Goal: Task Accomplishment & Management: Use online tool/utility

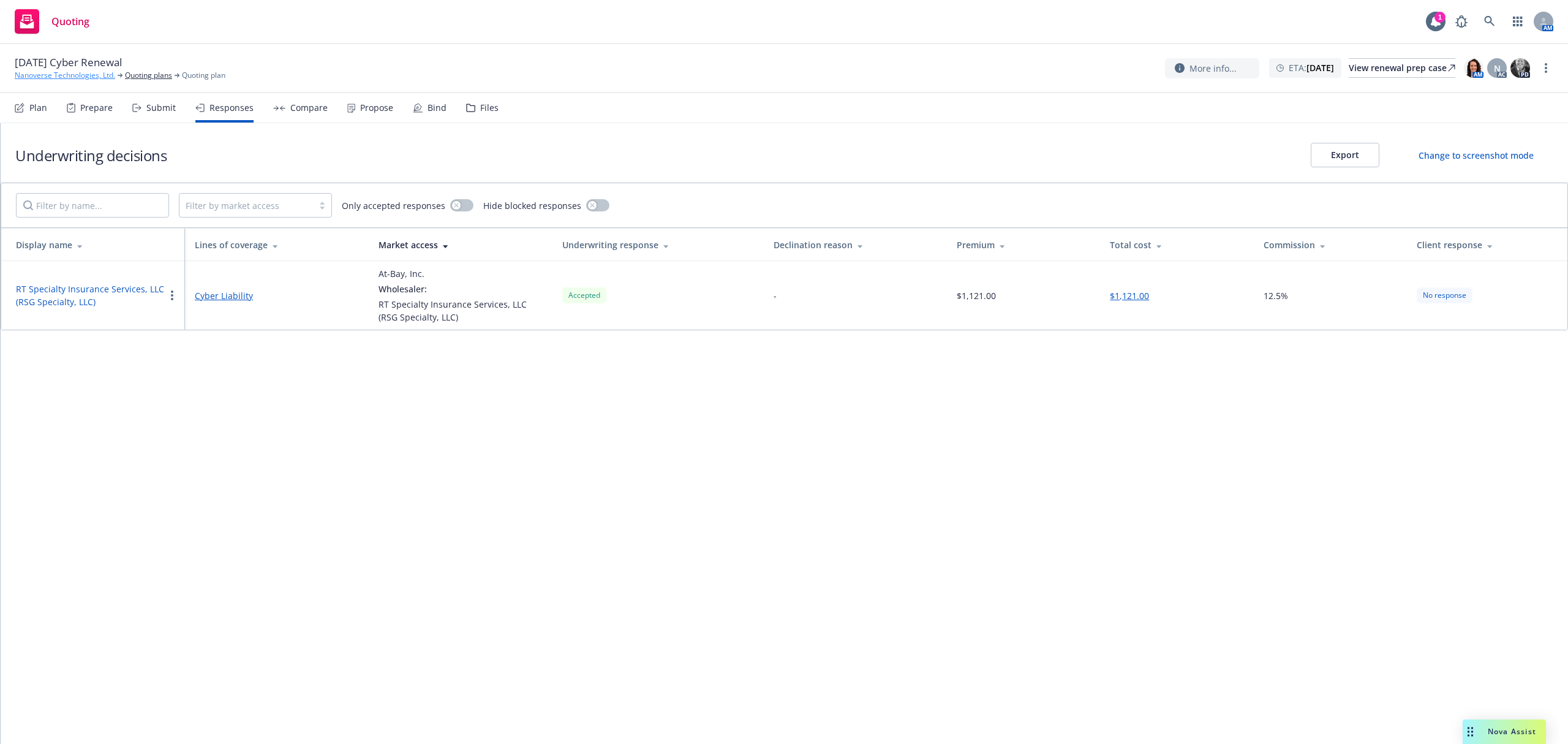
click at [47, 74] on link "Nanoverse Technologies, Ltd." at bounding box center [65, 75] width 101 height 11
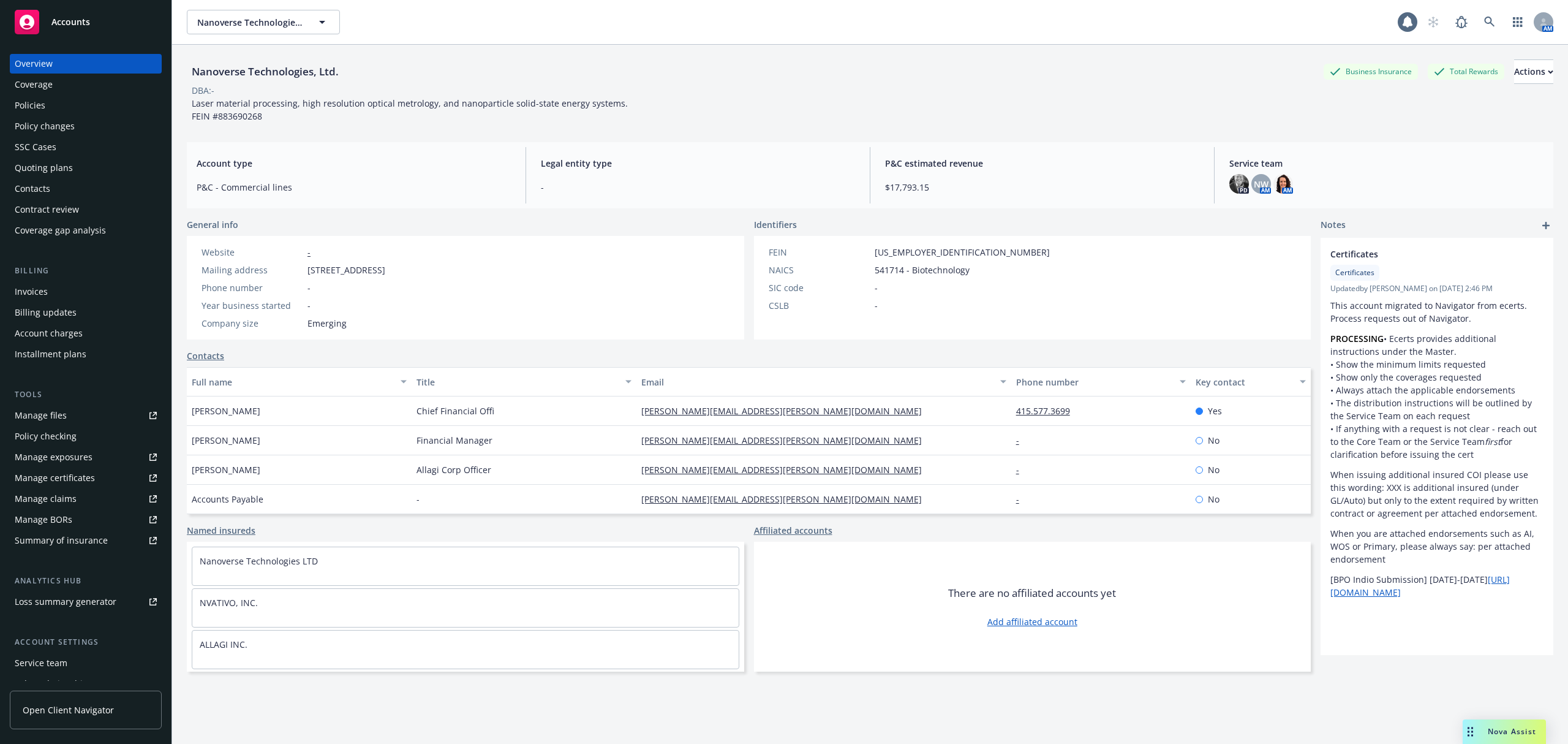
click at [52, 8] on link "Accounts" at bounding box center [85, 22] width 152 height 35
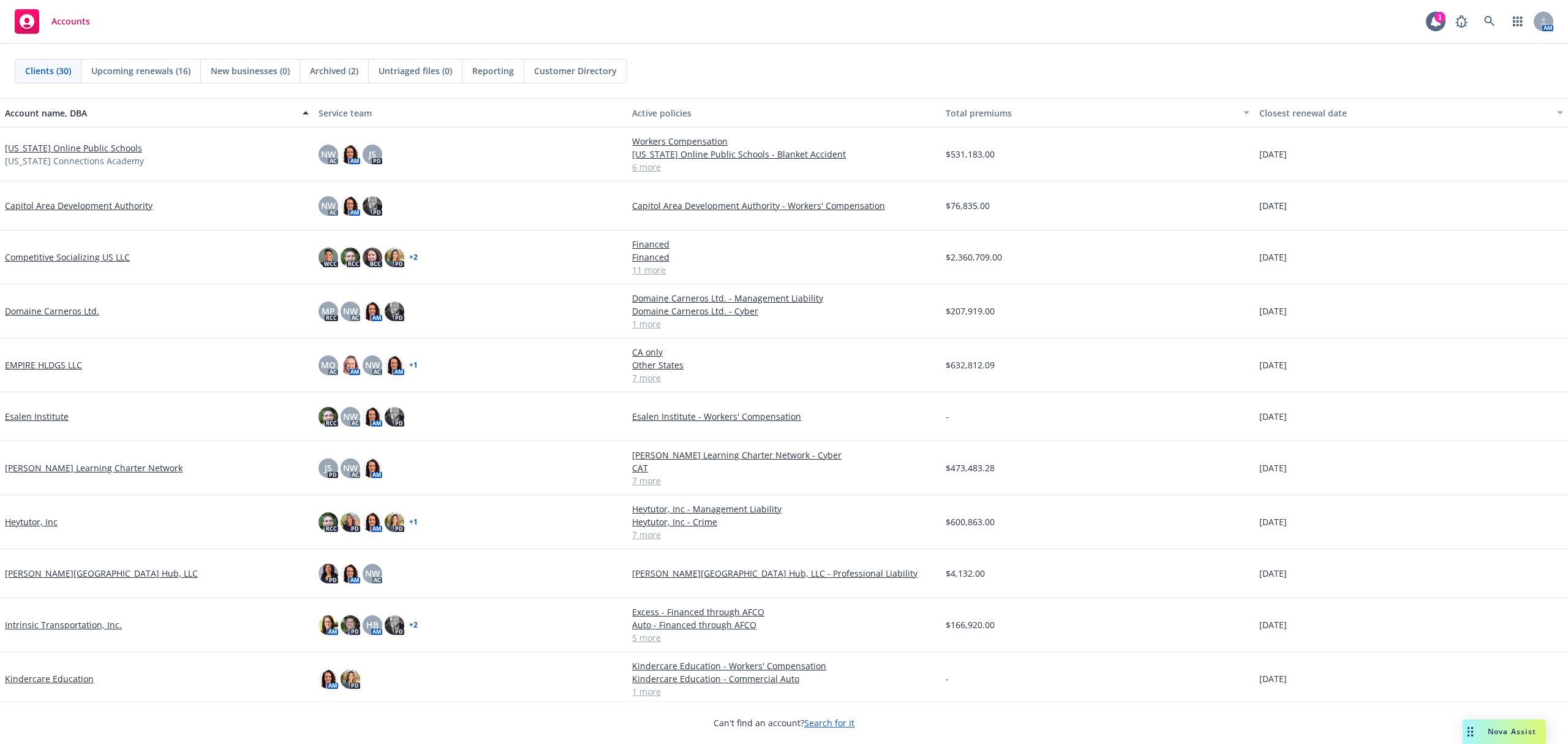
click at [39, 362] on link "EMPIRE HLDGS LLC" at bounding box center [44, 365] width 77 height 13
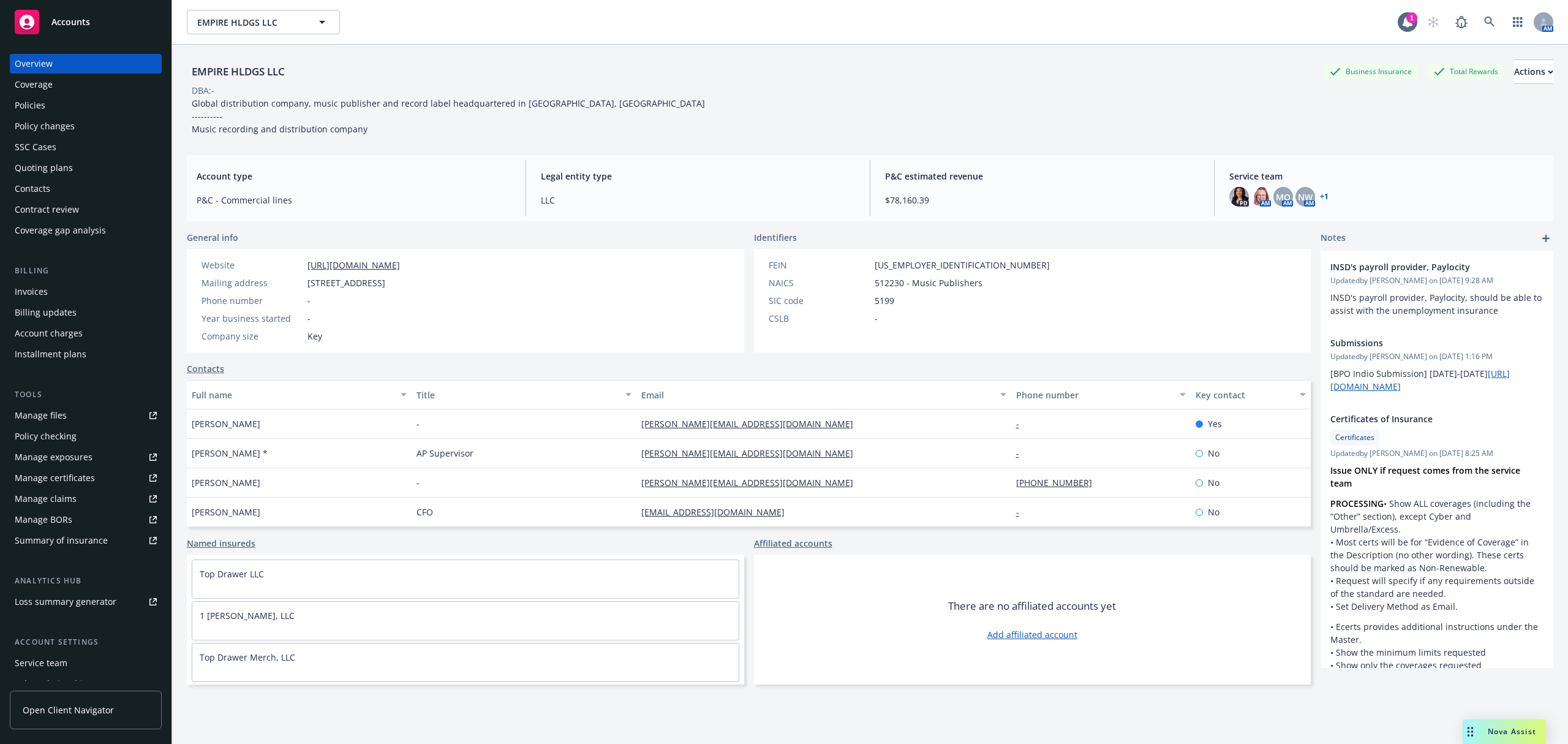
click at [43, 416] on div "Manage files" at bounding box center [40, 416] width 52 height 20
click at [46, 13] on div "Accounts" at bounding box center [86, 22] width 142 height 24
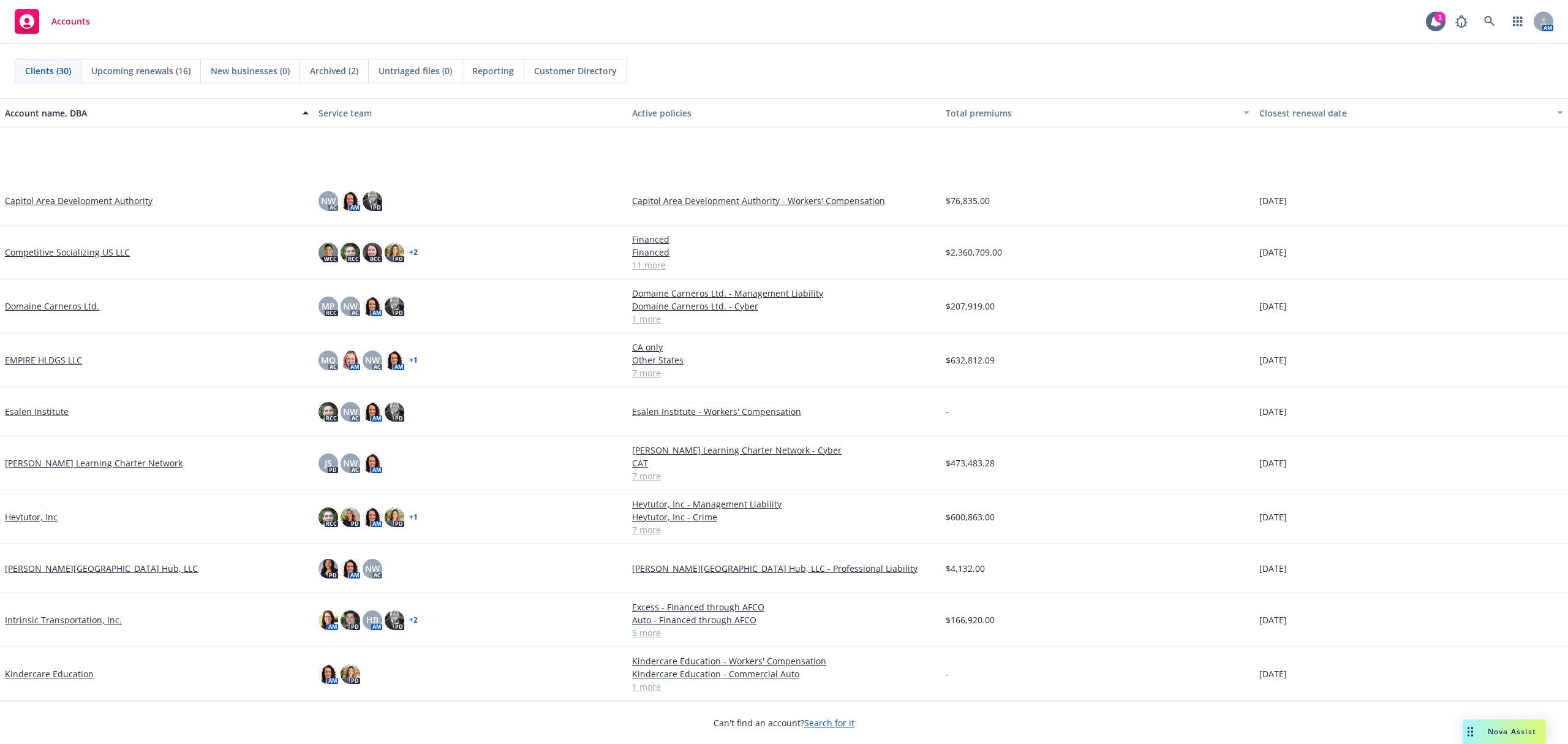
scroll to position [490, 0]
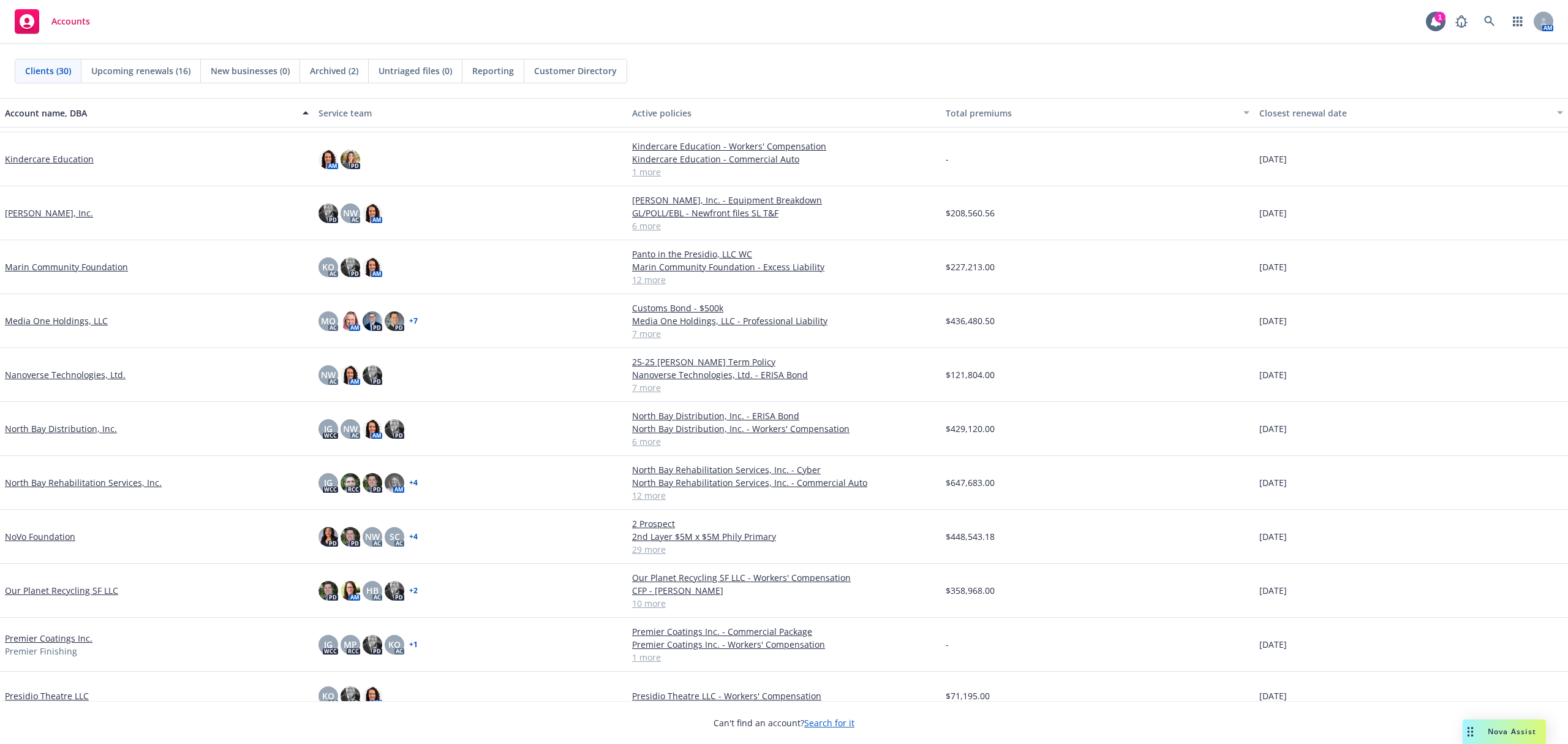
click at [39, 378] on link "Nanoverse Technologies, Ltd." at bounding box center [65, 375] width 121 height 13
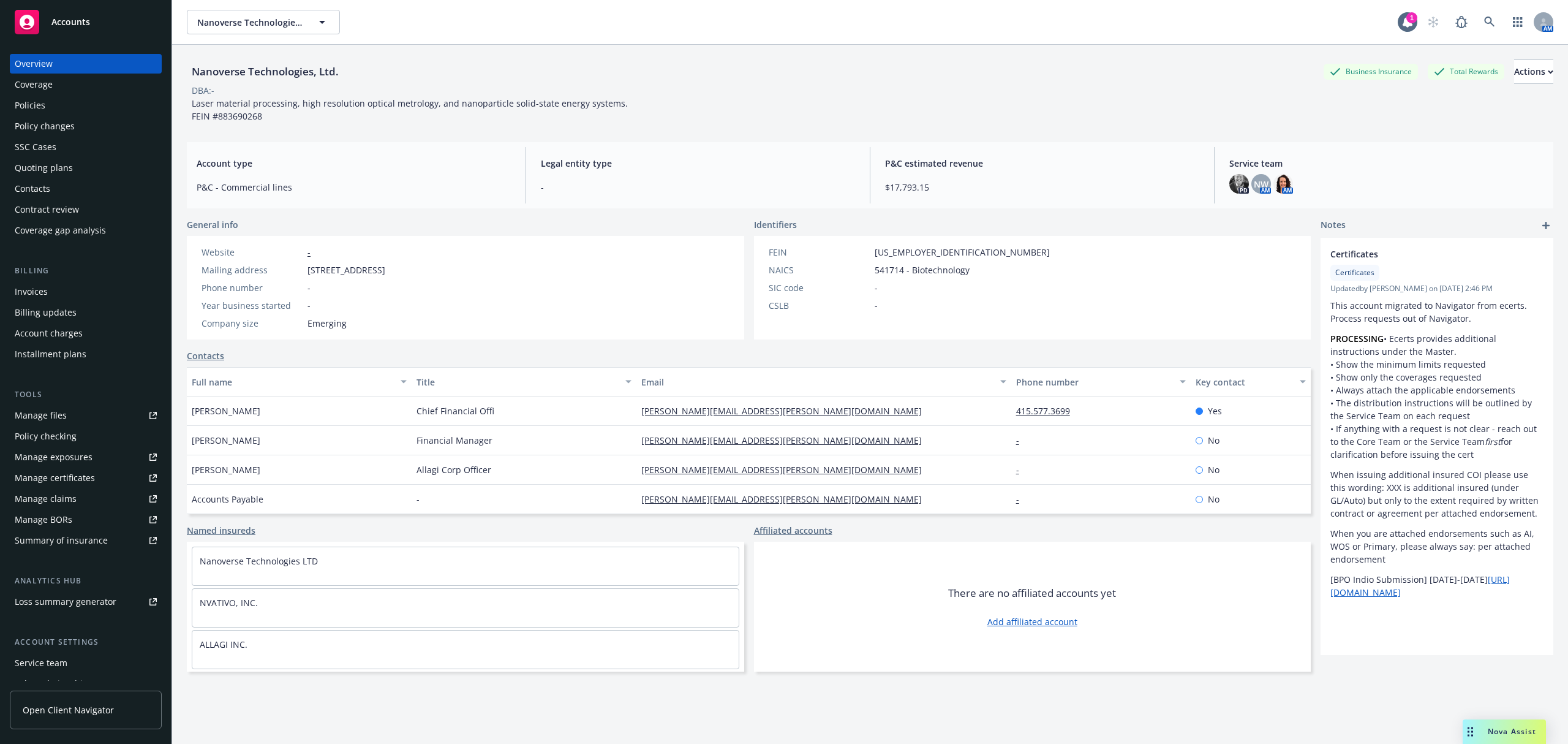
click at [40, 171] on div "Quoting plans" at bounding box center [44, 168] width 58 height 20
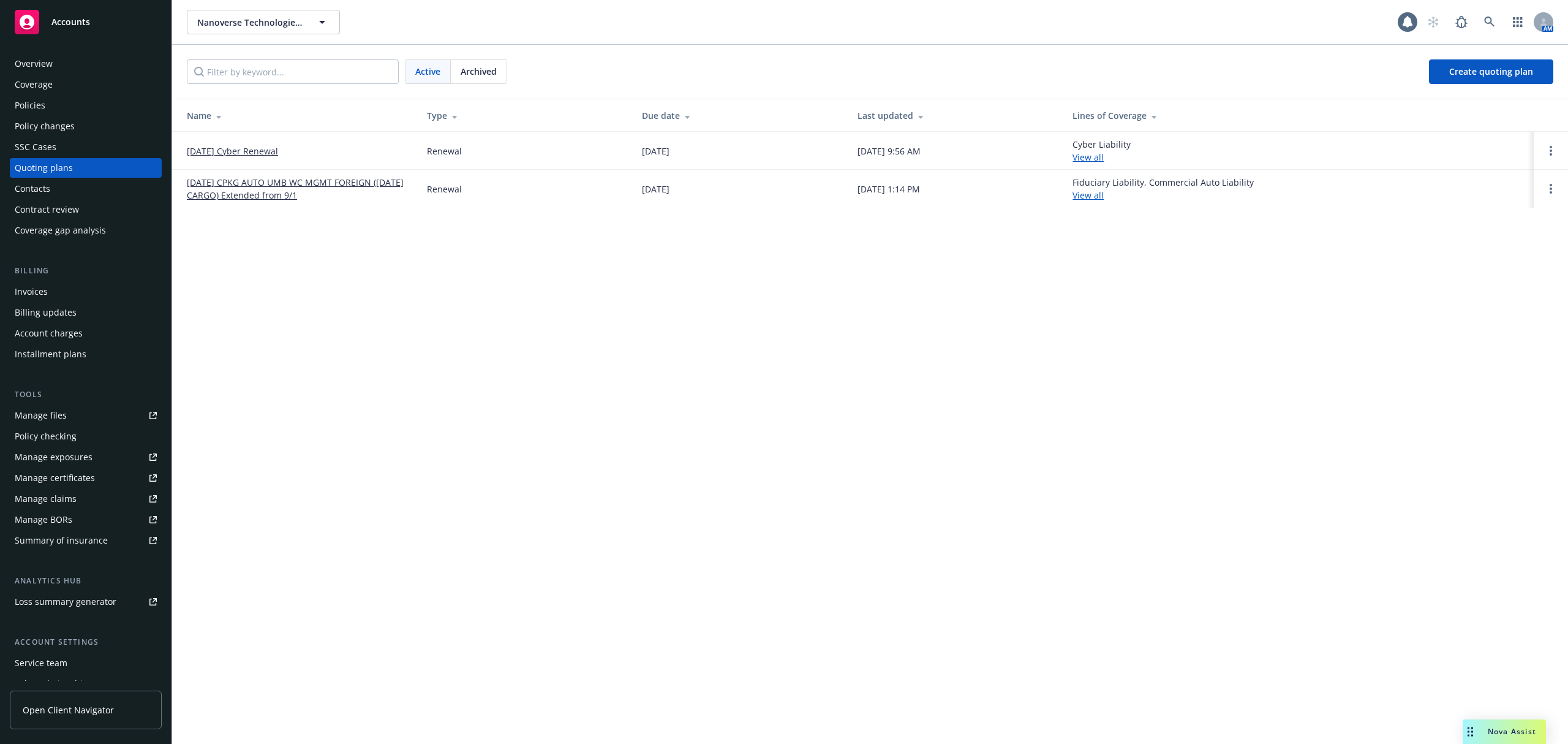
click at [293, 197] on link "[DATE] CPKG AUTO UMB WC MGMT FOREIGN ([DATE] CARGO) Extended from 9/1" at bounding box center [297, 189] width 221 height 26
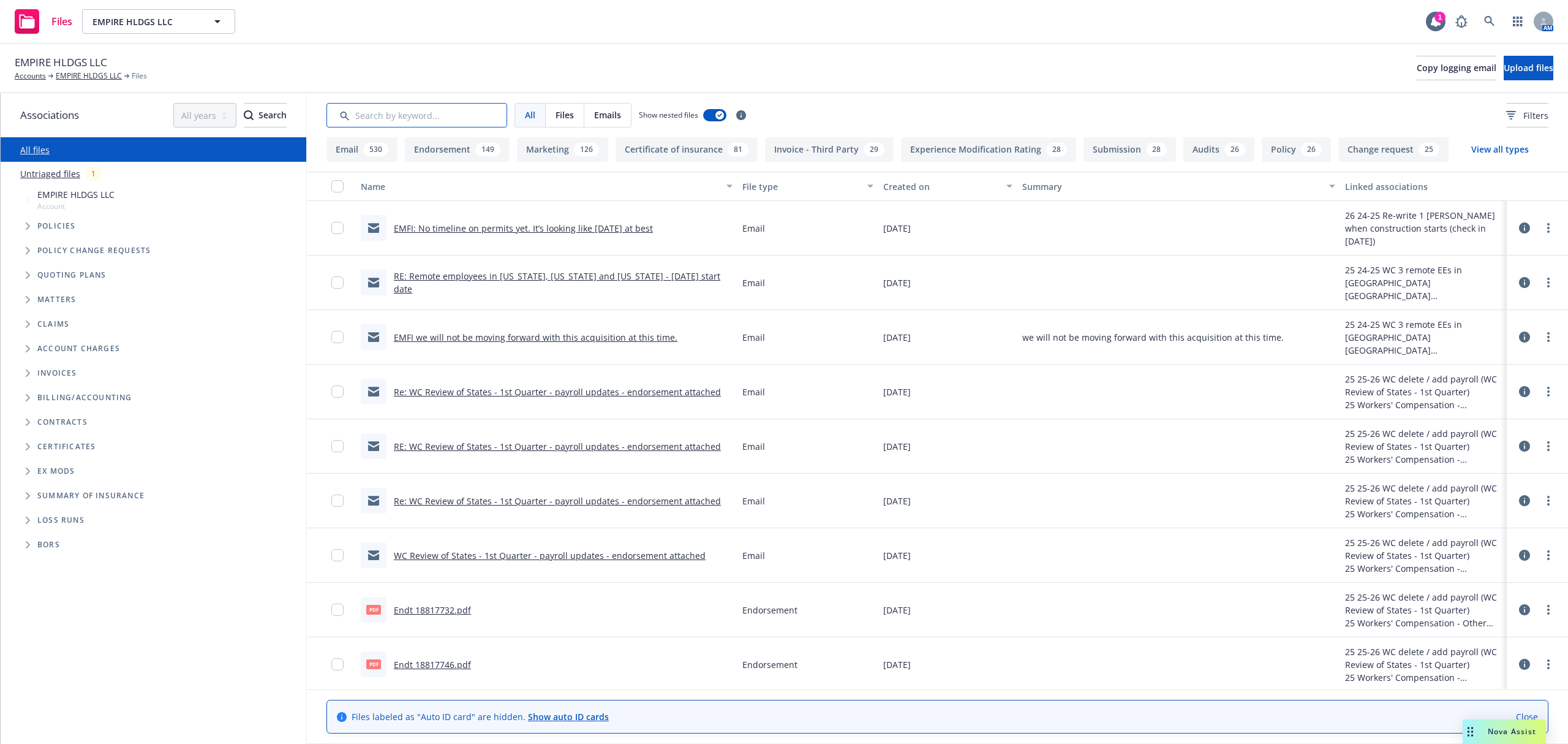
click at [487, 115] on input "Search by keyword..." at bounding box center [417, 115] width 181 height 24
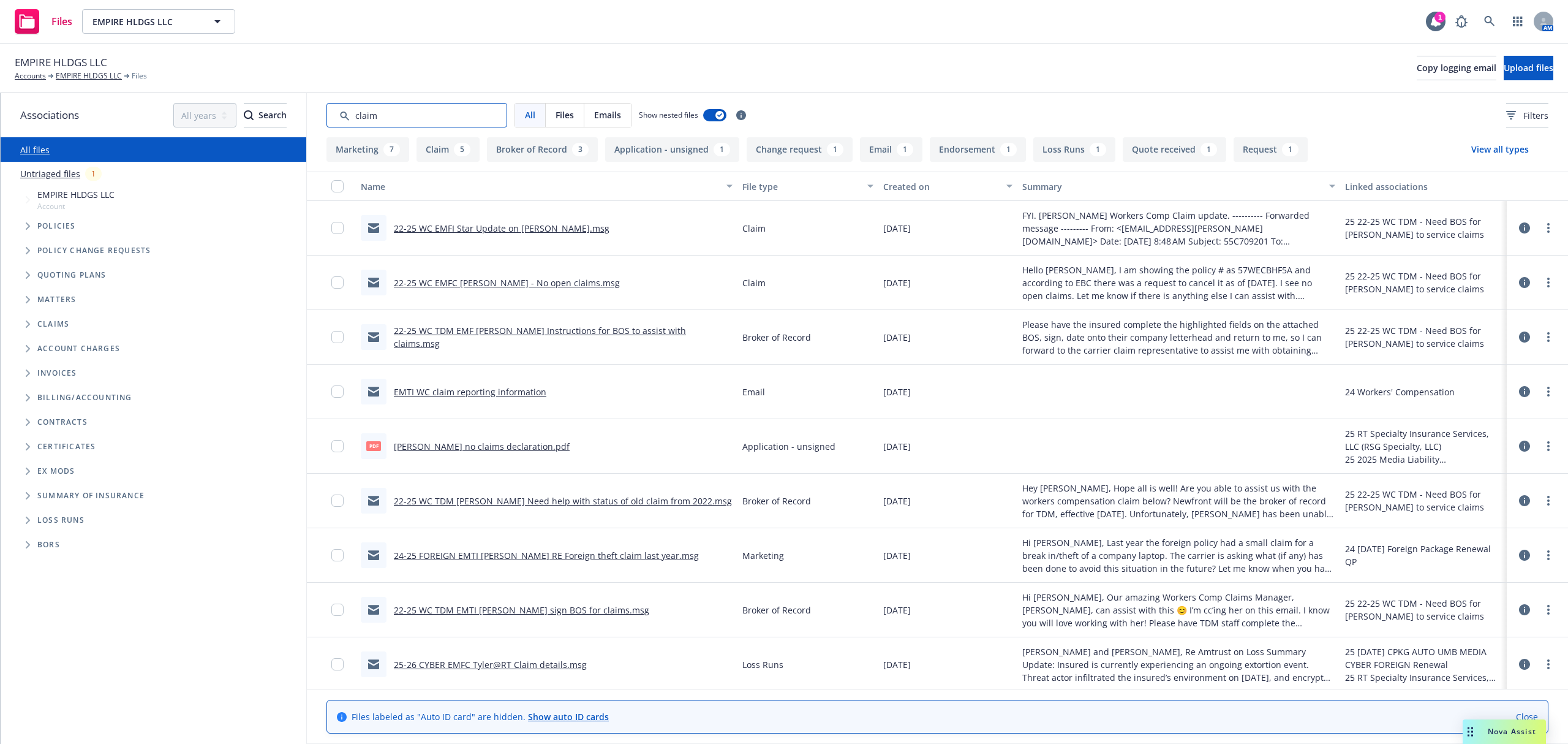
type input "claim"
click at [449, 393] on link "EMTI WC claim reporting information" at bounding box center [470, 392] width 153 height 12
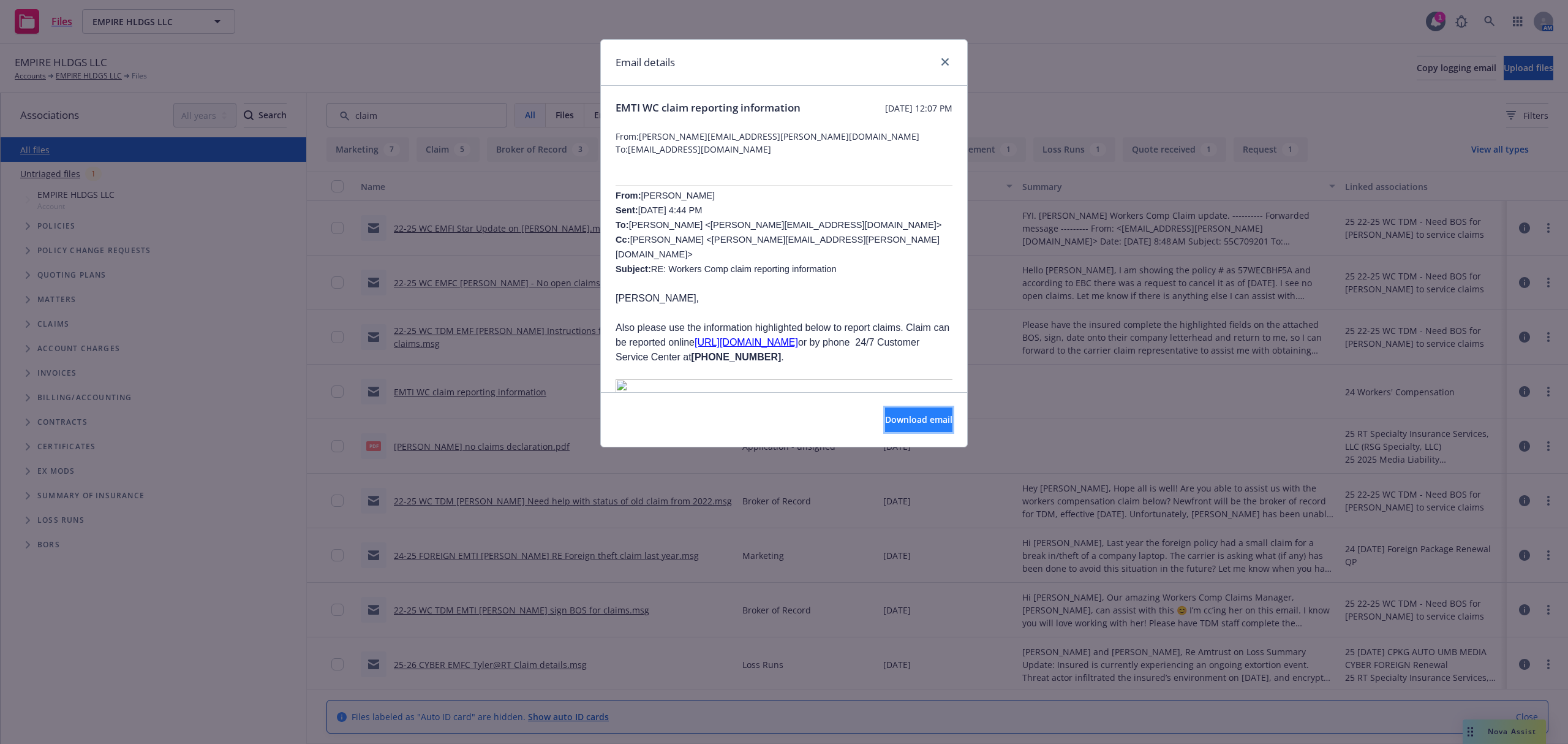
click at [905, 420] on span "Download email" at bounding box center [919, 419] width 67 height 12
click at [948, 51] on div "Email details" at bounding box center [783, 63] width 366 height 46
click at [952, 60] on div "Email details" at bounding box center [783, 63] width 366 height 46
click at [944, 60] on icon "close" at bounding box center [945, 62] width 7 height 7
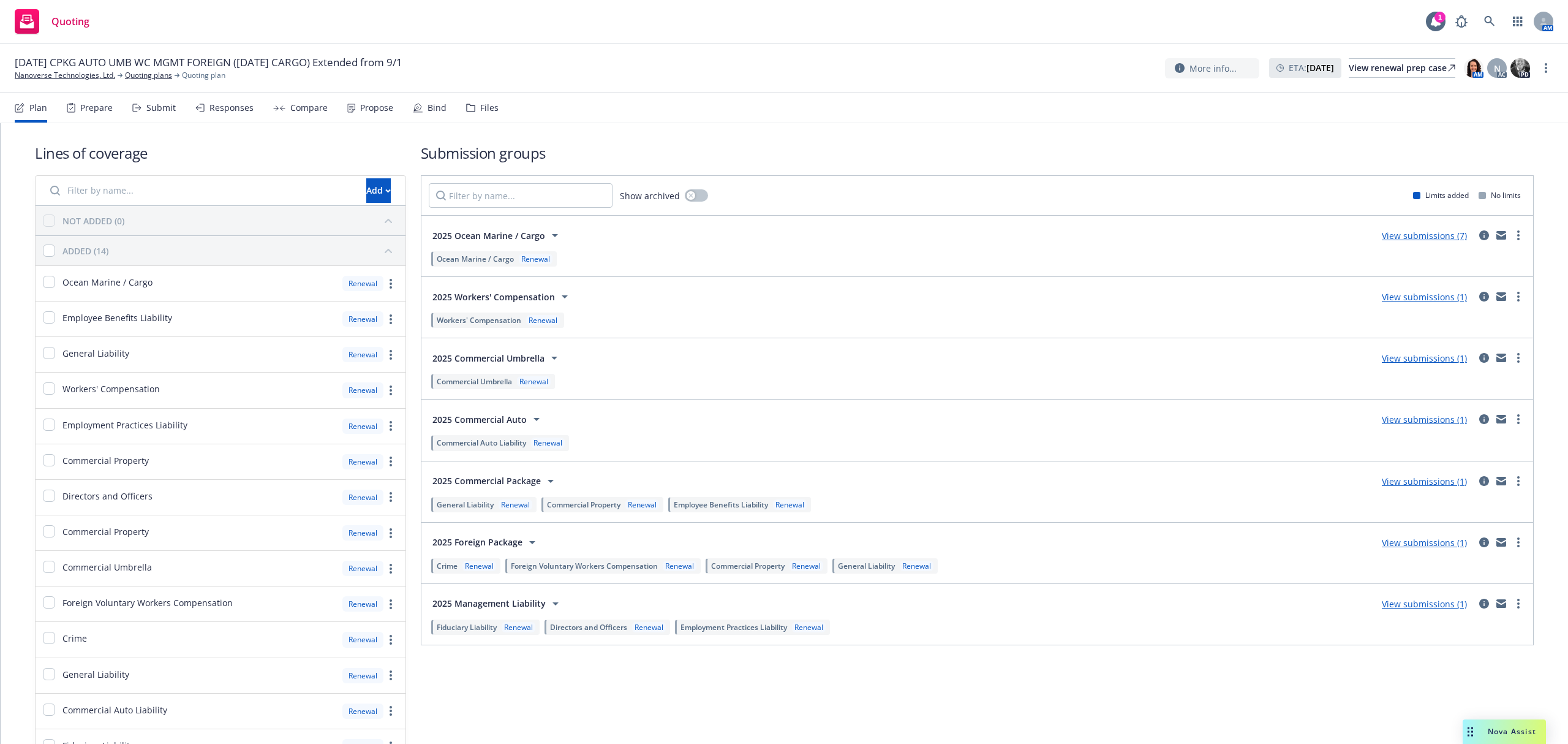
click at [140, 102] on div "Submit" at bounding box center [154, 108] width 44 height 30
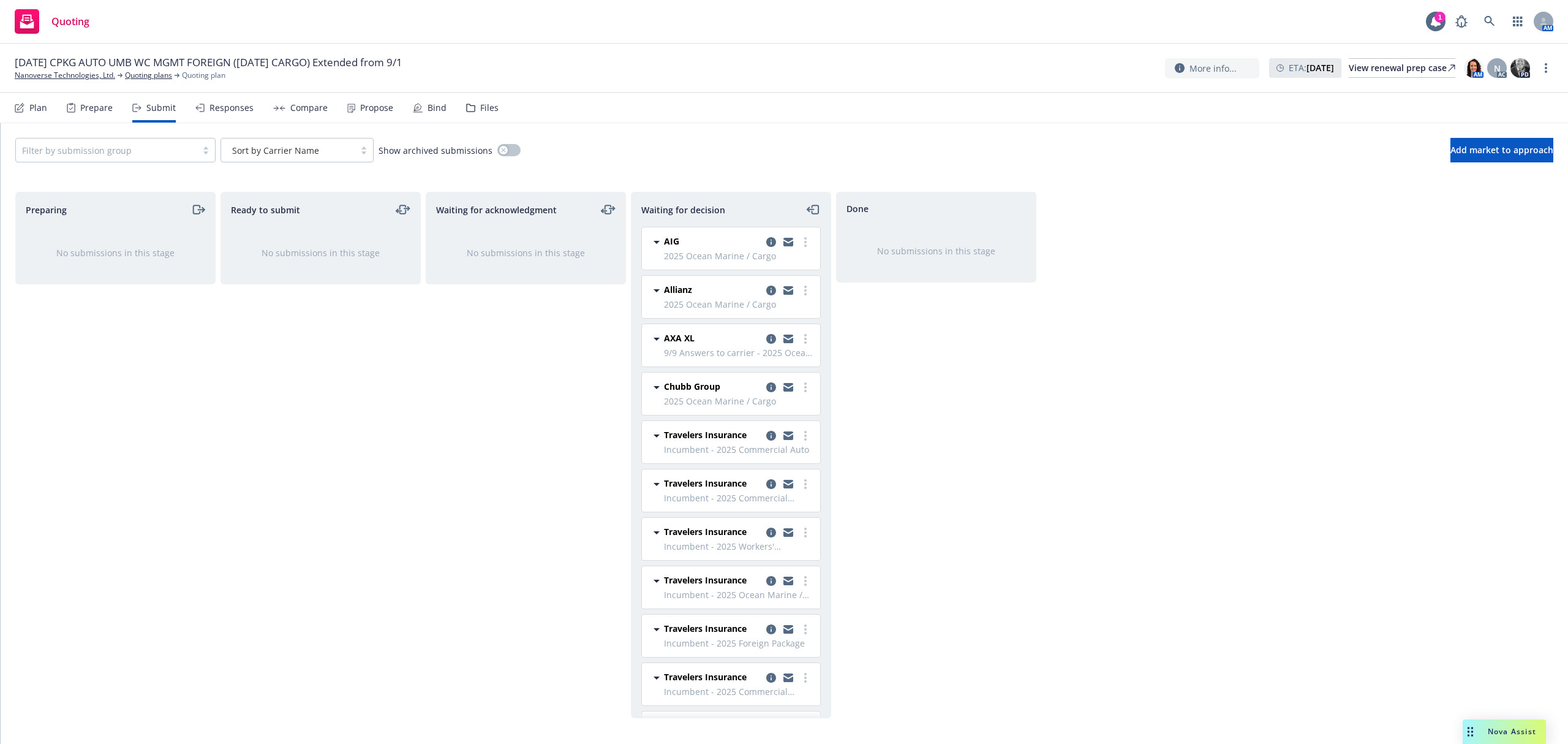
click at [69, 150] on div at bounding box center [106, 150] width 169 height 15
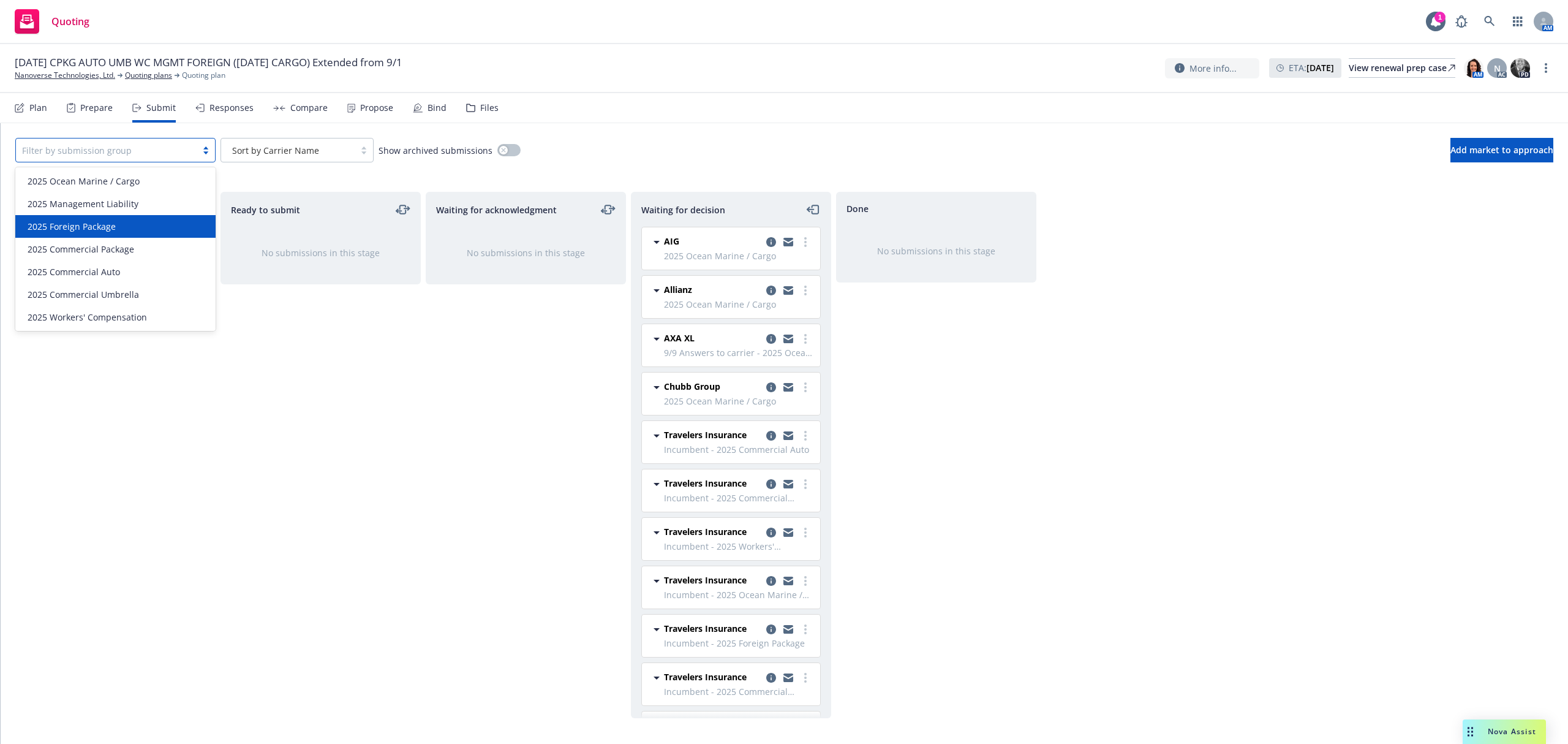
click at [75, 223] on span "2025 Foreign Package" at bounding box center [72, 226] width 88 height 13
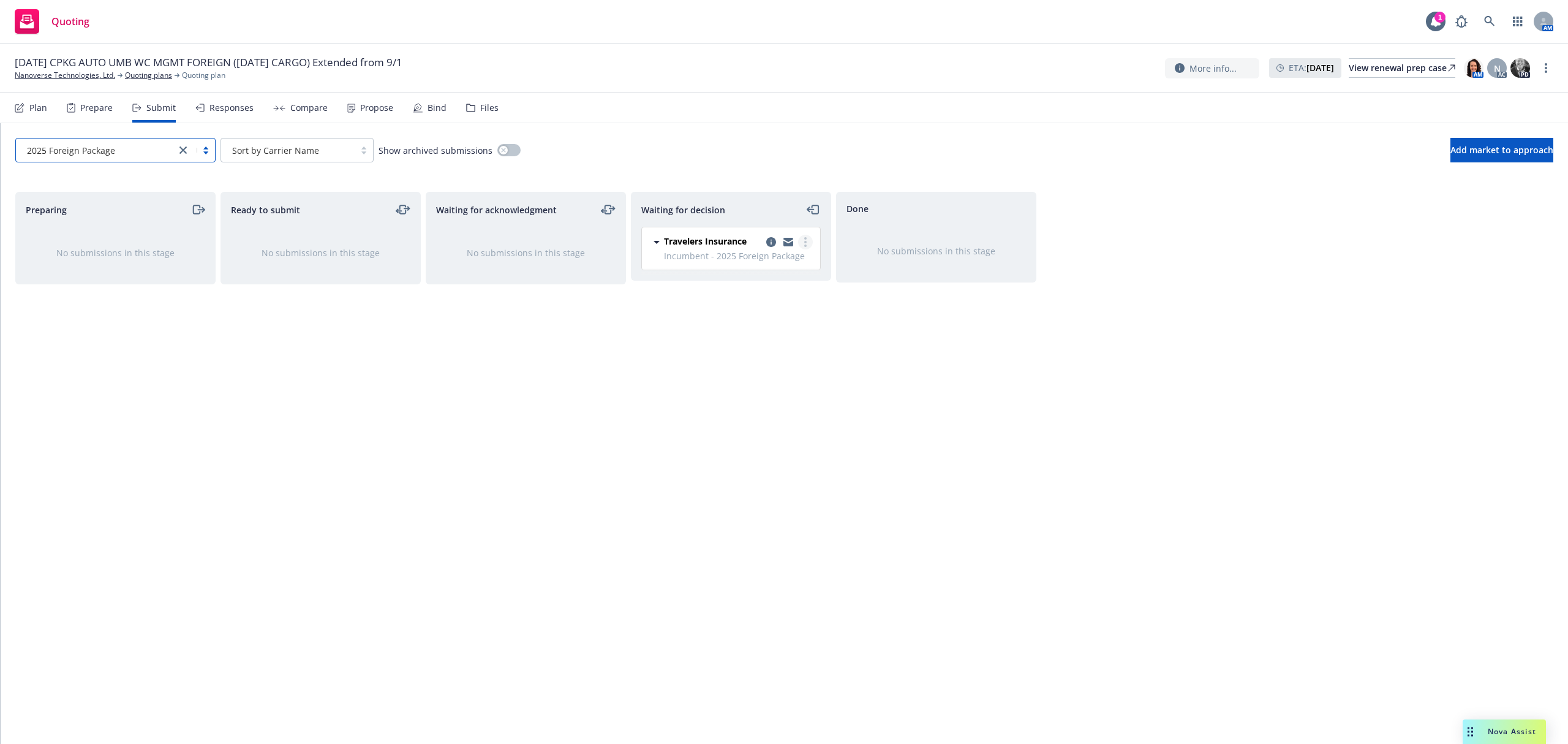
click at [802, 242] on link "more" at bounding box center [805, 242] width 15 height 15
click at [756, 317] on span "Add accepted decision" at bounding box center [751, 316] width 122 height 12
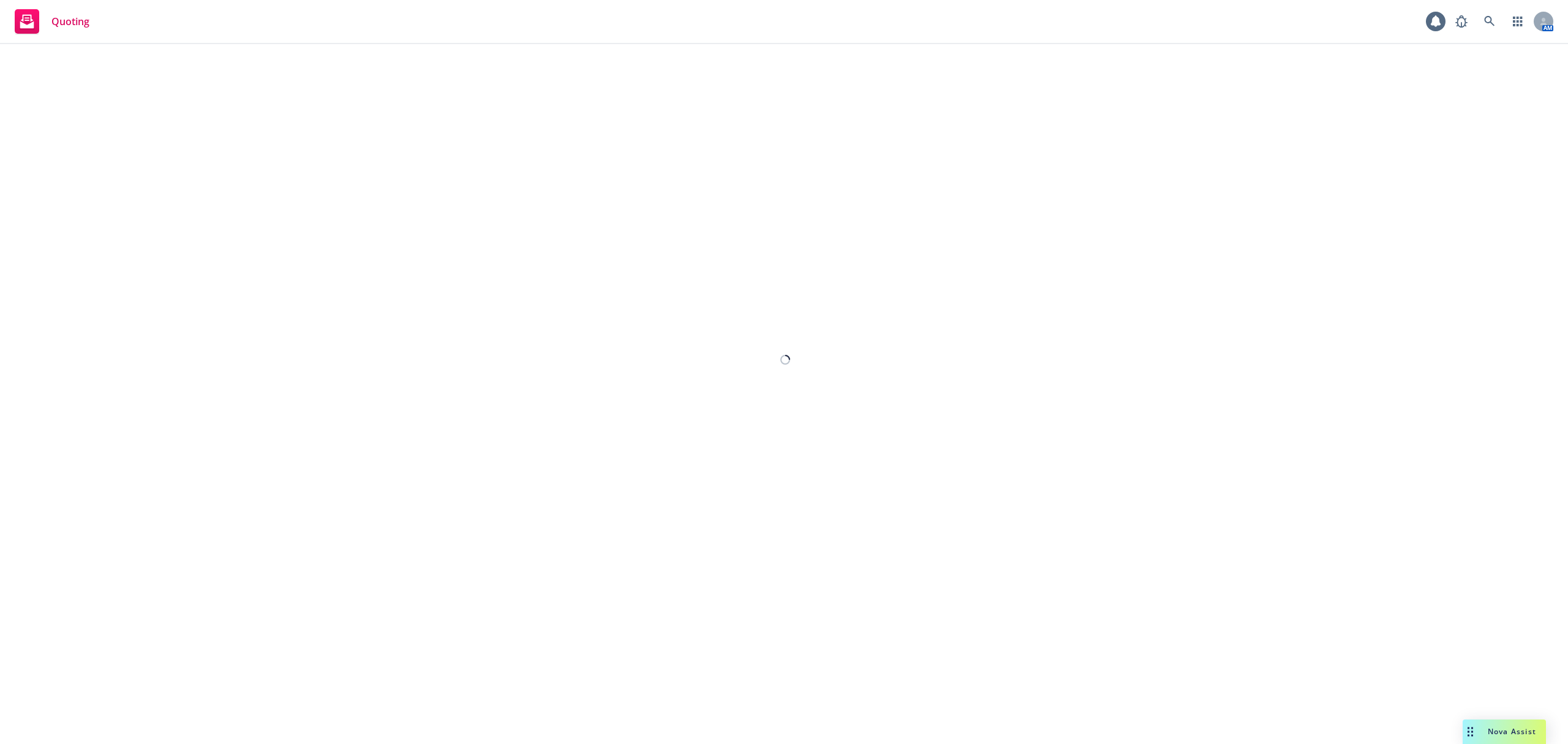
select select "12"
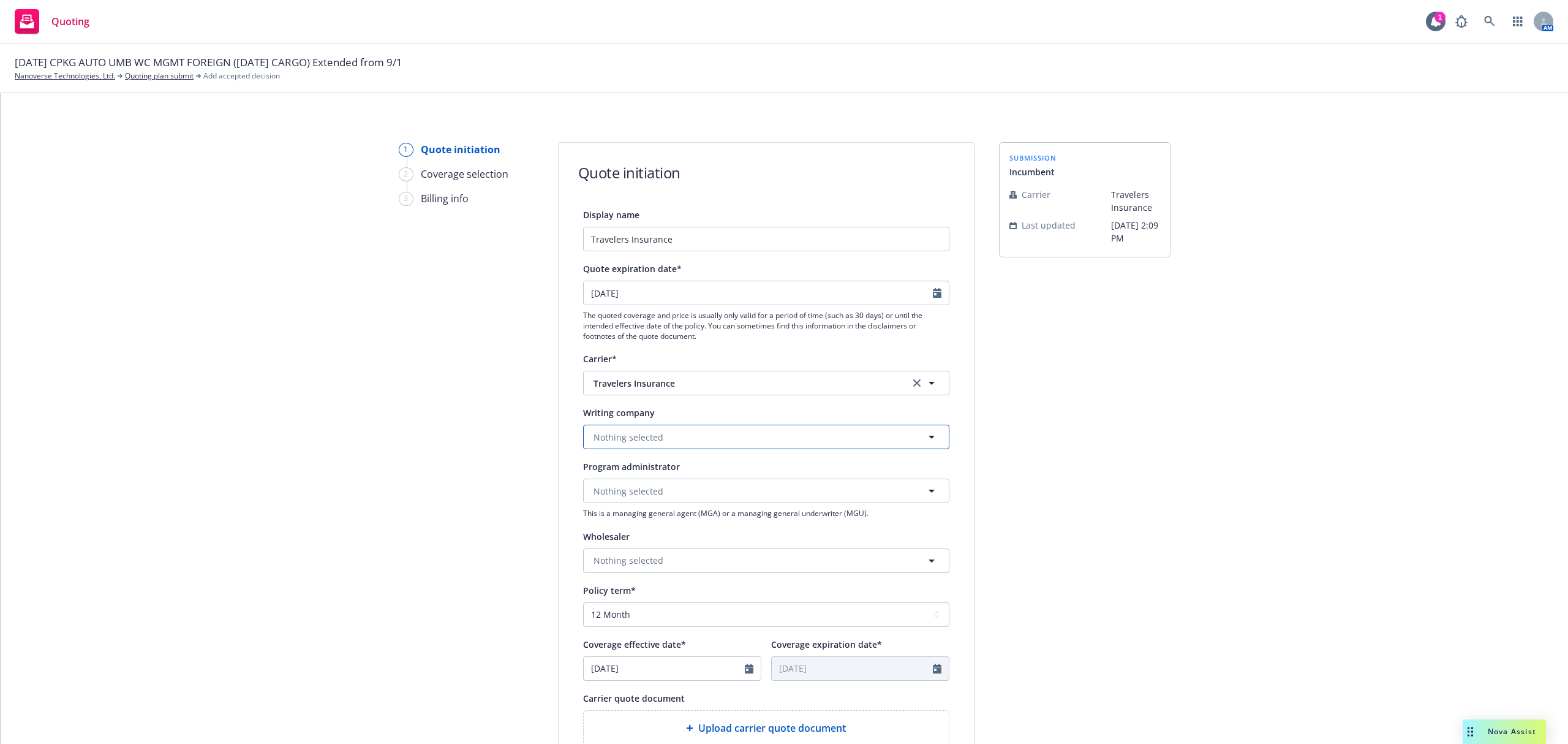
click at [647, 439] on span "Nothing selected" at bounding box center [628, 437] width 70 height 13
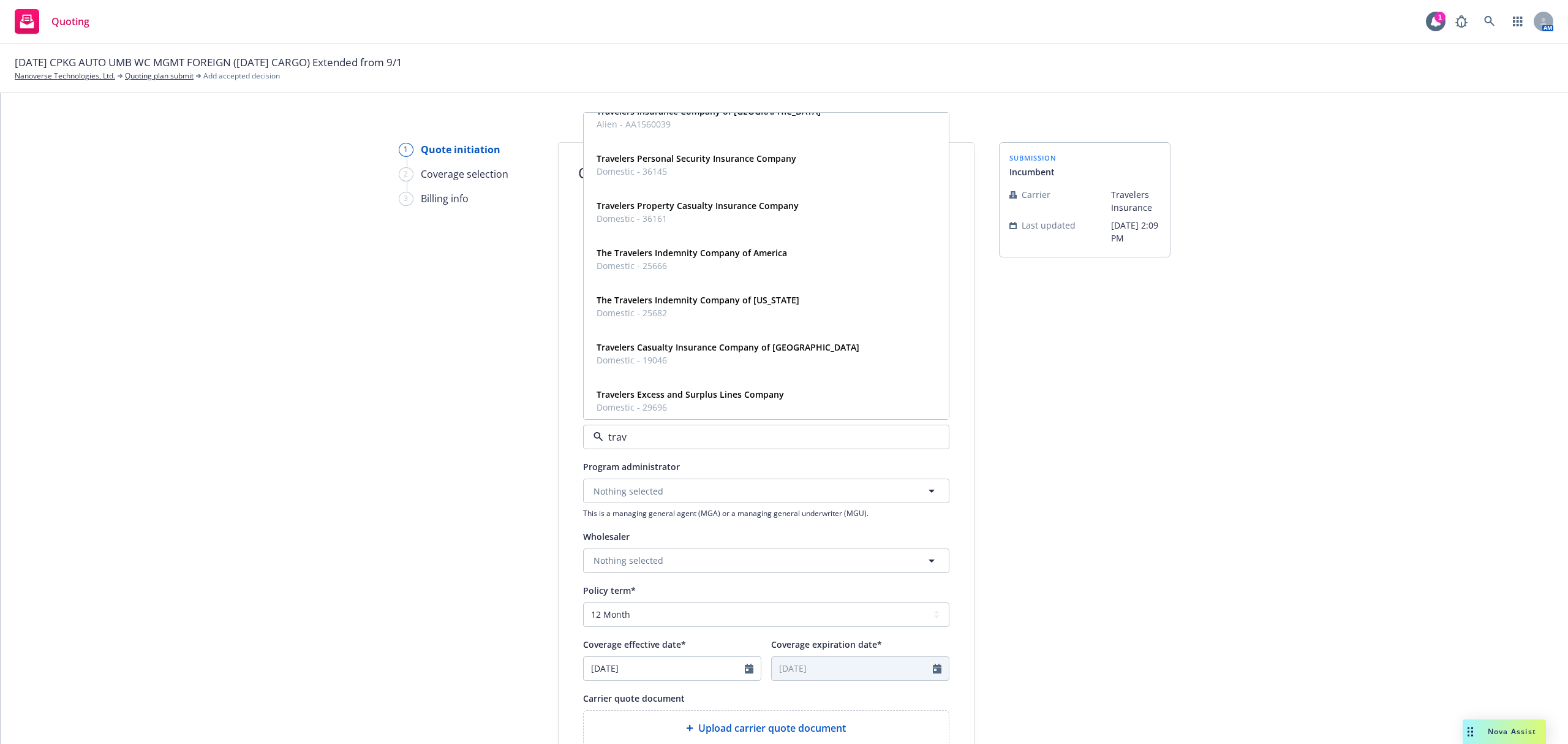
scroll to position [571, 0]
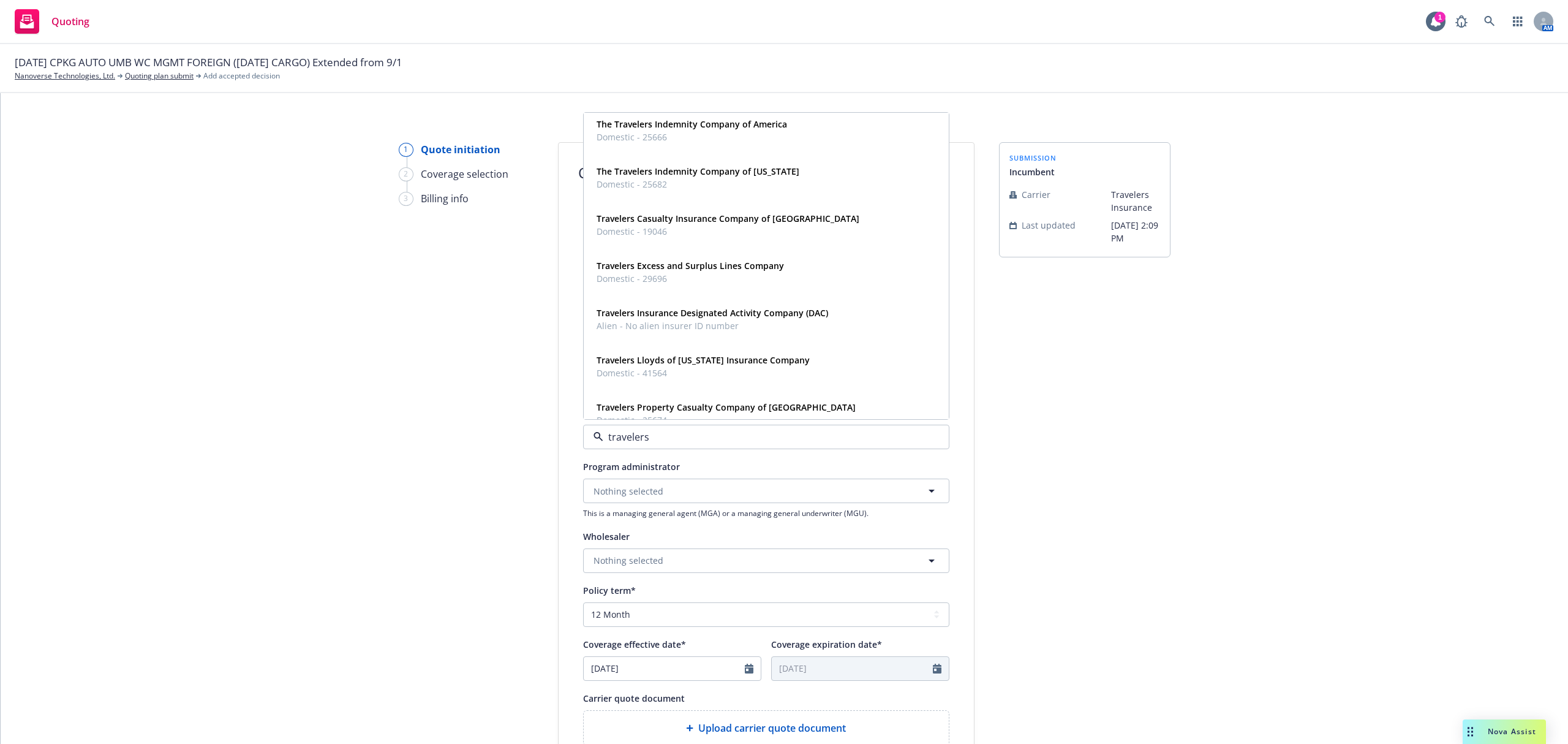
type input "travelers"
click at [704, 398] on div "Travelers Property Casualty Company of America Domestic - 25674" at bounding box center [725, 414] width 267 height 31
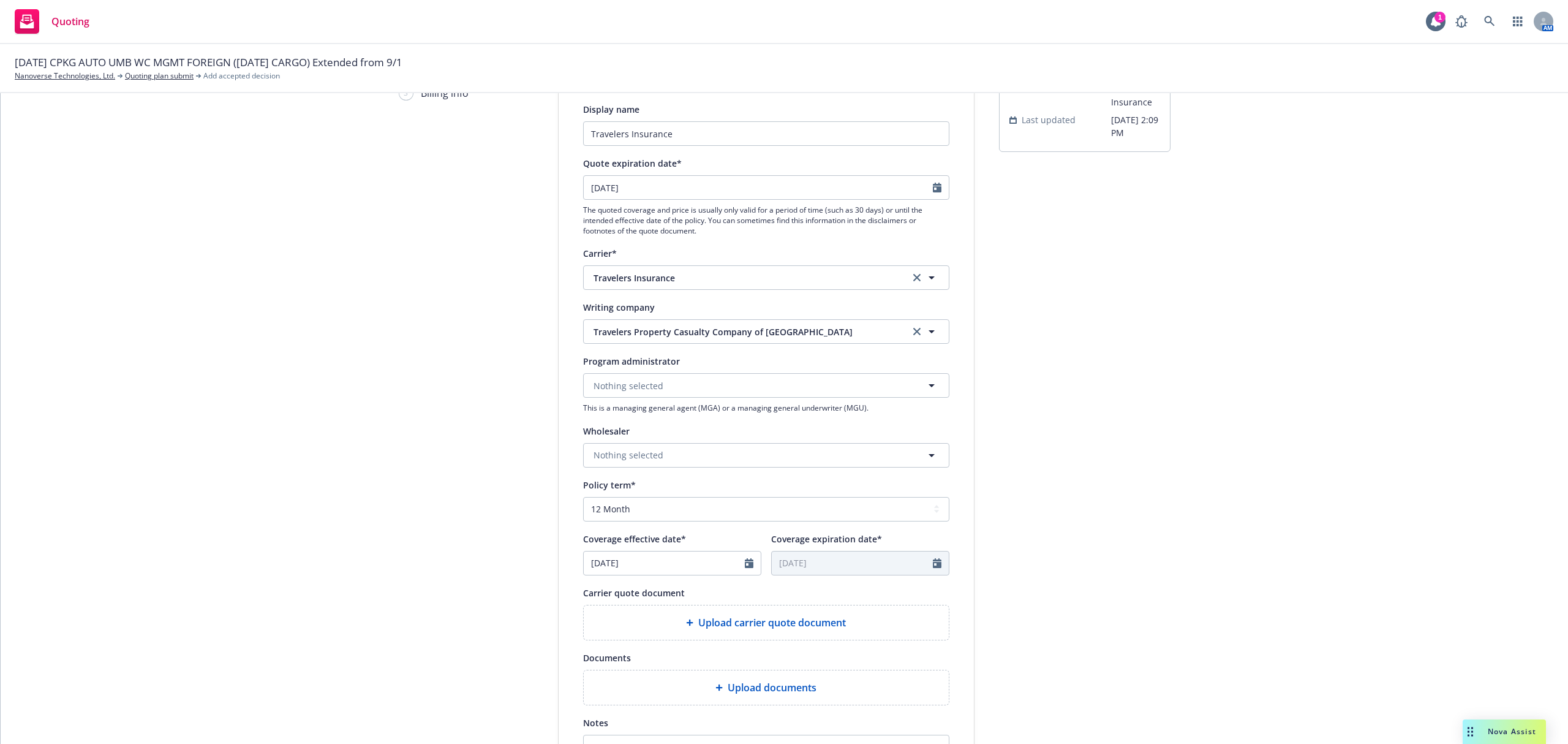
scroll to position [299, 0]
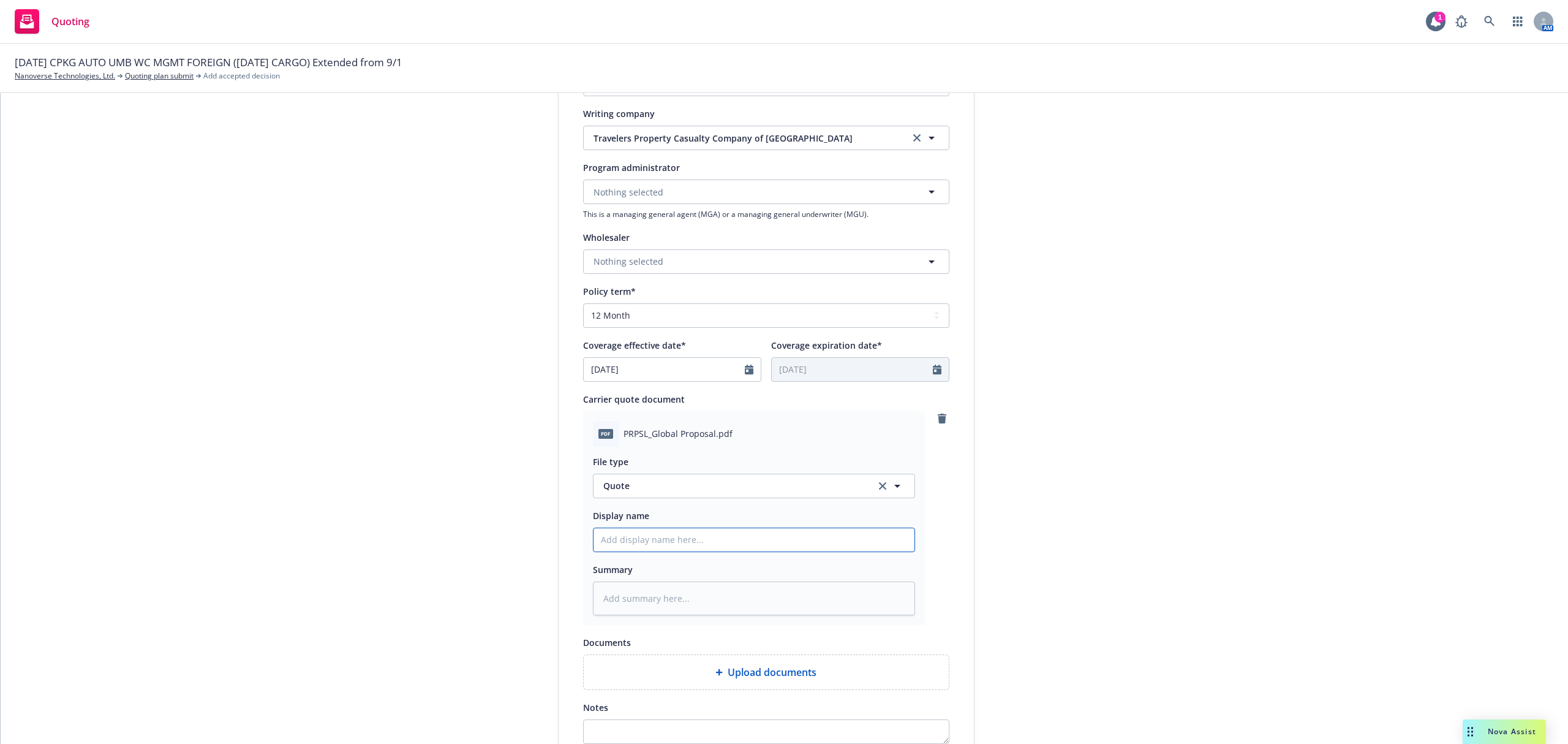
click at [637, 536] on input "Display name" at bounding box center [754, 540] width 321 height 23
type textarea "x"
type input "2"
type textarea "x"
type input "25"
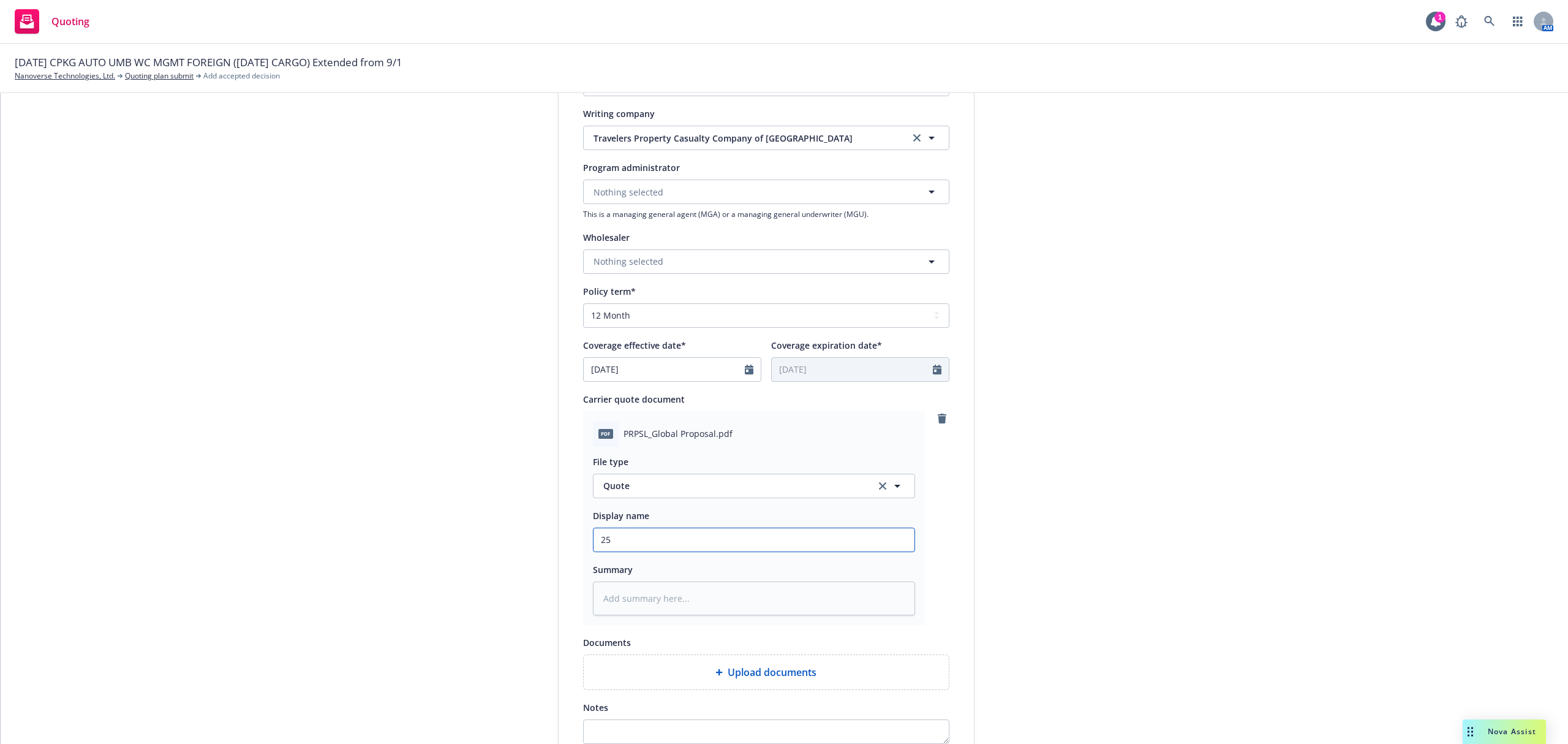
type textarea "x"
type input "25-"
type textarea "x"
type input "25-2"
type textarea "x"
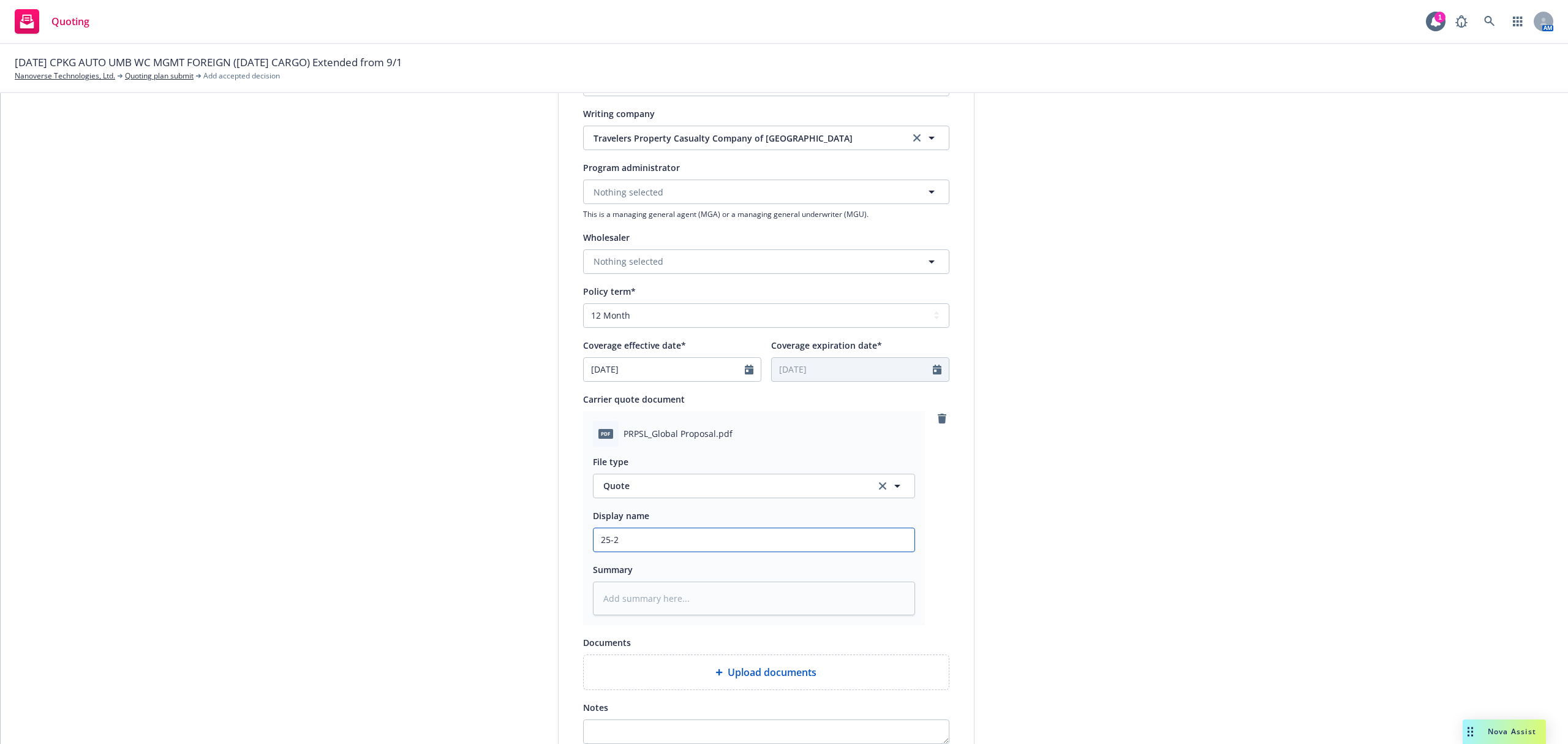
type input "25-26"
type textarea "x"
type input "25-26"
type textarea "x"
type input "25-26 F"
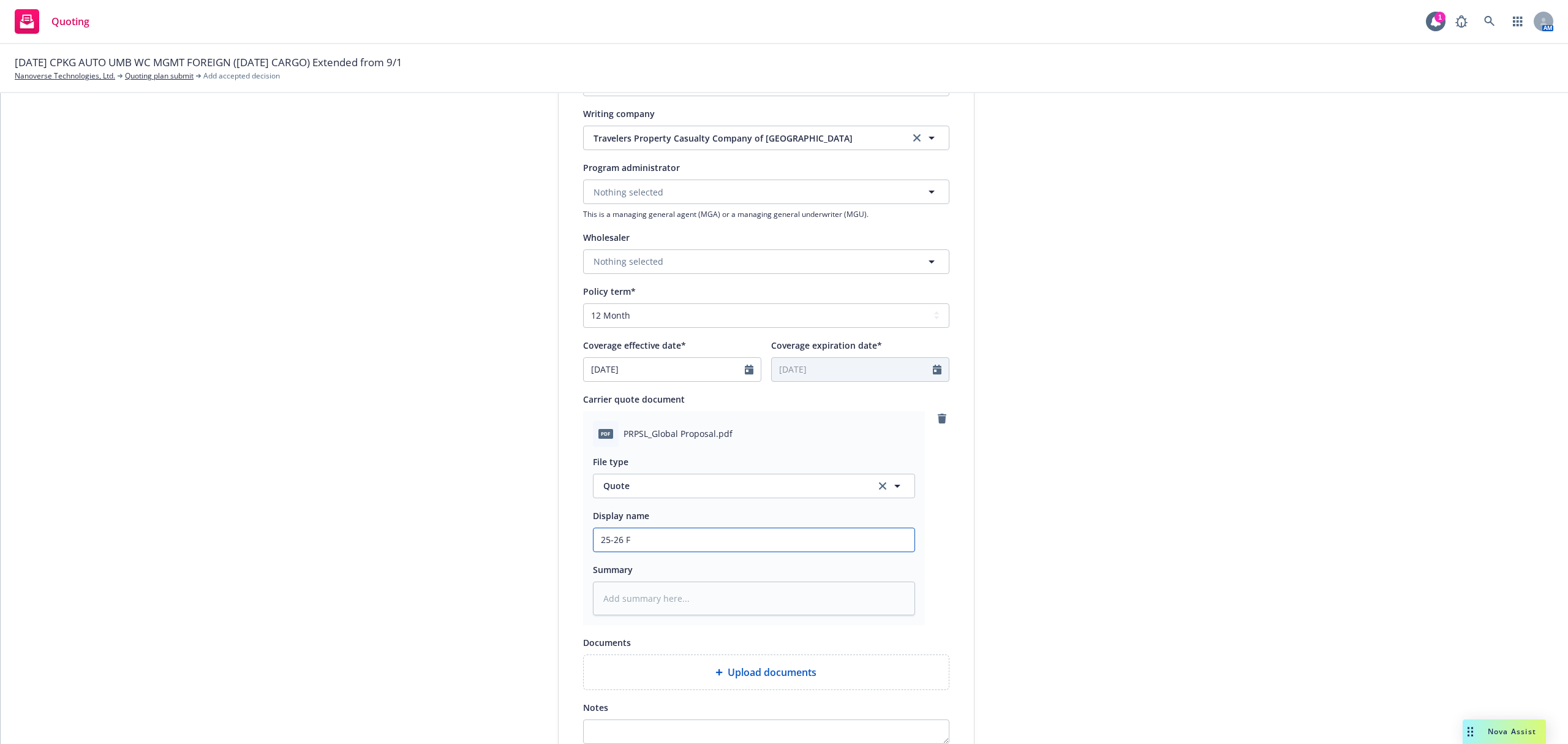
type textarea "x"
type input "25-26 FO"
type textarea "x"
type input "25-26 FOR"
type textarea "x"
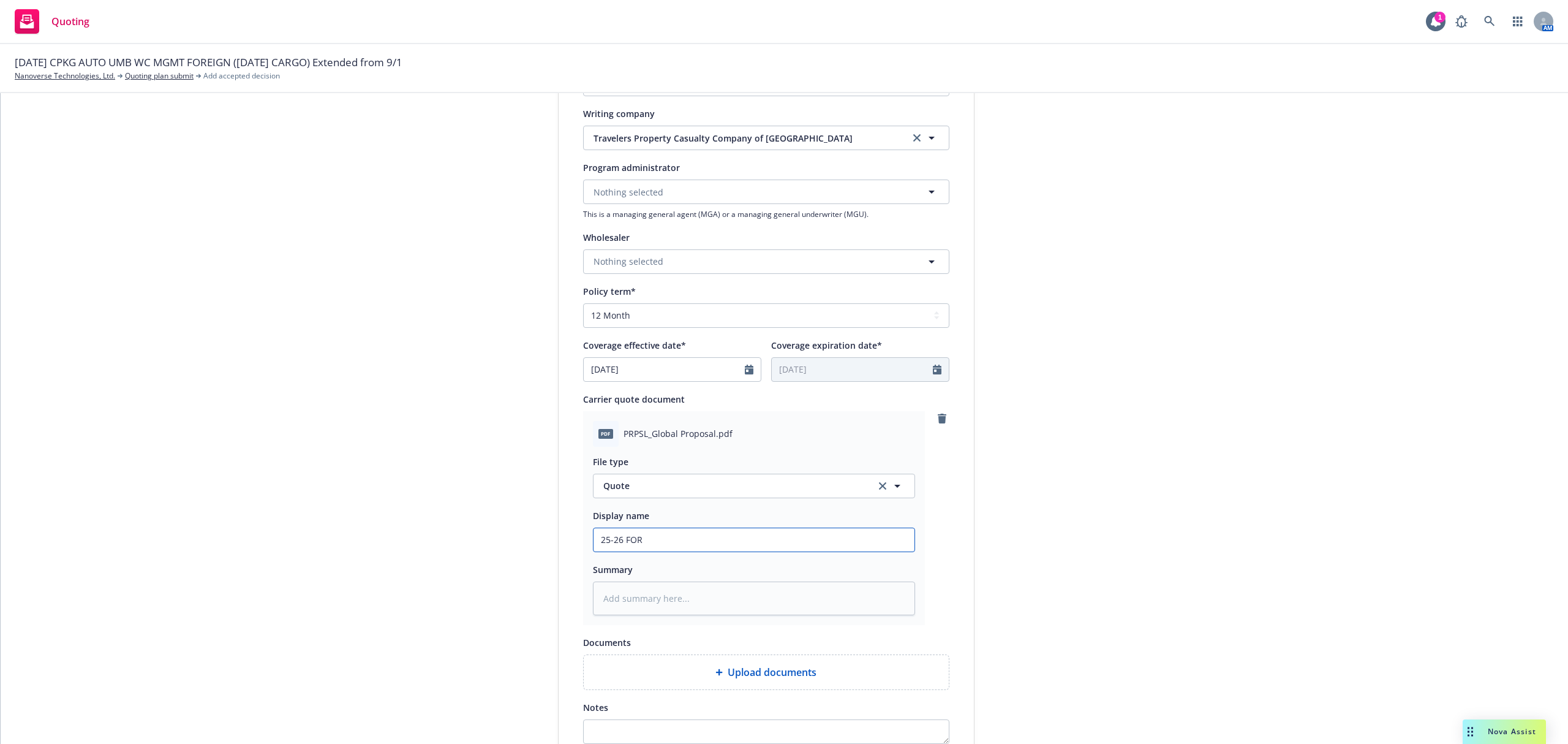
type input "25-26 FORE"
type textarea "x"
type input "25-26 FOREI"
type textarea "x"
type input "25-26 FOREIG"
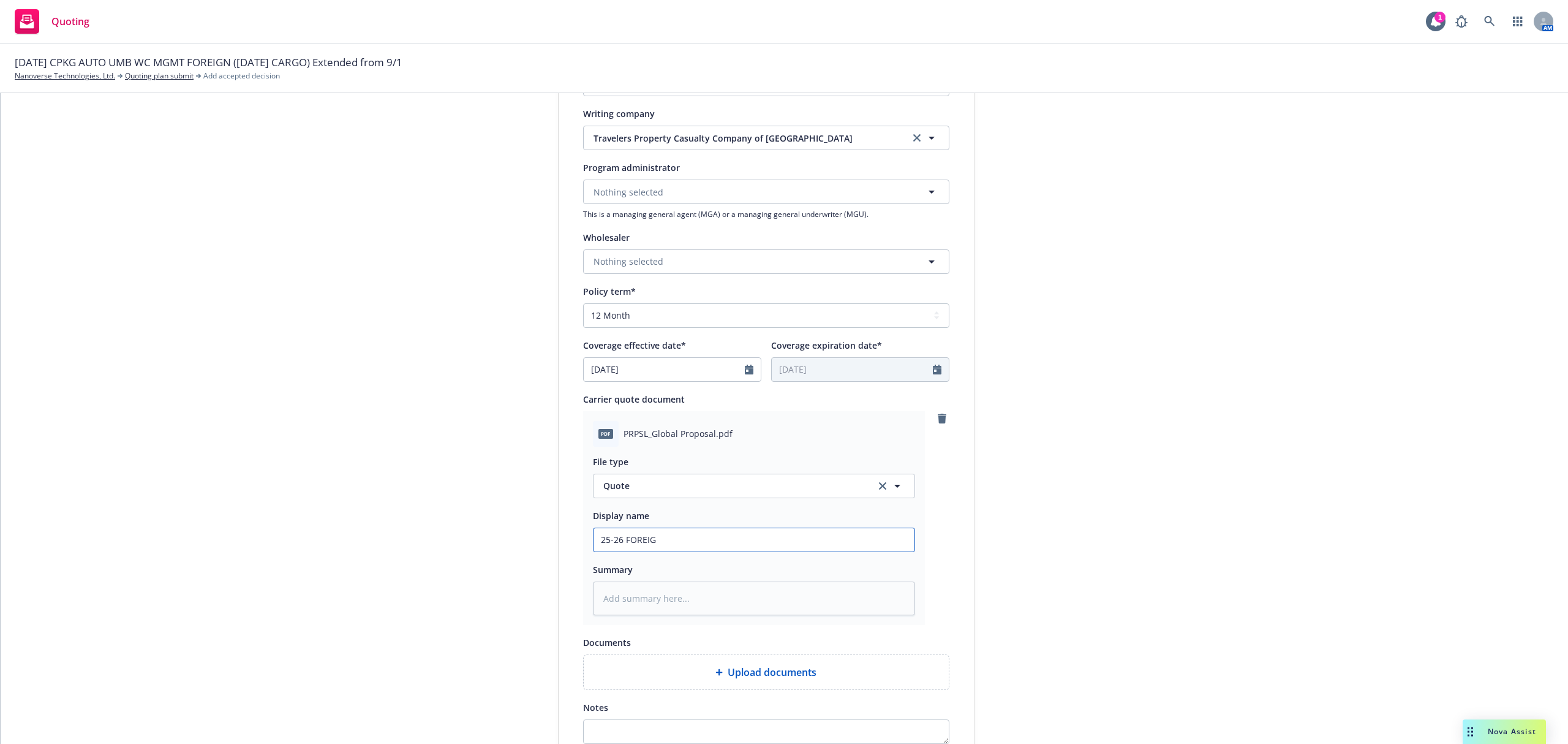
type textarea "x"
type input "25-26 FOREIGI"
type textarea "x"
type input "25-26 FOREIGIN"
type textarea "x"
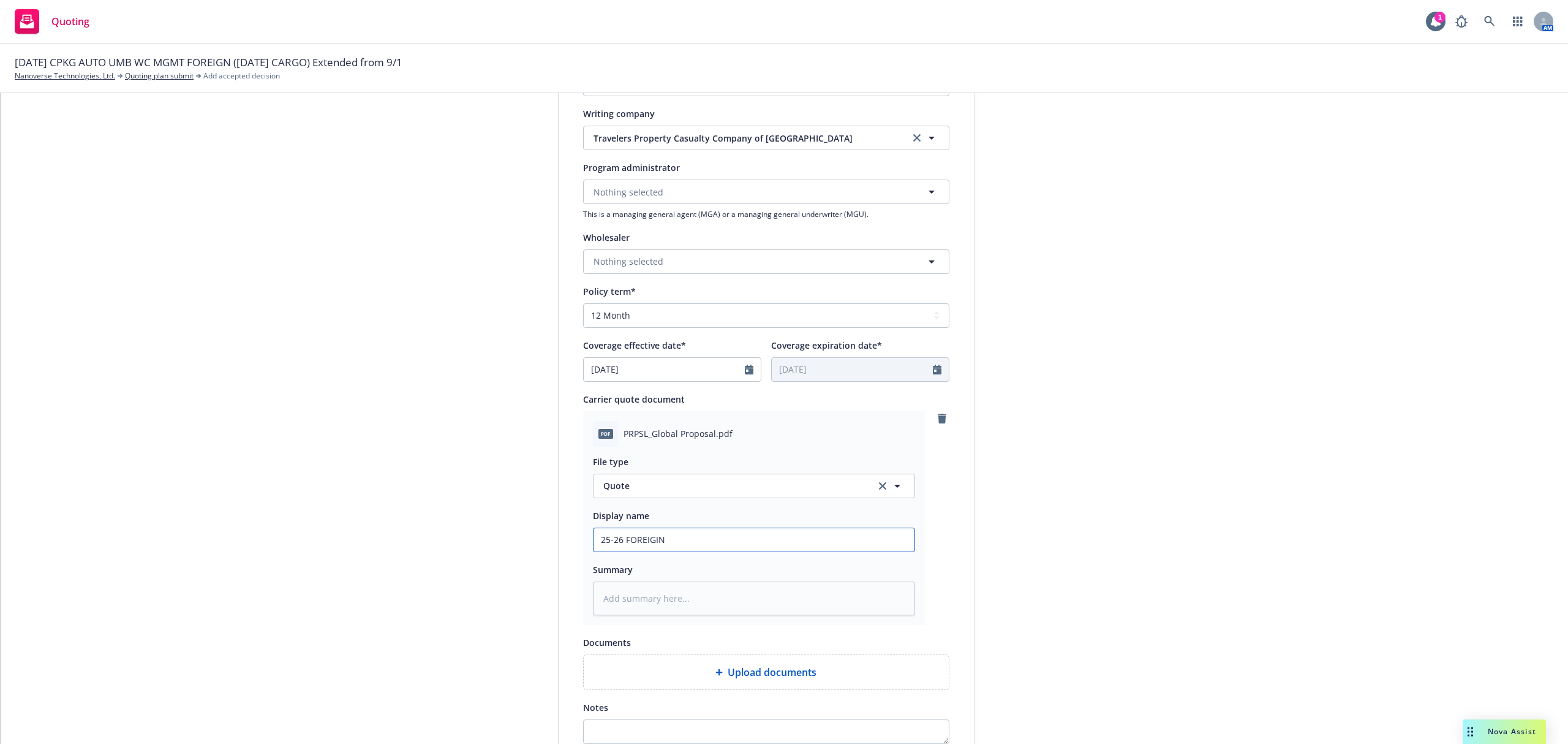
type input "25-26 FOREIGIN"
type textarea "x"
type input "25-26 FOREIGIN R"
type textarea "x"
type input "25-26 FOREIGIN Re"
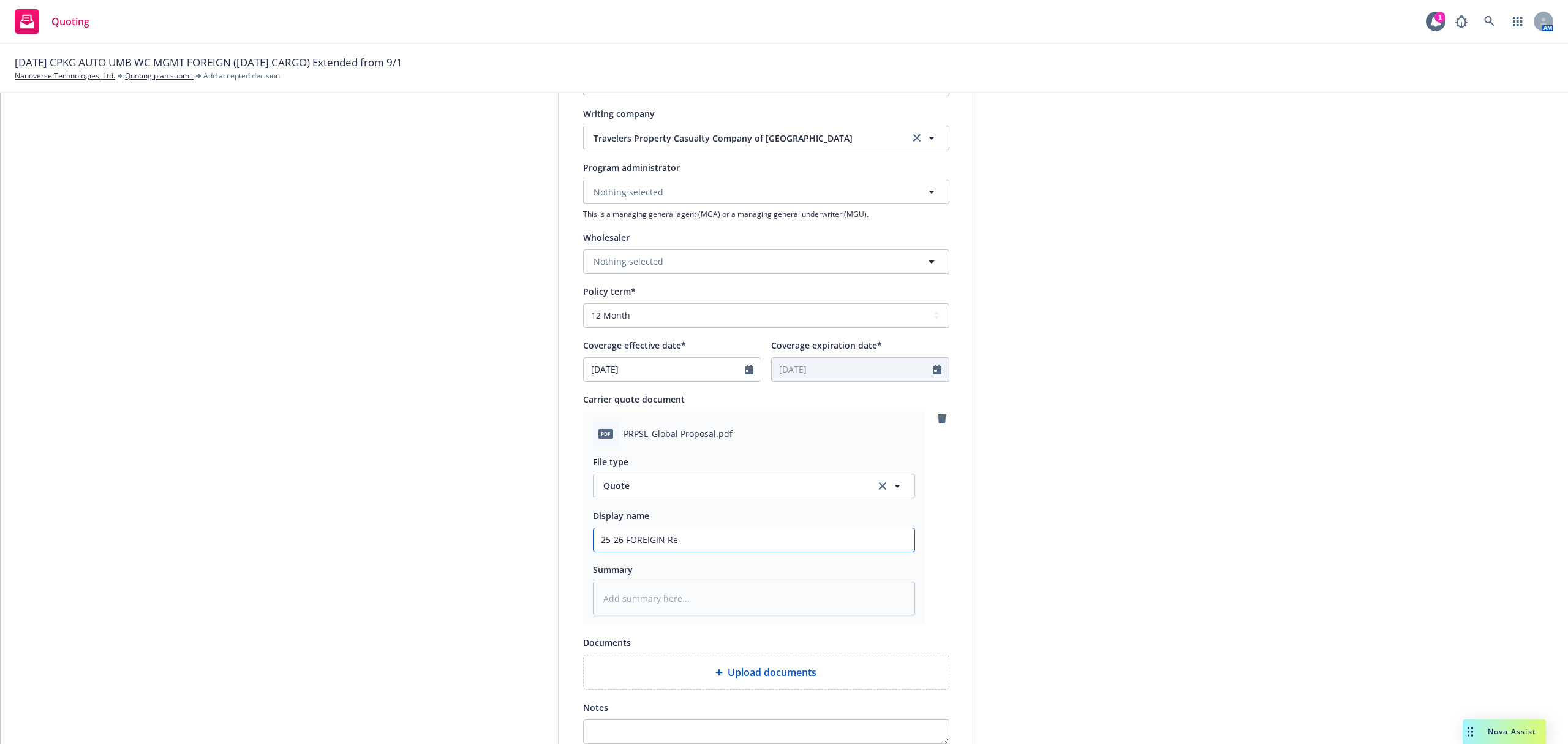
type textarea "x"
type input "25-26 FOREIGIN Ren"
type textarea "x"
type input "25-26 FOREIGIN Rene"
type textarea "x"
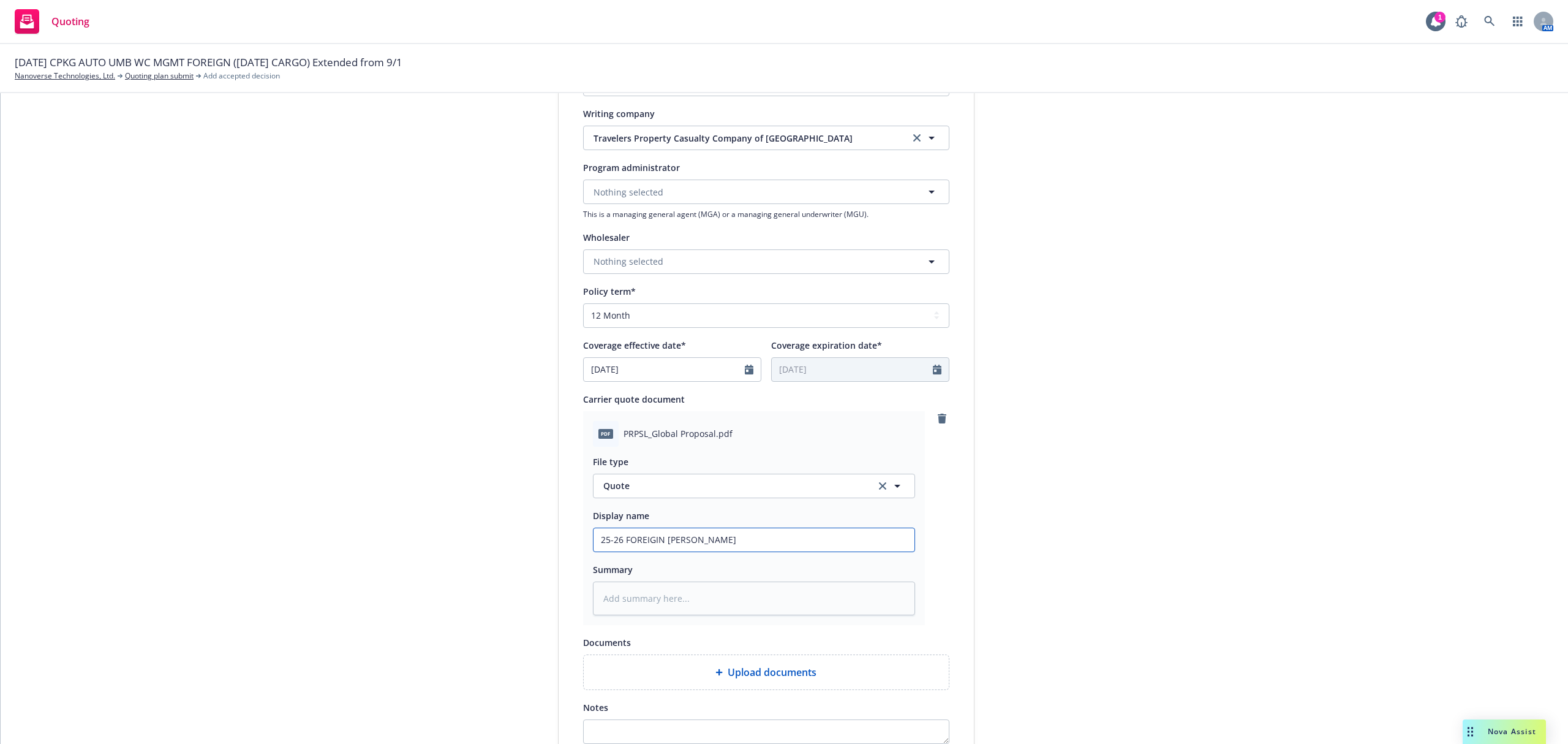
type input "25-26 FOREIGIN Renew"
type textarea "x"
type input "25-26 FOREIGIN Renewa"
type textarea "x"
type input "25-26 FOREIGIN Renewal"
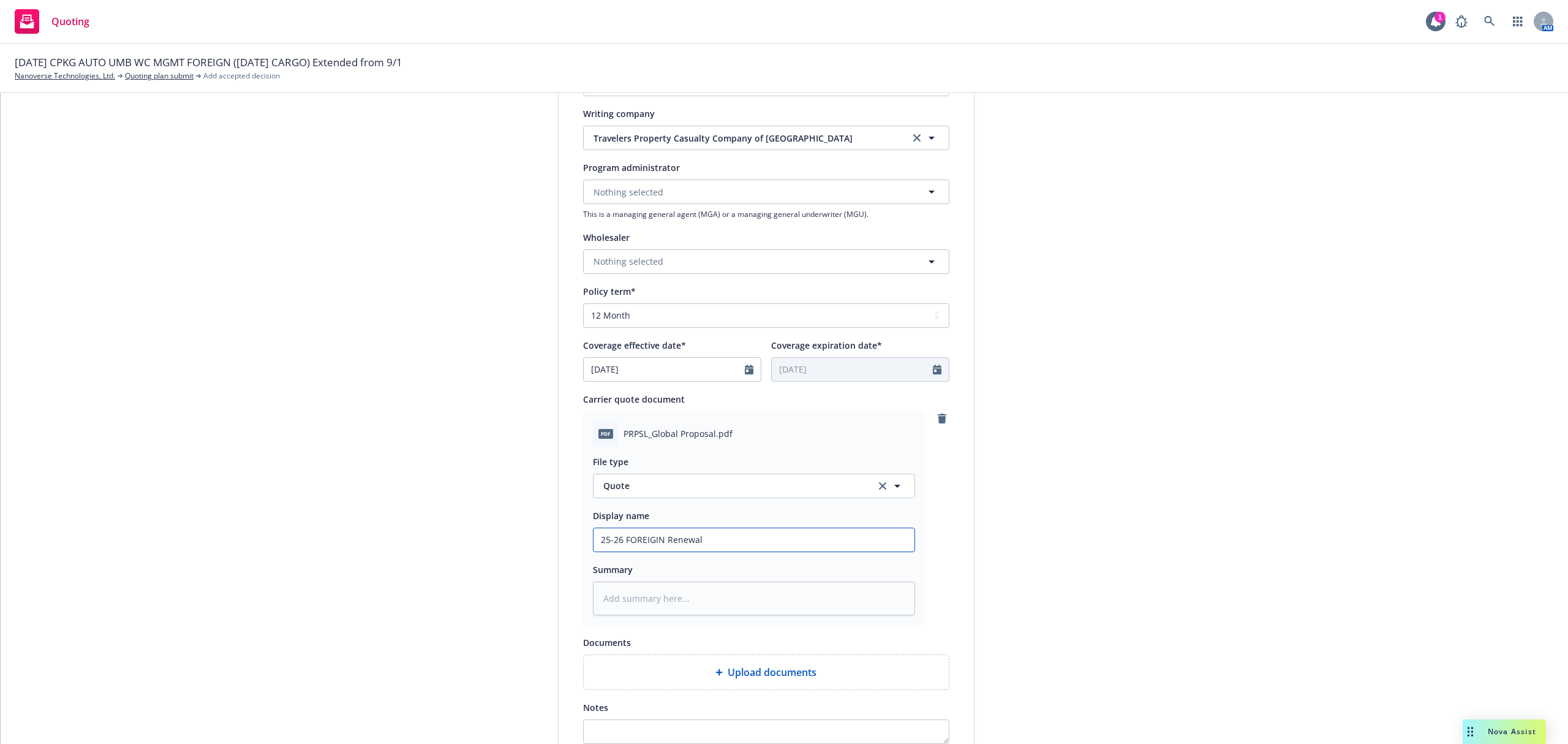
type textarea "x"
type input "25-26 FOREIGIN Renewal"
type textarea "x"
type input "25-26 FOREIGIN Renewal Q"
type textarea "x"
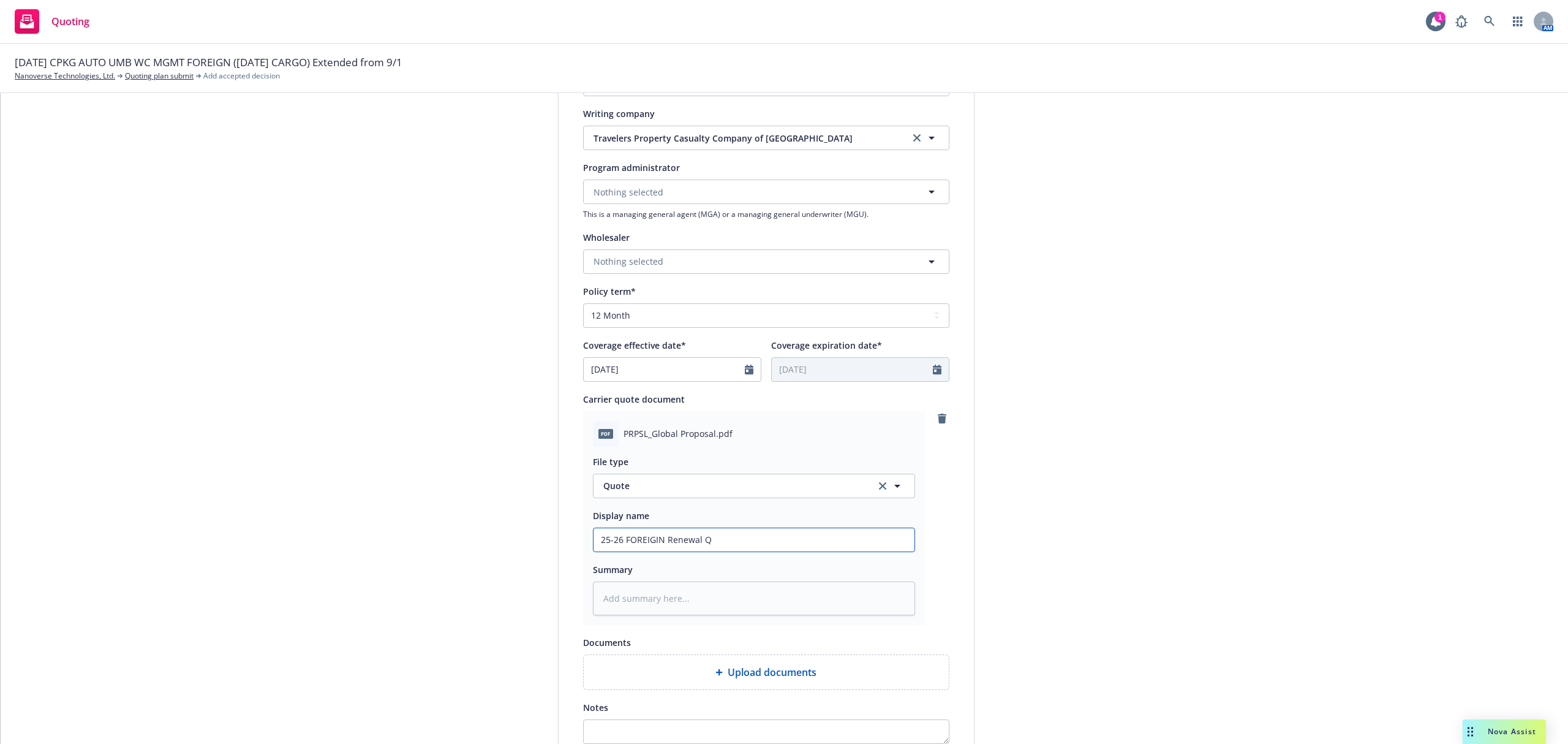
type input "25-26 FOREIGIN Renewal Qu"
type textarea "x"
type input "25-26 FOREIGIN Renewal Quo"
type textarea "x"
type input "25-26 FOREIGIN Renewal Quot"
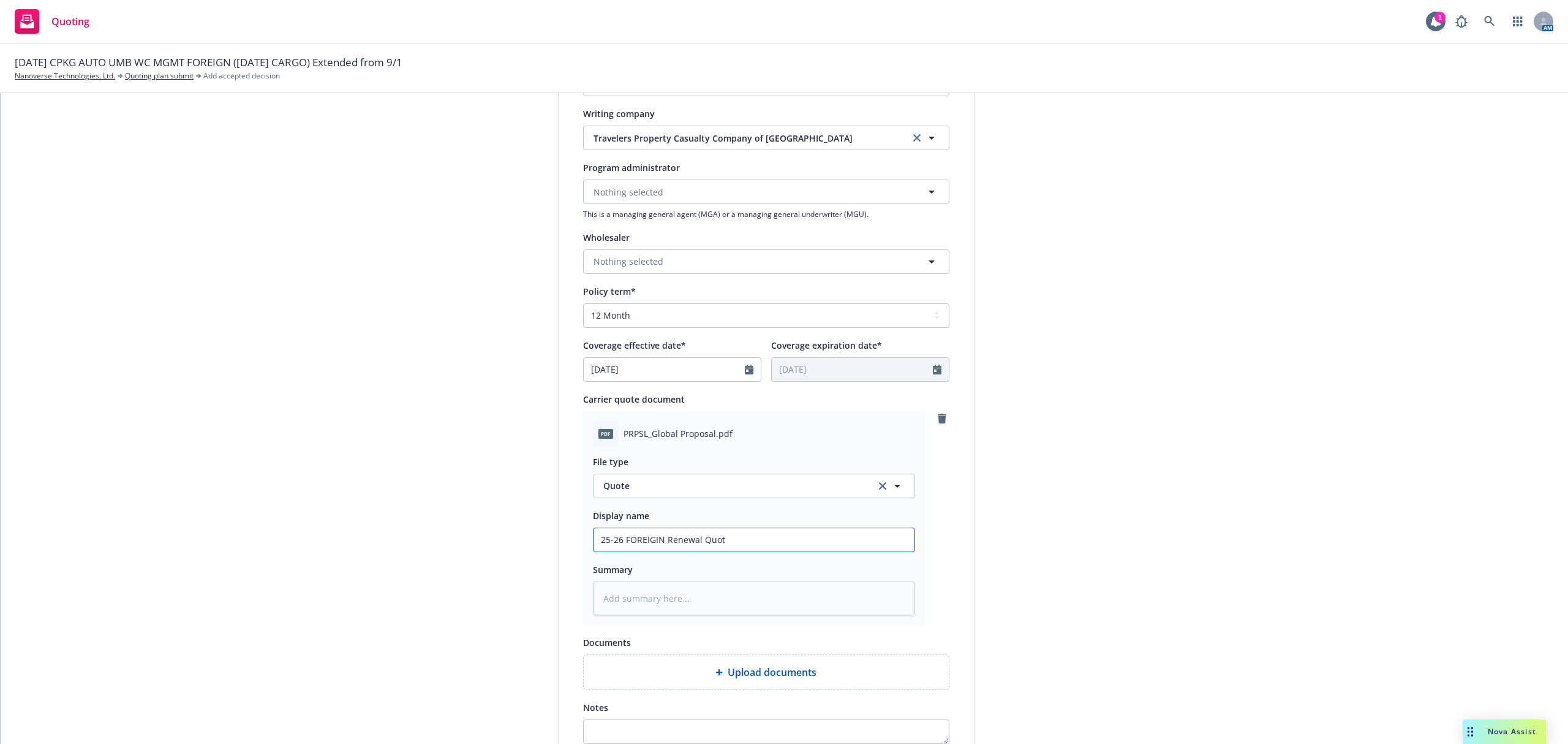
type textarea "x"
type input "25-26 FOREIGIN Renewal Quote"
type textarea "x"
type input "25-26 FOREIGIN Renewal Quote"
type textarea "x"
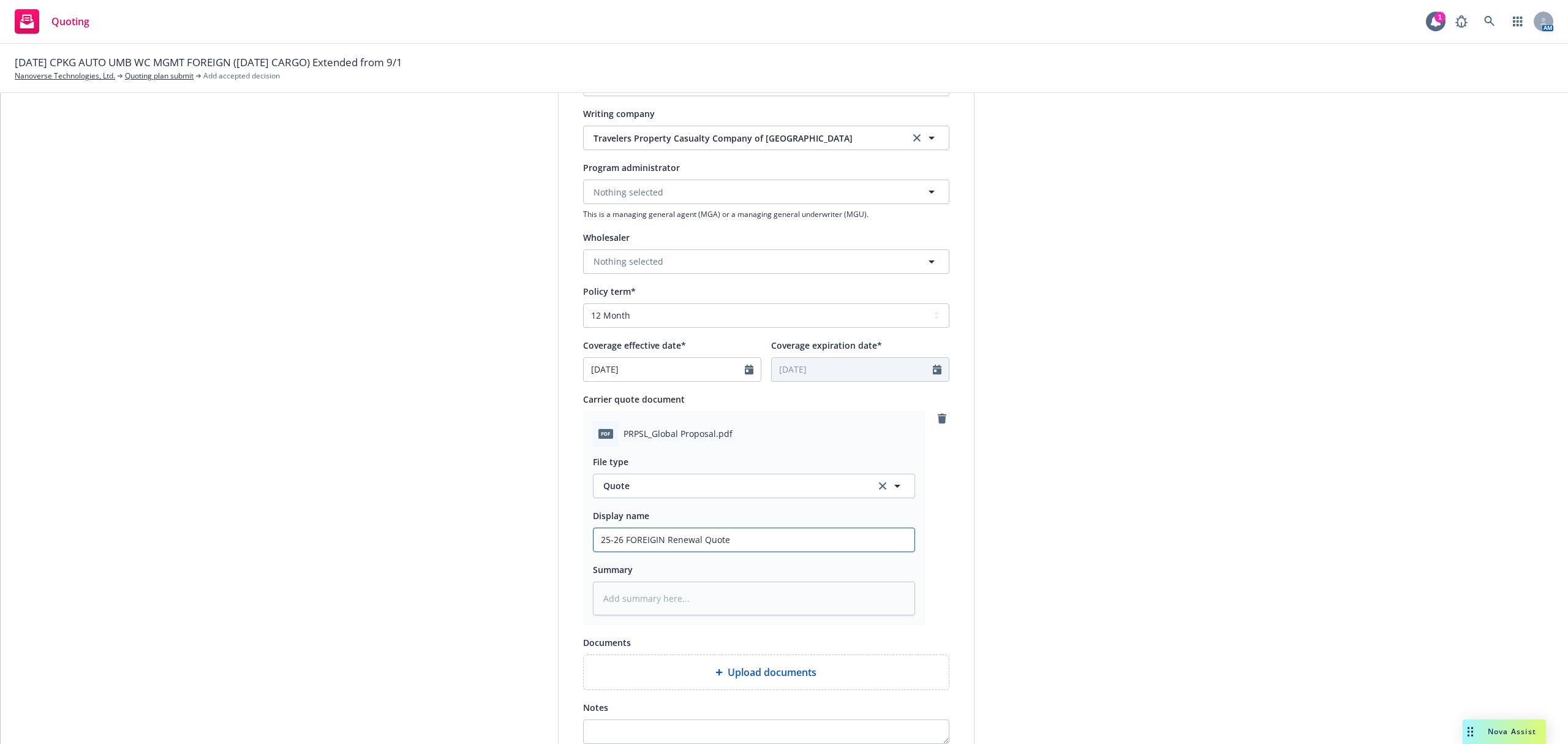
type input "25-26 FOREIGIN Renewal Quote f"
type textarea "x"
type input "25-26 FOREIGIN Renewal Quote fro"
type textarea "x"
type input "25-26 FOREIGIN Renewal Quote from"
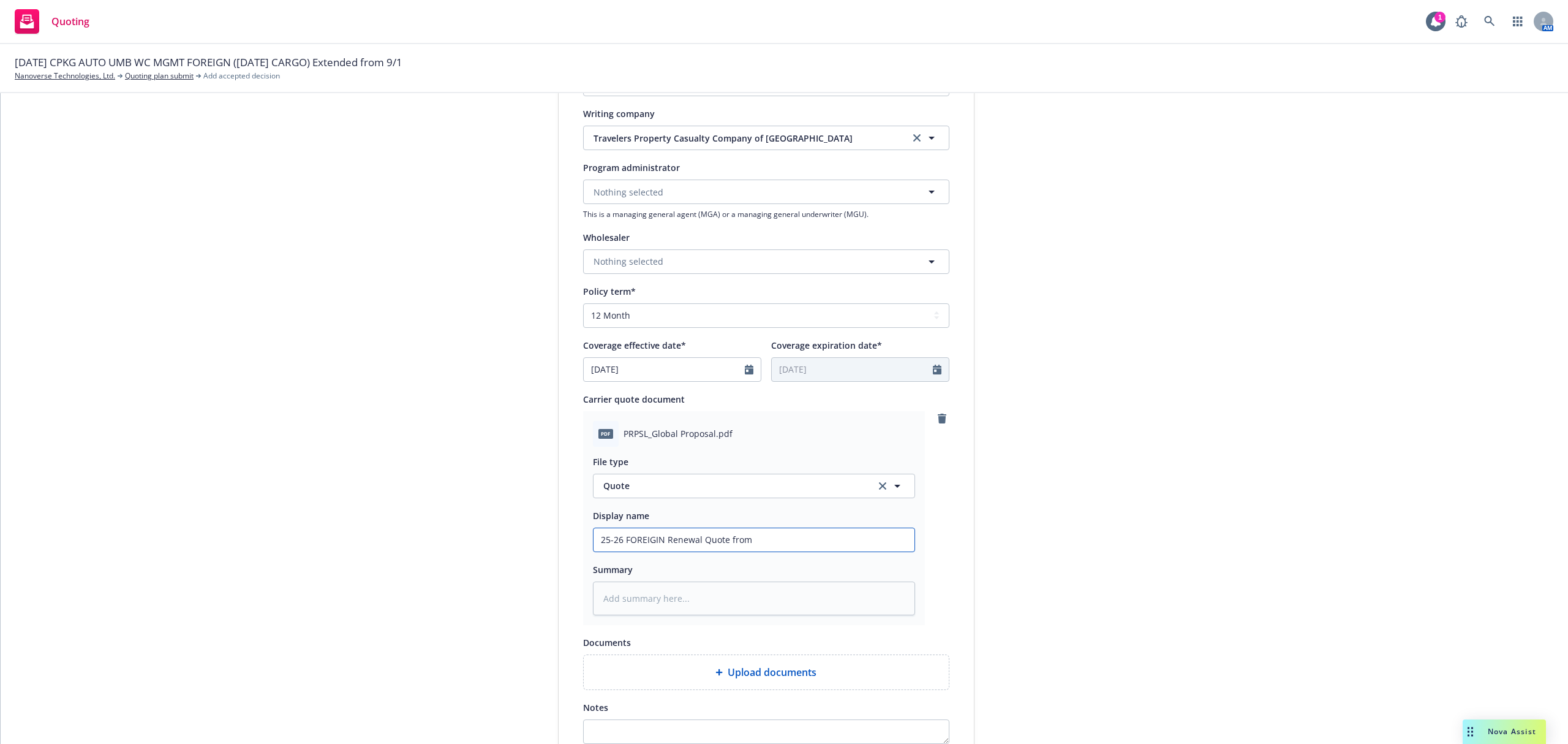
type textarea "x"
type input "25-26 FOREIGIN Renewal Quote from"
type textarea "x"
type input "25-26 FOREIGIN Renewal Quote from T"
type textarea "x"
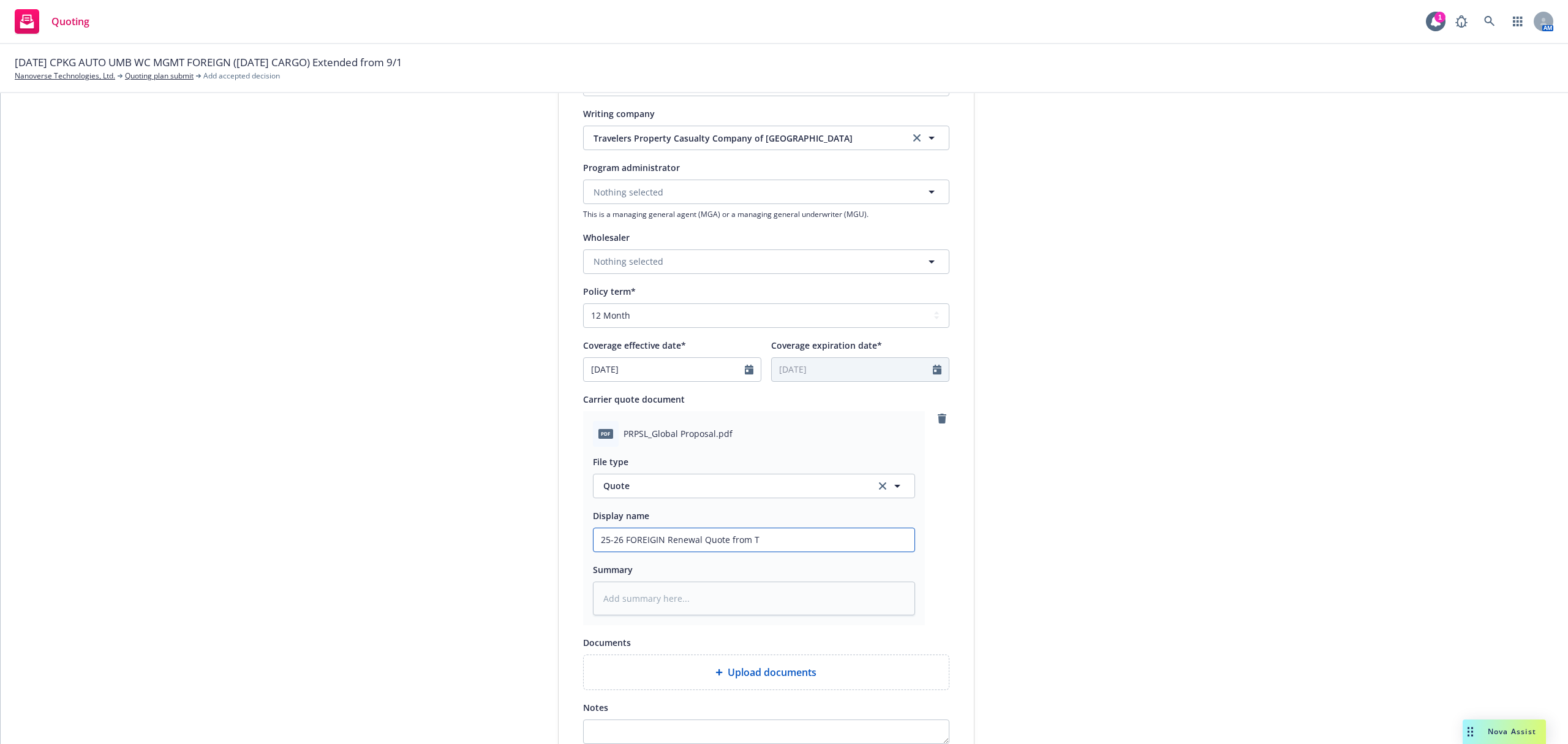
type input "25-26 FOREIGIN Renewal Quote from Tr"
type textarea "x"
type input "25-26 FOREIGIN Renewal Quote from Tra"
type textarea "x"
type input "25-26 FOREIGIN Renewal Quote from Trav"
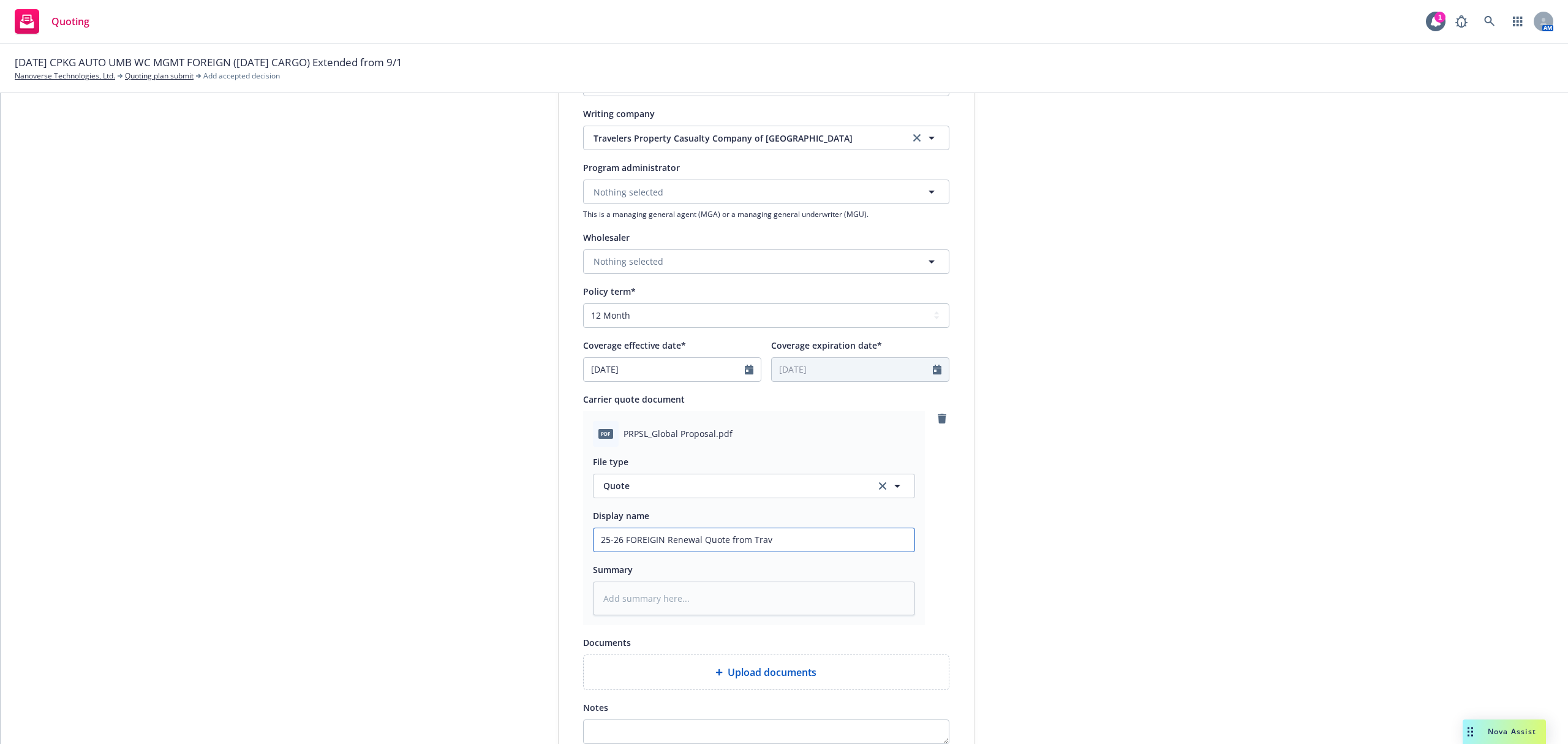
type textarea "x"
type input "25-26 FOREIGIN Renewal Quote from Trave"
type textarea "x"
type input "25-26 FOREIGIN Renewal Quote from Travel"
type textarea "x"
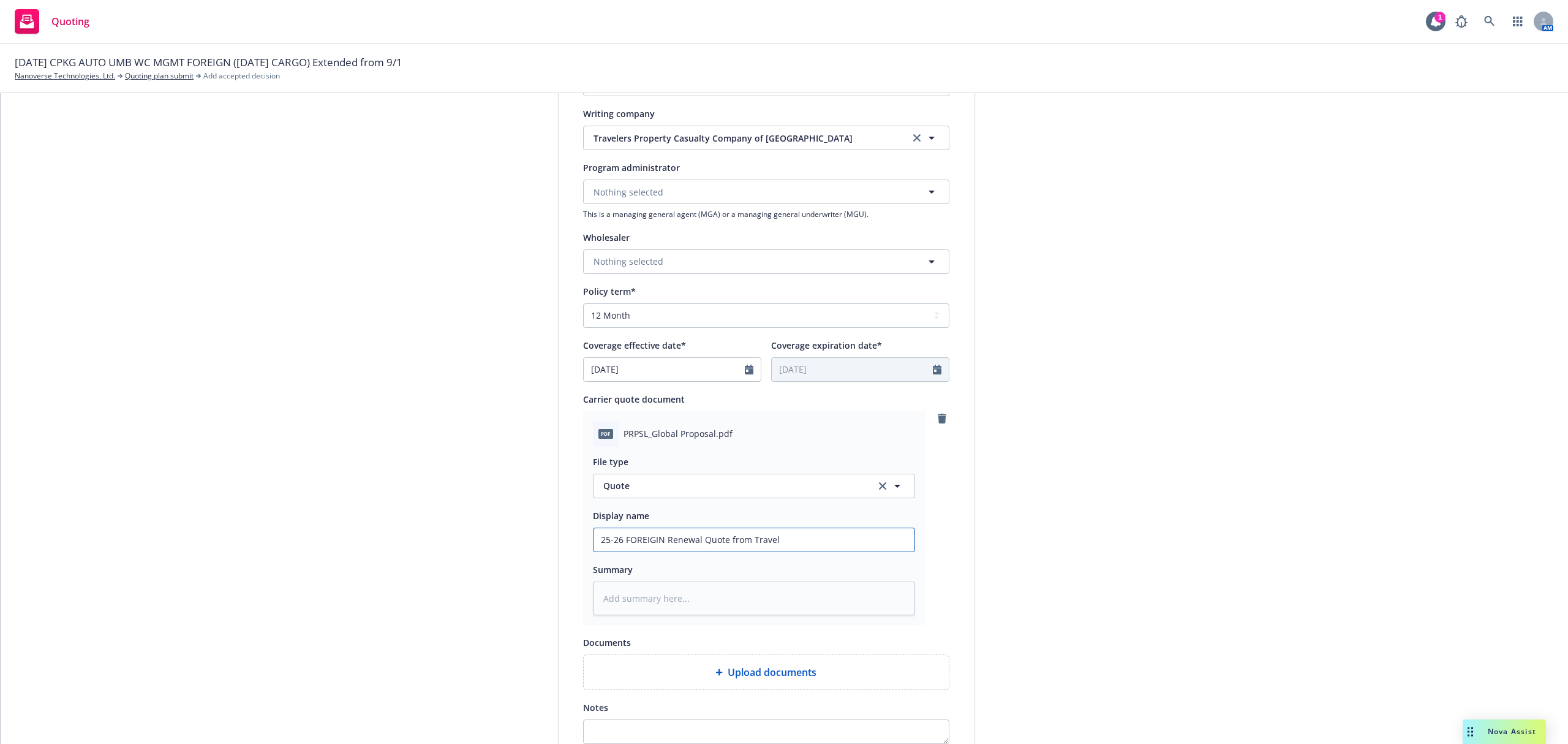
type input "25-26 FOREIGIN Renewal Quote from Travele"
type textarea "x"
type input "25-26 FOREIGIN Renewal Quote from Traveler"
type textarea "x"
type input "25-26 FOREIGIN Renewal Quote from Travelers"
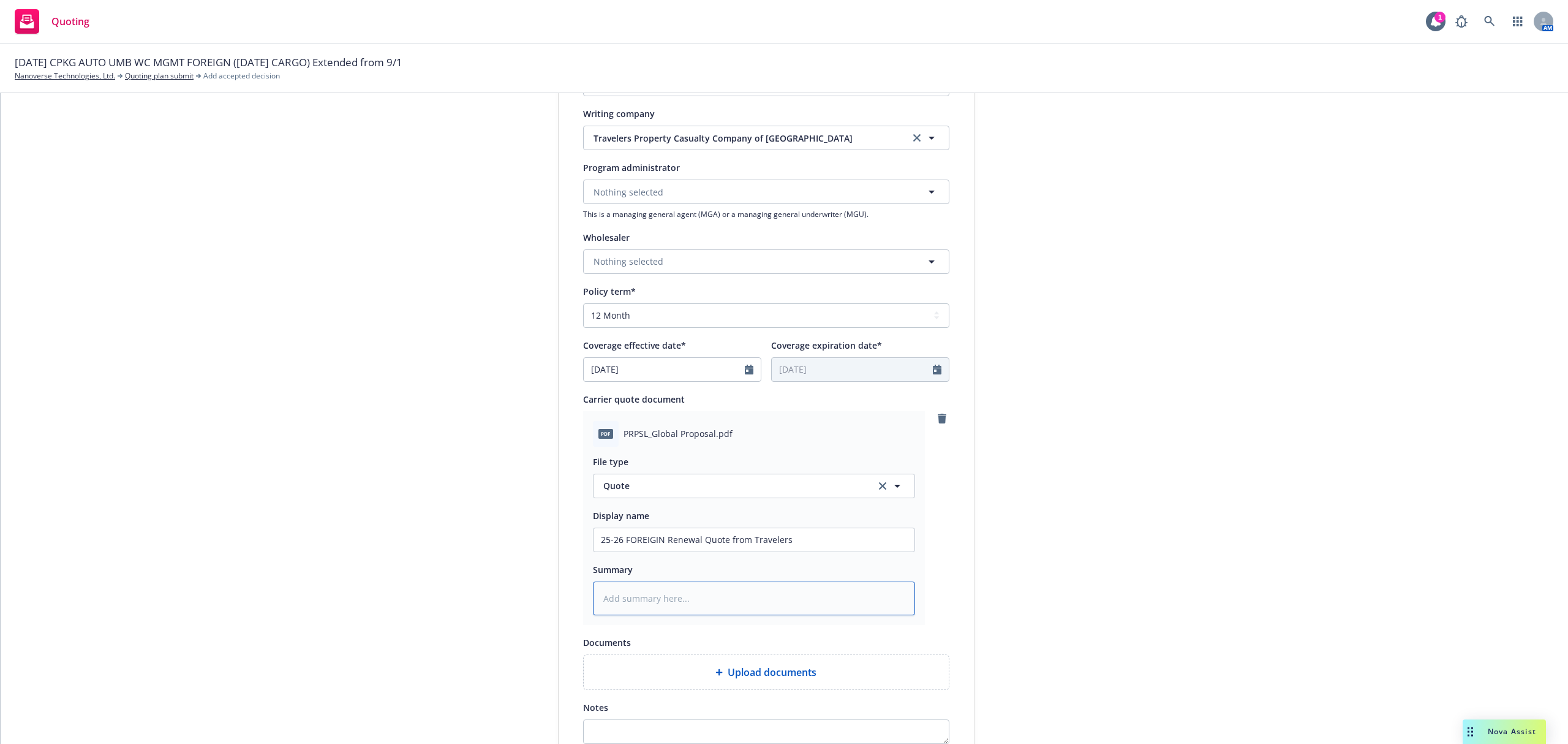
type textarea "x"
type textarea "$"
type textarea "x"
type textarea "$2"
type textarea "x"
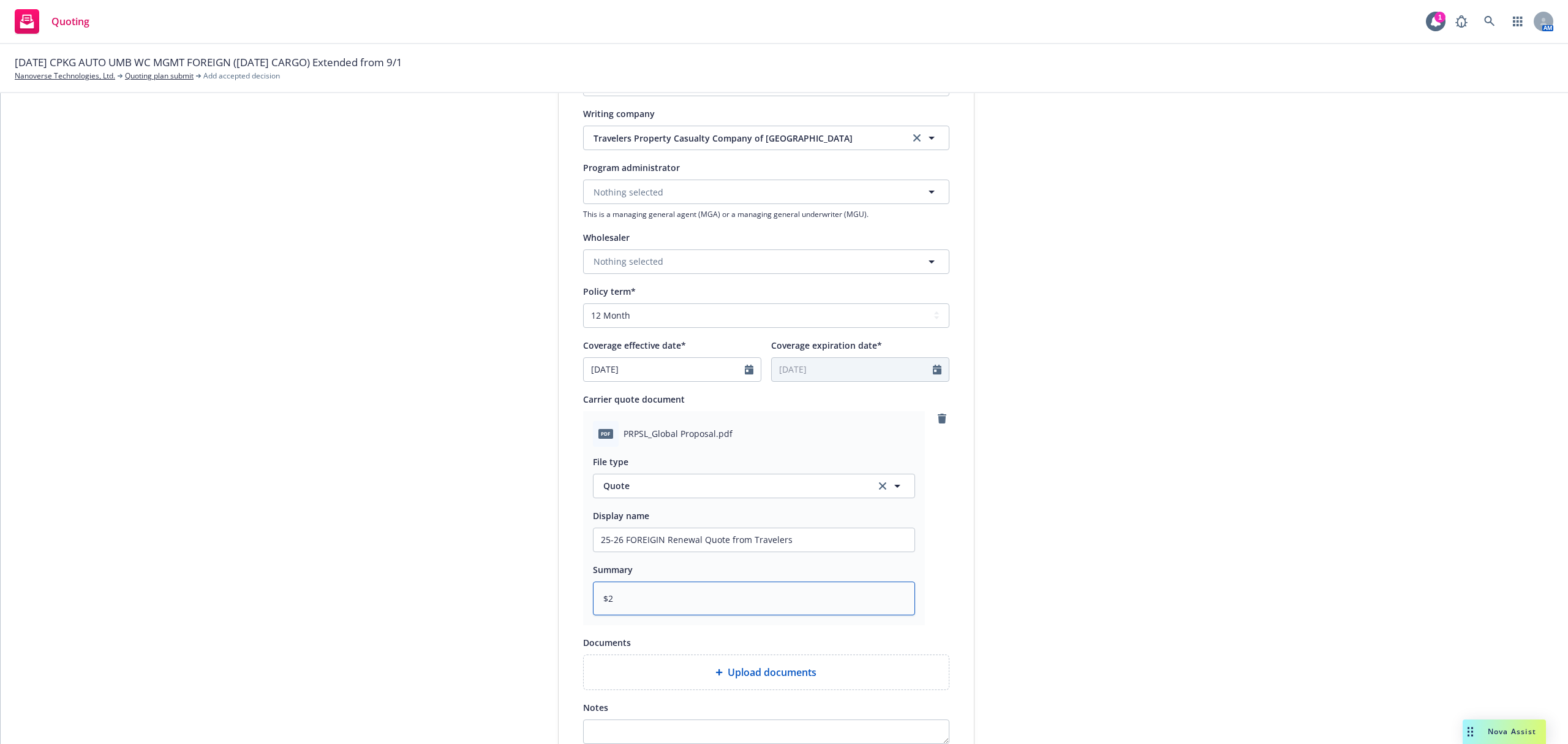
type textarea "$2,"
type textarea "x"
type textarea "$2,5"
type textarea "x"
type textarea "$2,50"
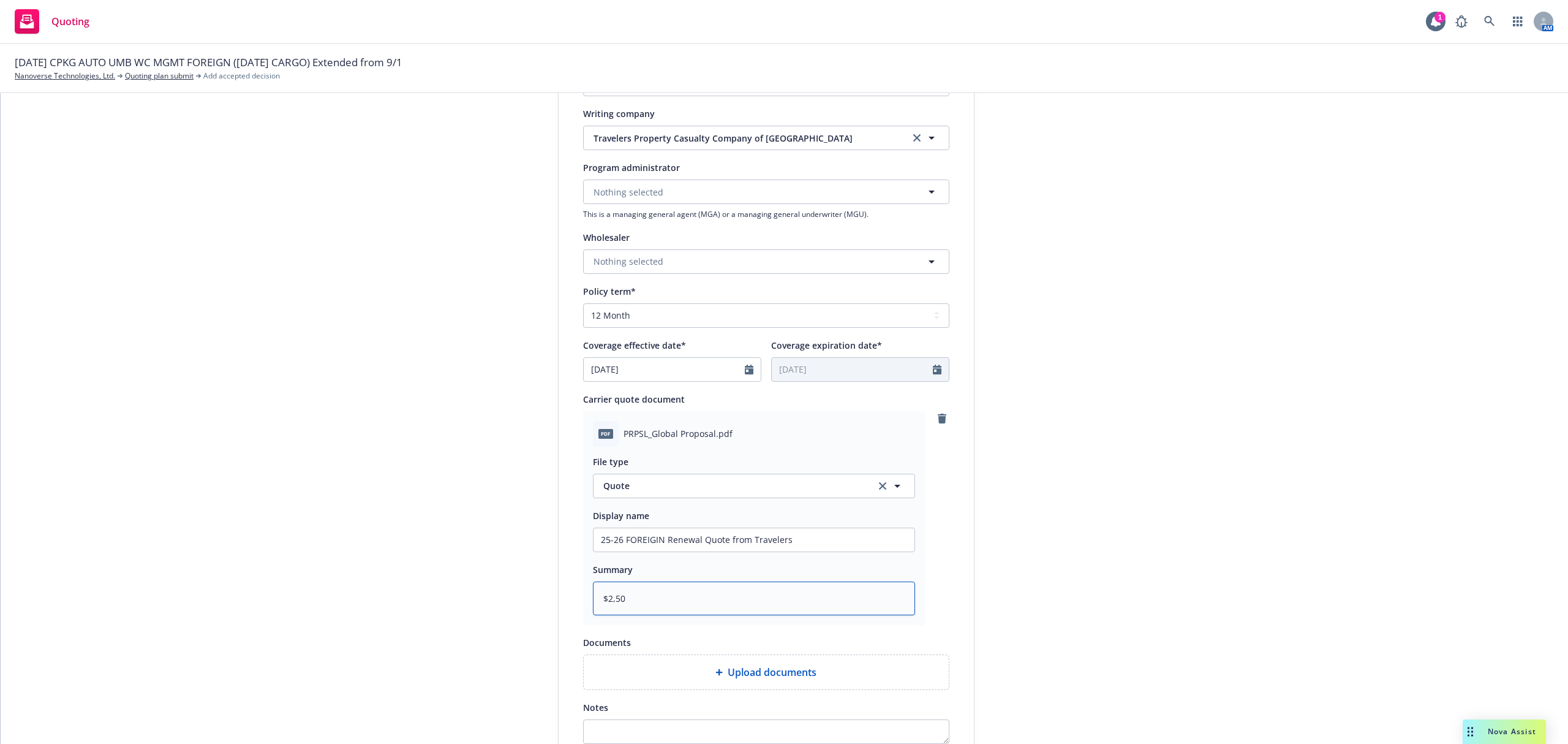
type textarea "x"
type textarea "$2,500"
type textarea "x"
type textarea "$2,500"
type textarea "x"
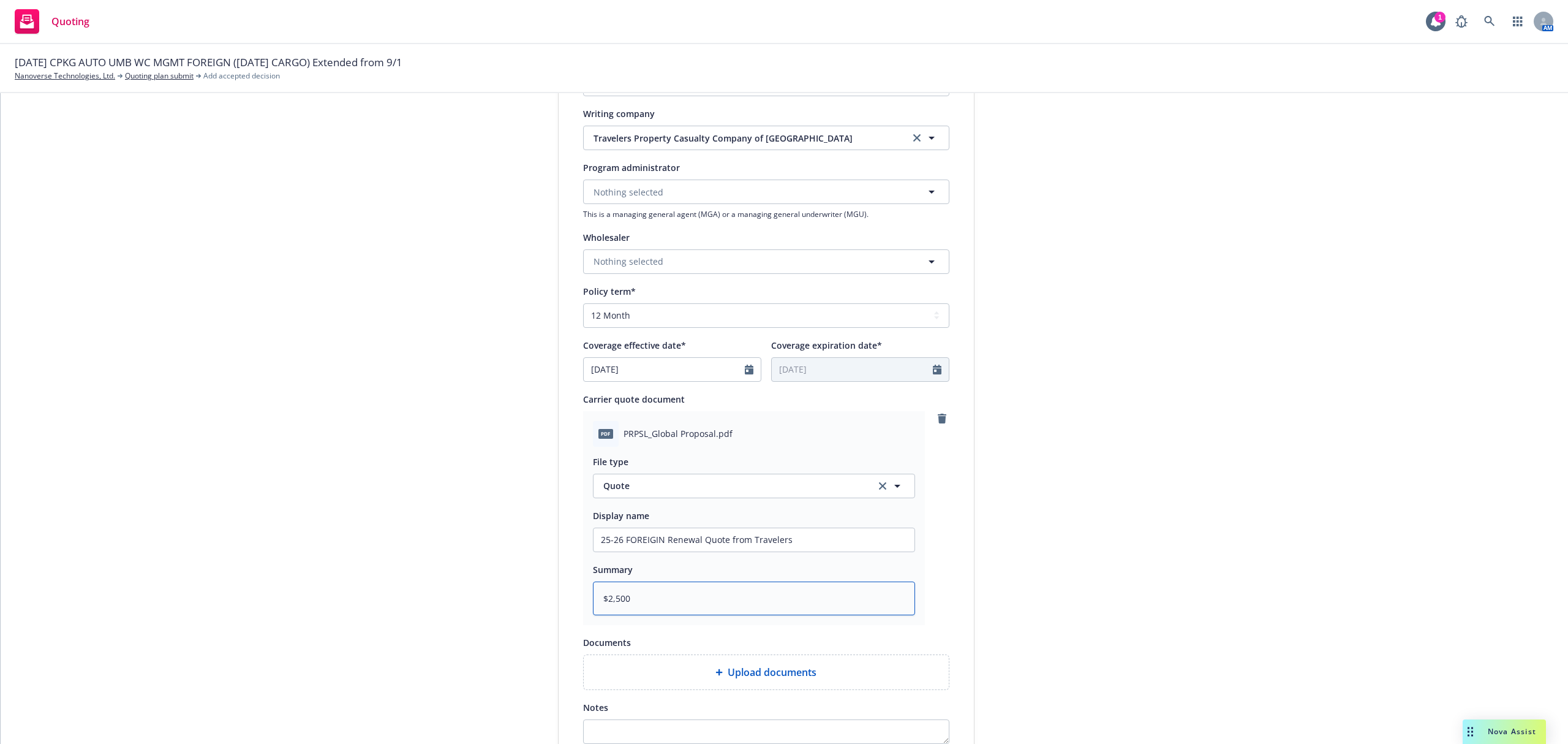
type textarea "$2,500 @"
type textarea "x"
type textarea "$2,500 @"
type textarea "x"
type textarea "$2,500 @ 1"
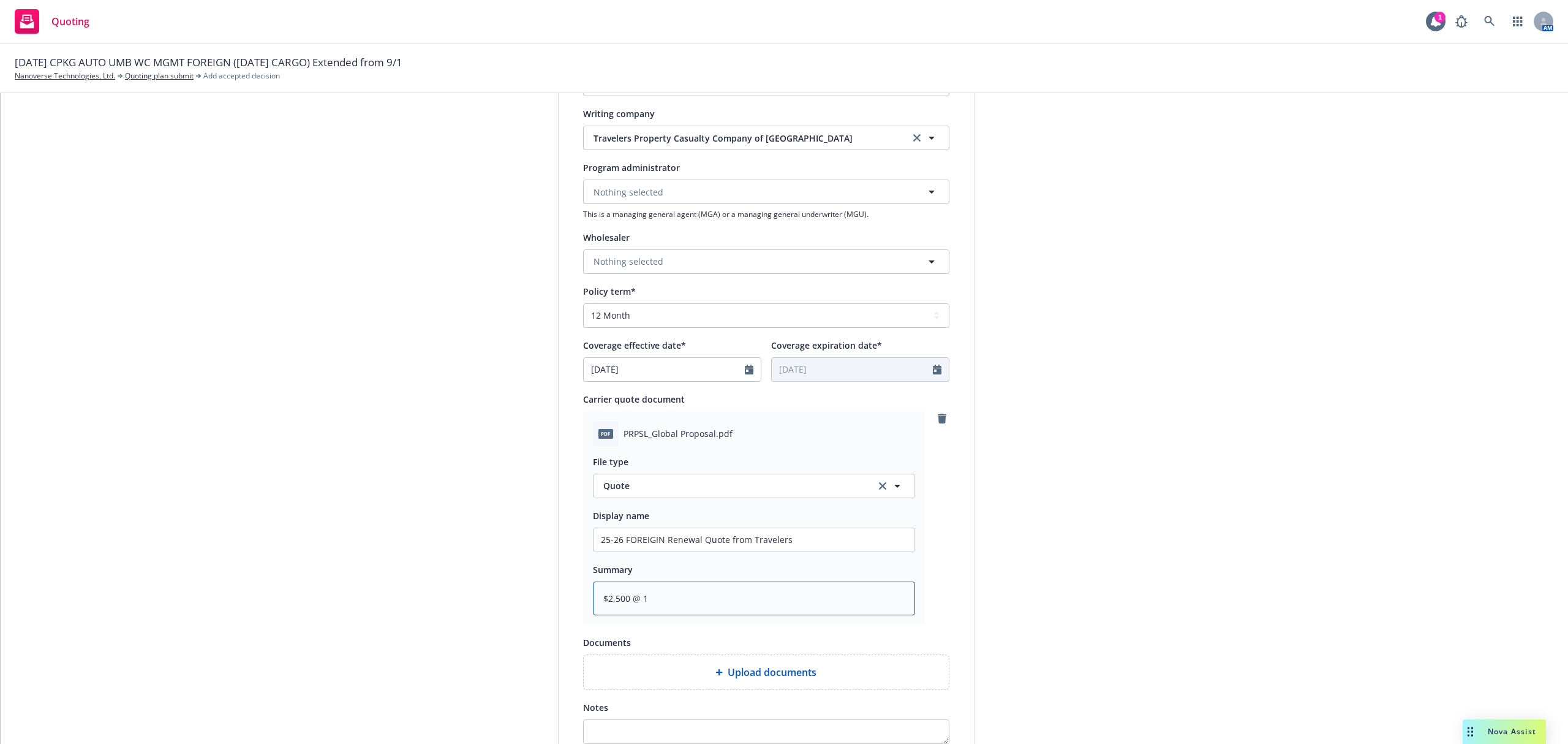
type textarea "x"
type textarea "$2,500 @ 15"
type textarea "x"
type textarea "$2,500 @ 15%"
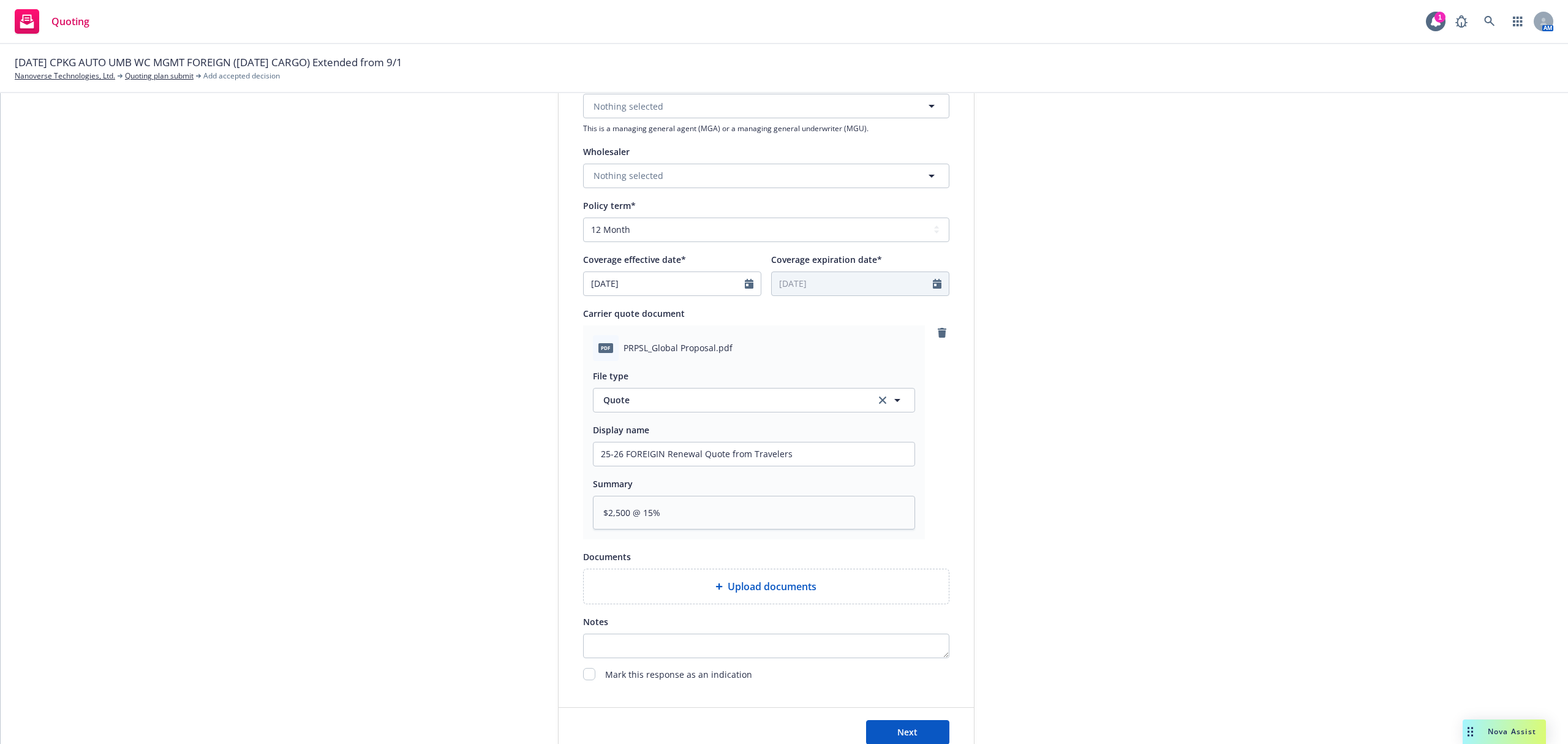
scroll to position [477, 0]
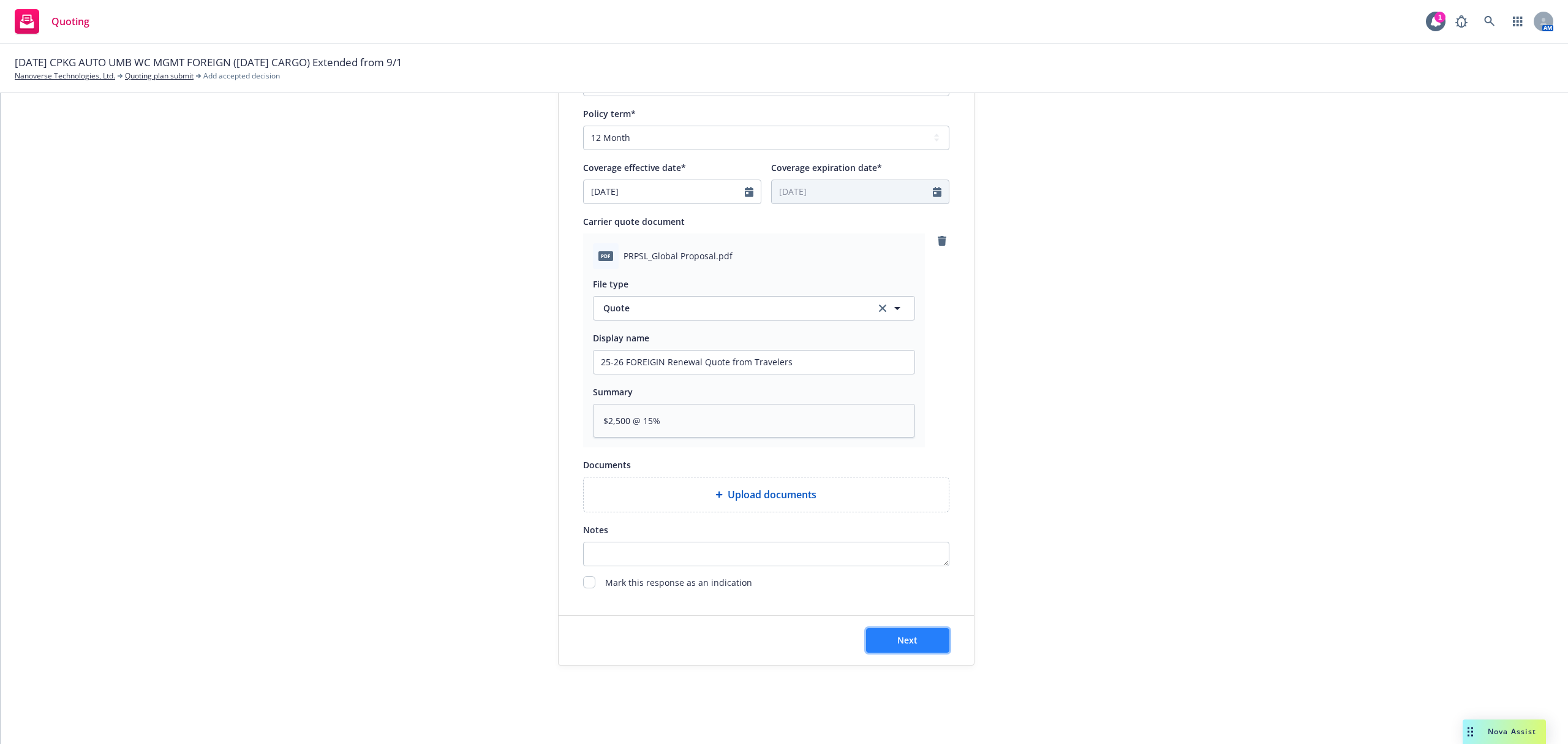
click at [866, 636] on button "Next" at bounding box center [908, 640] width 83 height 24
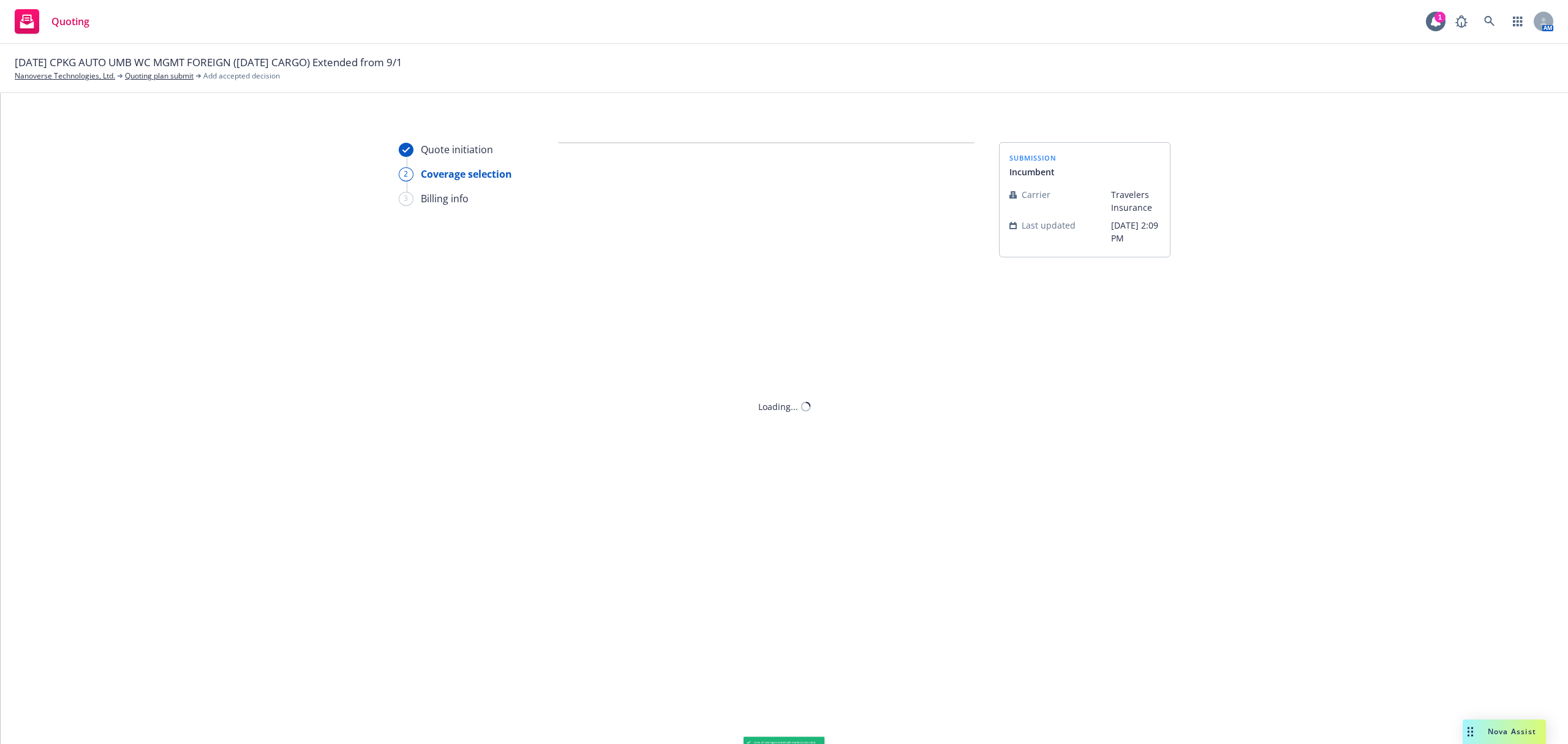
scroll to position [0, 0]
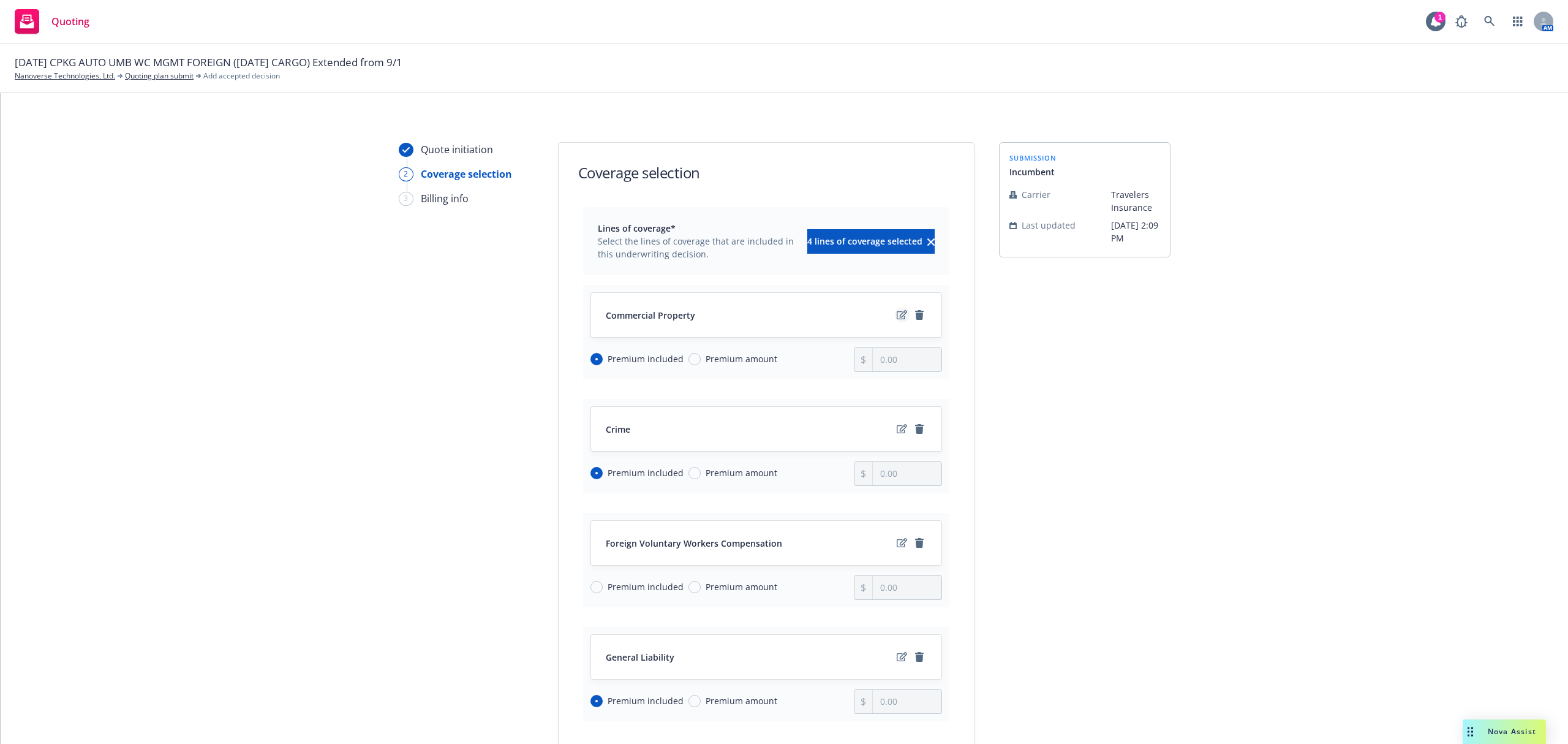
click at [897, 315] on icon "edit" at bounding box center [902, 314] width 10 height 9
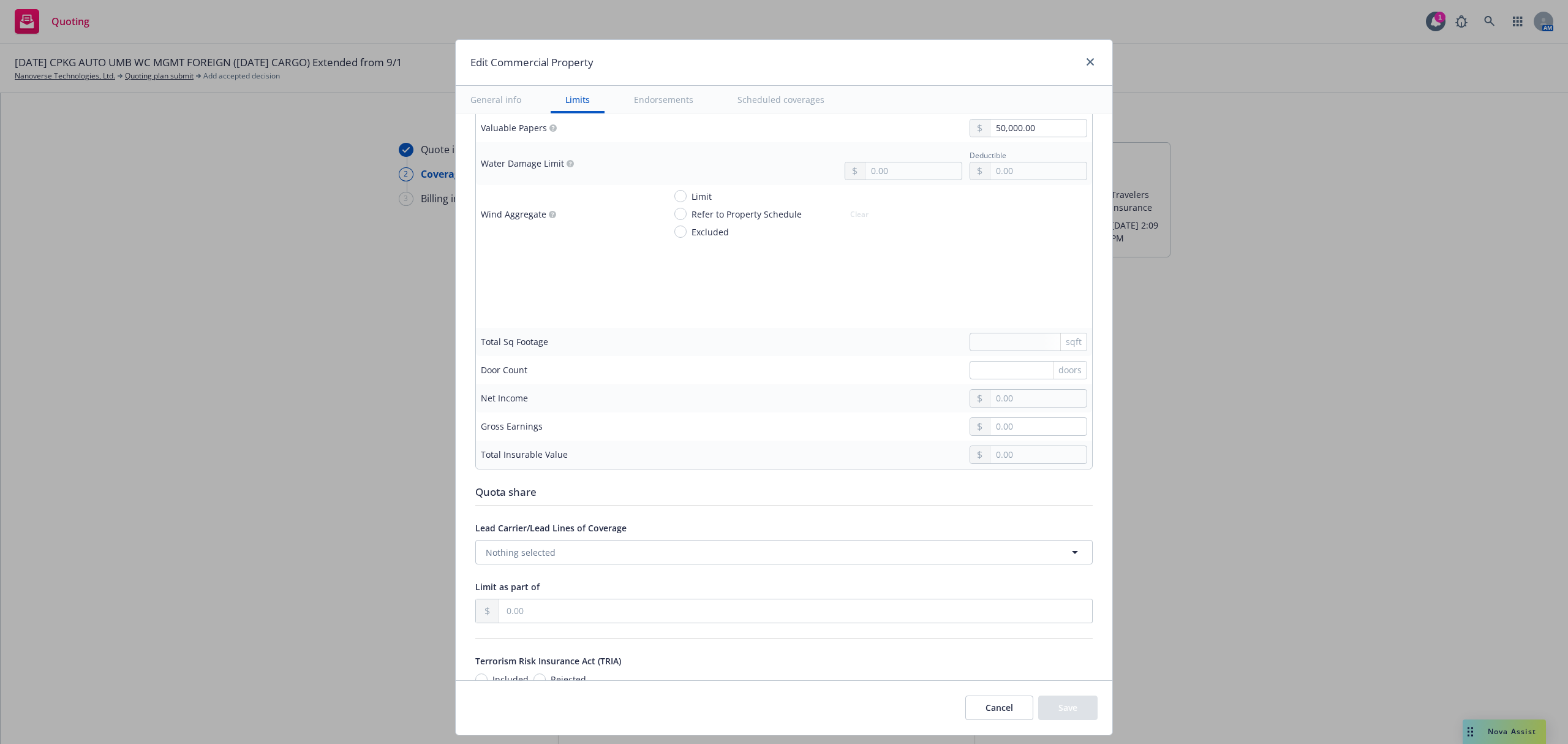
scroll to position [3922, 0]
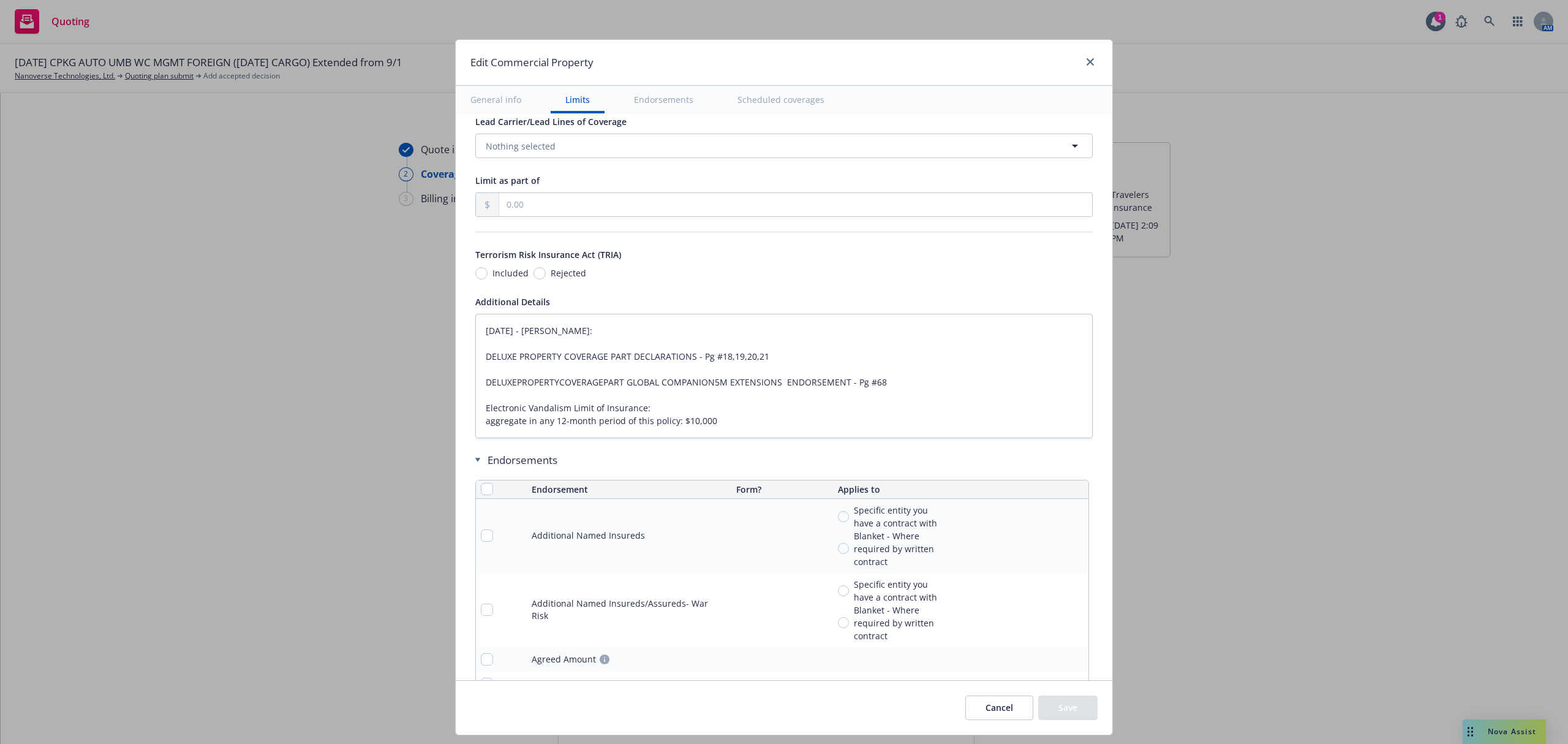
type textarea "x"
click at [476, 496] on th at bounding box center [501, 487] width 51 height 19
click at [481, 493] on input "checkbox" at bounding box center [487, 486] width 12 height 12
checkbox input "true"
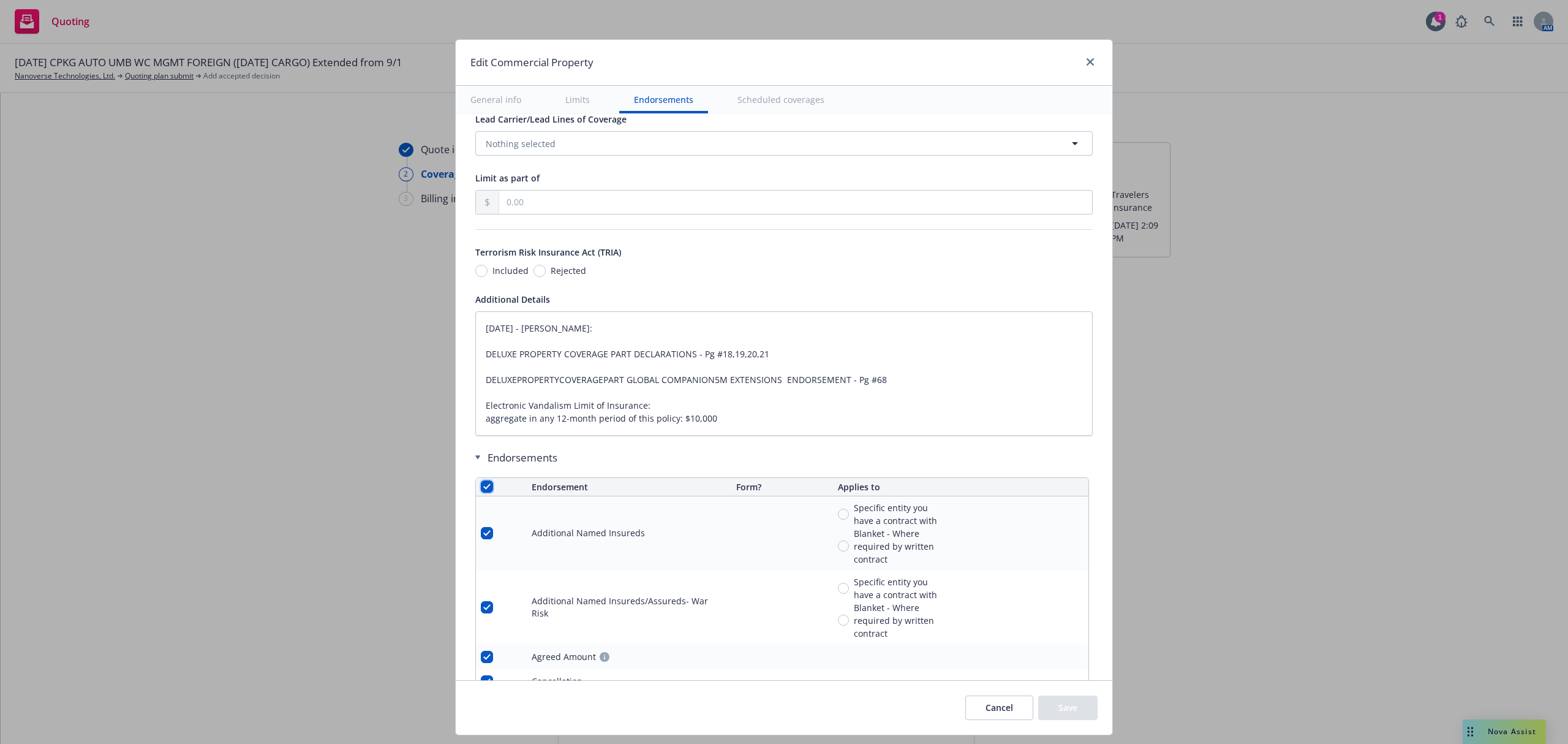
checkbox input "true"
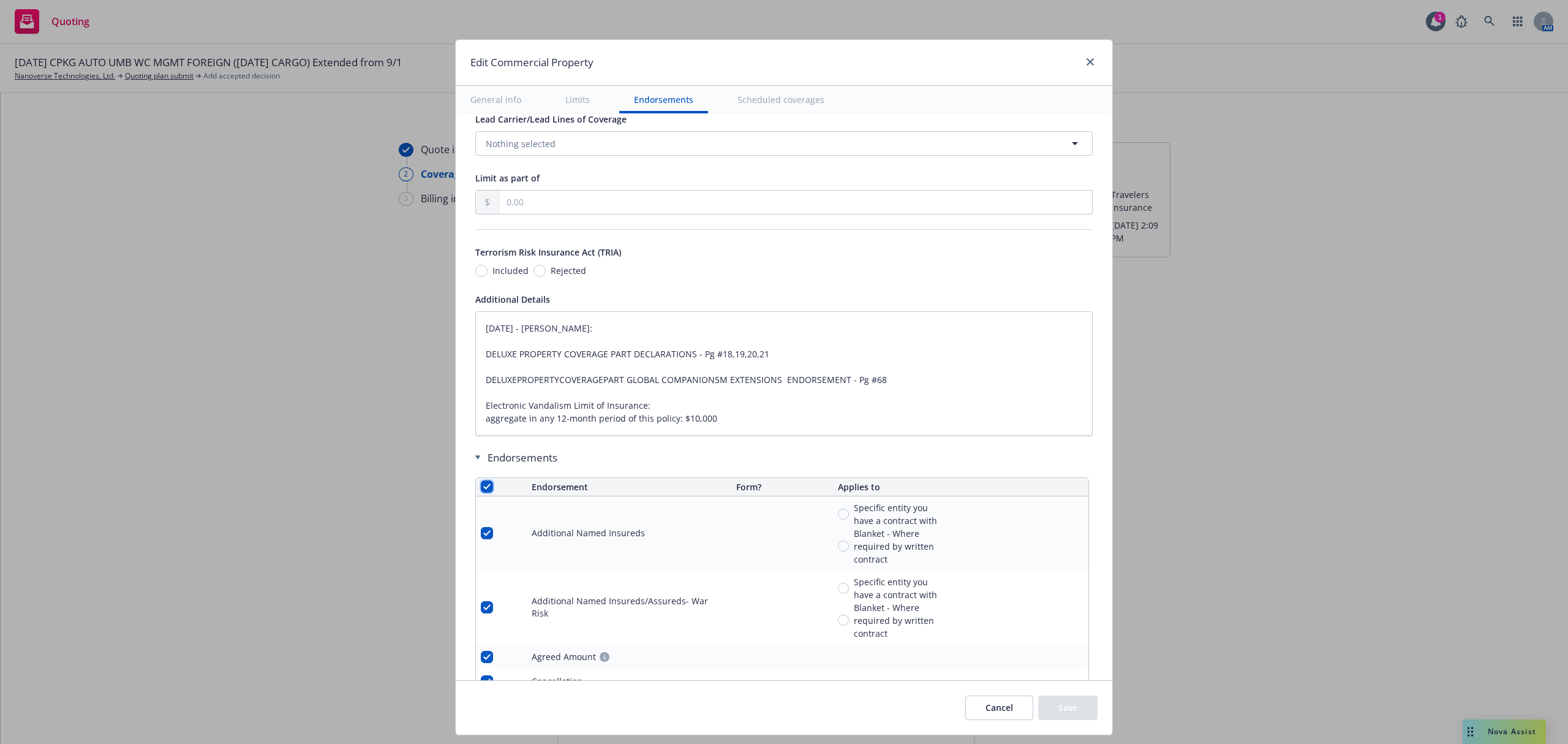
checkbox input "true"
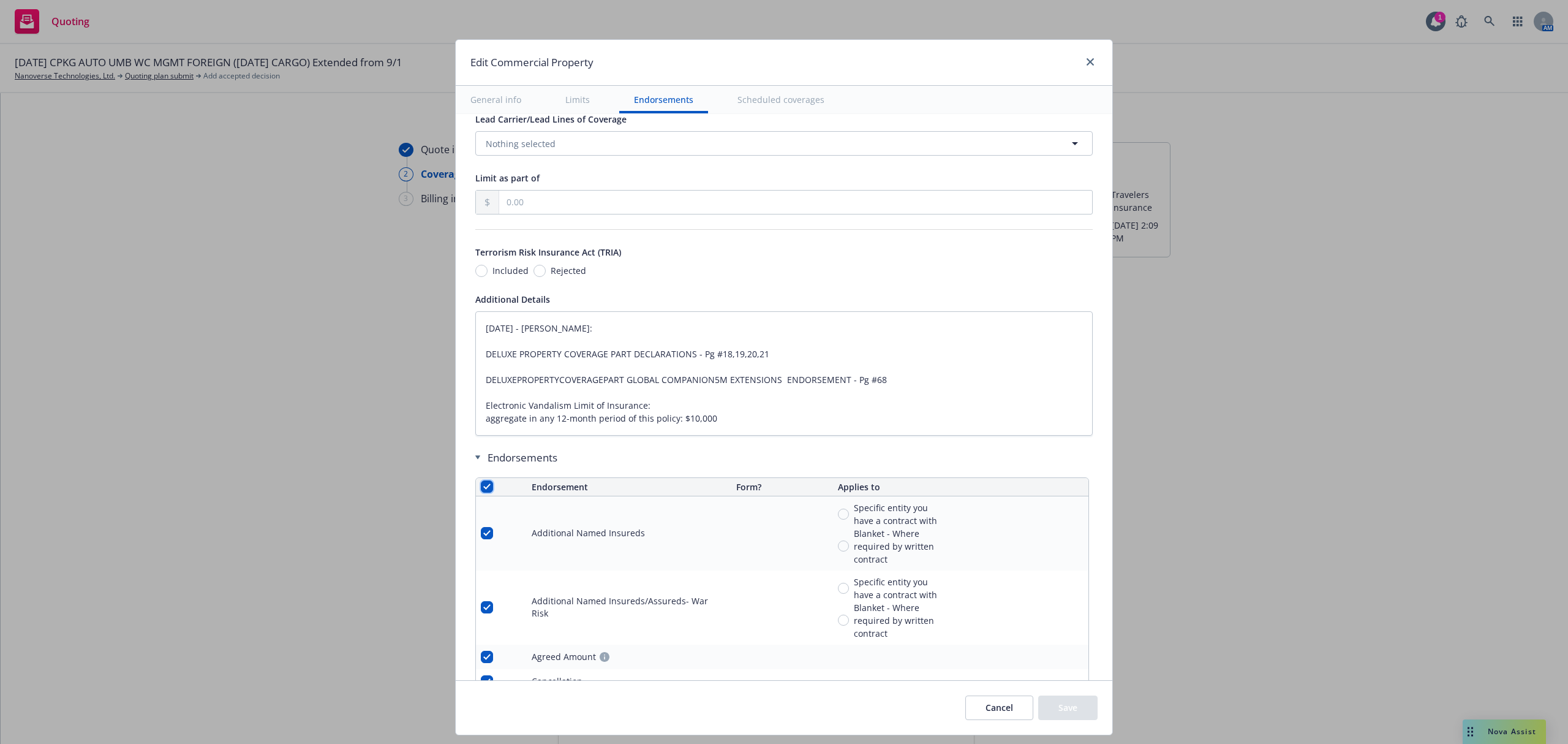
checkbox input "true"
click at [733, 716] on span "Remove endorsements" at bounding box center [767, 716] width 96 height 12
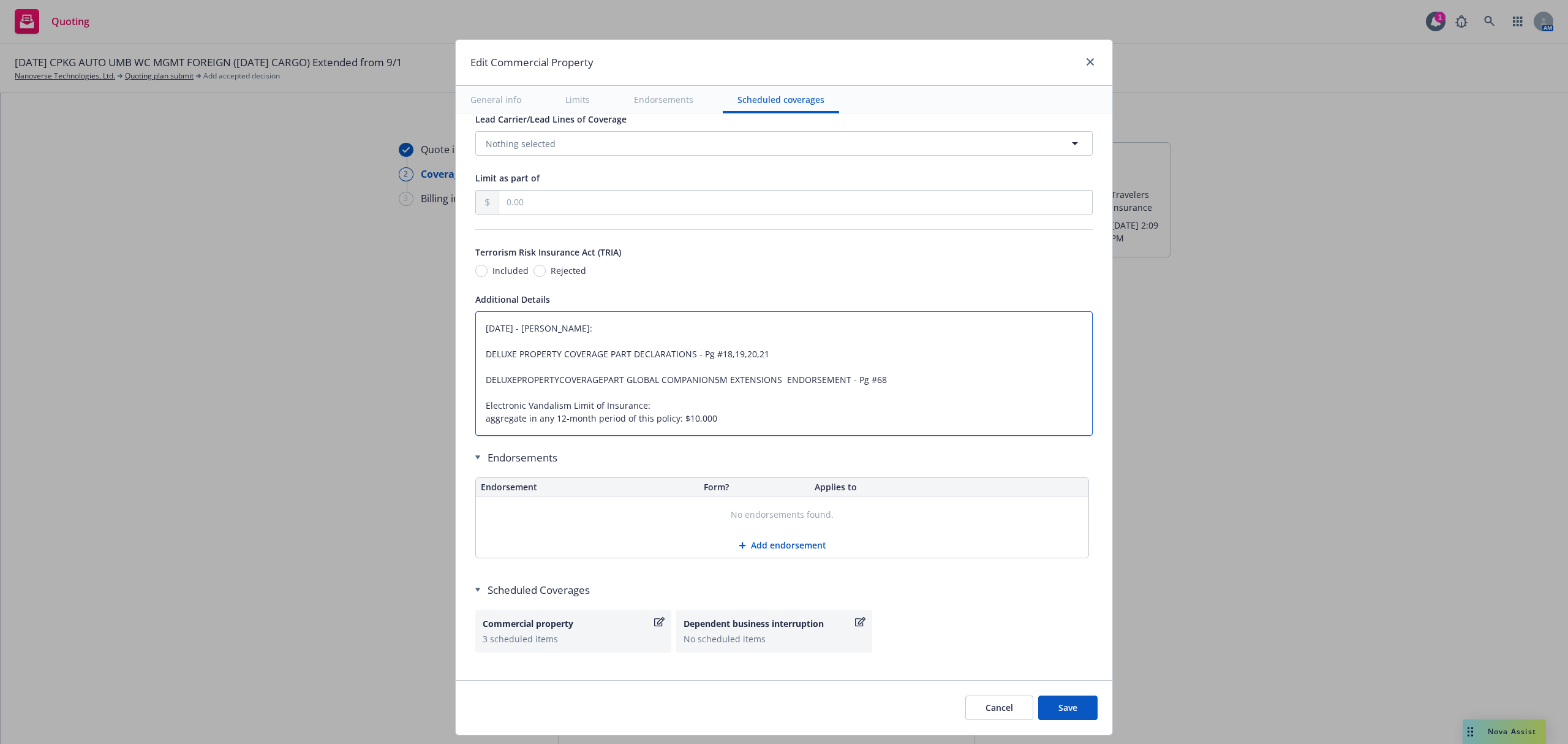
type textarea "x"
drag, startPoint x: 670, startPoint y: 425, endPoint x: 417, endPoint y: 323, distance: 272.8
click at [417, 323] on div "Edit Commercial Property General info Limits Endorsements Scheduled coverages D…" at bounding box center [784, 372] width 1568 height 744
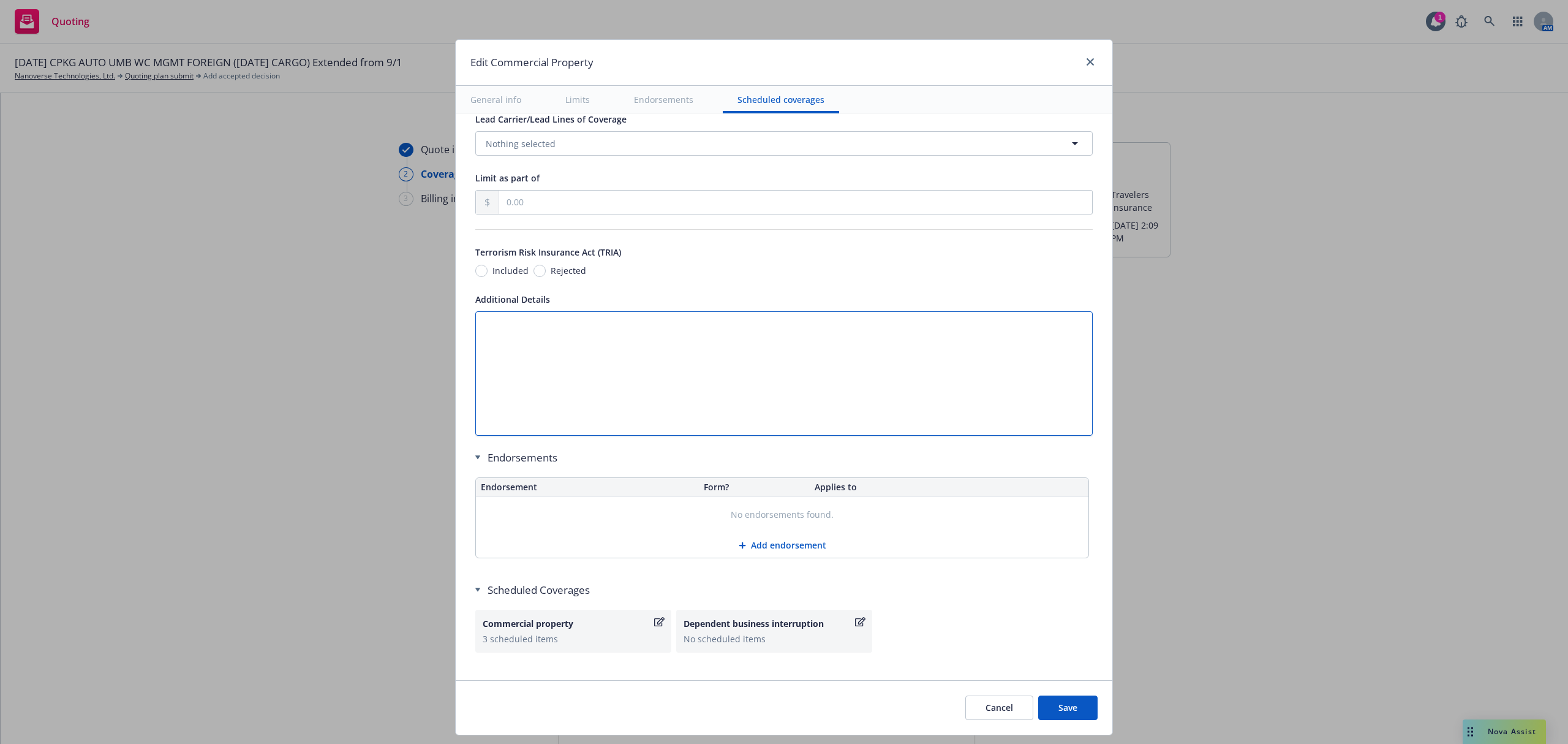
scroll to position [3866, 0]
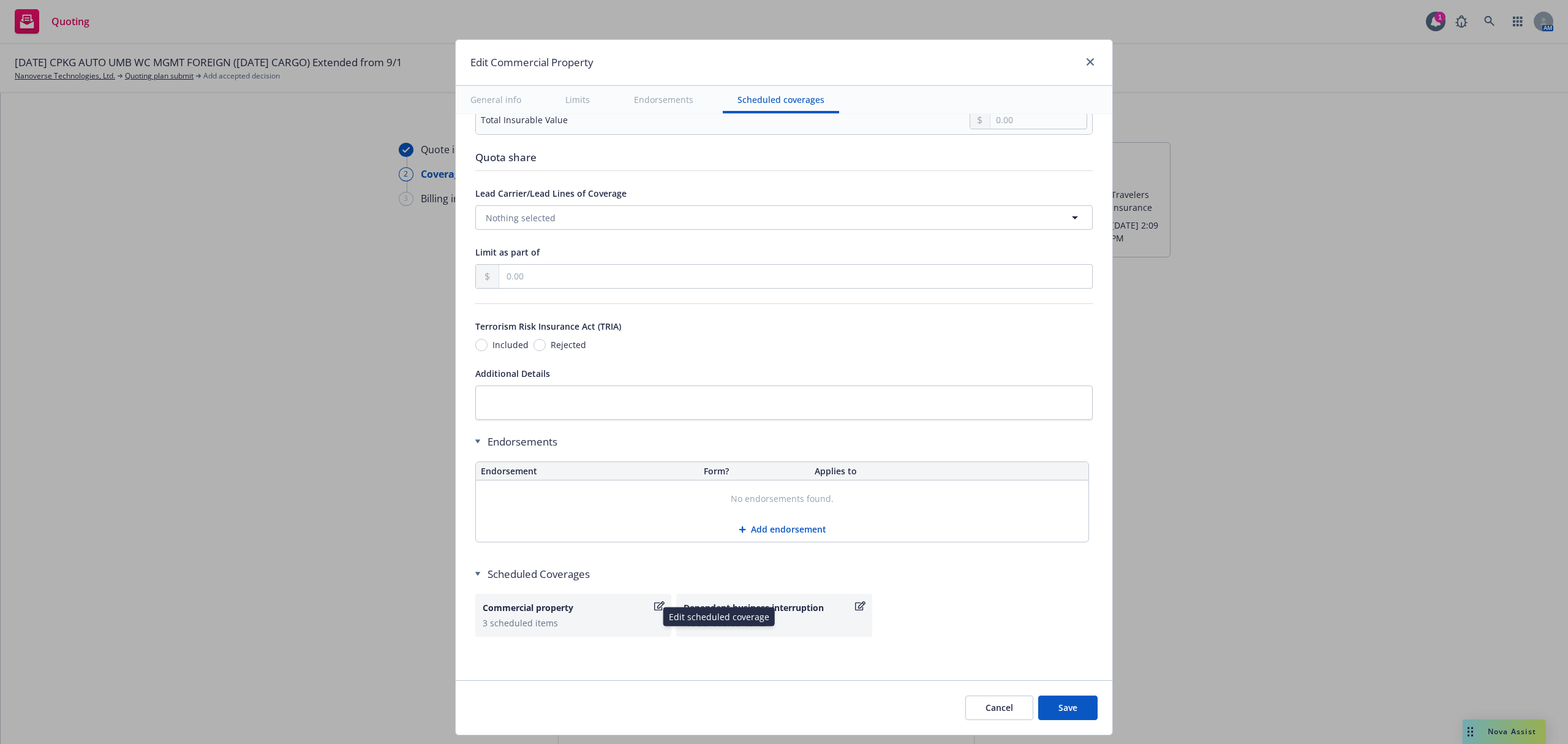
click at [524, 614] on div "Commercial property" at bounding box center [567, 607] width 169 height 13
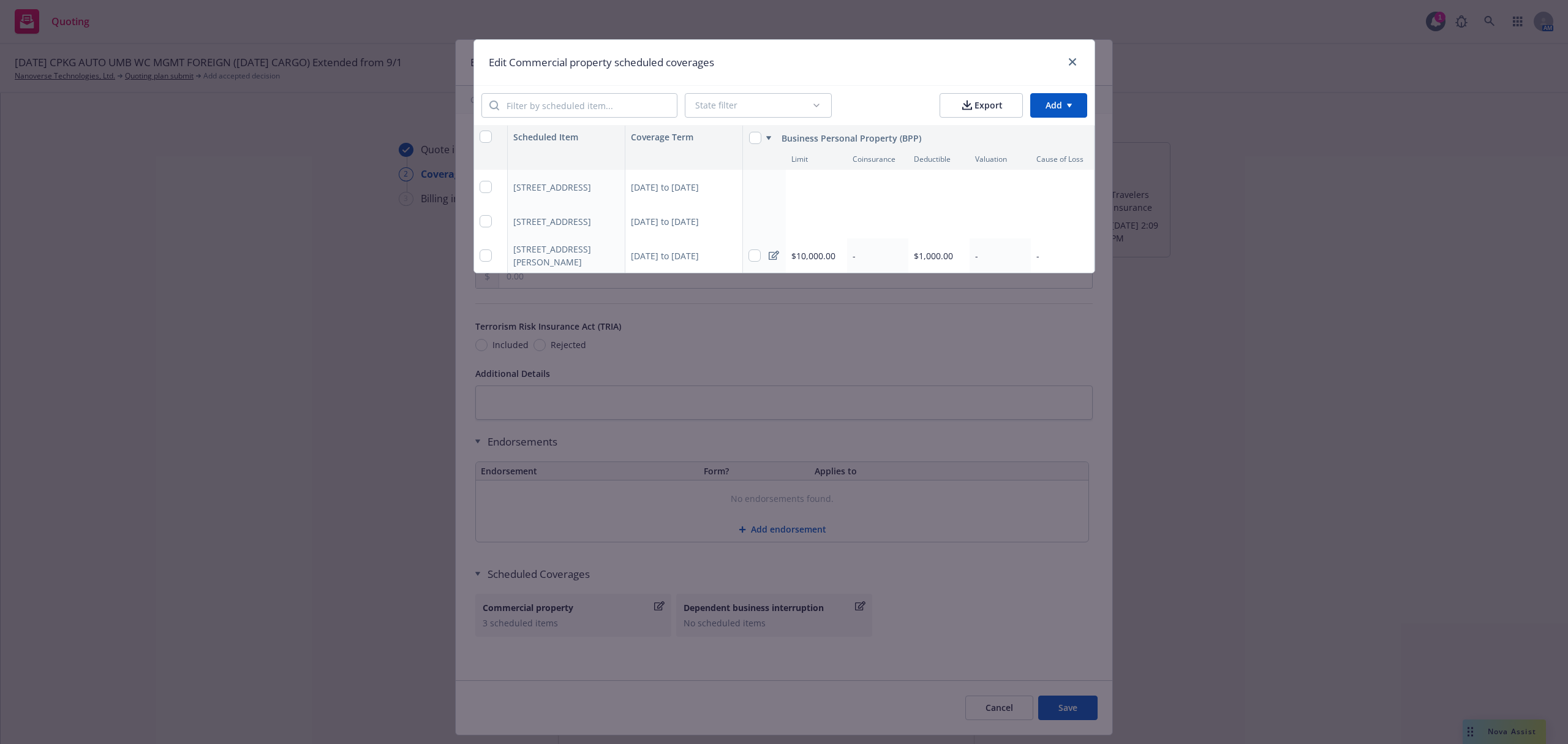
click at [819, 256] on span "$10,000.00" at bounding box center [813, 256] width 44 height 12
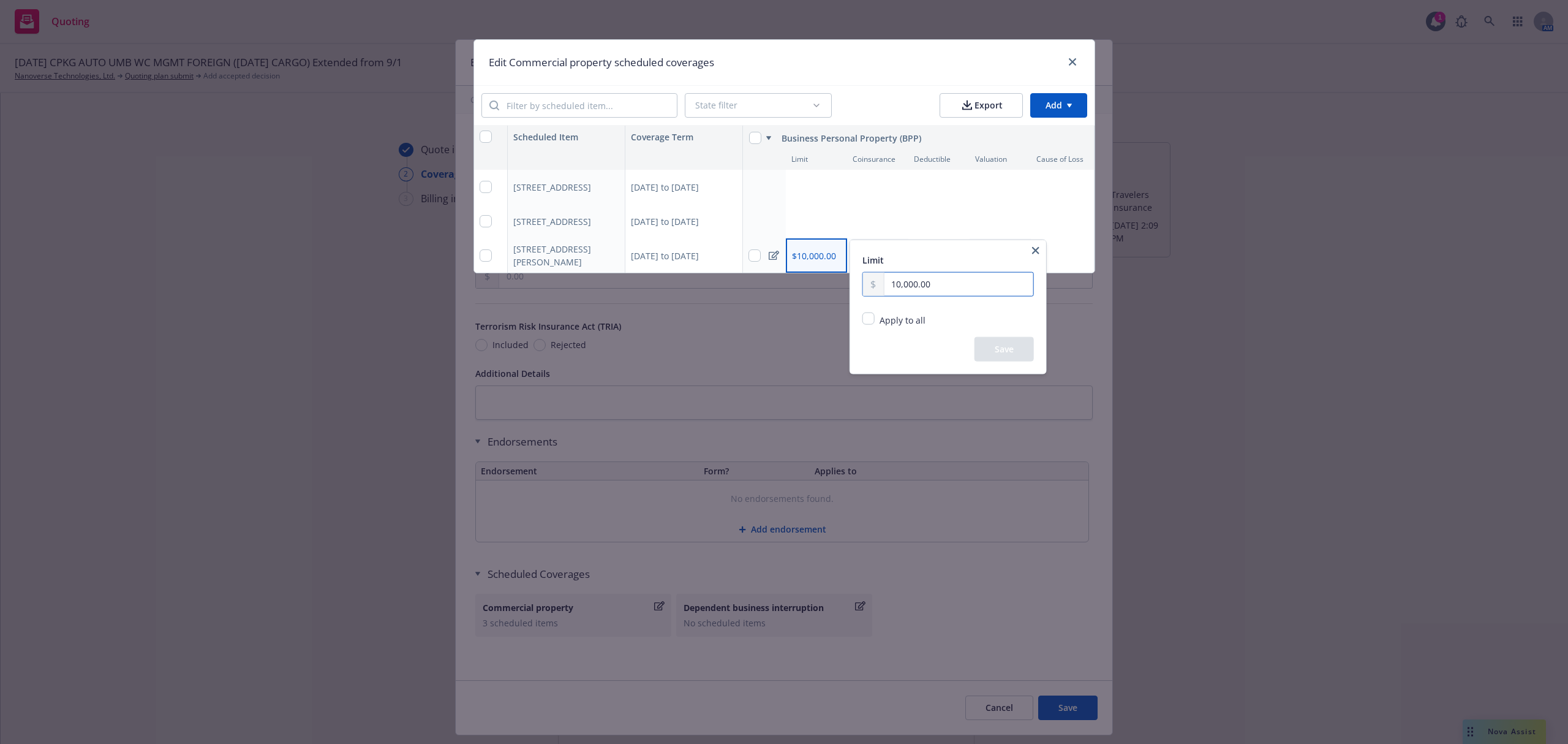
drag, startPoint x: 935, startPoint y: 283, endPoint x: 851, endPoint y: 285, distance: 84.0
click at [851, 285] on div "Limit 10,000.00 Apply to all Replace existing and empty values Replace only exi…" at bounding box center [948, 307] width 196 height 133
type input "10,500.00"
click at [997, 354] on button "Save" at bounding box center [1004, 350] width 60 height 24
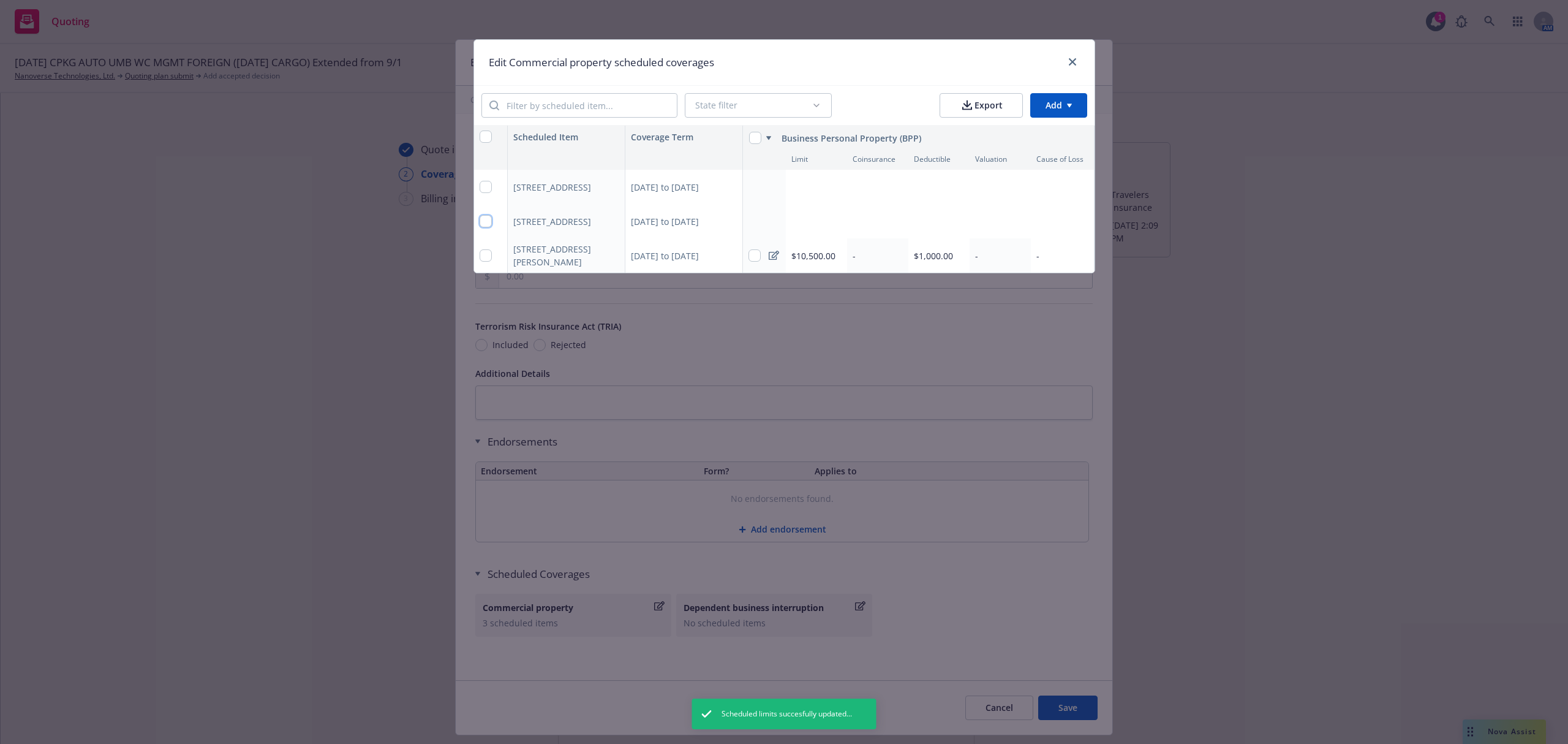
click at [483, 217] on input "checkbox" at bounding box center [485, 221] width 12 height 12
checkbox input "true"
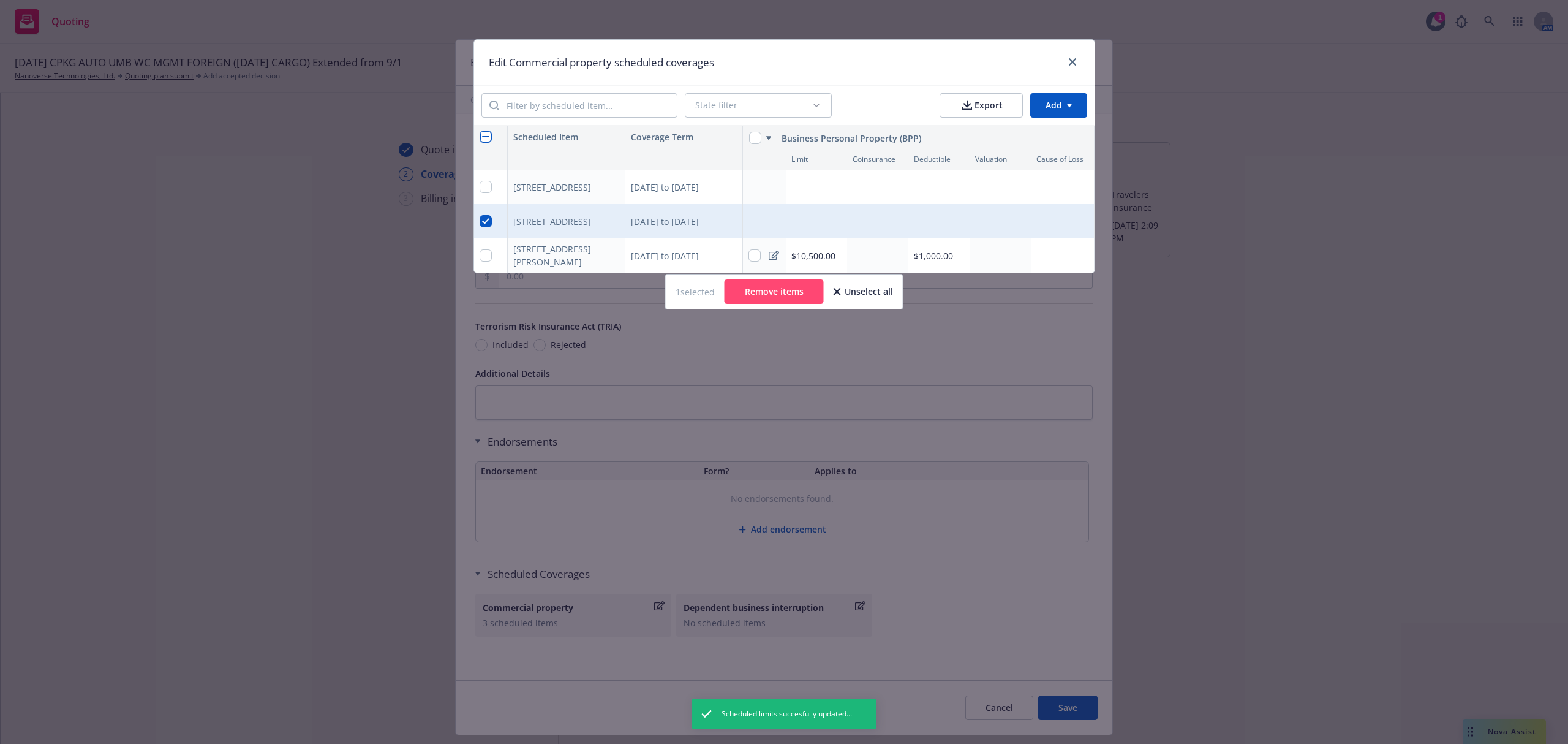
click at [757, 304] on button "Remove items" at bounding box center [774, 292] width 99 height 24
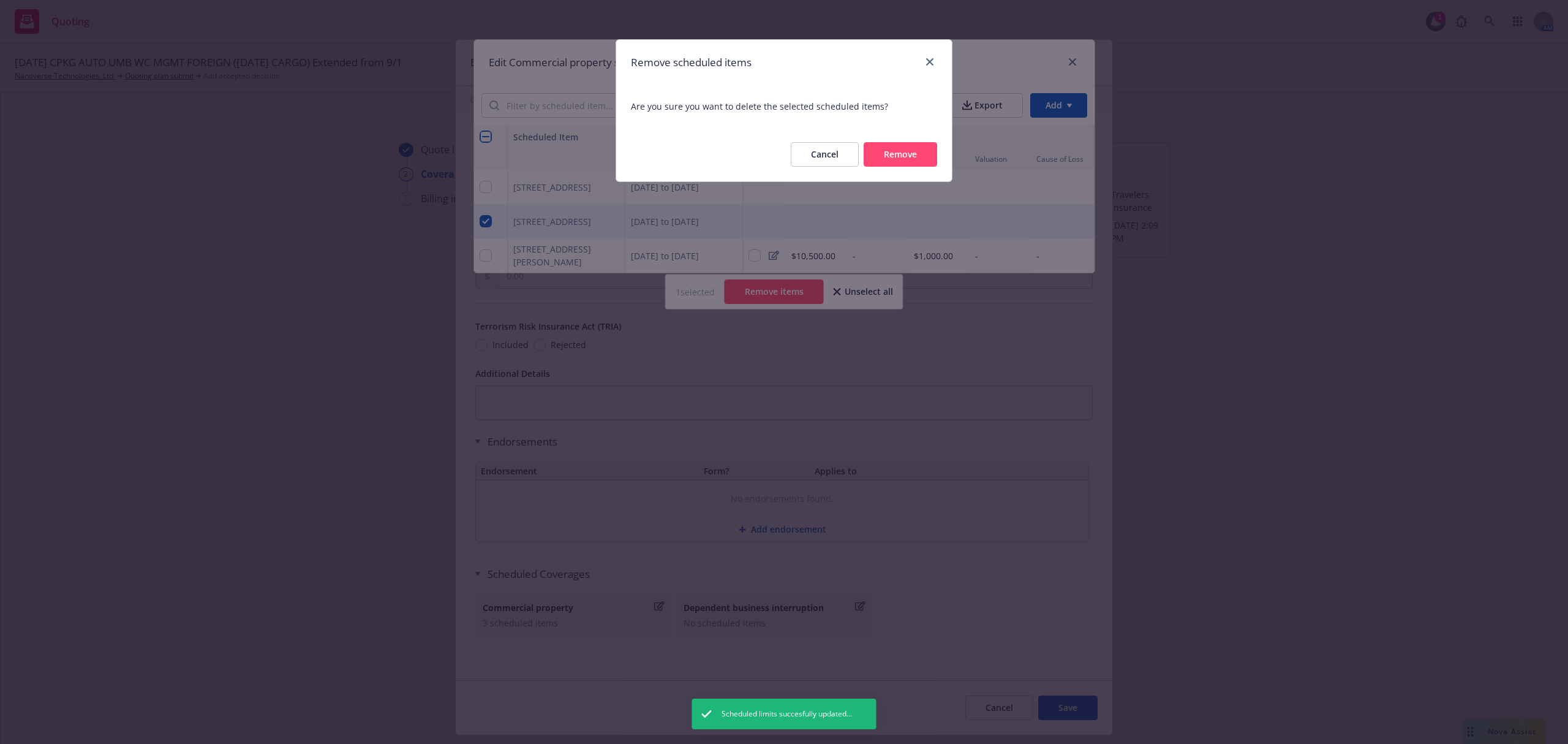
drag, startPoint x: 886, startPoint y: 146, endPoint x: 733, endPoint y: 140, distance: 153.1
click at [887, 146] on button "Remove" at bounding box center [900, 155] width 74 height 24
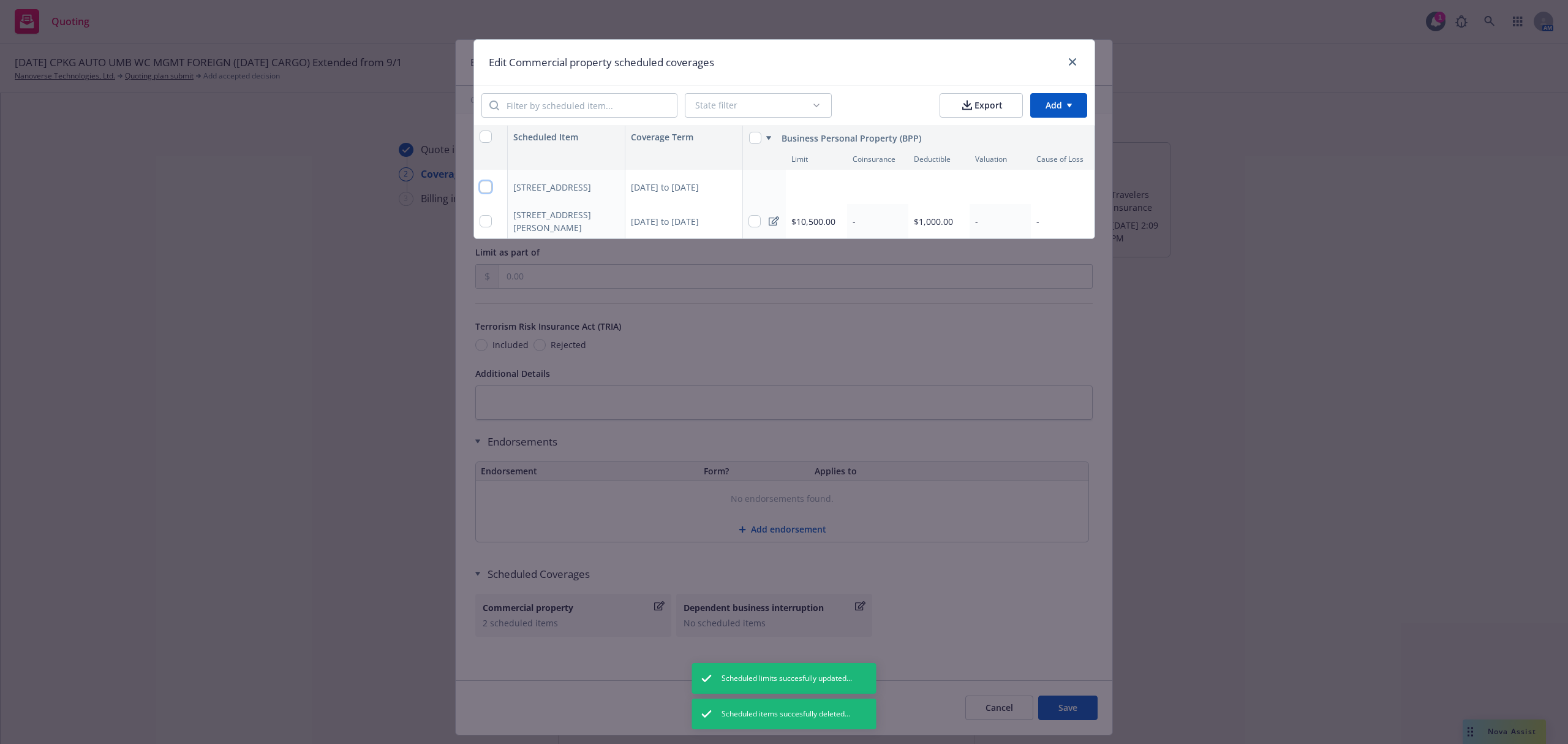
click at [483, 186] on input "checkbox" at bounding box center [485, 187] width 12 height 12
checkbox input "true"
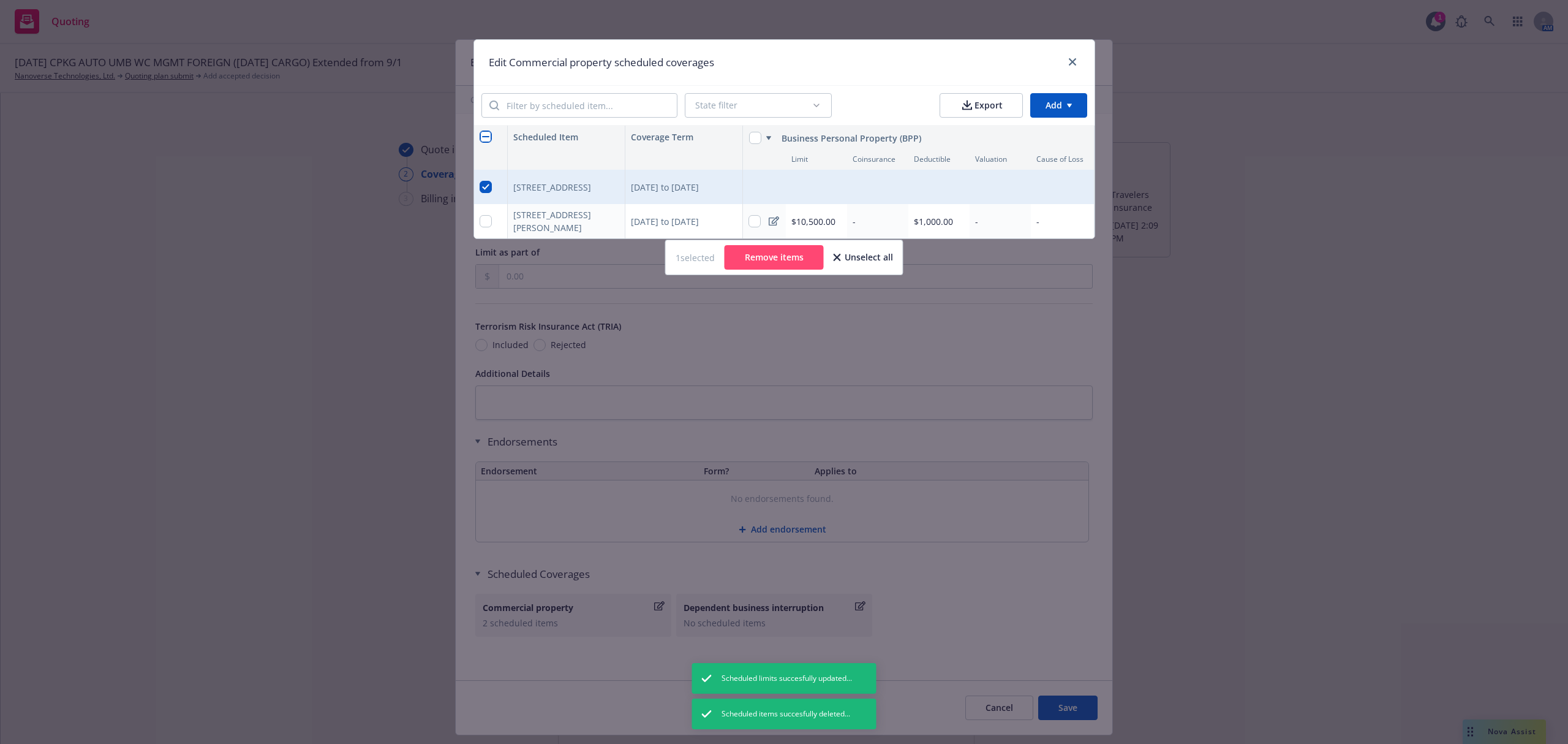
click at [771, 266] on button "Remove items" at bounding box center [774, 257] width 99 height 24
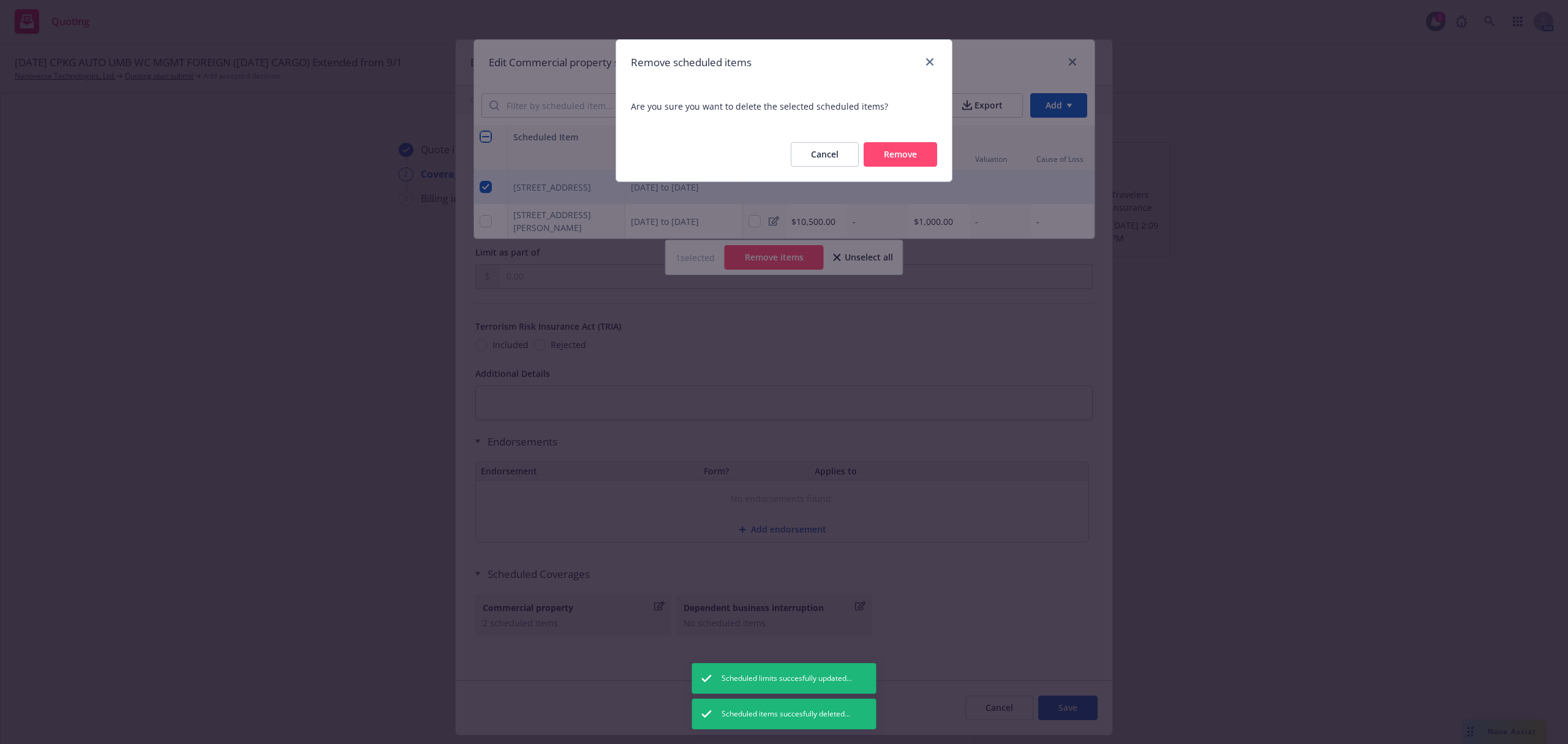
click at [915, 160] on button "Remove" at bounding box center [900, 155] width 74 height 24
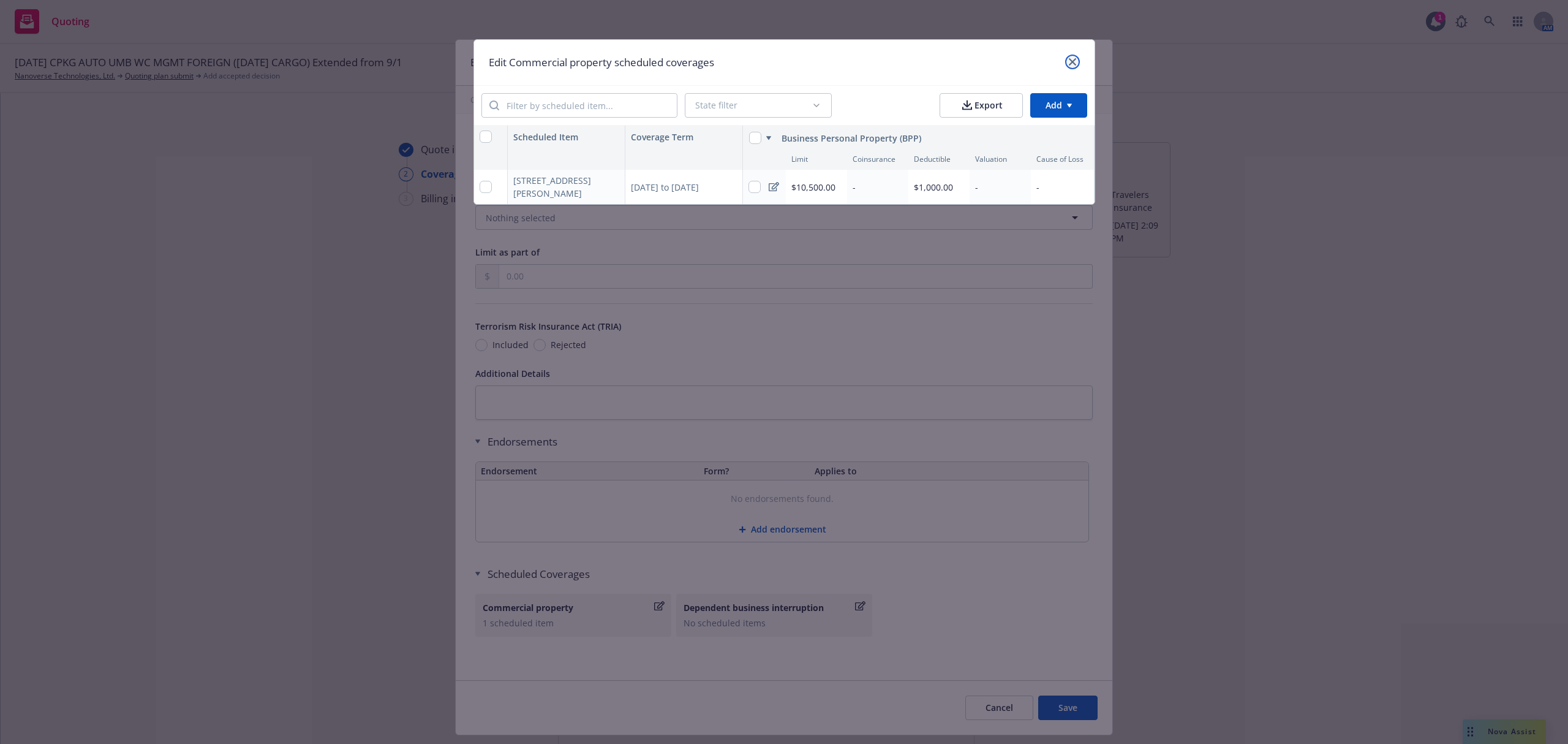
click at [1077, 60] on link "close" at bounding box center [1072, 62] width 15 height 15
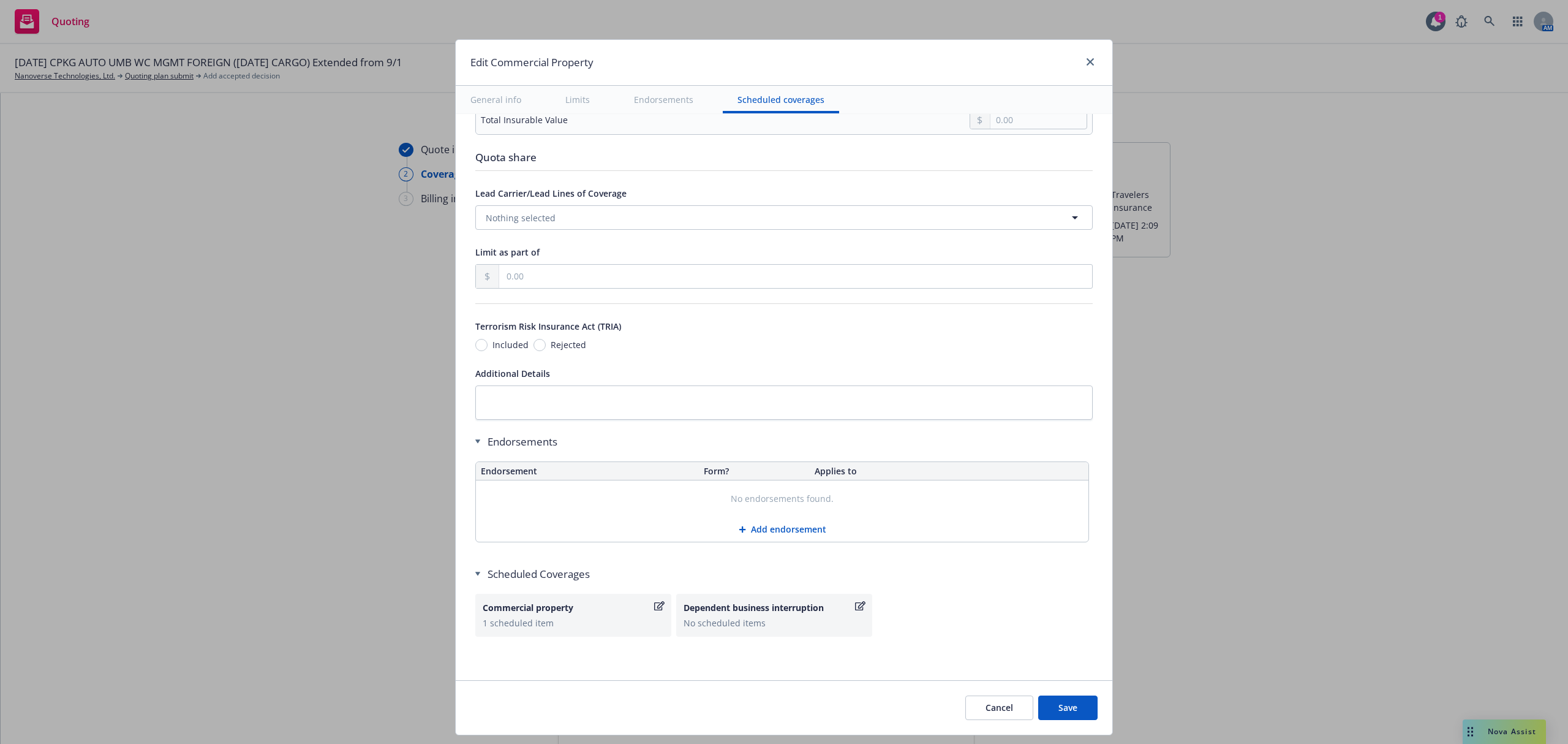
click at [1059, 713] on button "Save" at bounding box center [1068, 707] width 60 height 24
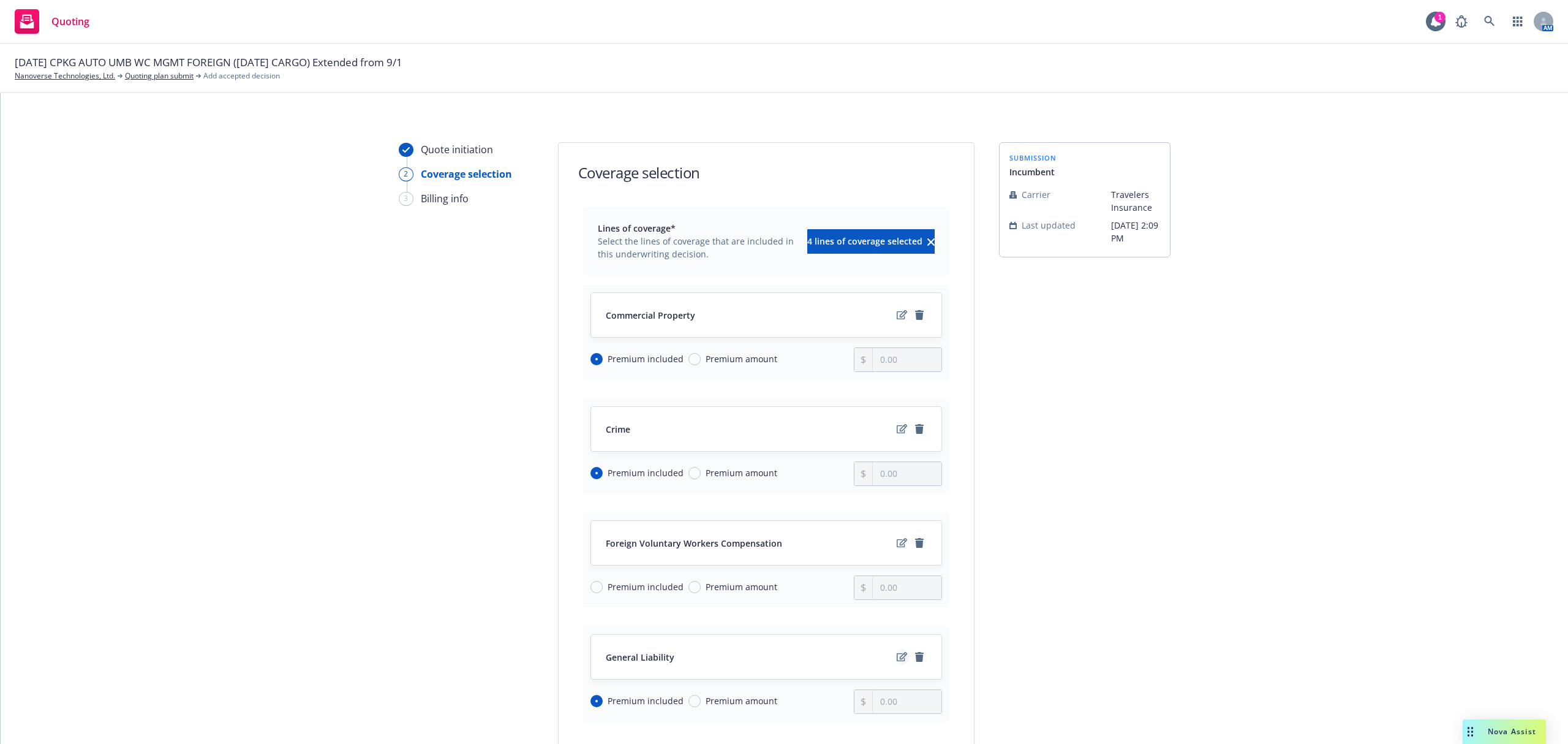
click at [897, 658] on icon "edit" at bounding box center [902, 657] width 10 height 9
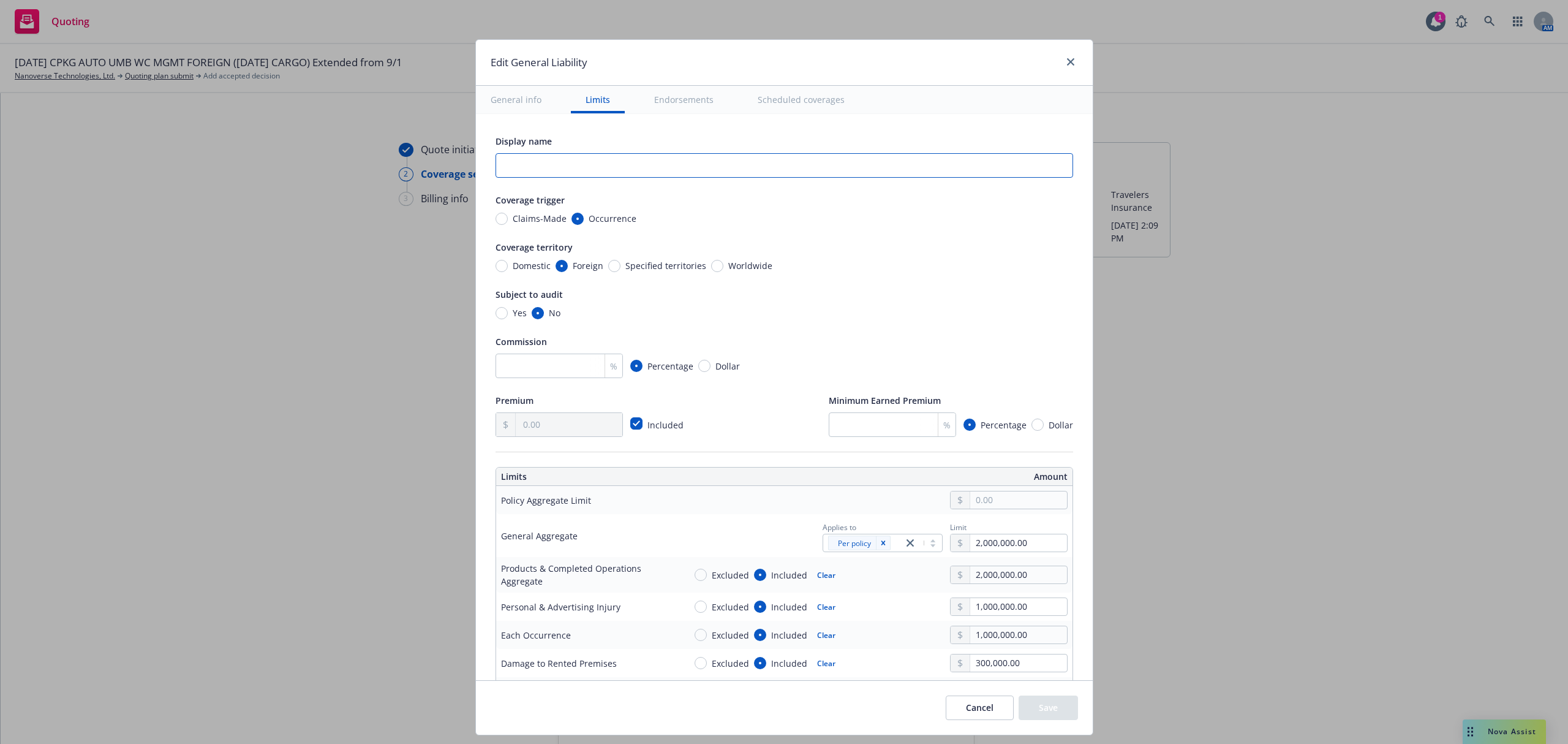
click at [605, 160] on input "text" at bounding box center [784, 165] width 578 height 24
type textarea "x"
type input "F"
type textarea "x"
type input "Fo"
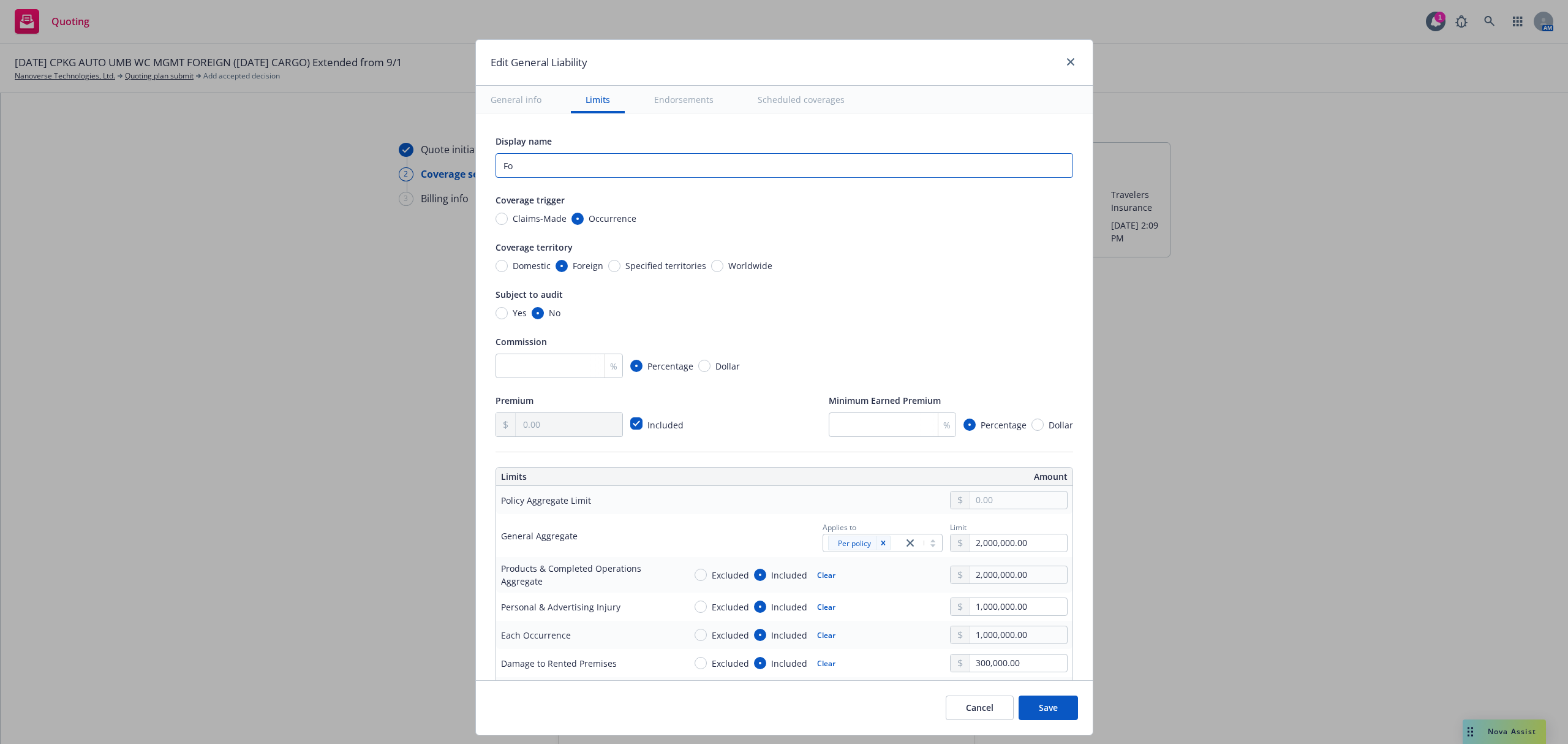
type textarea "x"
type input "For"
type textarea "x"
type input "Fore"
type textarea "x"
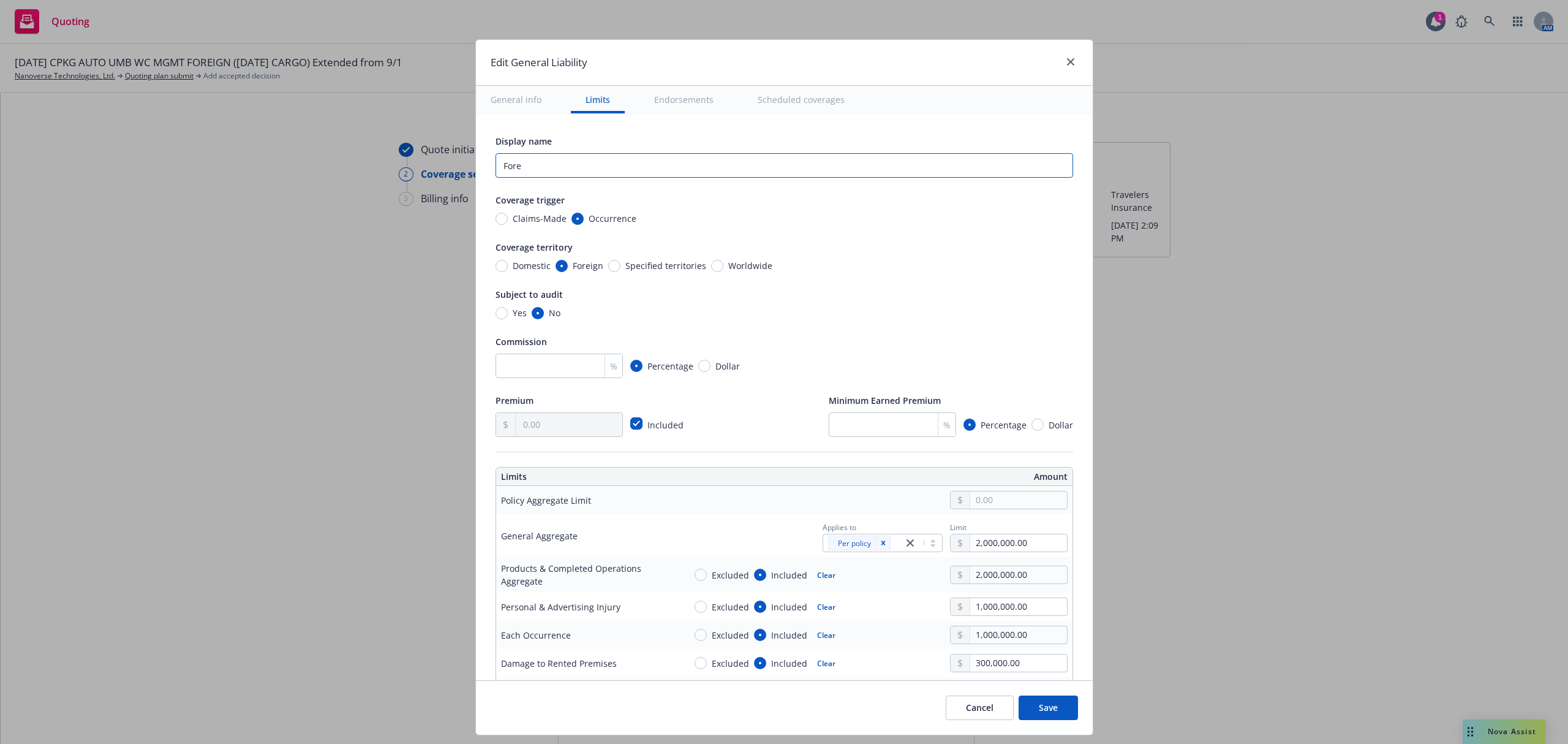
type input "Forei"
type textarea "x"
type input "Foreig"
type textarea "x"
type input "Foreign"
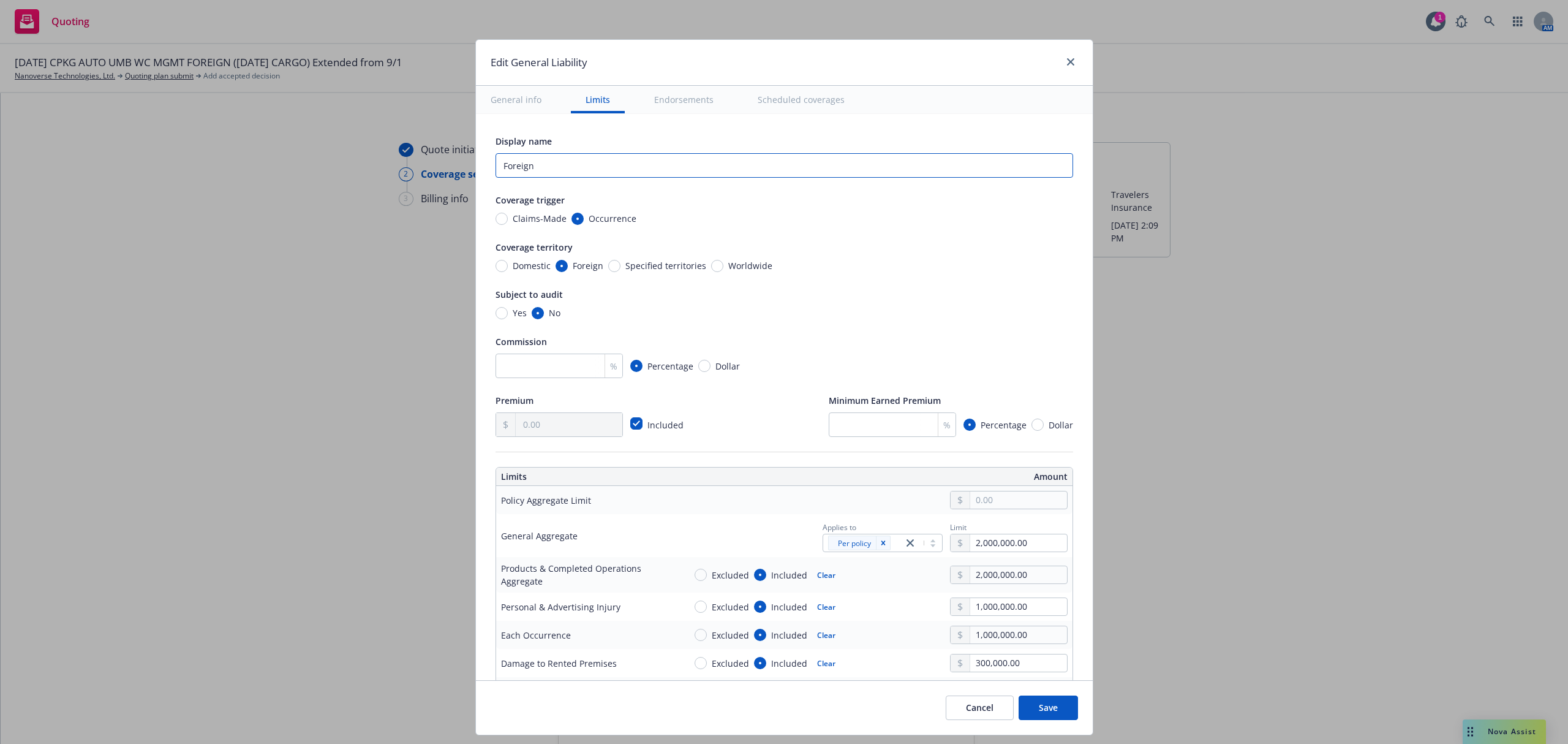
type textarea "x"
type input "Foreign"
type textarea "x"
type input "Foreign G"
type textarea "x"
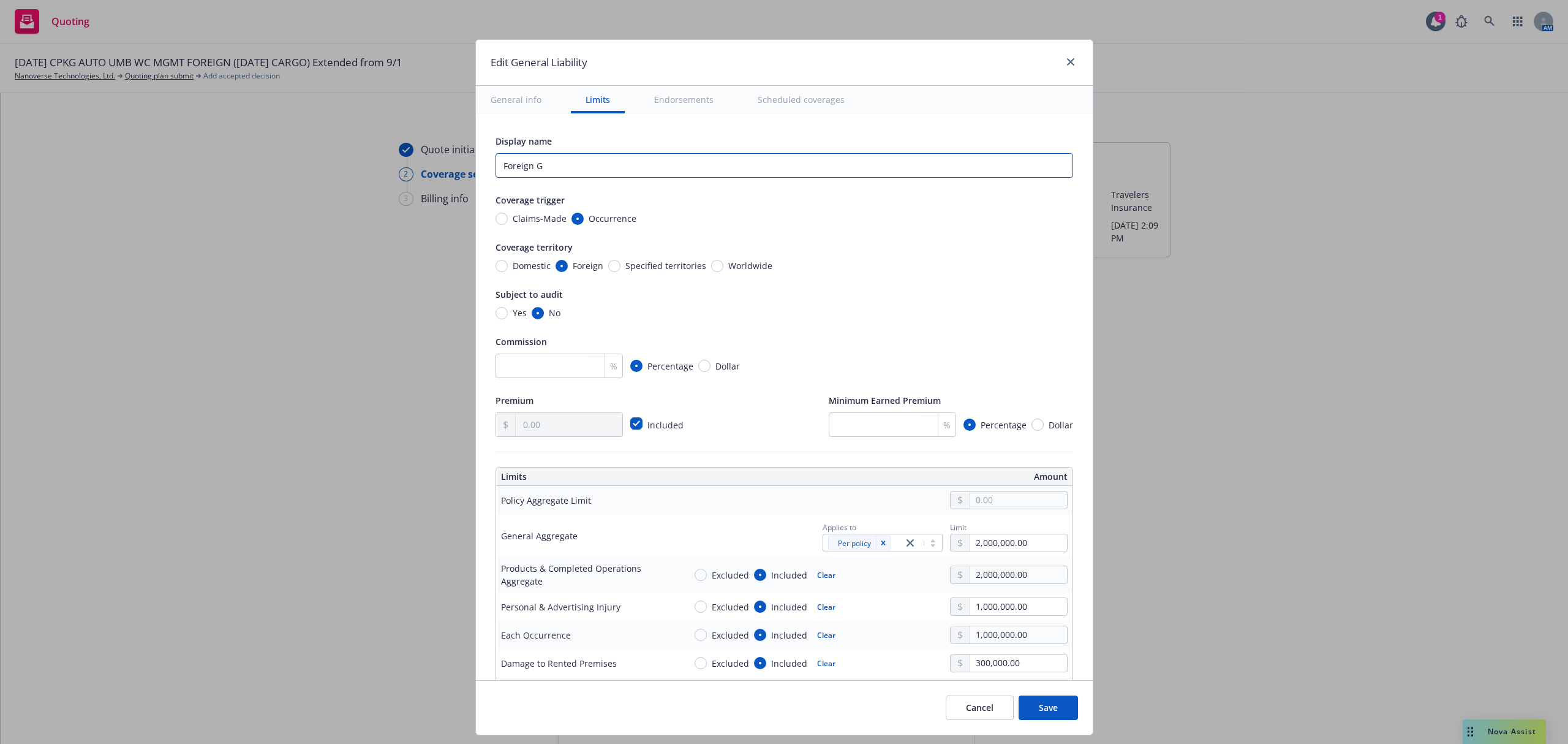
type input "Foreign GL"
type textarea "x"
type input "Foreign GL"
type textarea "x"
type input "Foreign GL R"
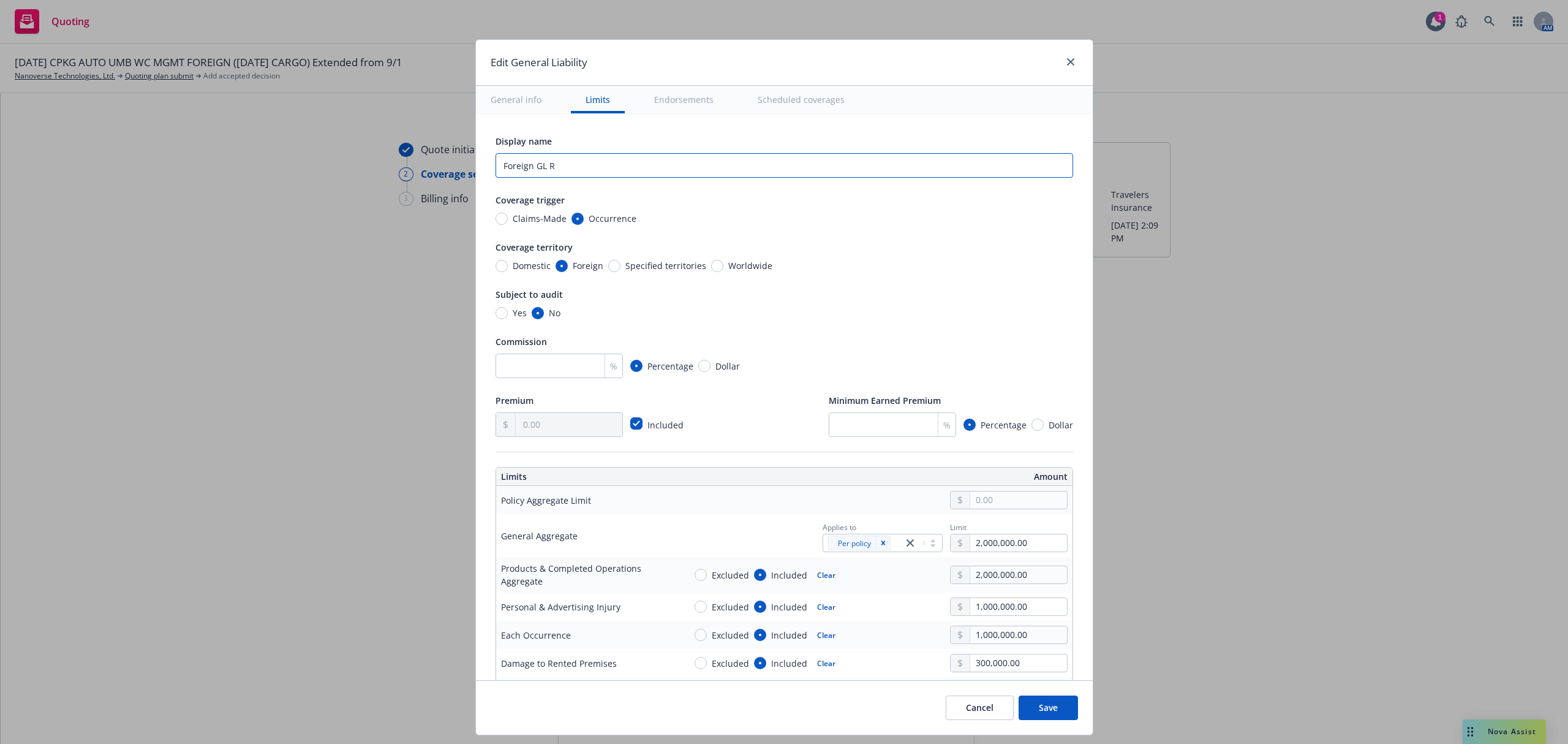
type textarea "x"
type input "Foreign GL Re"
type textarea "x"
type input "Foreign GL Rene"
type textarea "x"
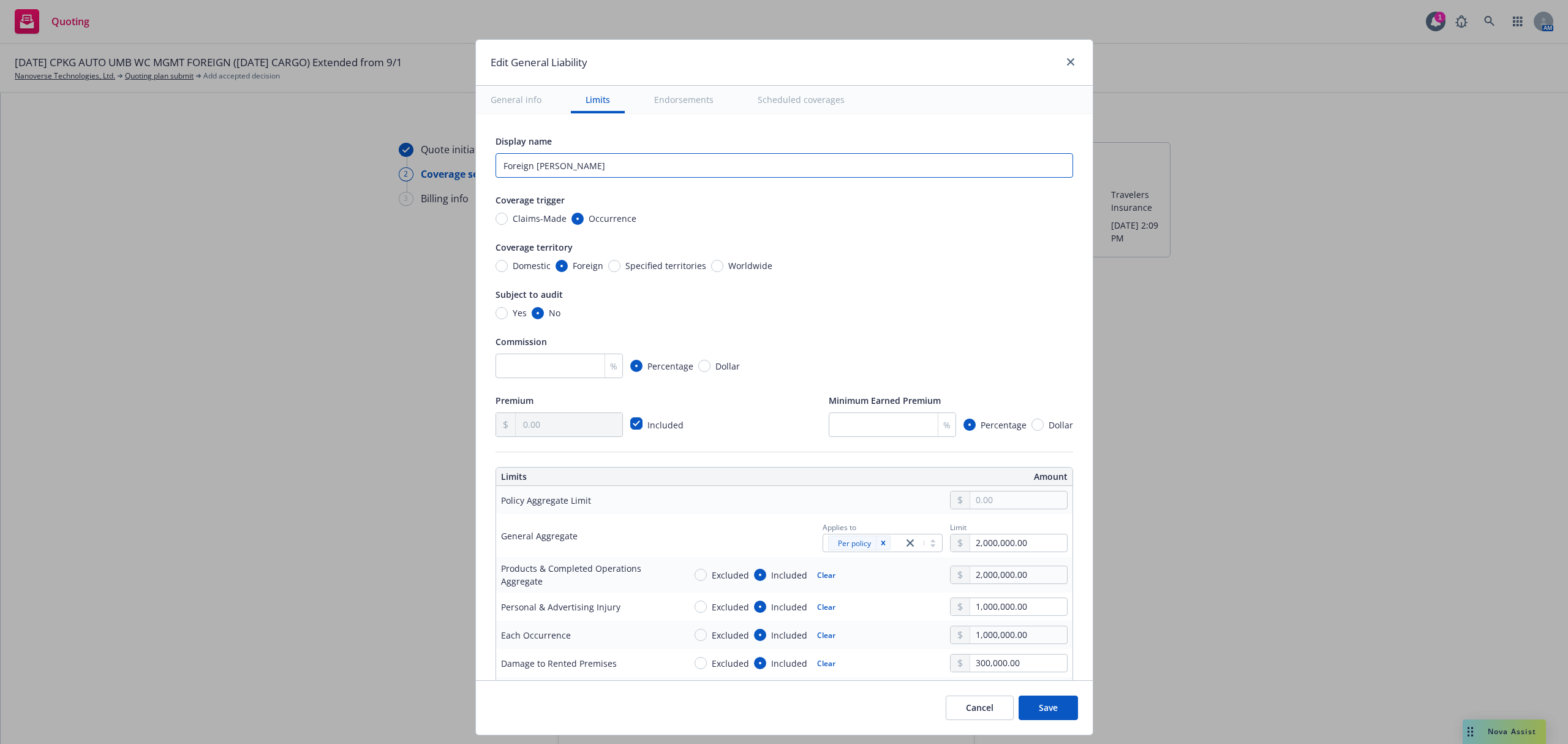
type input "Foreign GL Renew"
type textarea "x"
type input "Foreign GL Renewal"
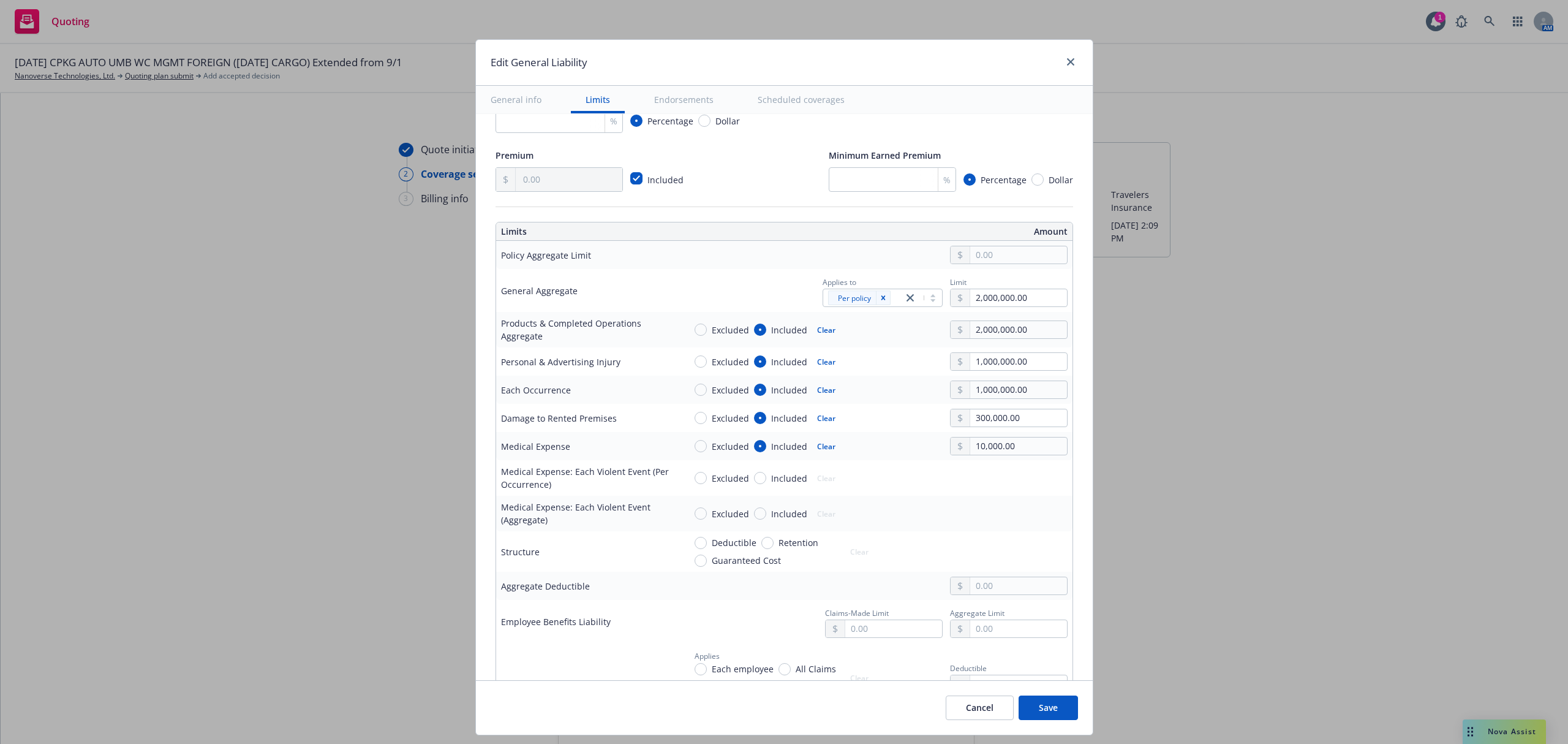
scroll to position [32, 0]
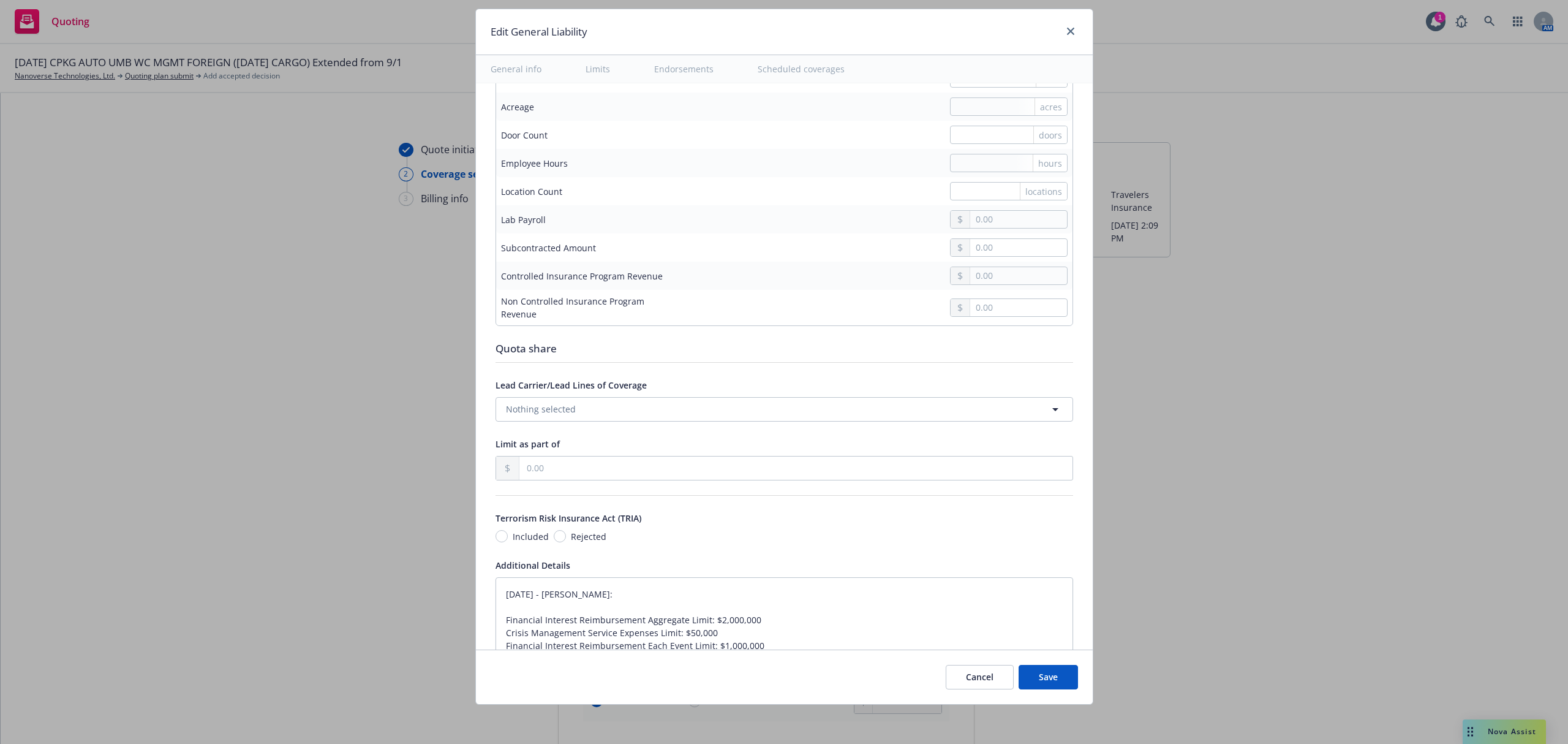
type textarea "x"
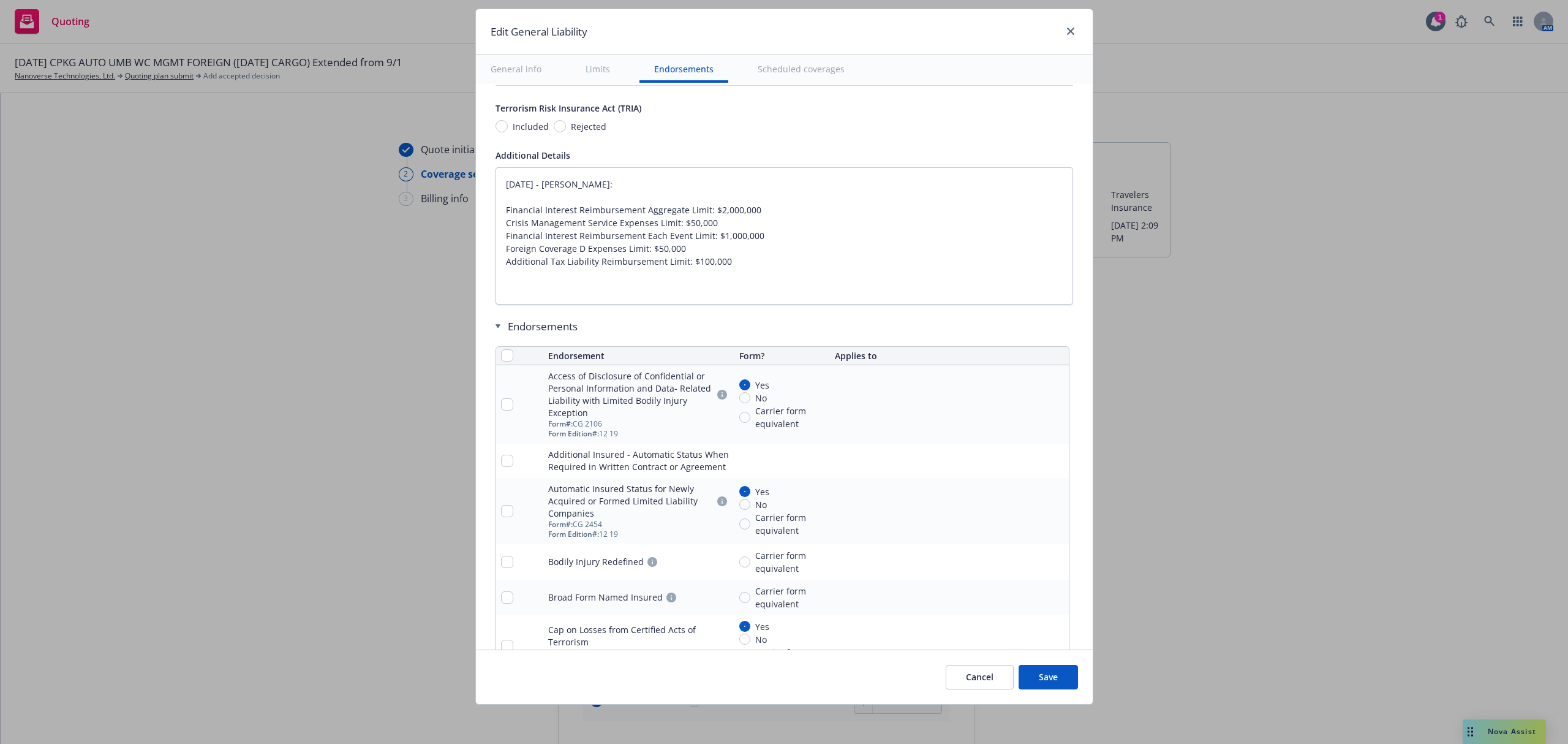
scroll to position [1634, 0]
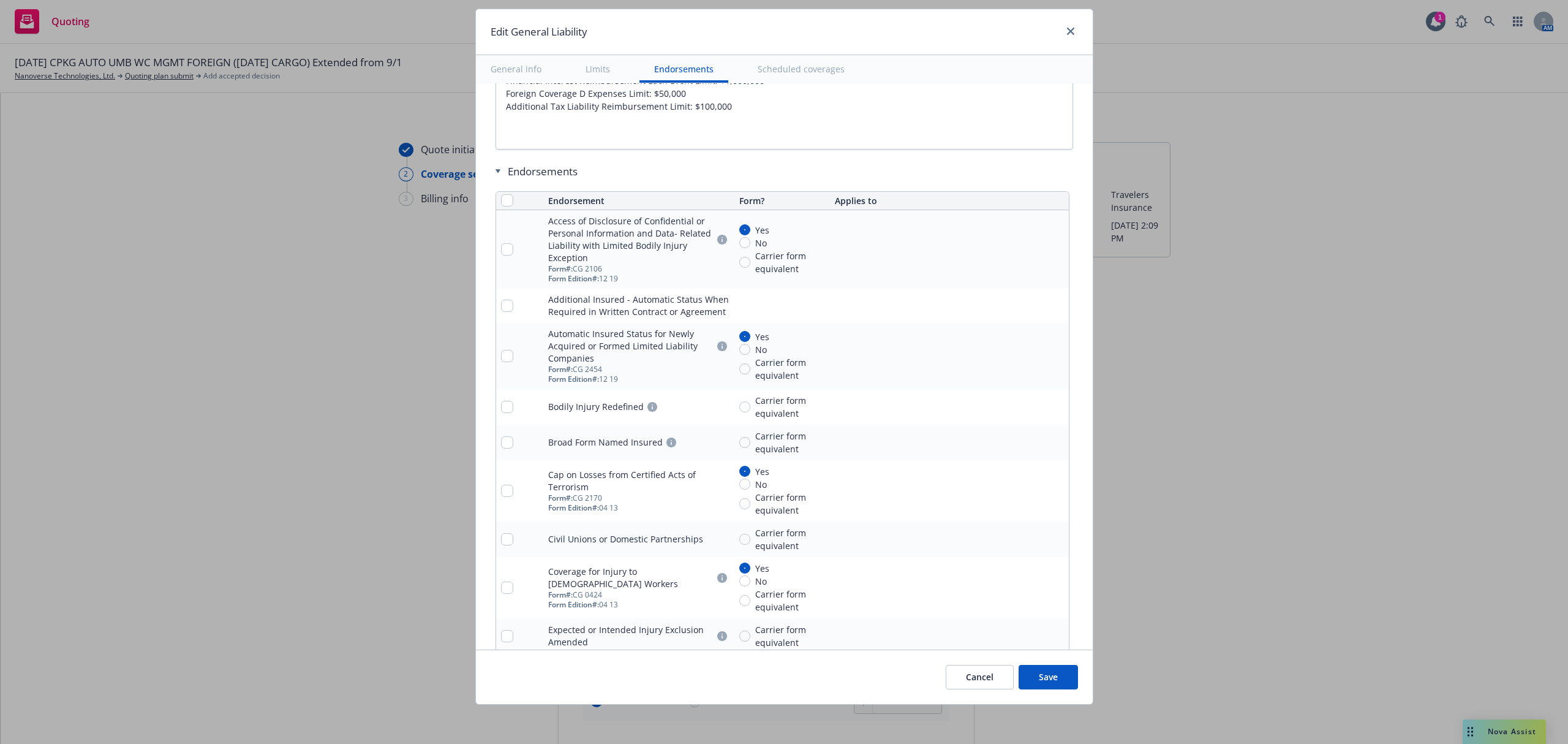
type input "Foreign GL Renewal"
click at [501, 202] on input "checkbox" at bounding box center [507, 200] width 12 height 12
checkbox input "true"
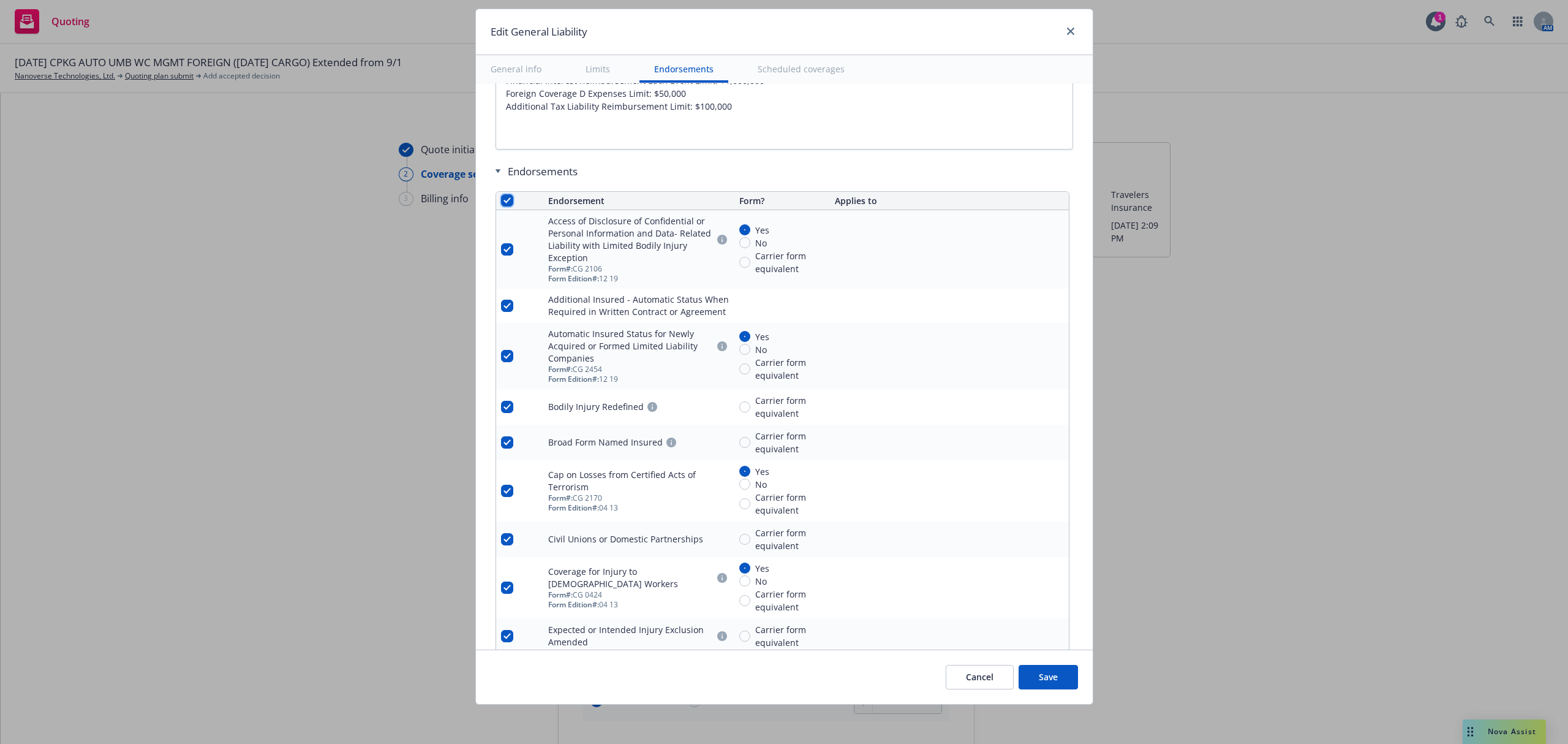
checkbox input "true"
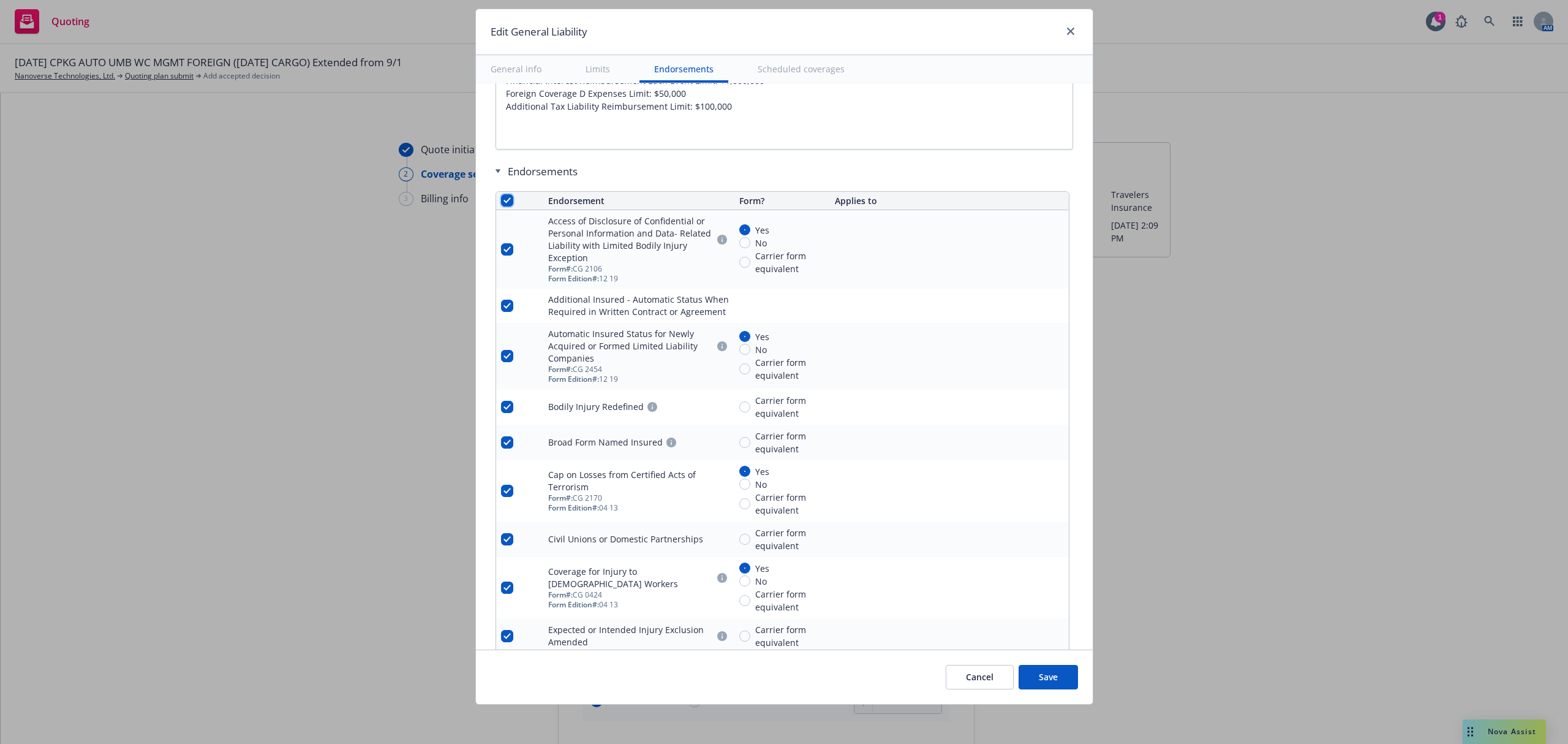
checkbox input "true"
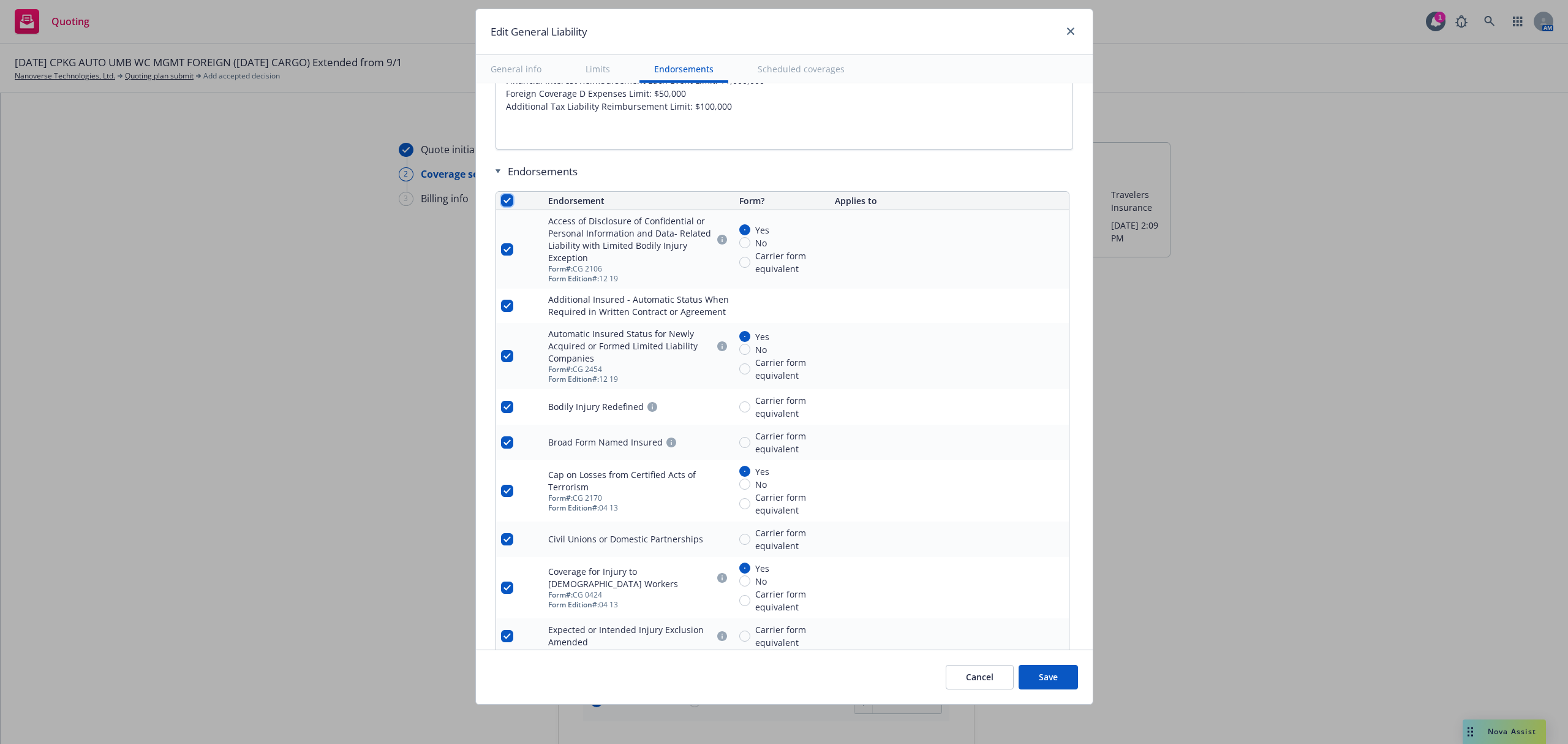
checkbox input "true"
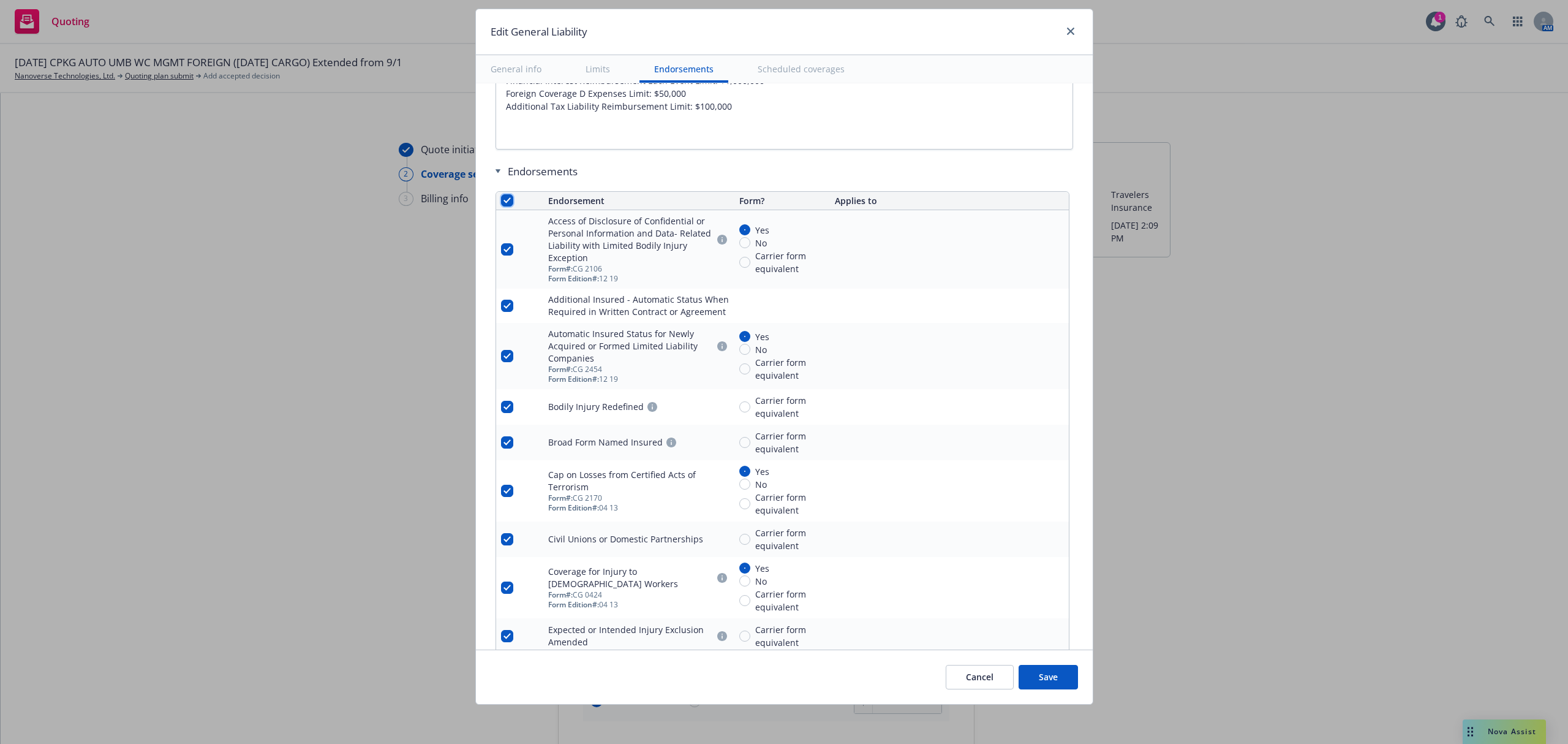
checkbox input "true"
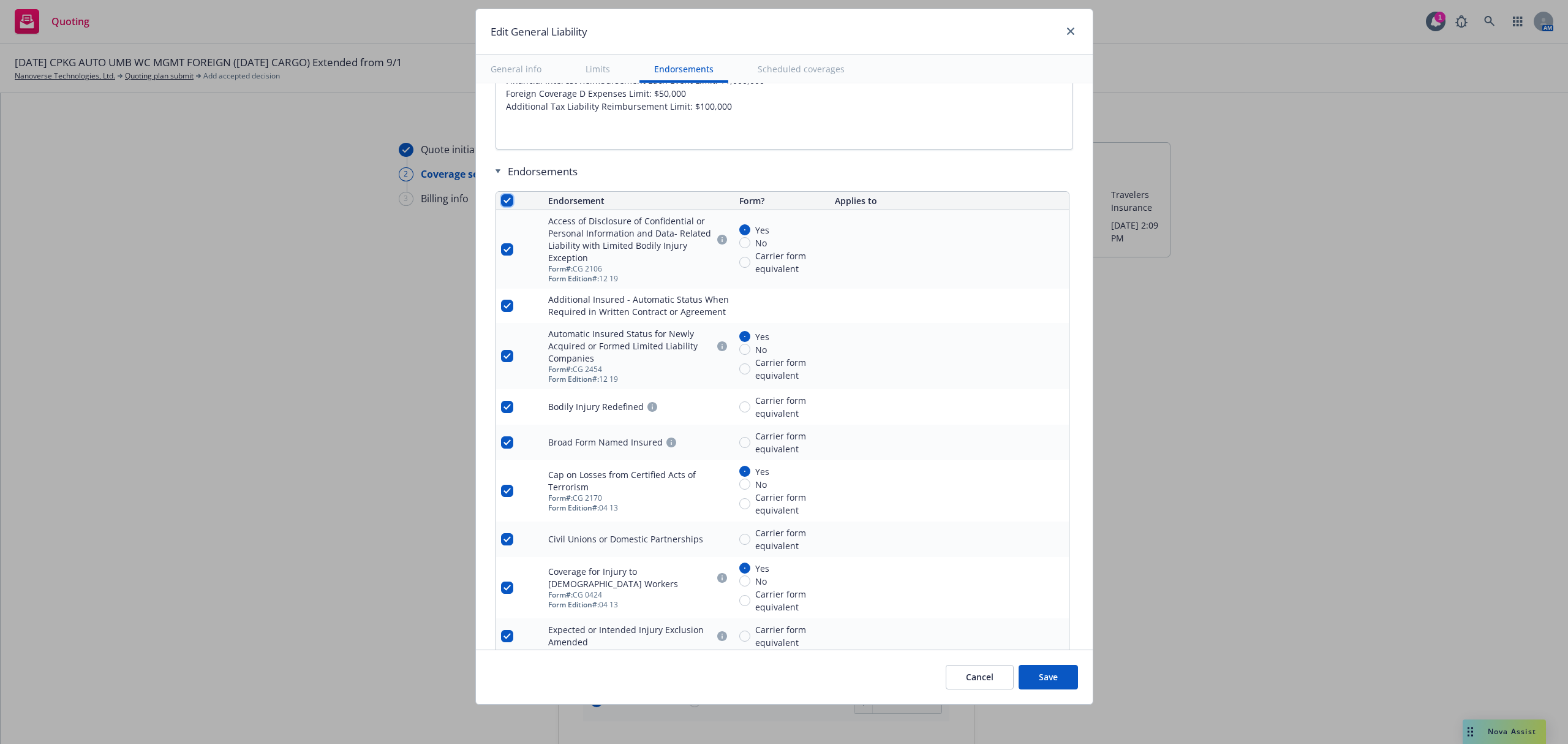
checkbox input "true"
click at [746, 720] on span "Remove endorsements" at bounding box center [767, 716] width 96 height 12
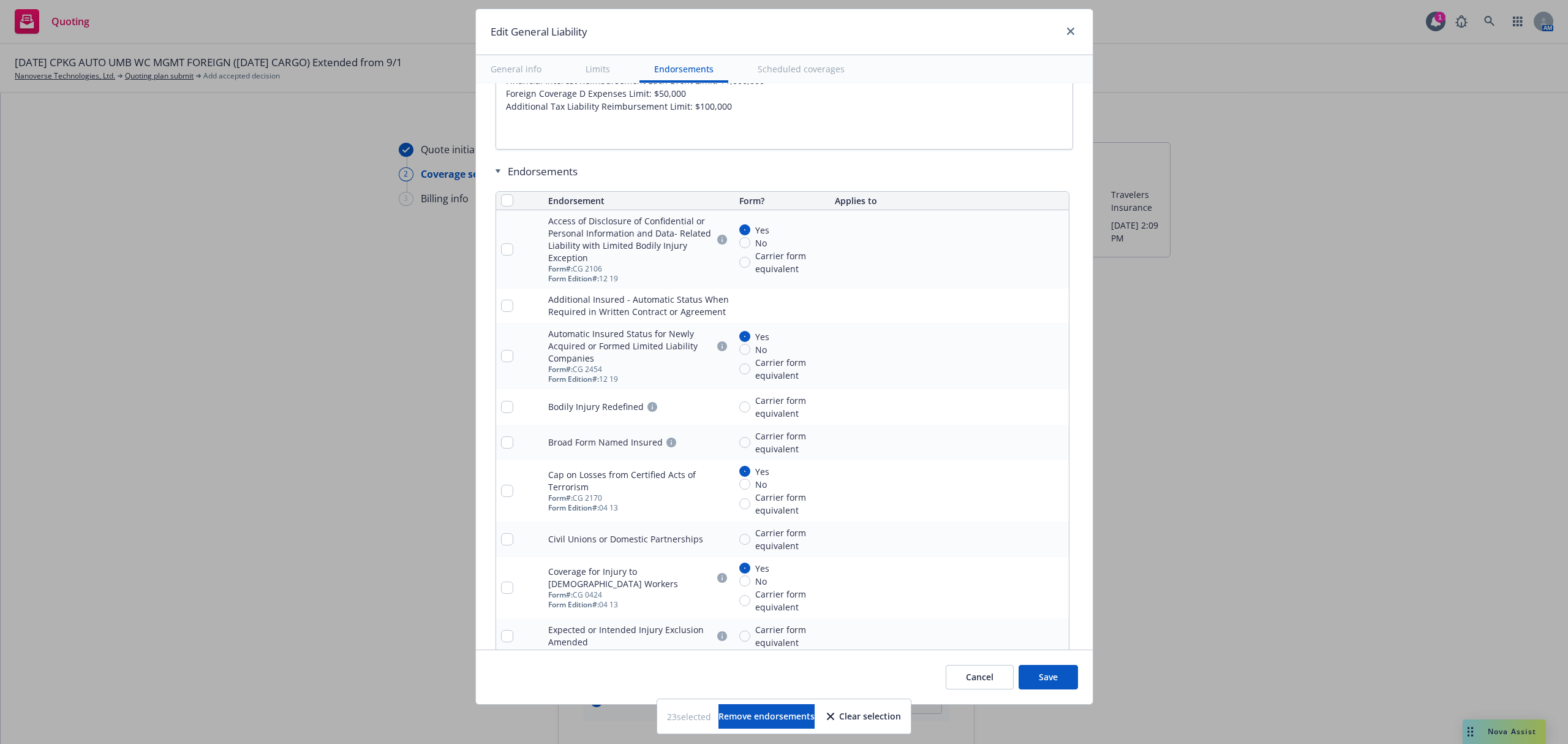
scroll to position [1401, 0]
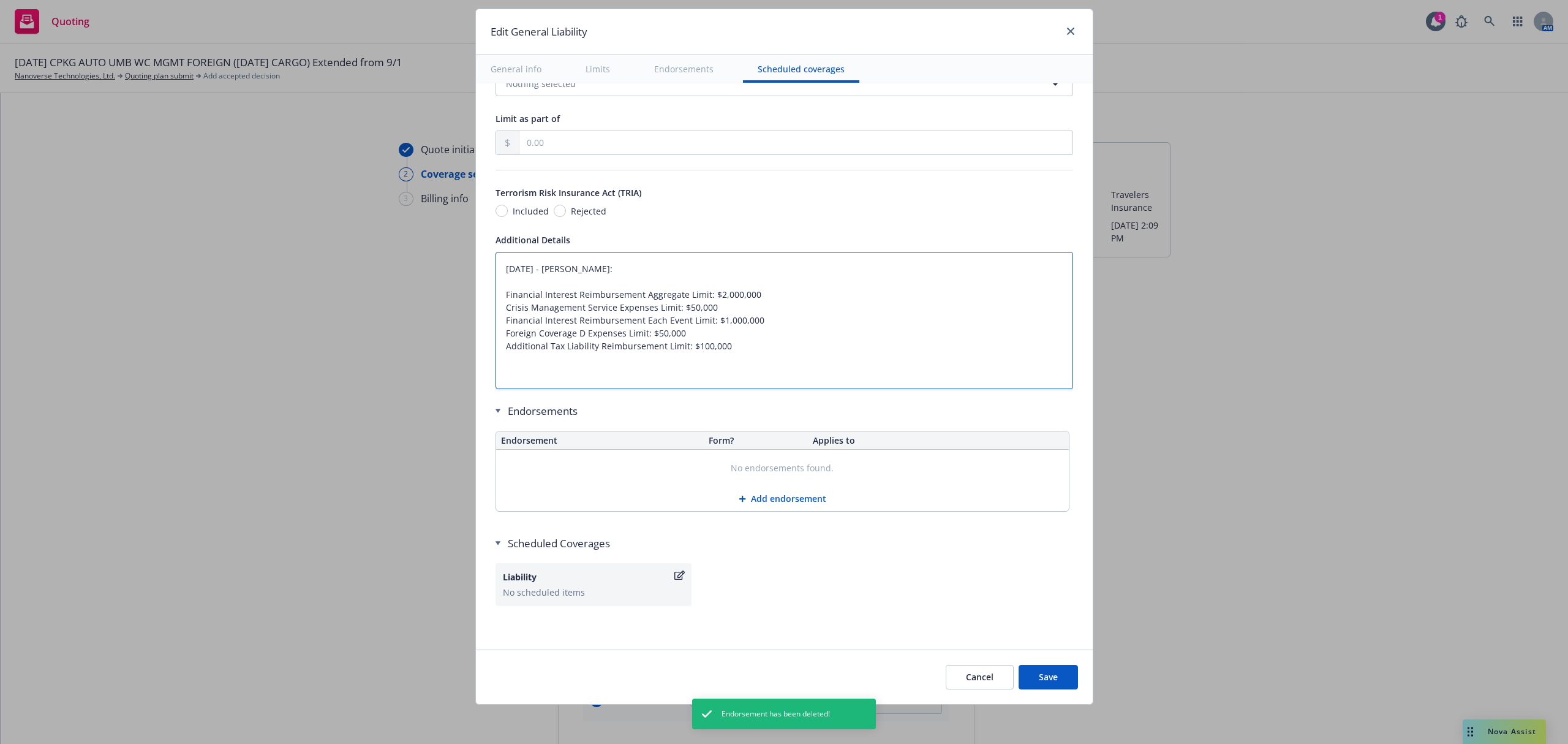
drag, startPoint x: 747, startPoint y: 355, endPoint x: 461, endPoint y: 221, distance: 315.8
click at [461, 221] on div "Edit General Liability General info Limits Endorsements Scheduled coverages Dis…" at bounding box center [784, 372] width 1568 height 744
type textarea "x"
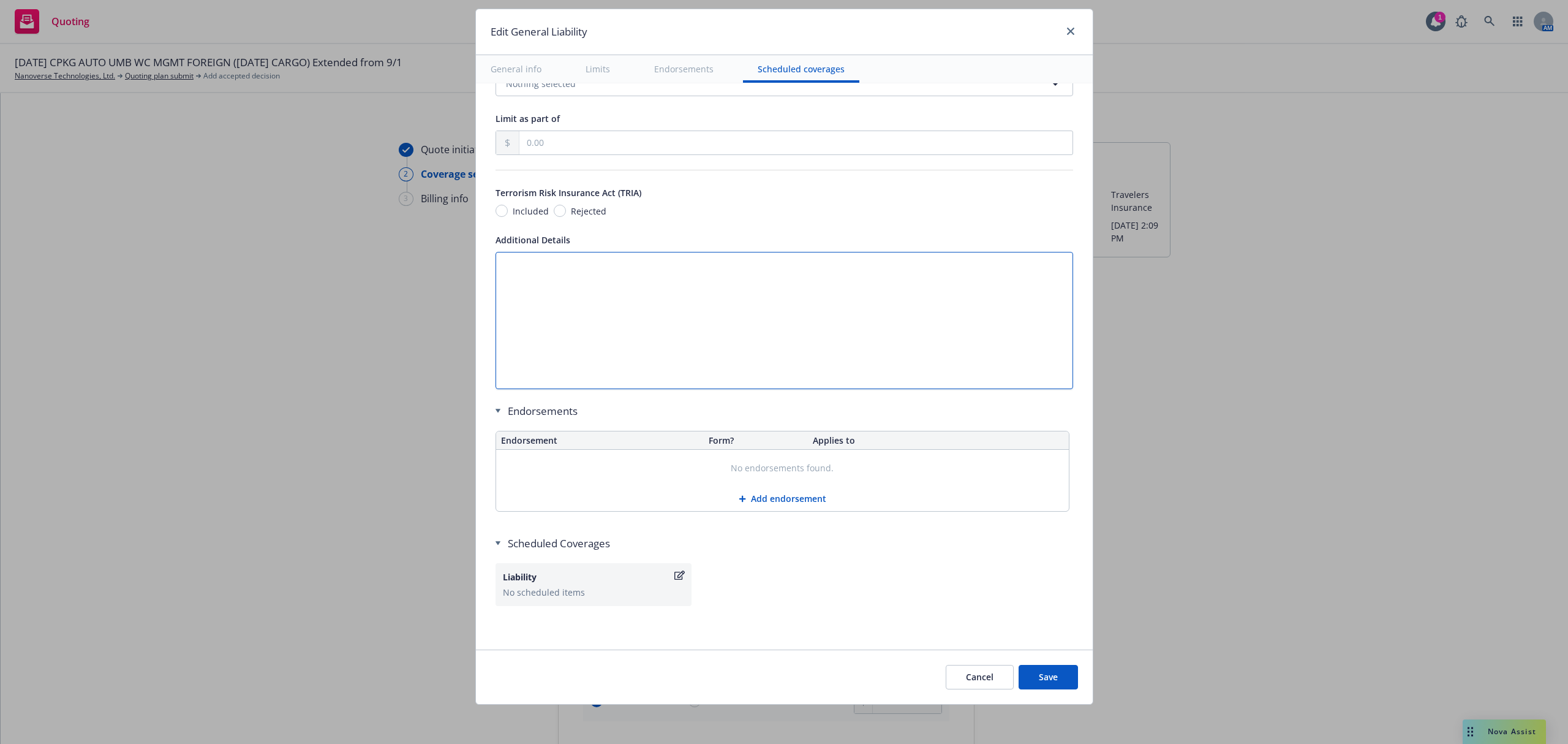
scroll to position [1310, 0]
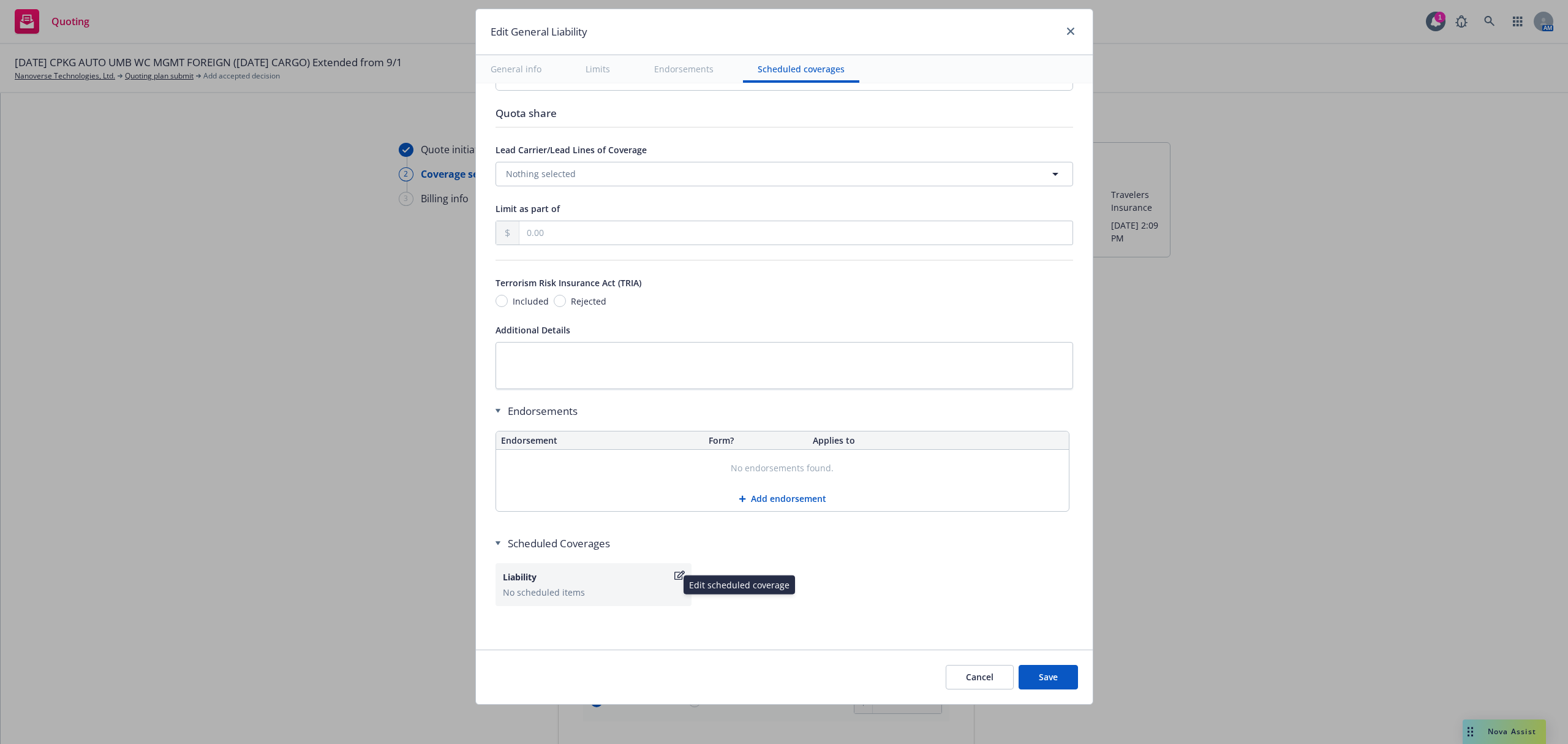
click at [555, 577] on div "Liability" at bounding box center [587, 577] width 169 height 13
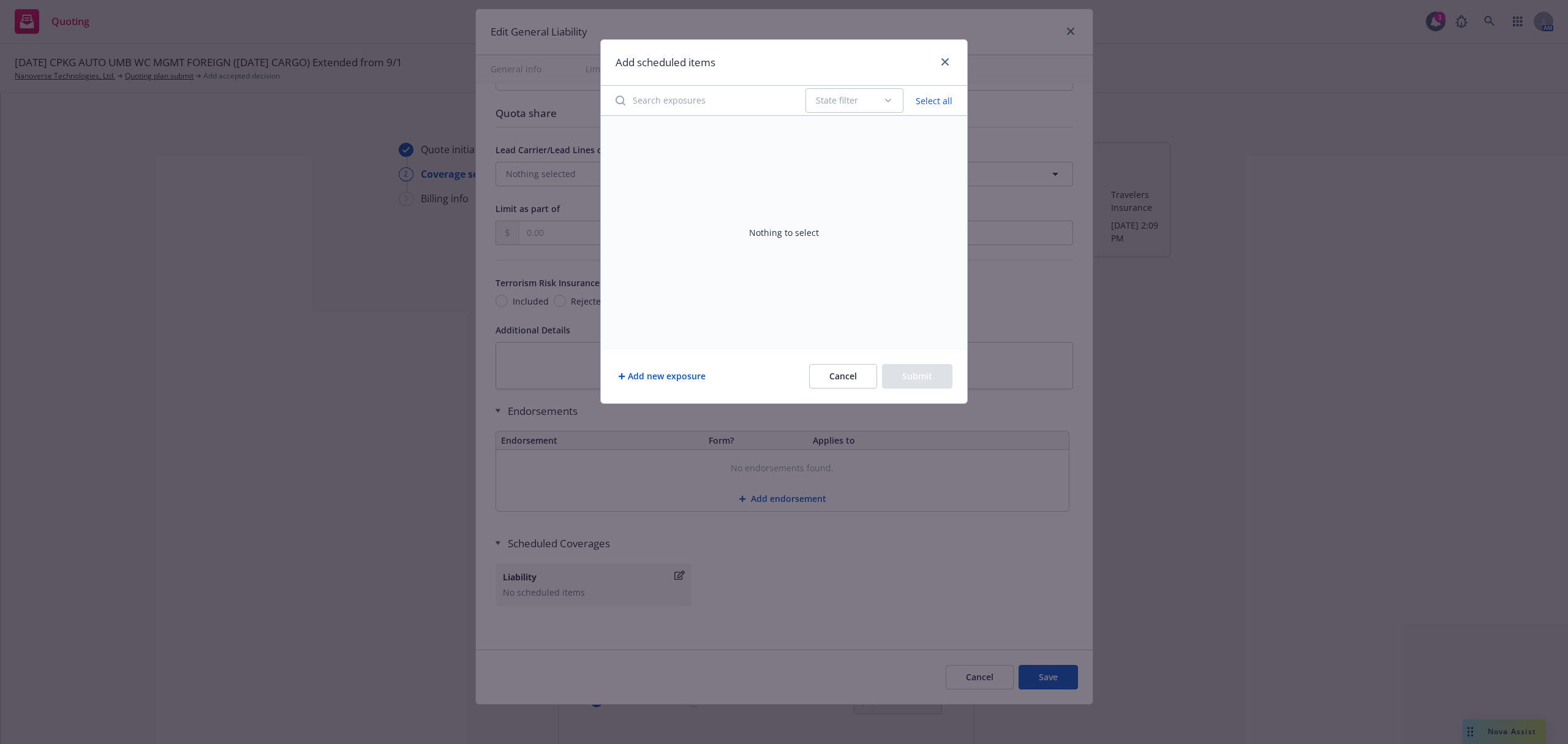
click at [654, 378] on button "Add new exposure" at bounding box center [662, 376] width 92 height 24
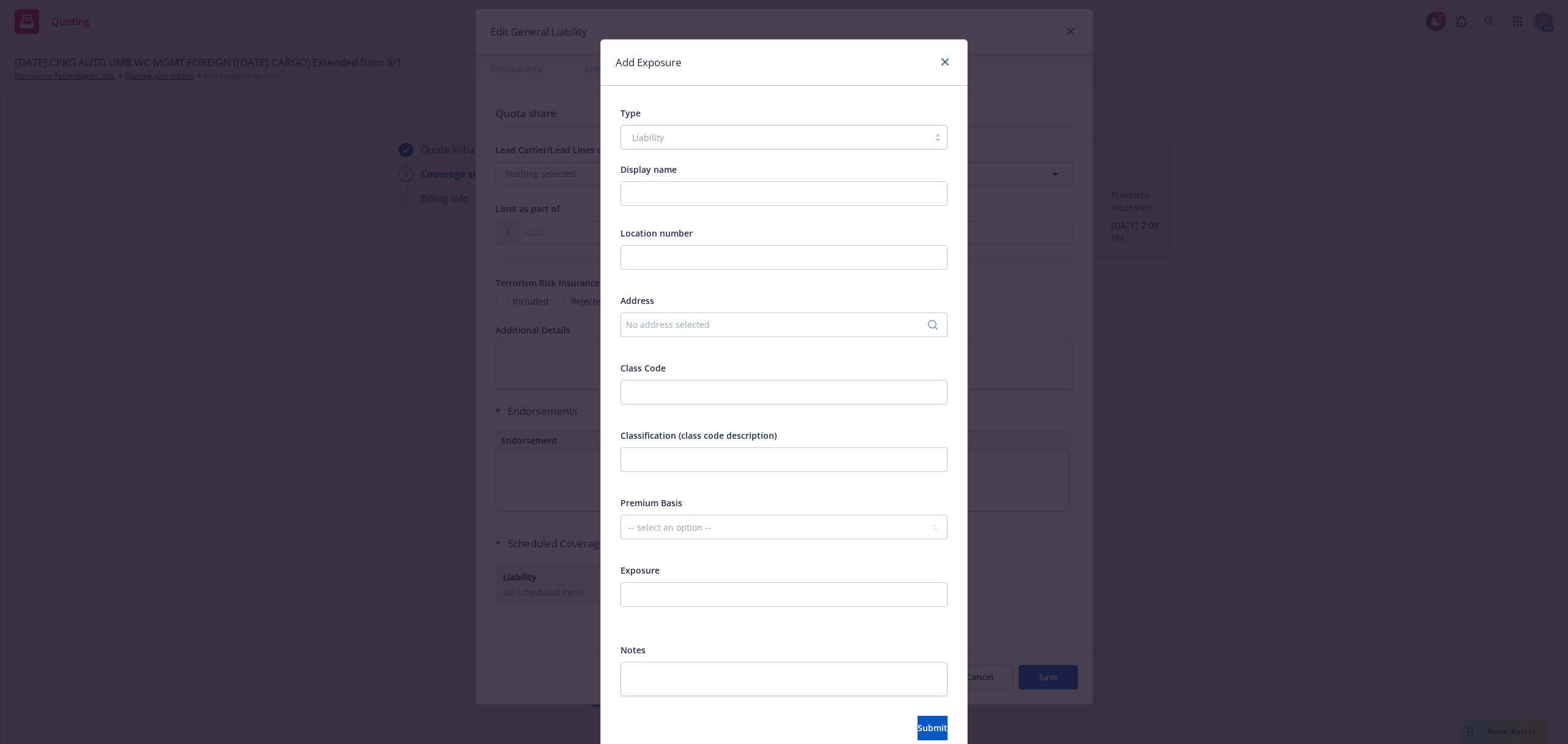
click at [657, 317] on div "No address selected" at bounding box center [784, 325] width 327 height 24
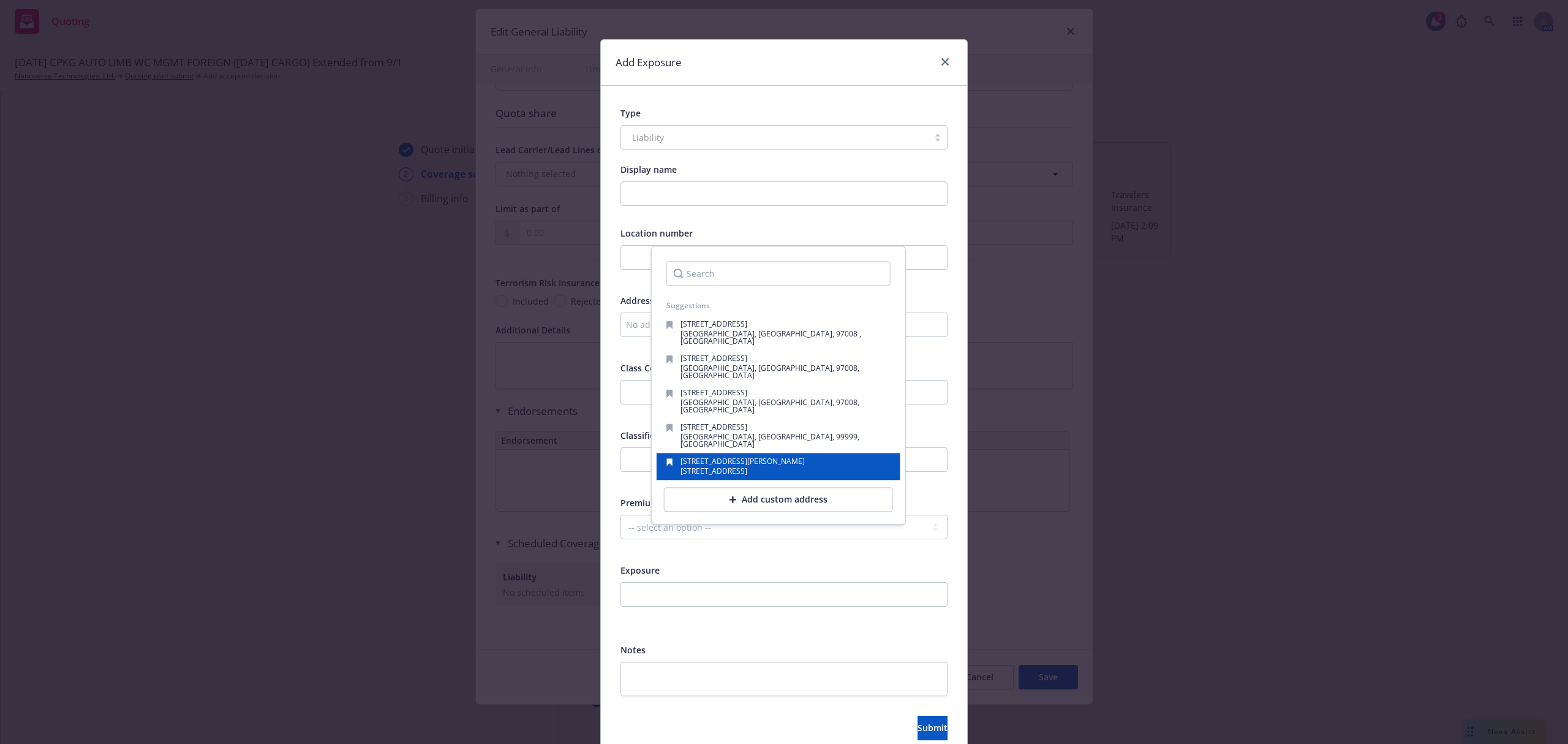
click at [703, 466] on span "Tainan City, Tainan, 744, TWN" at bounding box center [714, 471] width 67 height 10
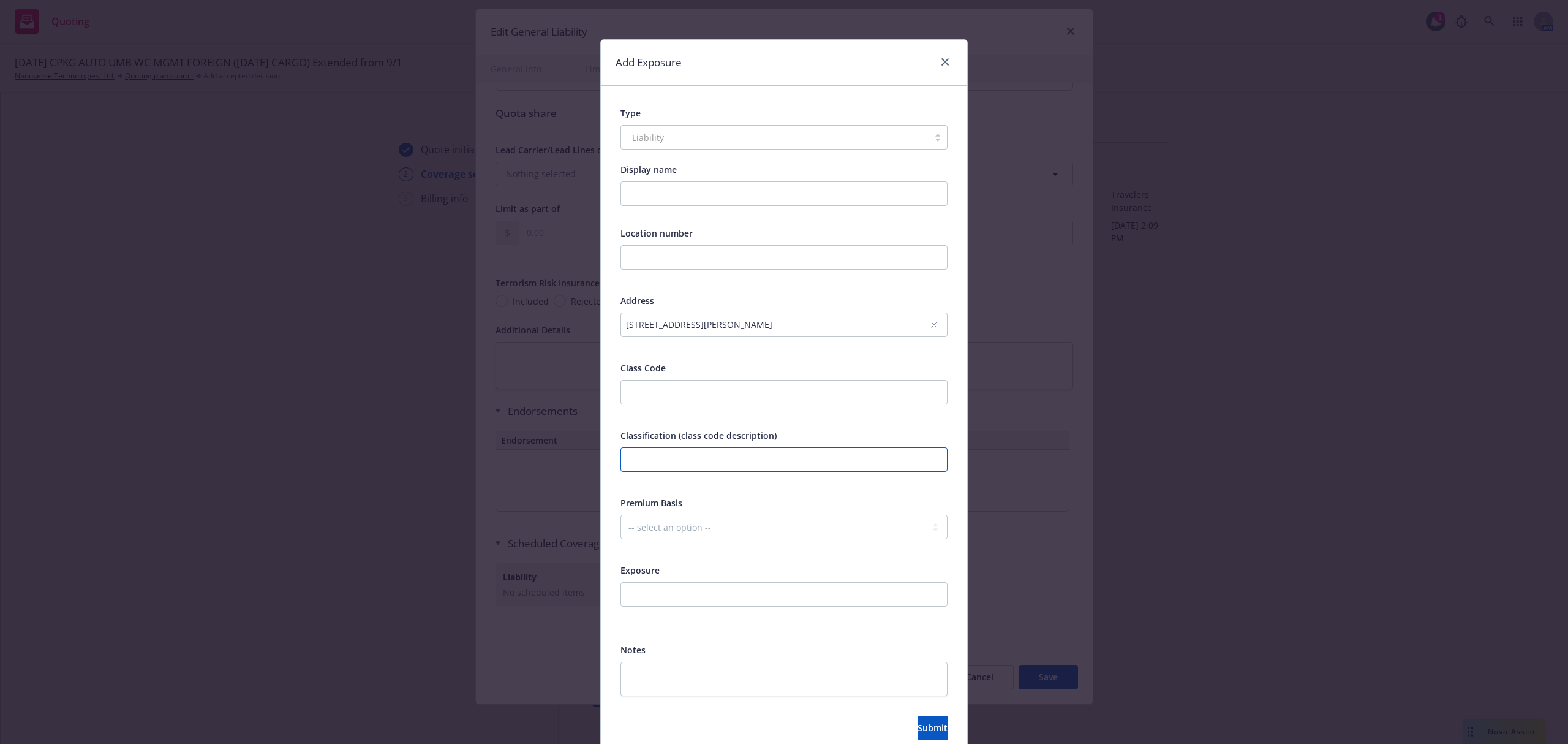
click at [662, 452] on input "text" at bounding box center [784, 460] width 327 height 24
type input "F"
type input "Foreign Sales"
click at [645, 521] on select "-- select an option -- Revenue ($) Payroll ($) Square footage Headcount Unit Ac…" at bounding box center [784, 527] width 327 height 24
select select "REVENUE"
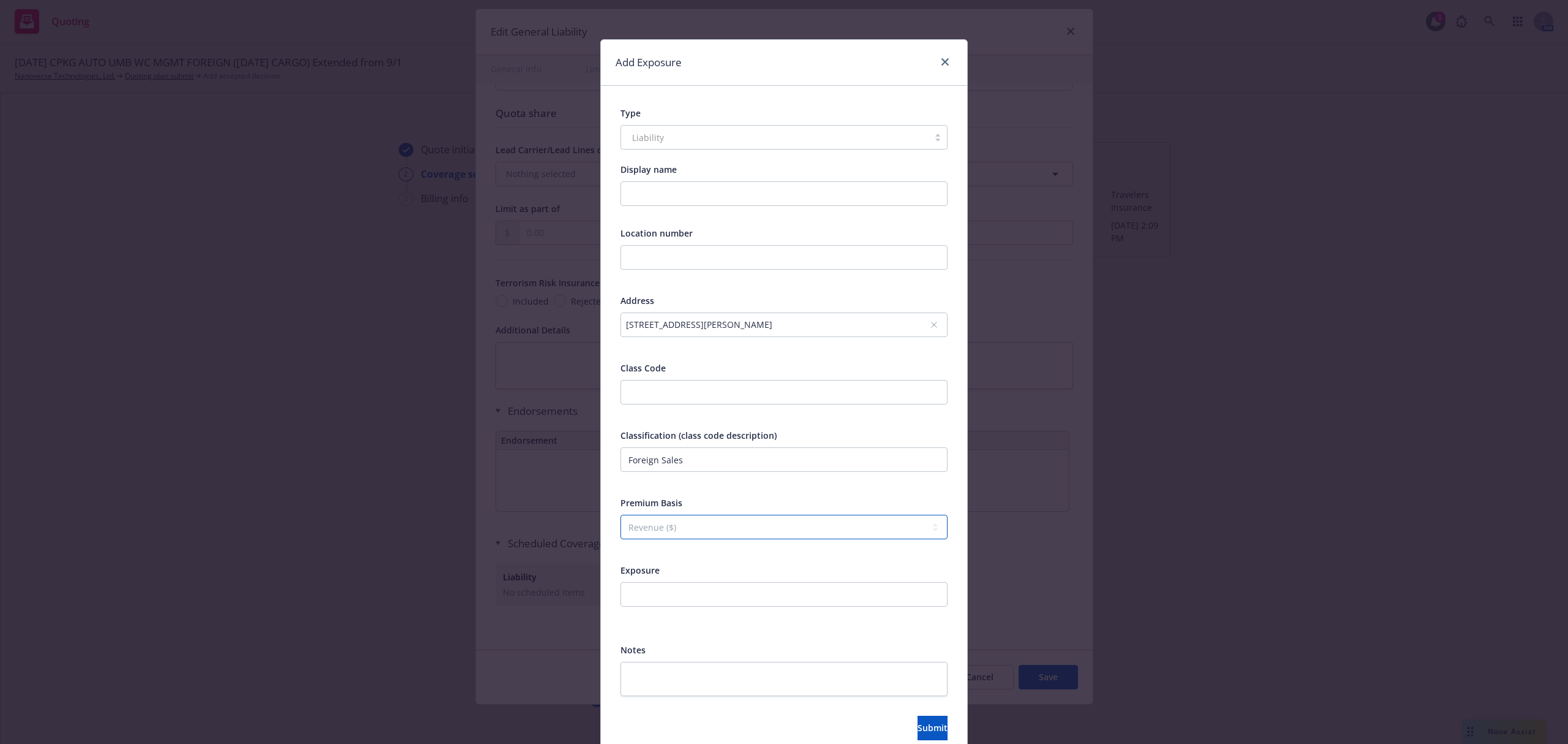
click at [621, 516] on select "-- select an option -- Revenue ($) Payroll ($) Square footage Headcount Unit Ac…" at bounding box center [784, 527] width 327 height 24
click at [652, 595] on input "number" at bounding box center [784, 595] width 327 height 24
type input "2"
type input "2000000"
click at [678, 684] on textarea at bounding box center [784, 679] width 327 height 35
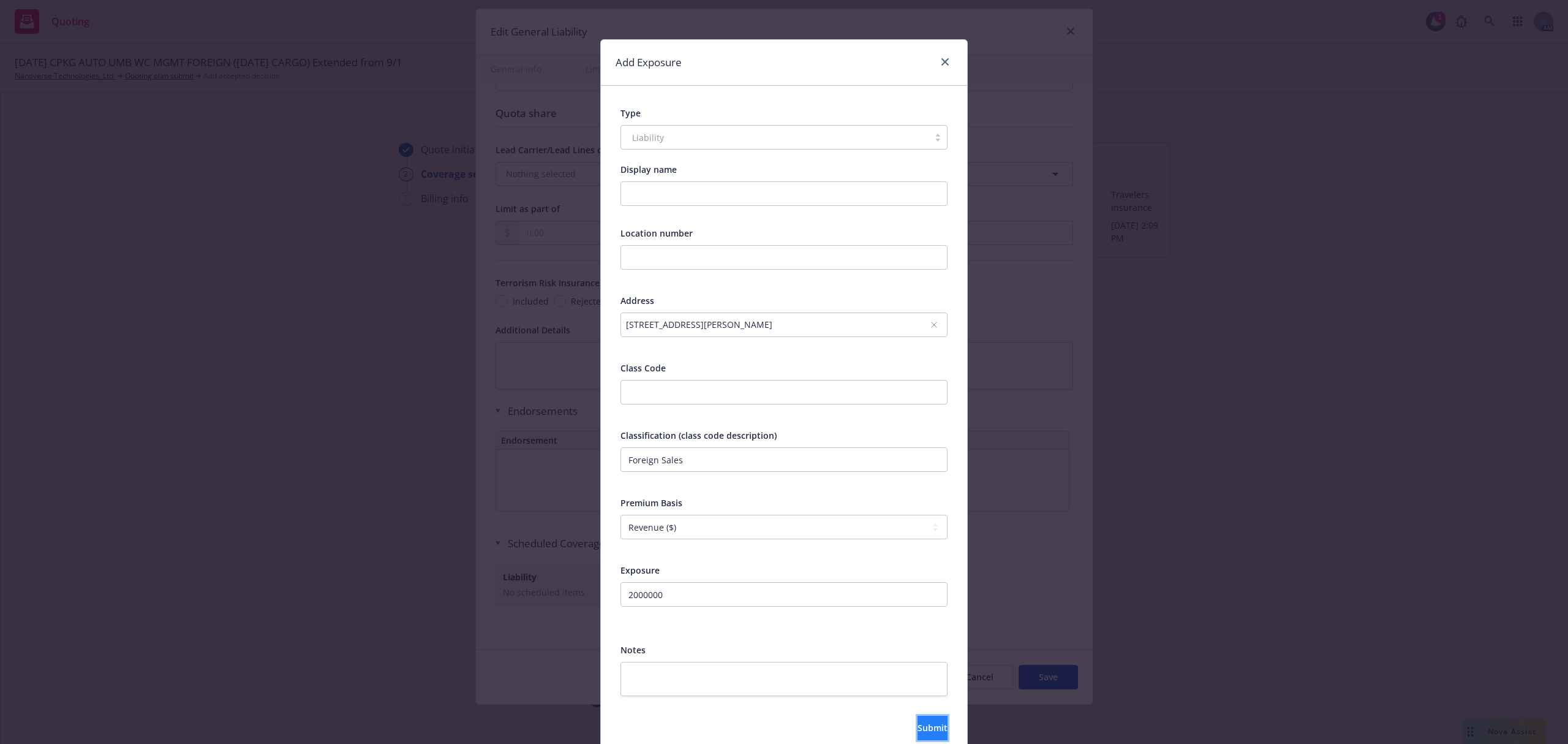
click at [917, 724] on span "Submit" at bounding box center [932, 728] width 30 height 12
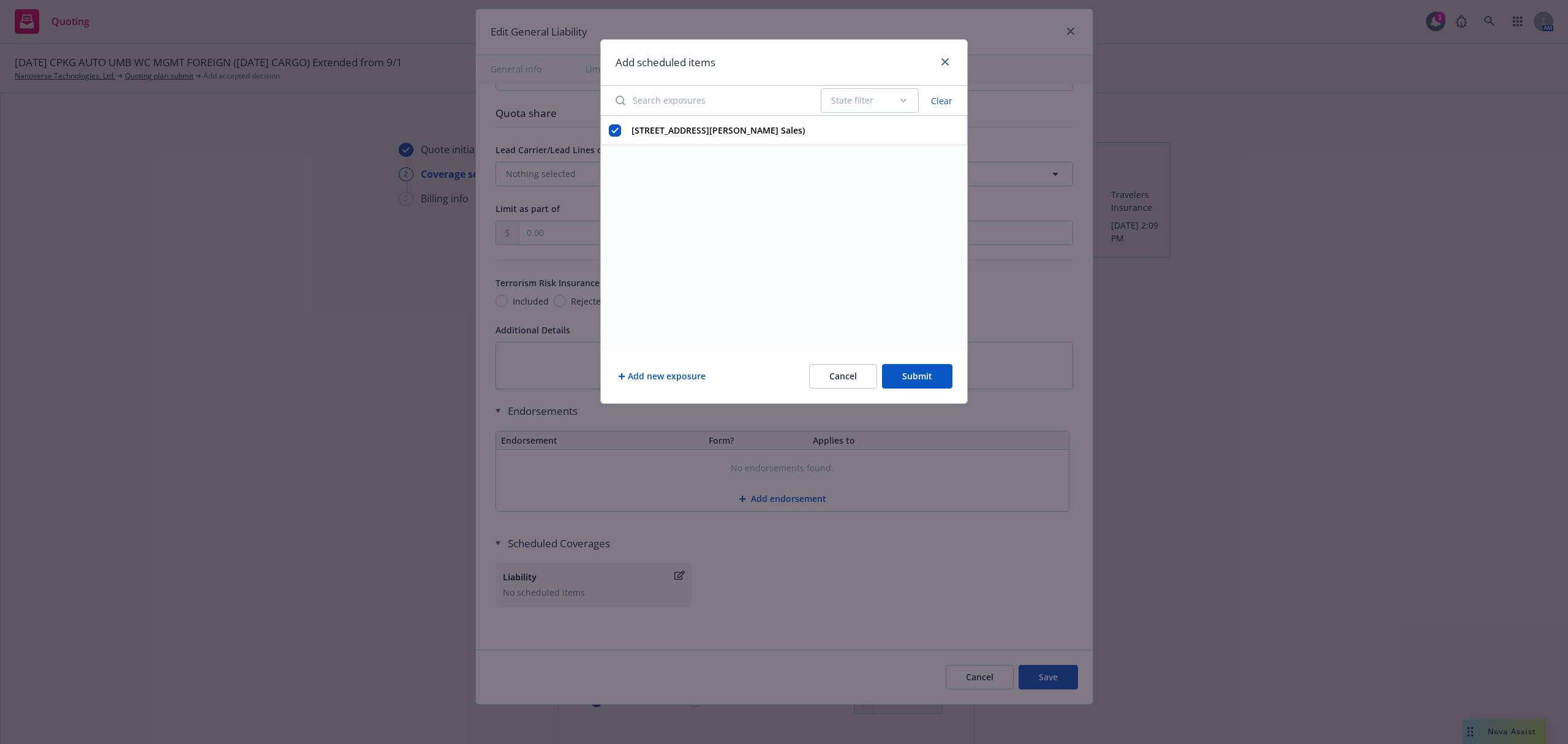
click at [913, 378] on button "Submit" at bounding box center [917, 376] width 71 height 24
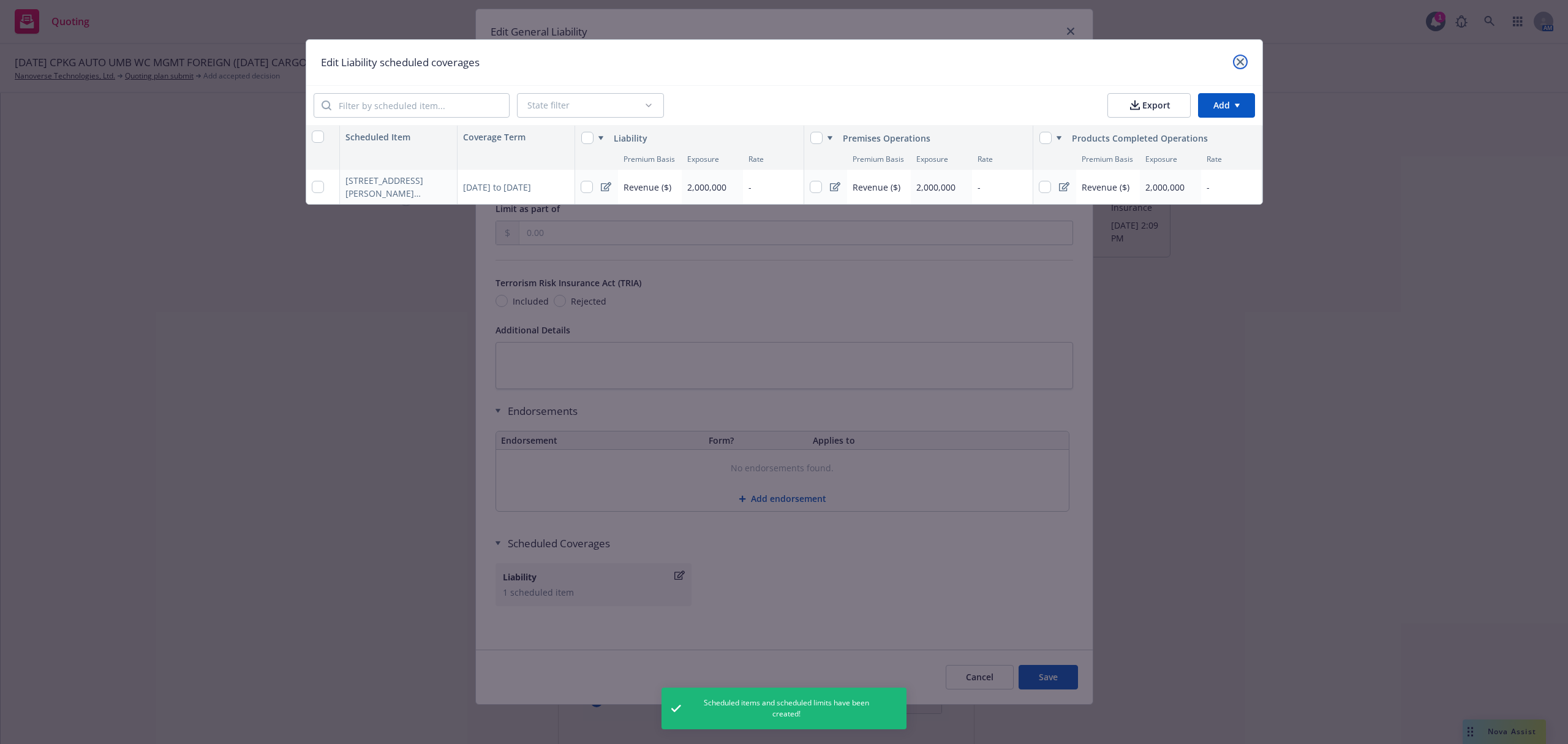
click at [1238, 59] on icon "close" at bounding box center [1240, 62] width 7 height 7
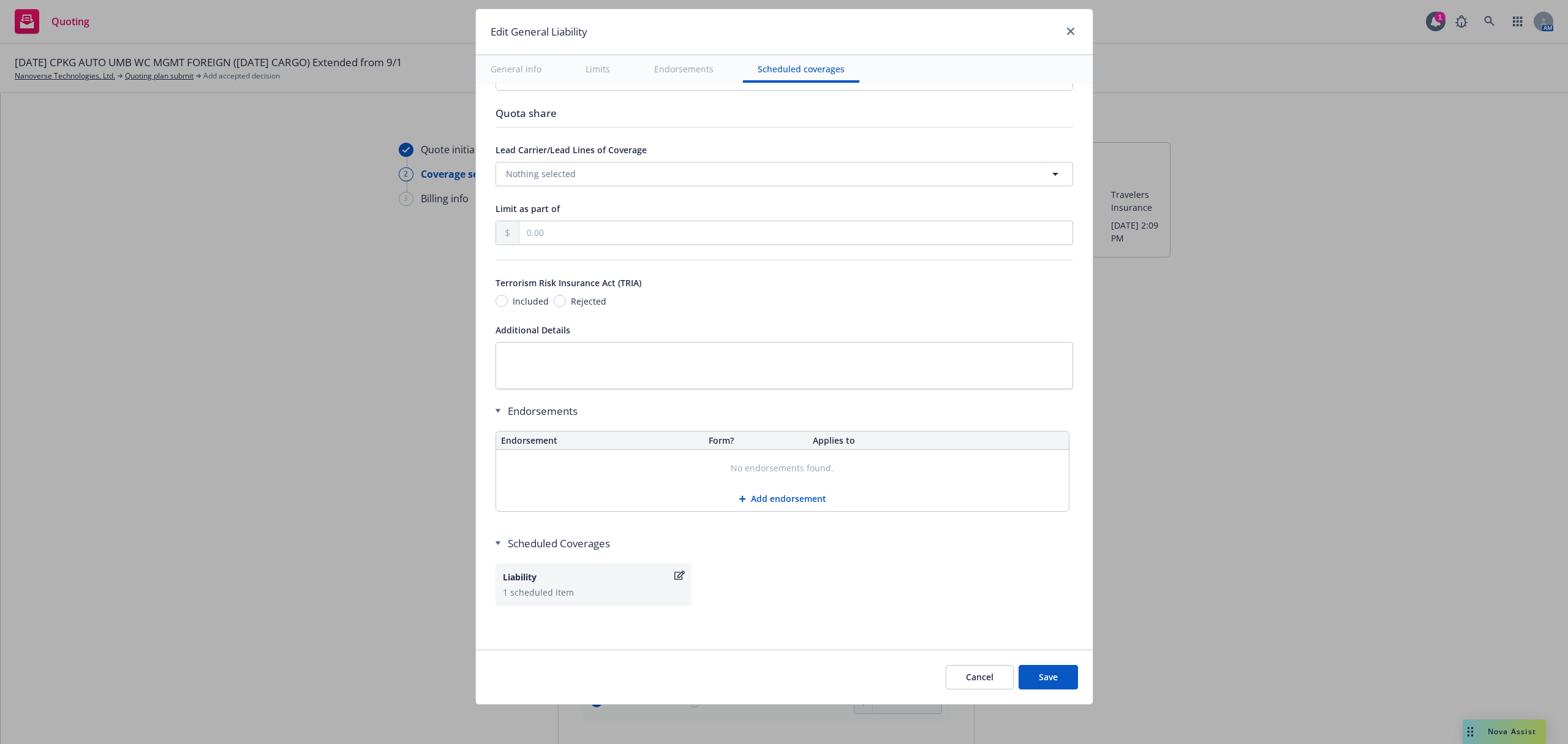
click at [1052, 685] on button "Save" at bounding box center [1048, 677] width 60 height 24
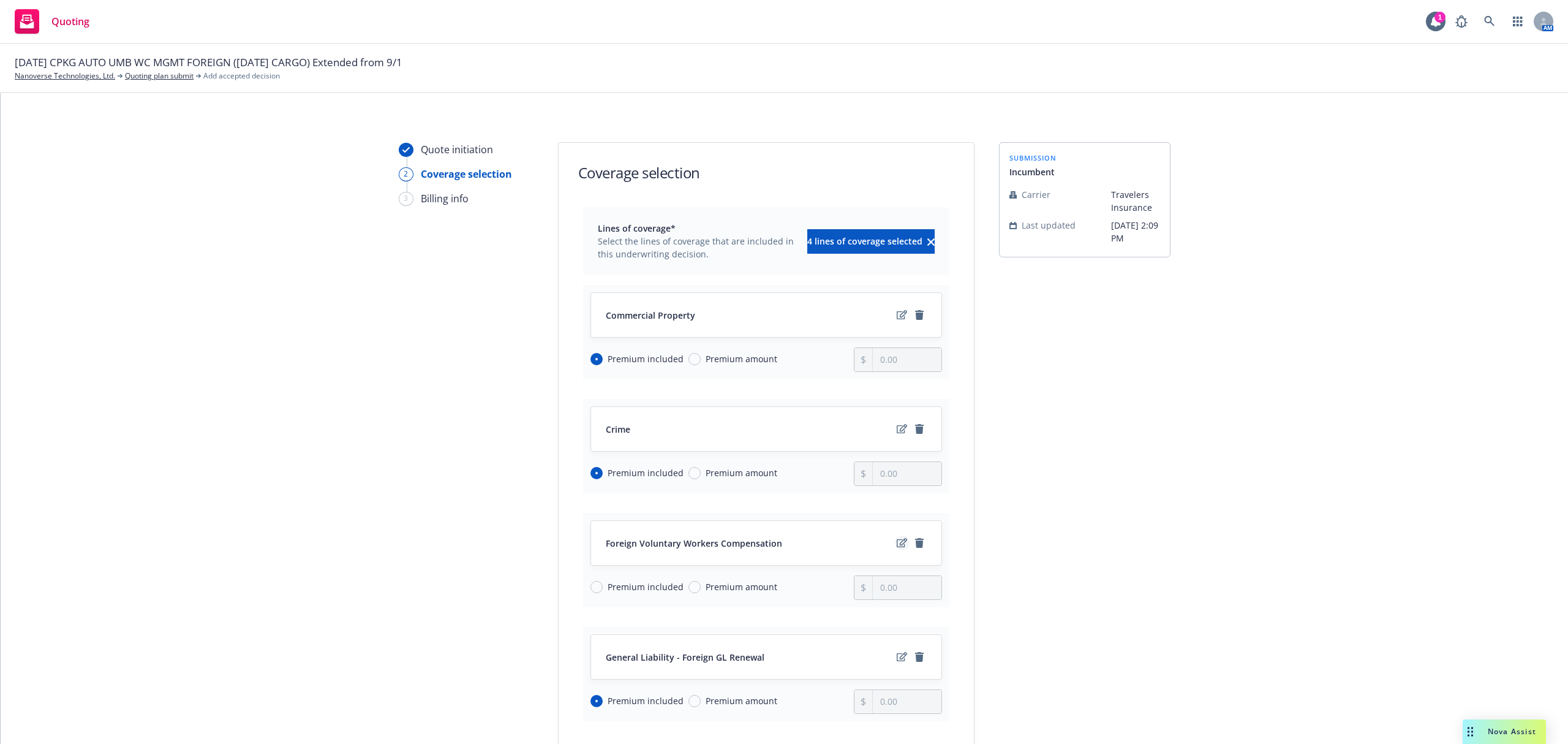
click at [897, 542] on icon "edit" at bounding box center [902, 543] width 10 height 9
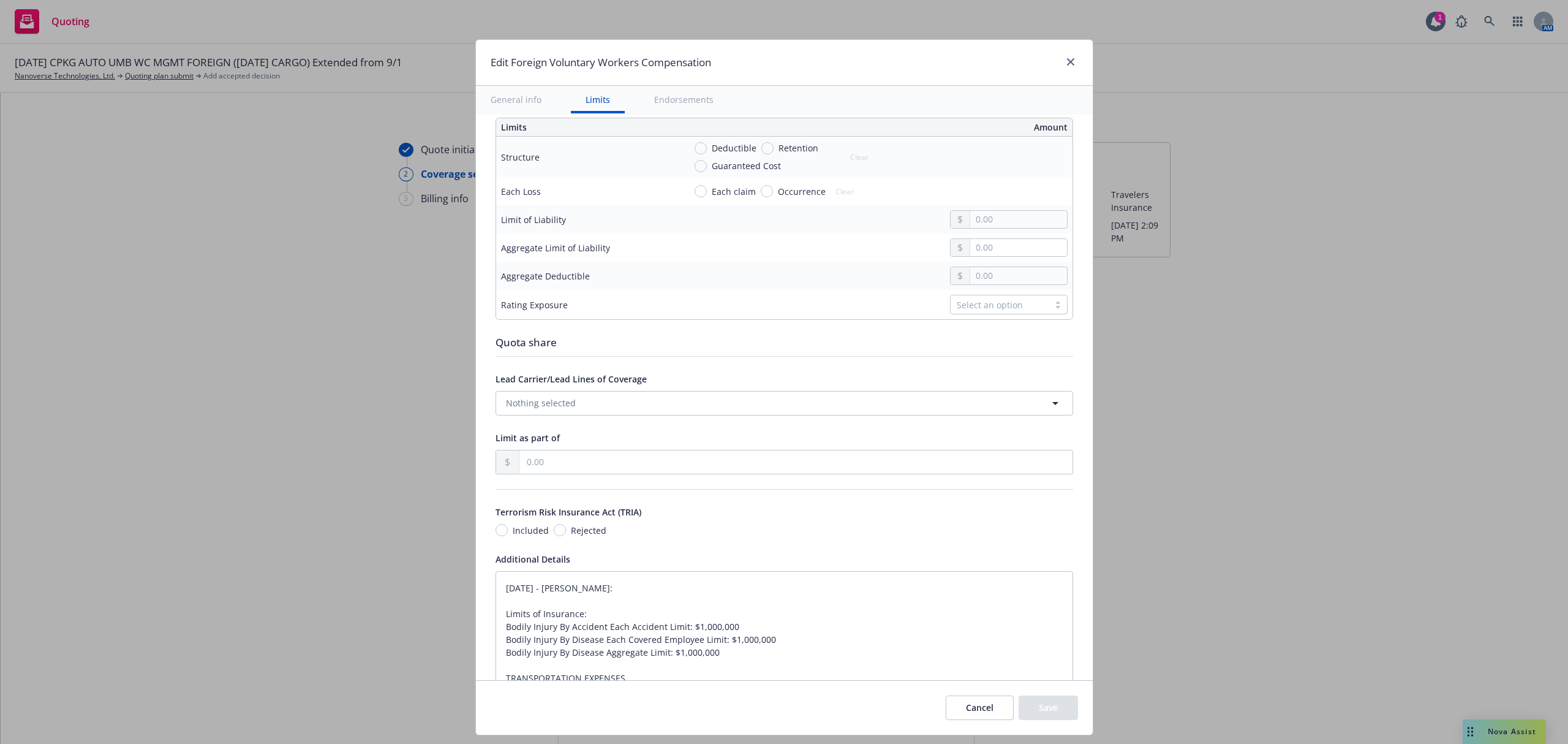
scroll to position [654, 0]
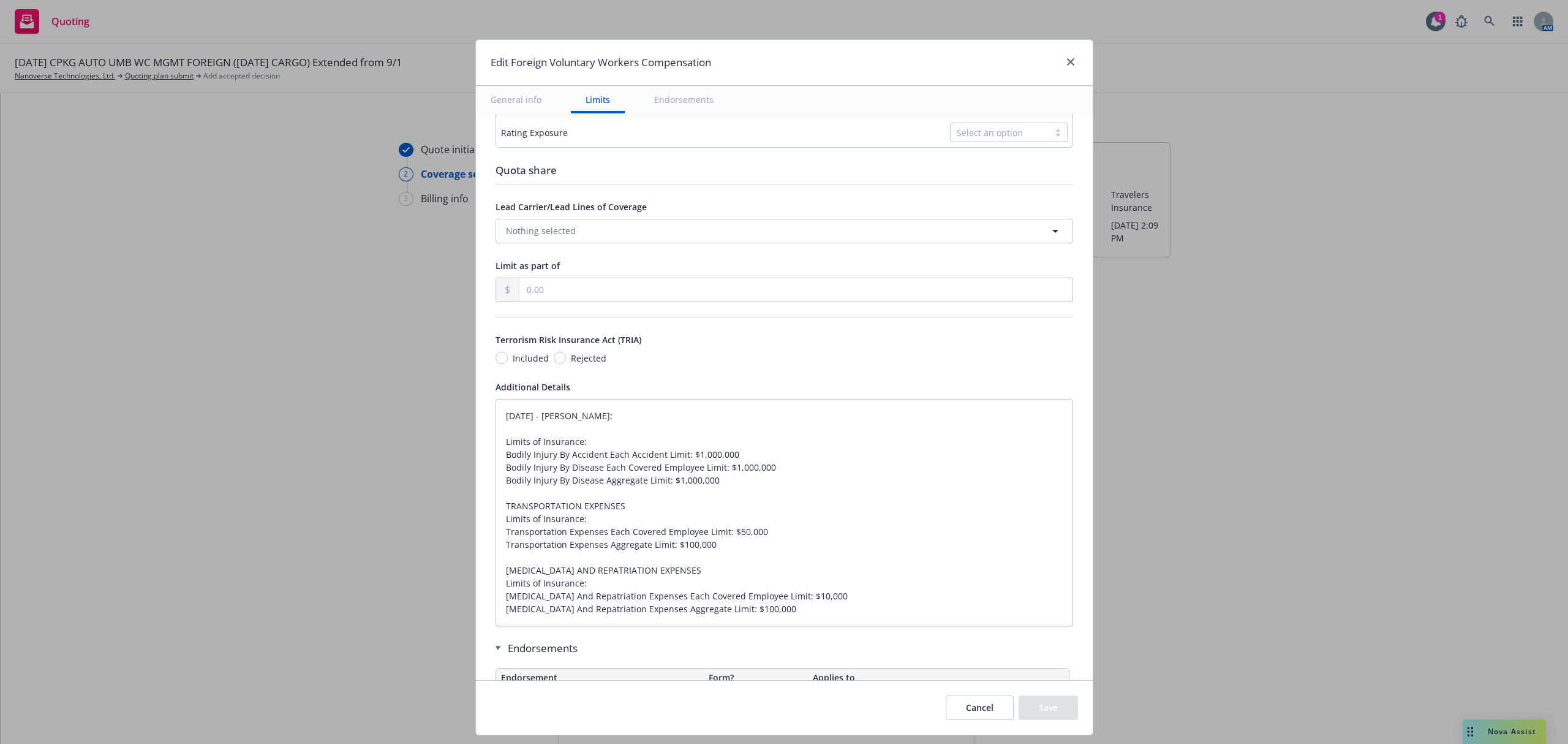
type textarea "x"
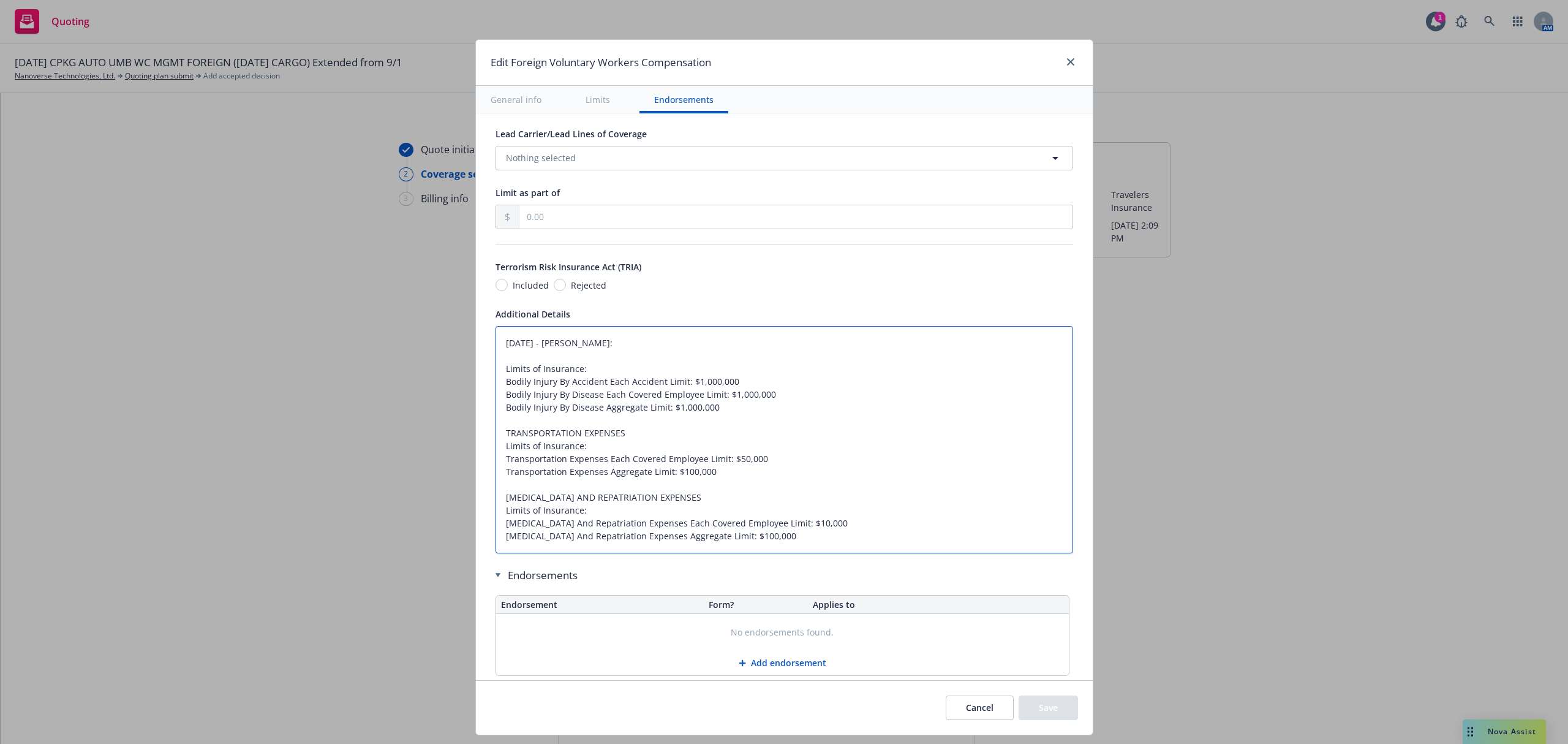
drag, startPoint x: 830, startPoint y: 540, endPoint x: 321, endPoint y: 284, distance: 569.8
click at [321, 284] on div "Edit Foreign Voluntary Workers Compensation General info Limits Endorsements Di…" at bounding box center [784, 372] width 1568 height 744
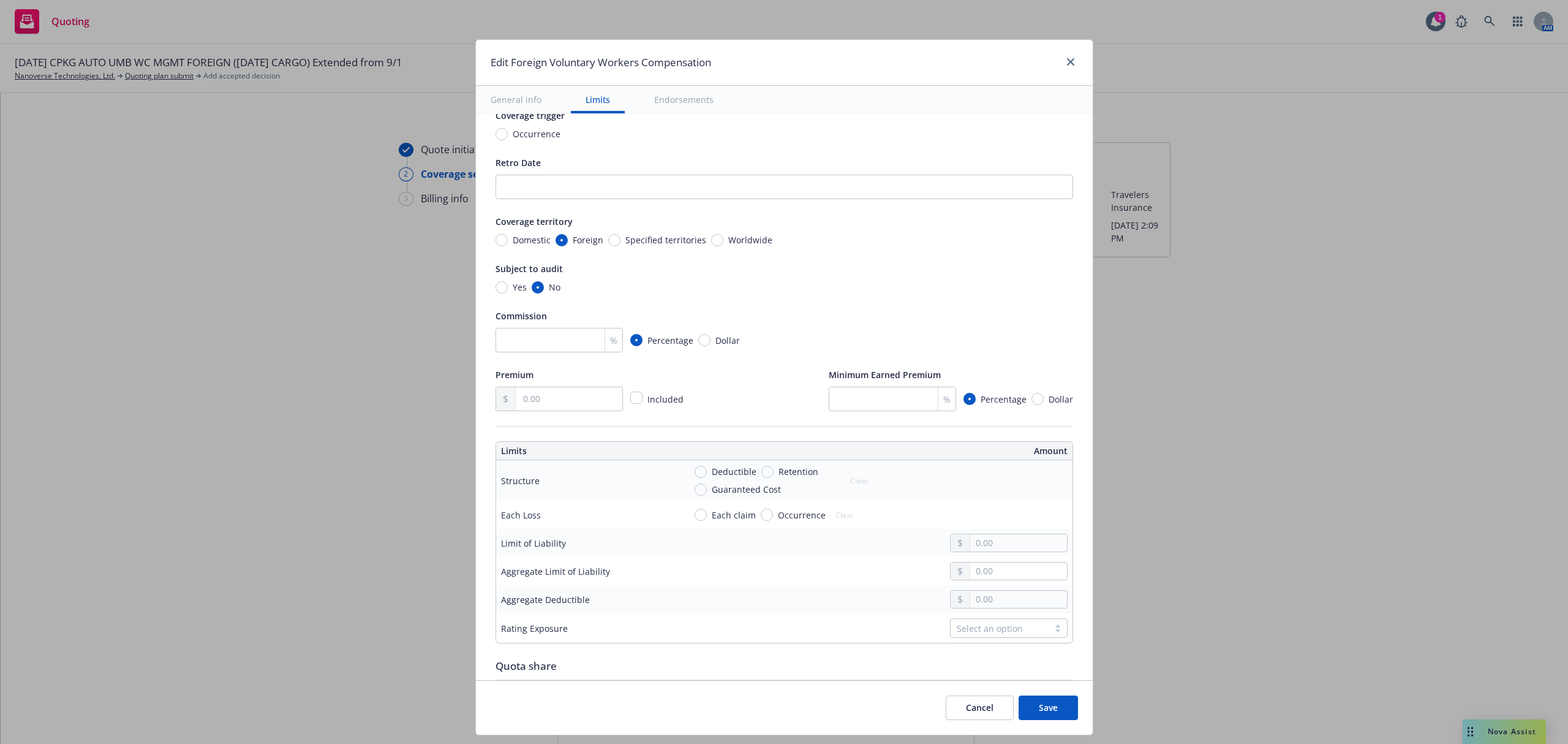
scroll to position [167, 0]
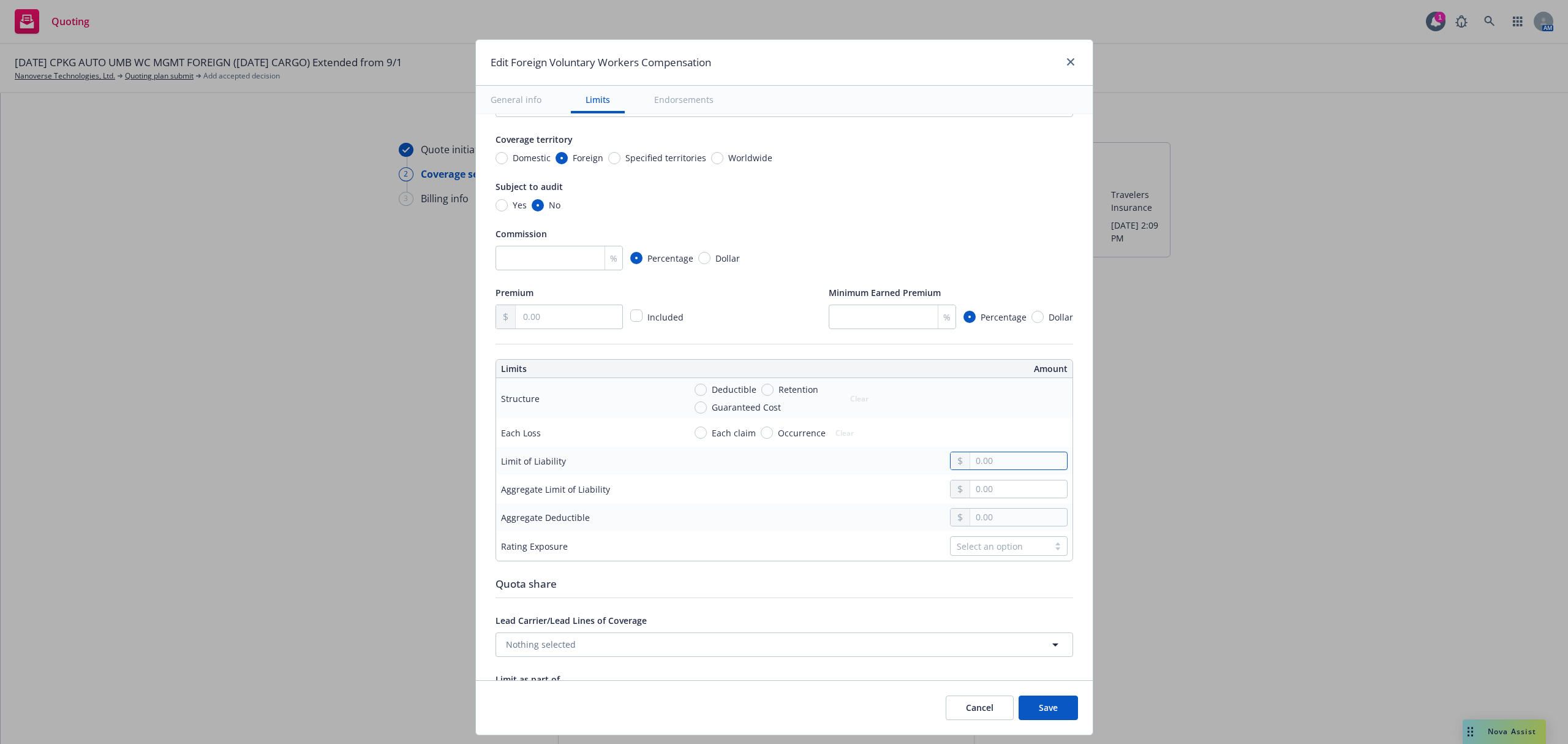
click at [976, 459] on input "text" at bounding box center [1019, 461] width 96 height 17
type input "1,000,000.00"
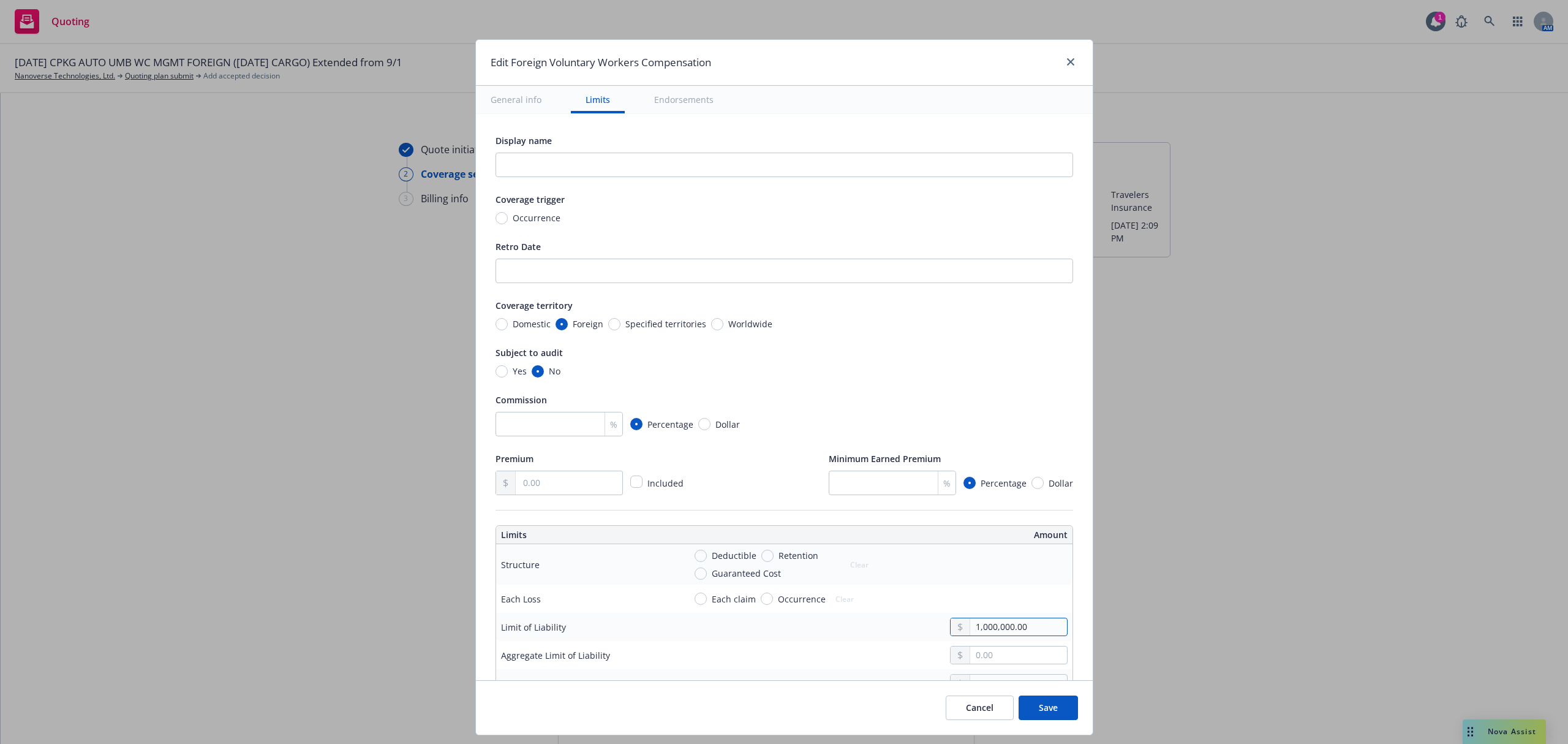
scroll to position [0, 0]
click at [538, 170] on input "text" at bounding box center [784, 165] width 578 height 24
type input "Foreign Voluntary WC"
click at [1052, 713] on button "Save" at bounding box center [1048, 707] width 60 height 24
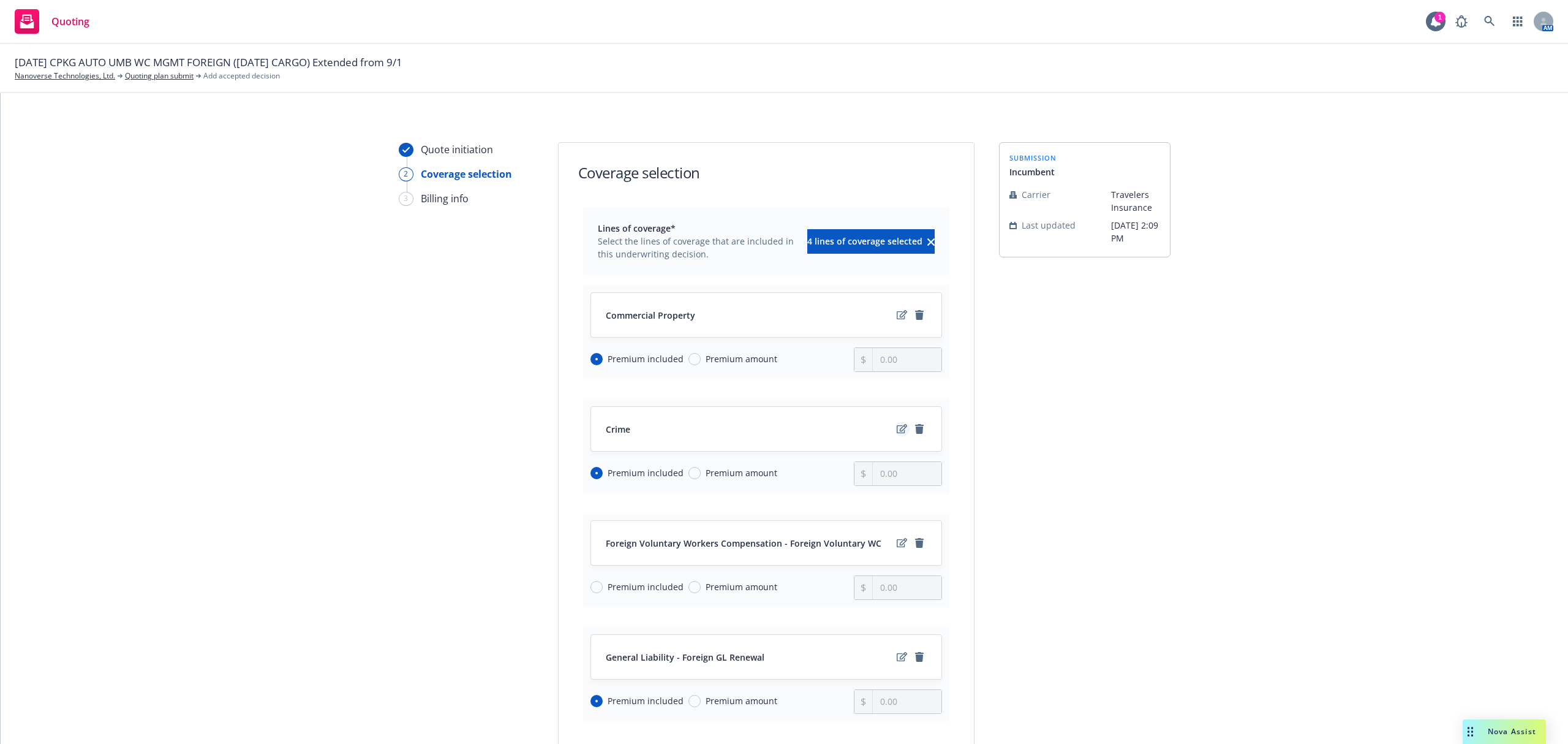
click at [897, 430] on icon "edit" at bounding box center [902, 428] width 10 height 9
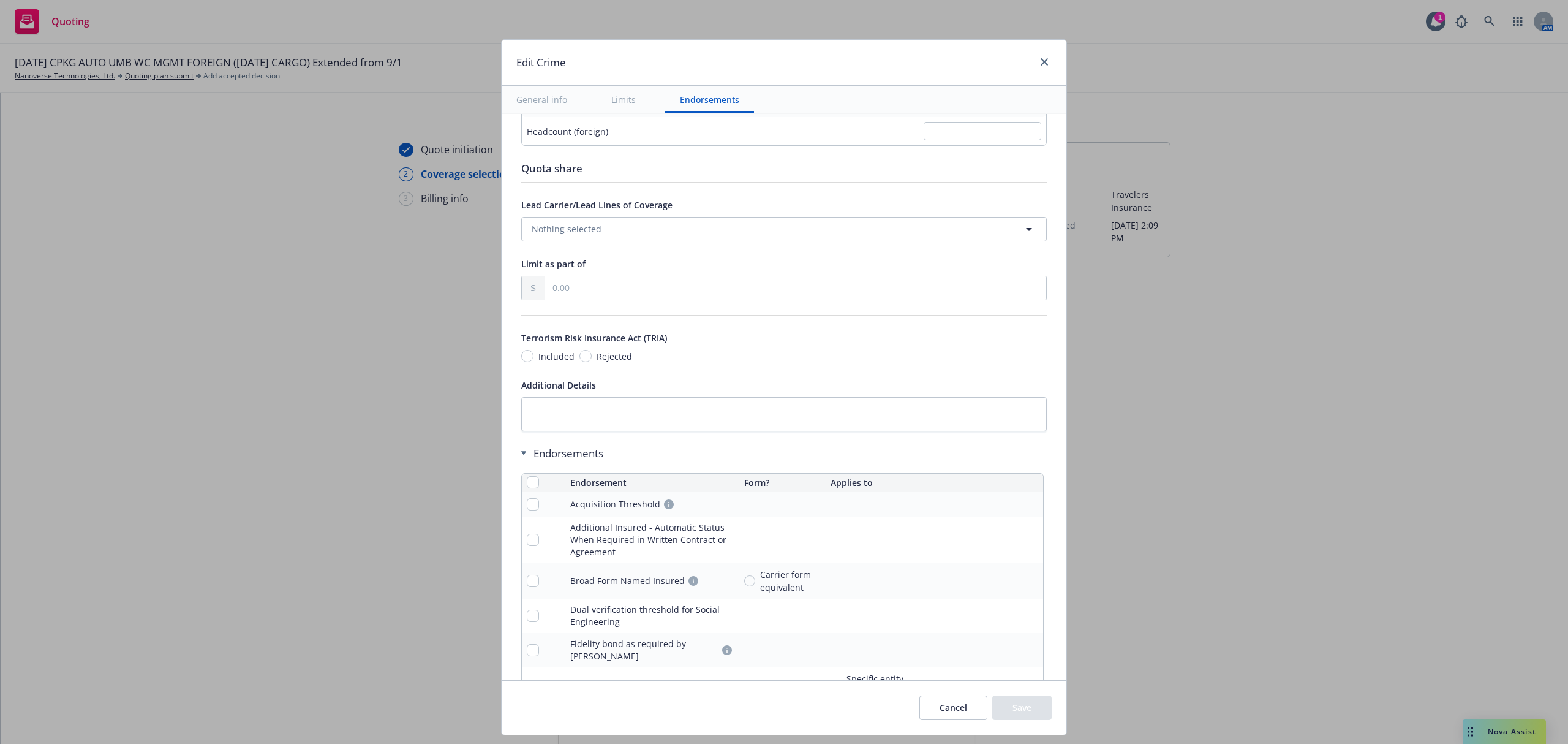
scroll to position [1222, 0]
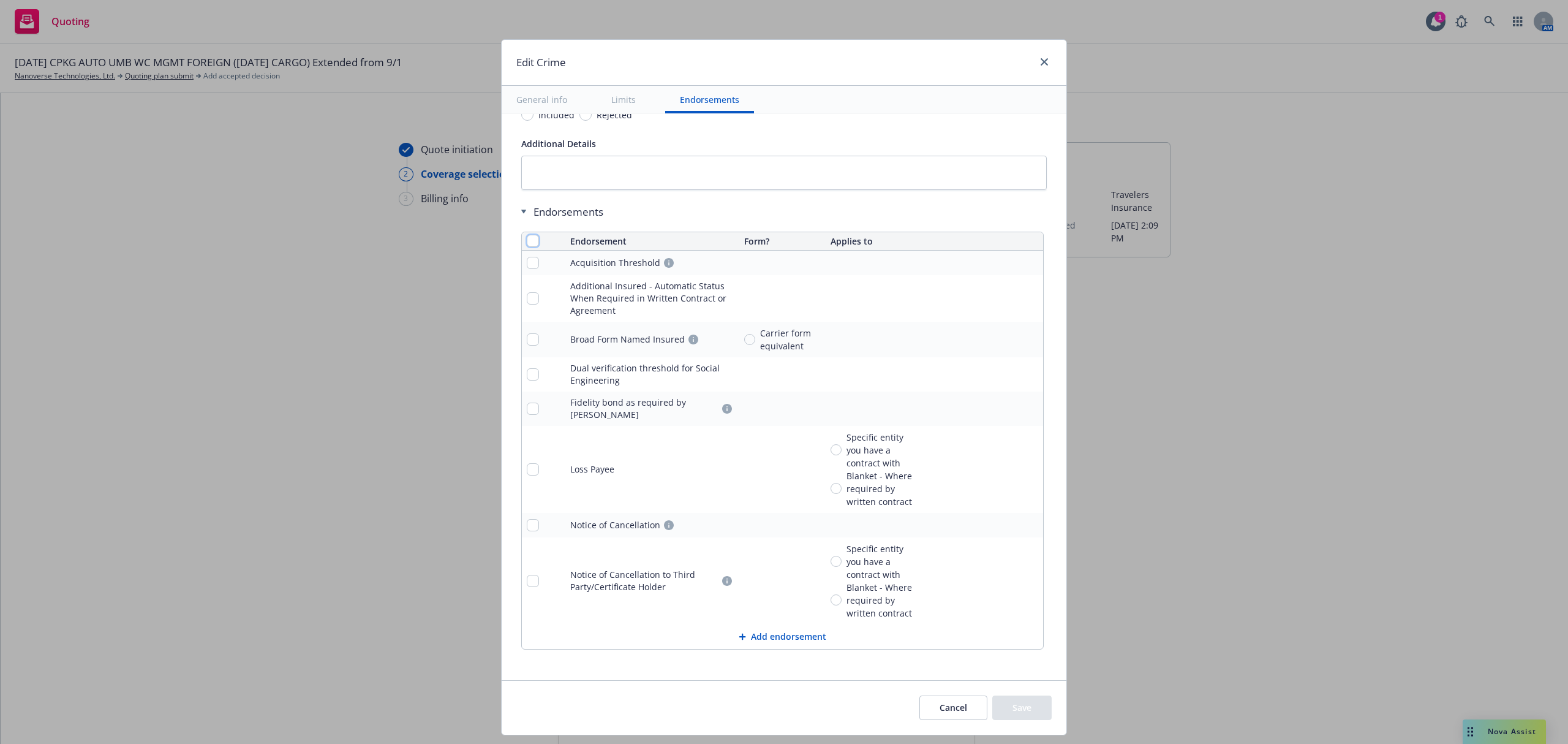
drag, startPoint x: 522, startPoint y: 251, endPoint x: 556, endPoint y: 281, distance: 45.3
click at [527, 247] on input "checkbox" at bounding box center [533, 241] width 12 height 12
click at [765, 709] on button "Remove endorsements" at bounding box center [764, 716] width 96 height 24
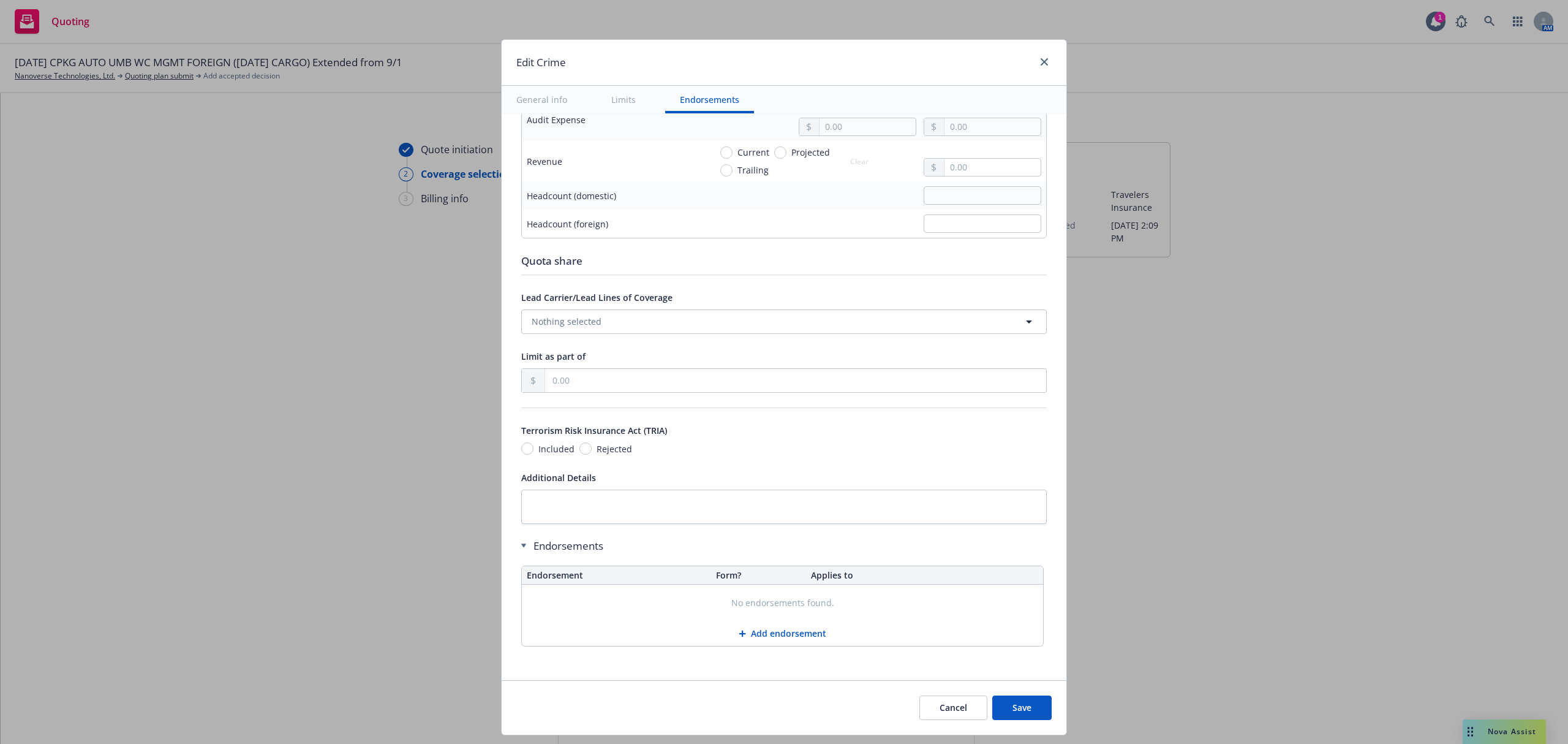
scroll to position [895, 0]
click at [1023, 709] on button "Save" at bounding box center [1022, 707] width 60 height 24
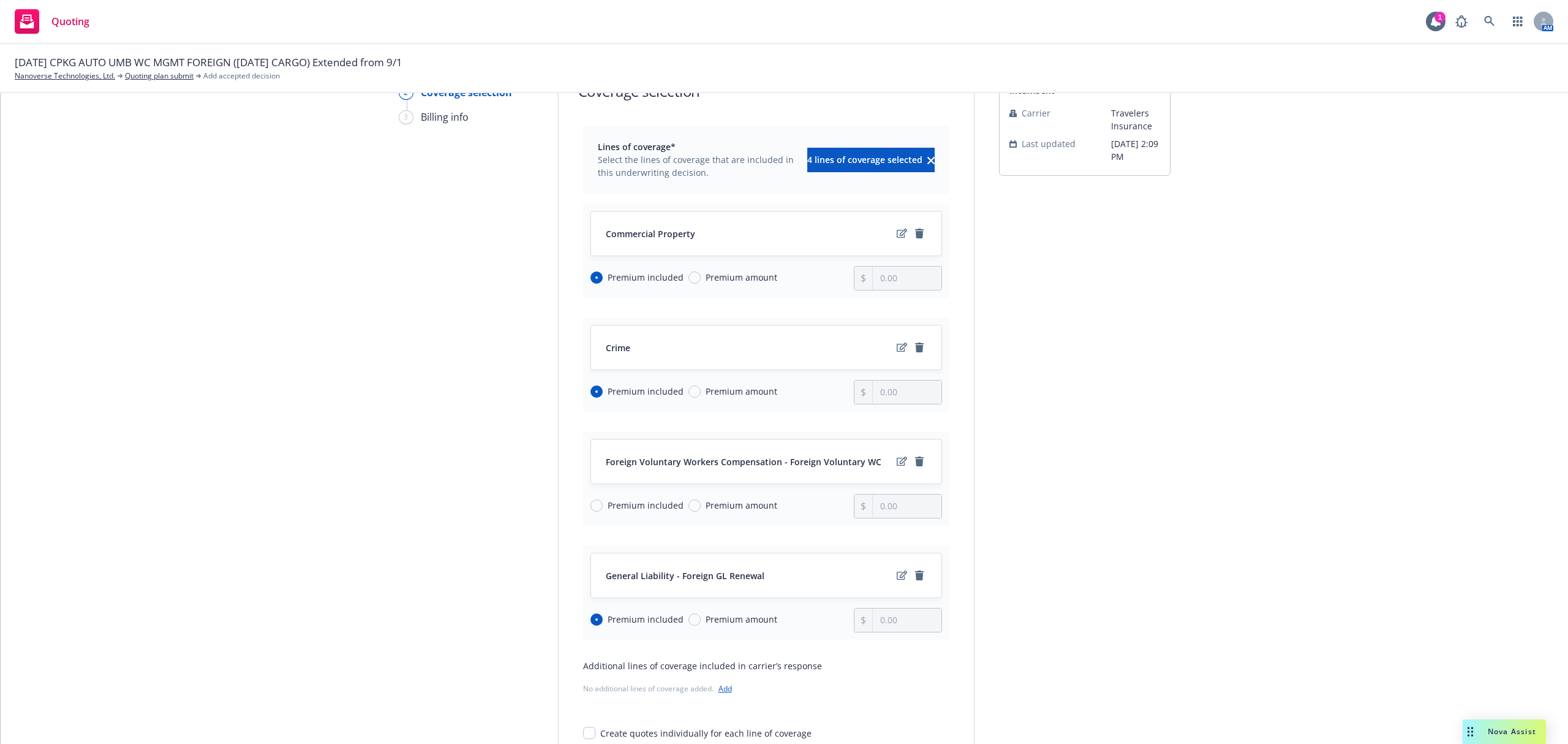
scroll to position [163, 0]
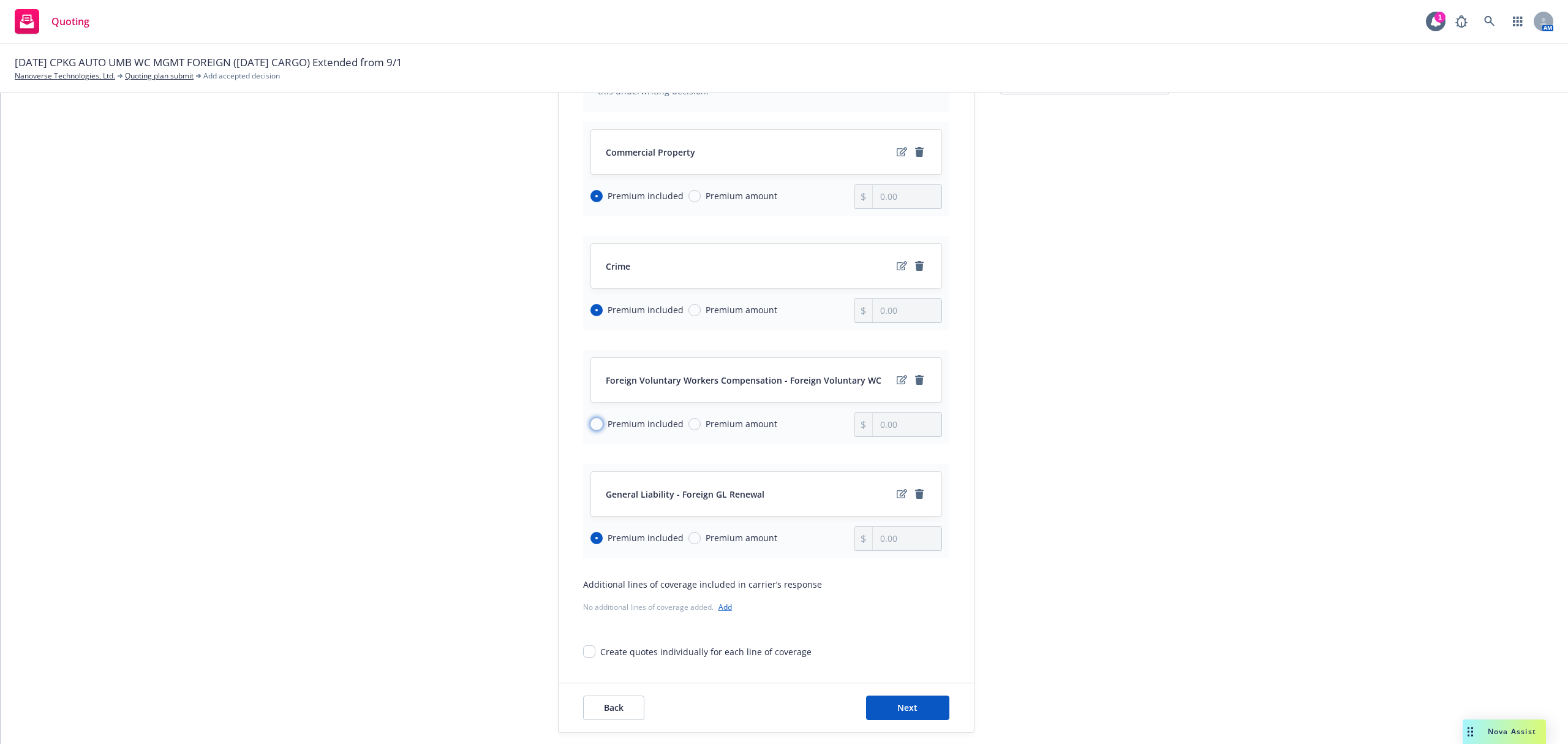
click at [591, 428] on input "Premium included" at bounding box center [596, 424] width 12 height 12
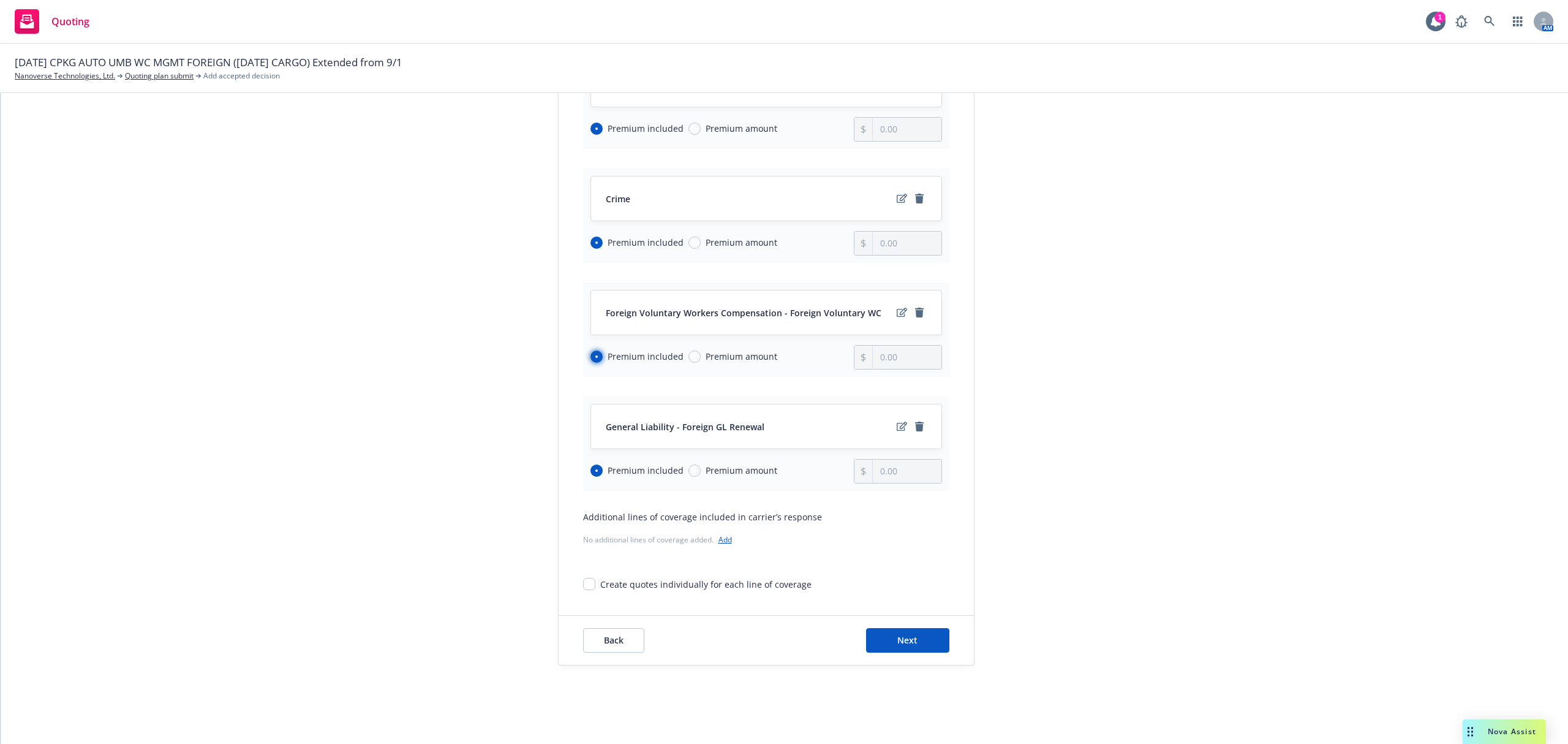
scroll to position [233, 0]
click at [897, 640] on span "Next" at bounding box center [908, 640] width 21 height 12
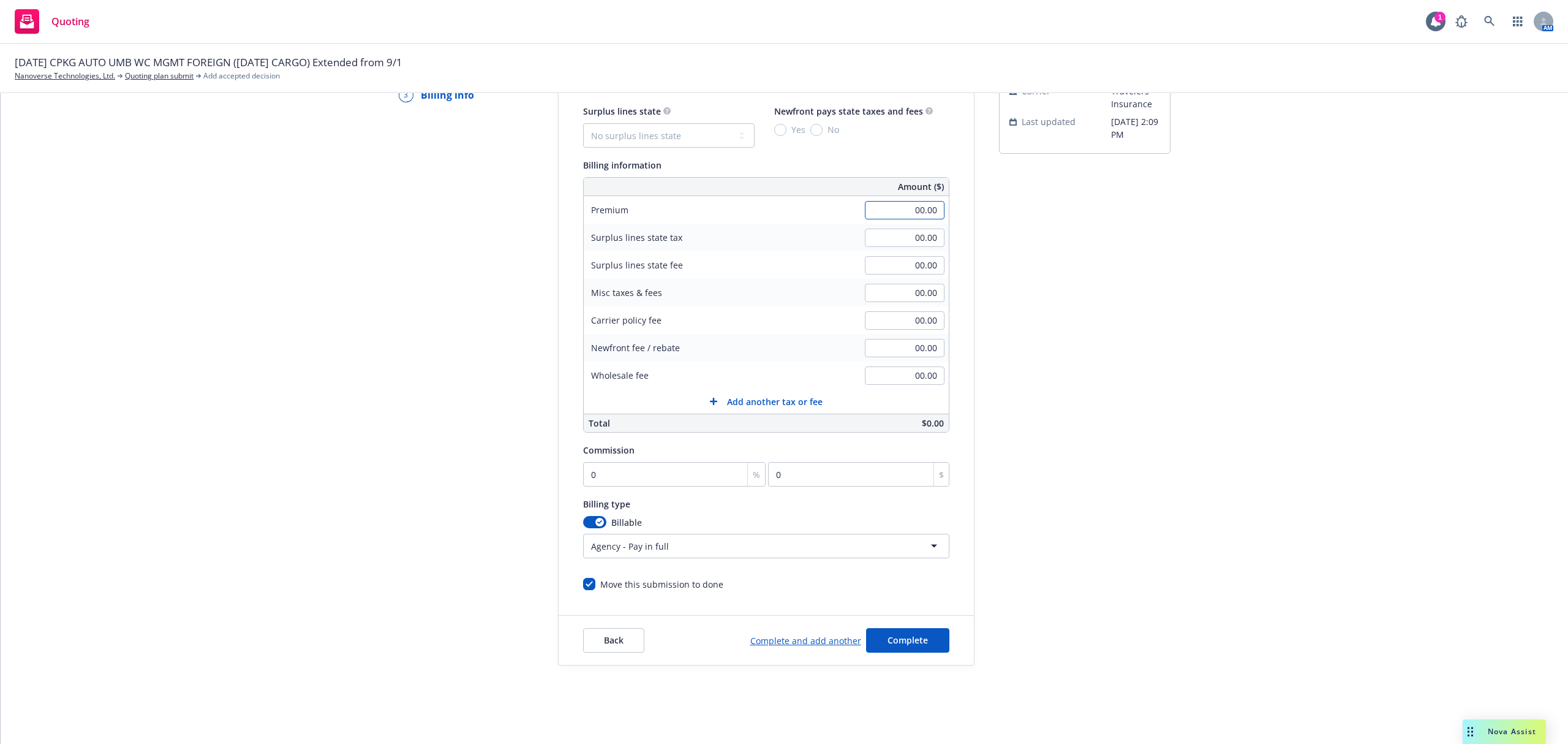
click at [888, 210] on input "00.00" at bounding box center [905, 210] width 79 height 19
click at [877, 207] on input "00.00" at bounding box center [905, 210] width 79 height 19
drag, startPoint x: 877, startPoint y: 207, endPoint x: 981, endPoint y: 209, distance: 104.0
click at [981, 209] on div "Quote initiation Coverage selection 3 Billing info Add billing information Surp…" at bounding box center [784, 351] width 1538 height 627
click at [606, 482] on input "0" at bounding box center [675, 474] width 183 height 24
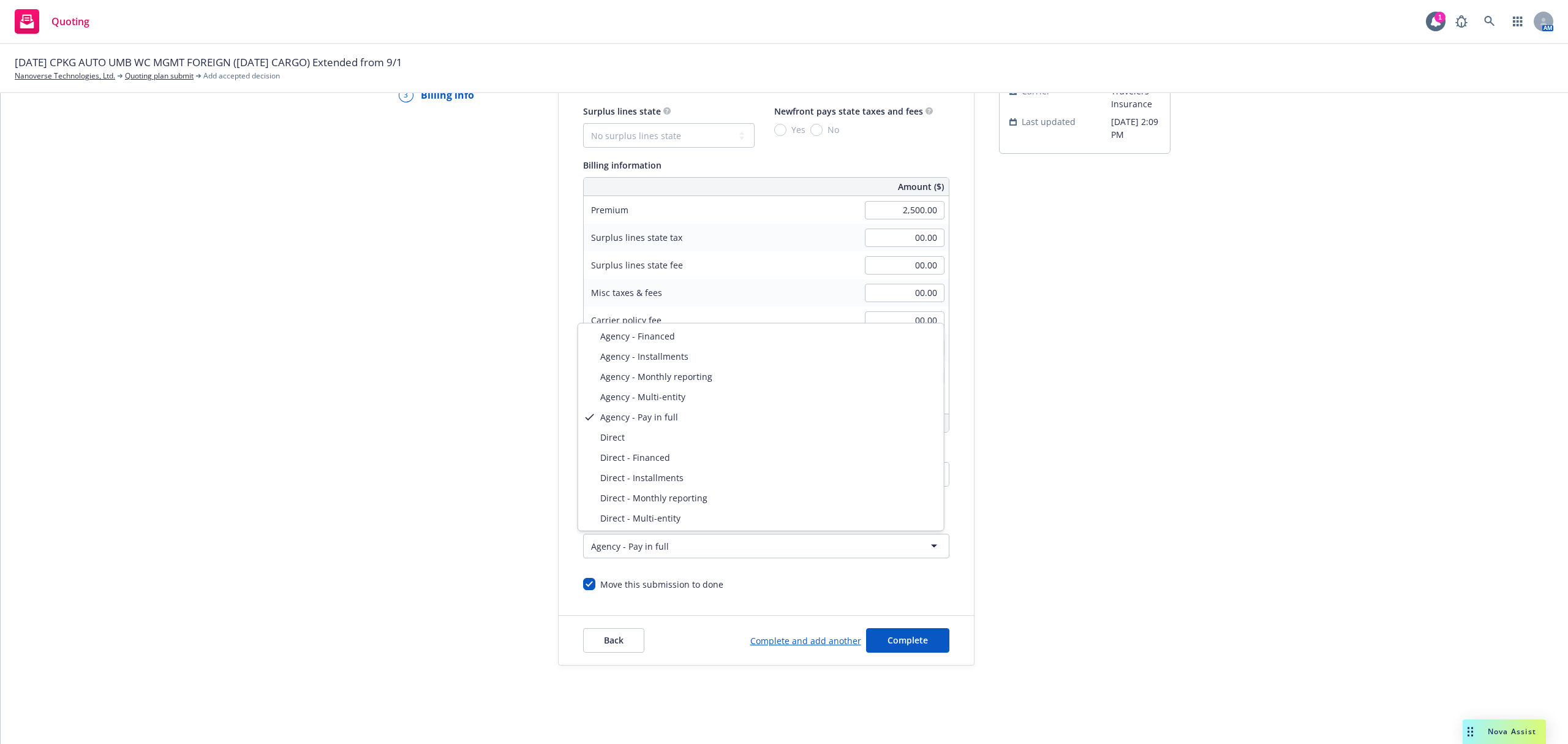
click at [620, 552] on html "Quoting 1 AM 09/30/25 CPKG AUTO UMB WC MGMT FOREIGN (10/5/25 CARGO) Extended fr…" at bounding box center [784, 372] width 1568 height 744
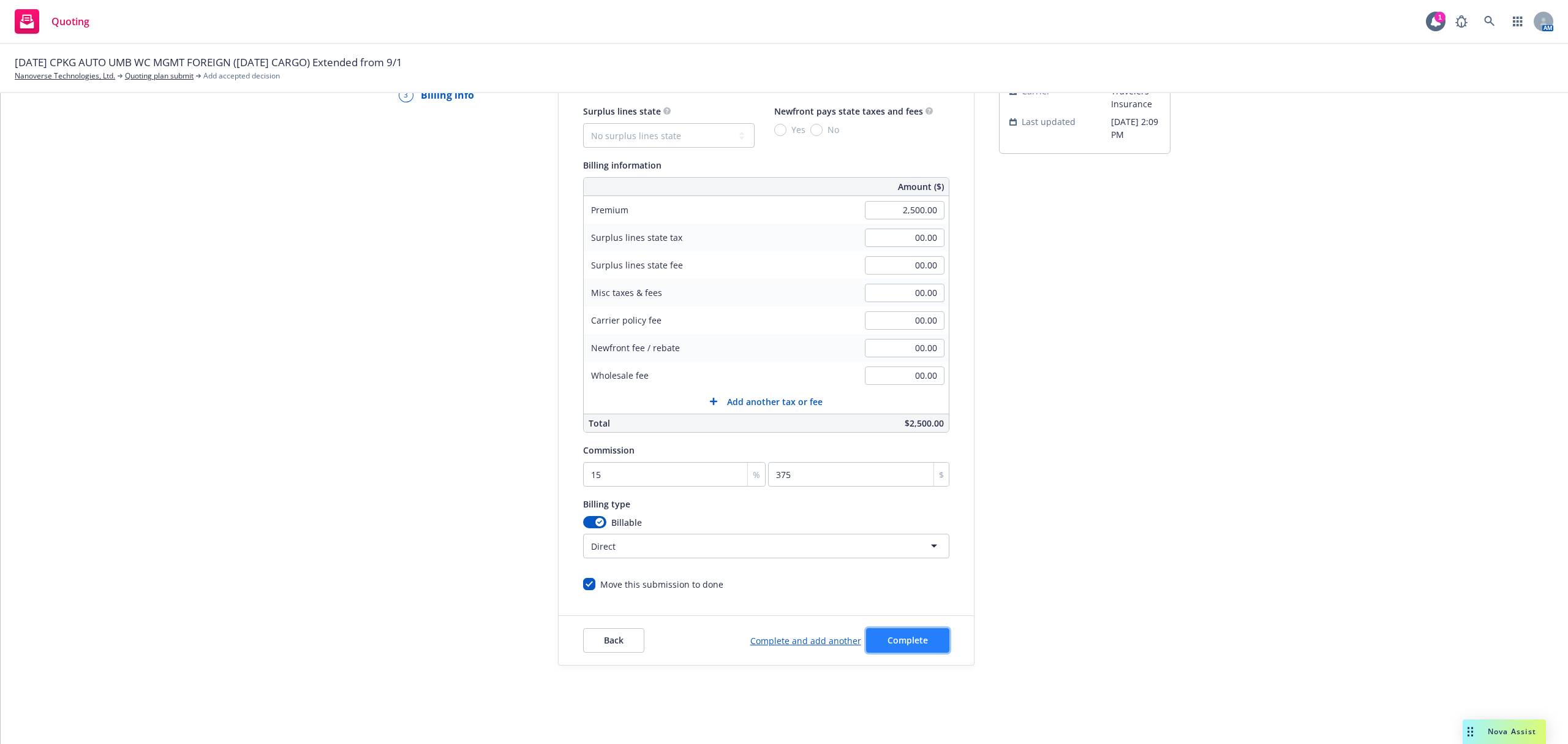
click at [888, 636] on span "Complete" at bounding box center [908, 640] width 40 height 12
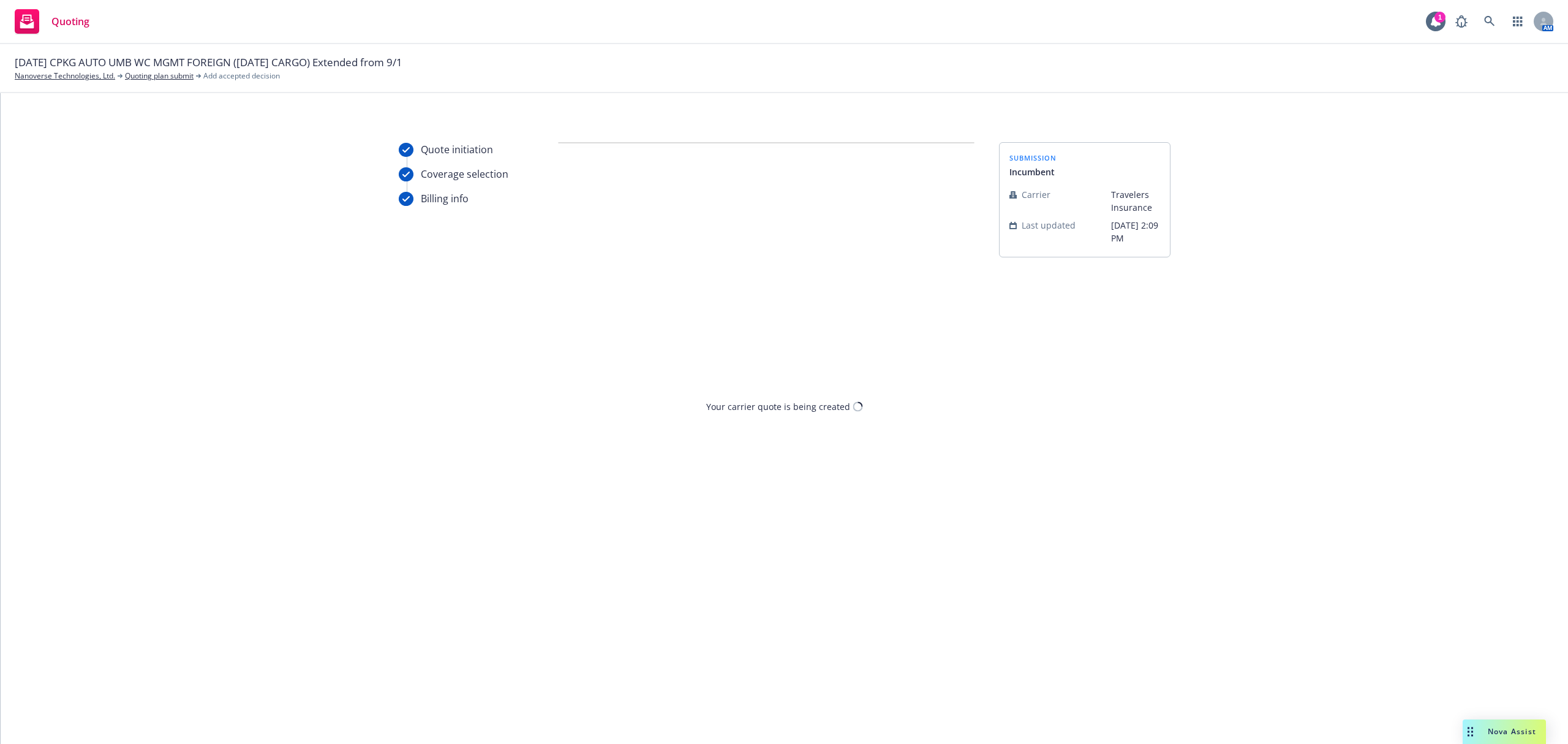
scroll to position [0, 0]
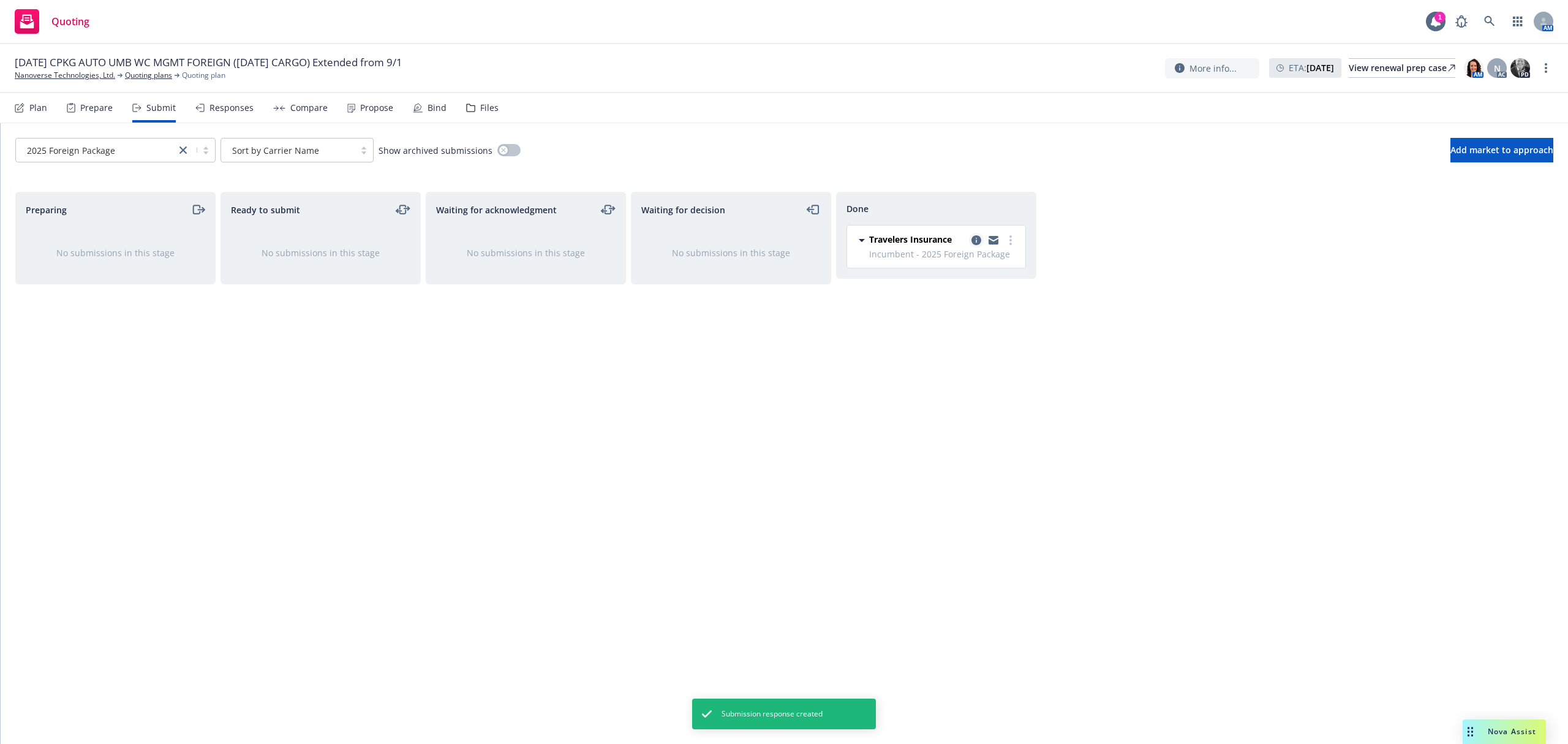
click at [975, 244] on icon "copy logging email" at bounding box center [976, 240] width 10 height 10
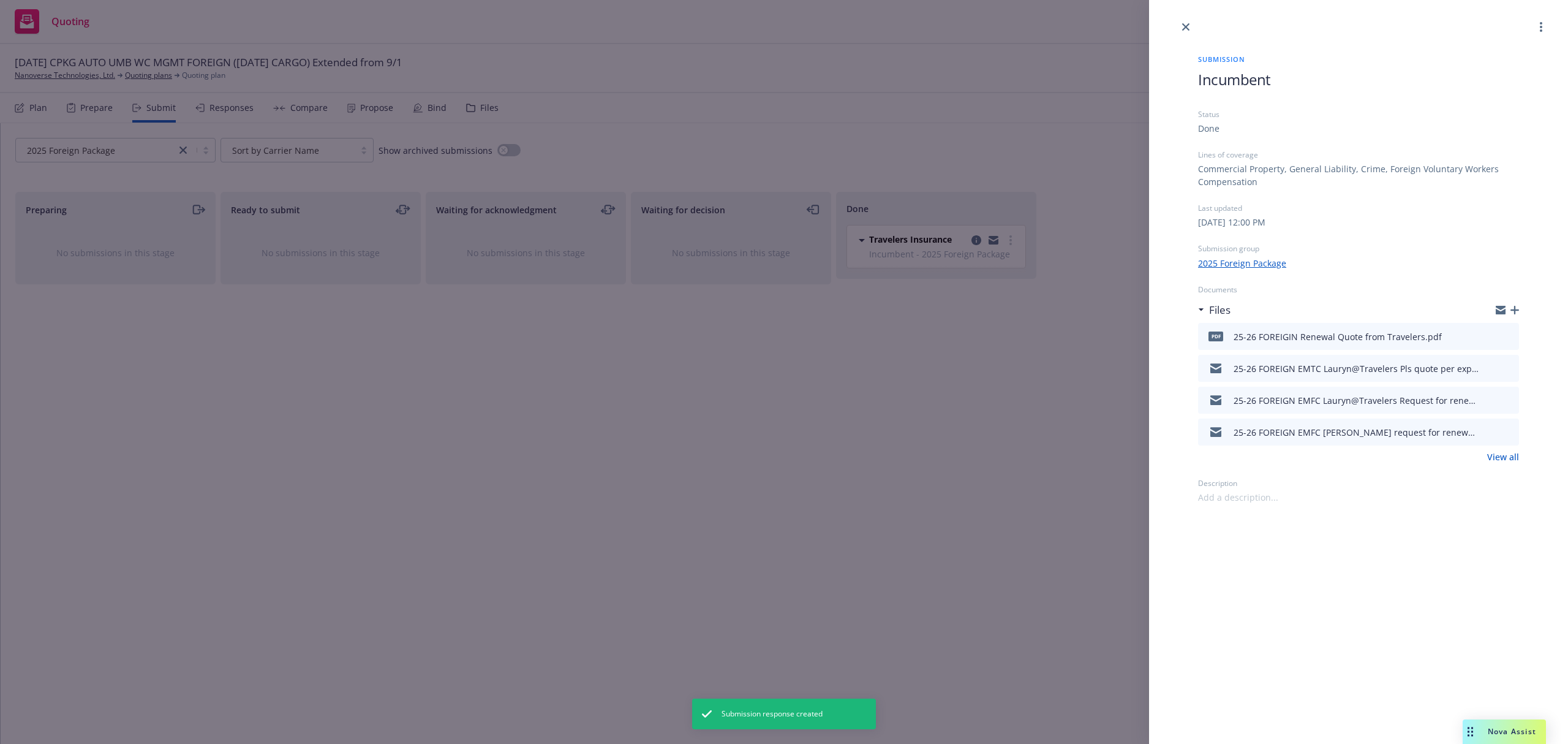
click at [1515, 310] on icon "button" at bounding box center [1514, 310] width 8 height 8
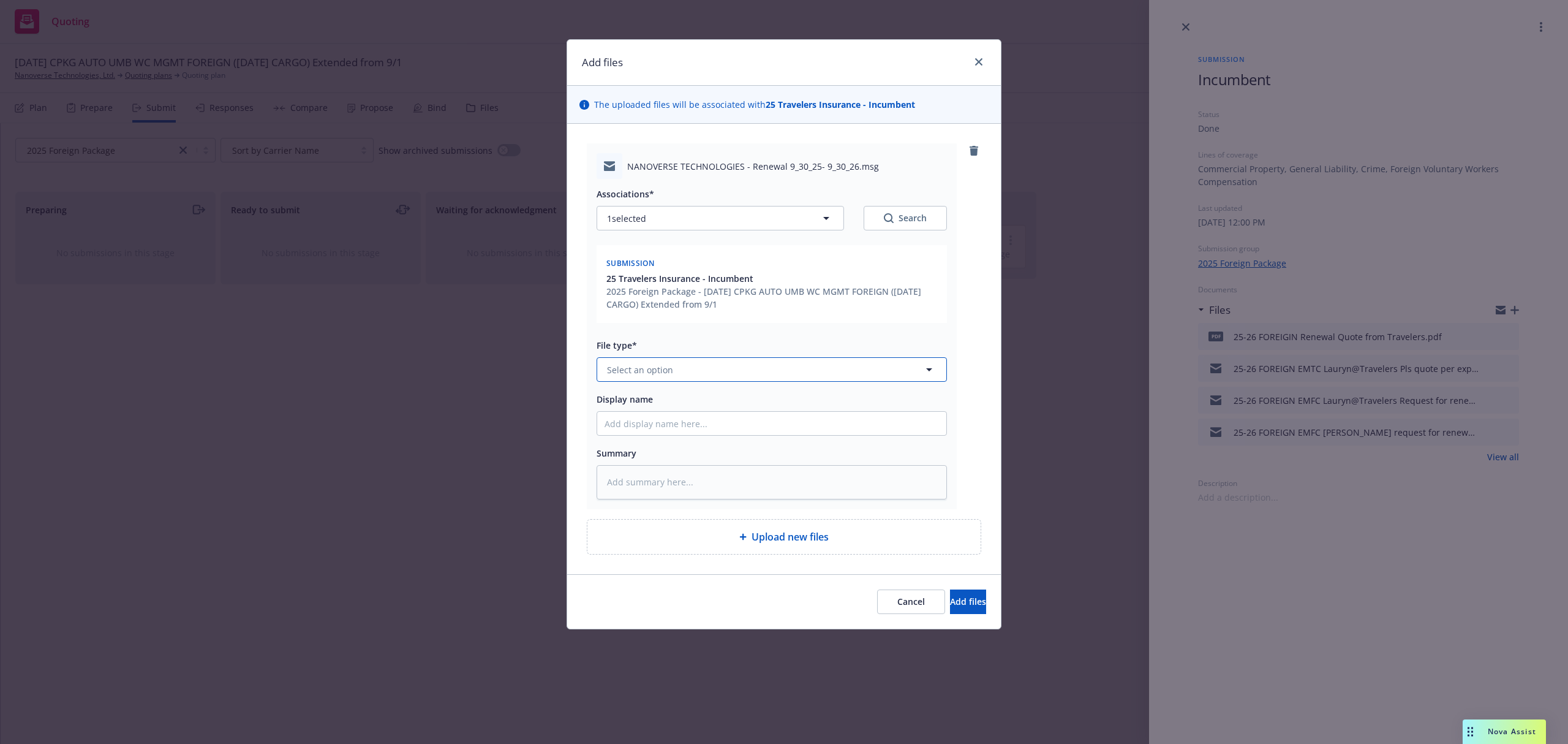
click at [790, 365] on button "Select an option" at bounding box center [772, 369] width 351 height 24
paste textarea "Hi Samantha, I am pleased to share with you the renewal proposals for Nanoverse…"
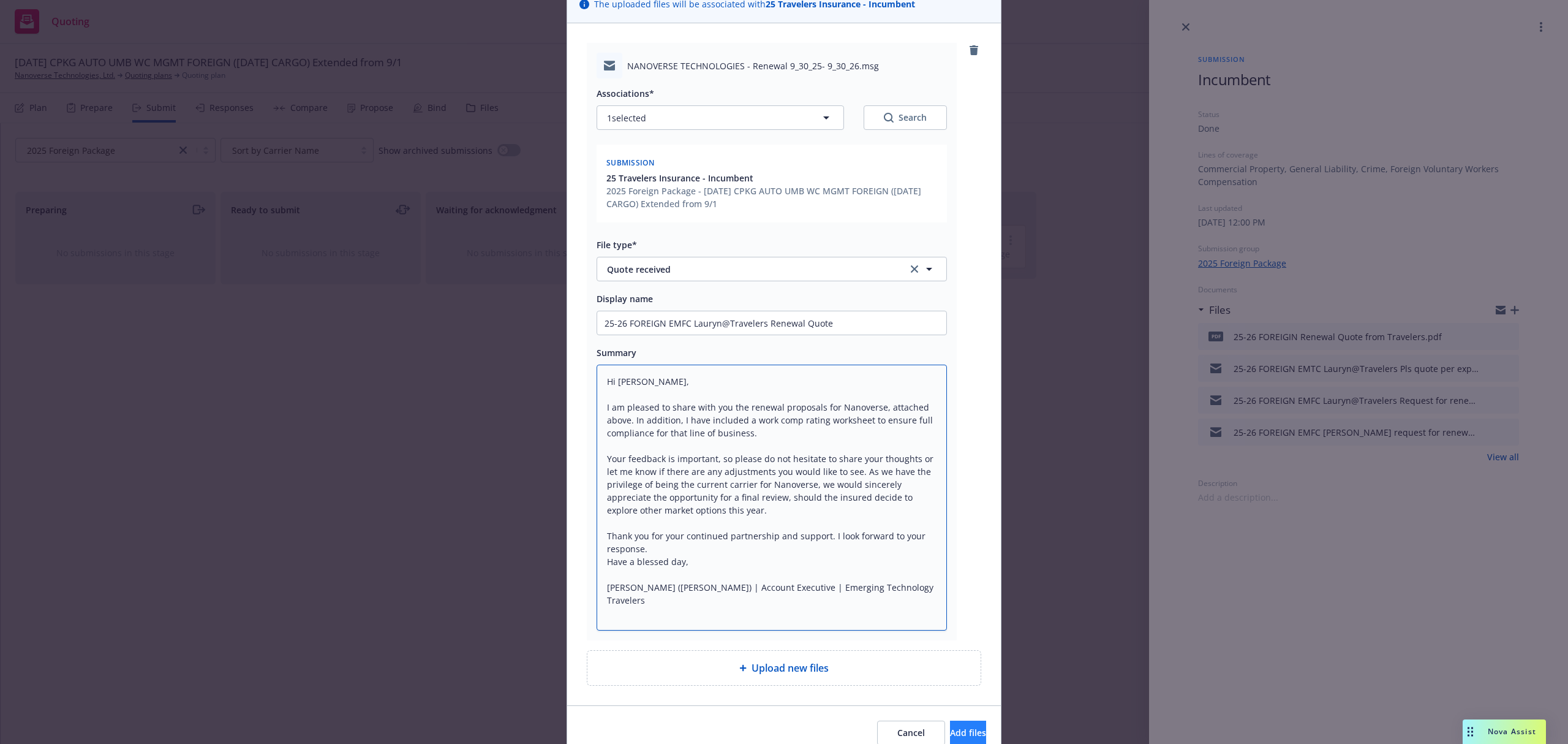
scroll to position [158, 0]
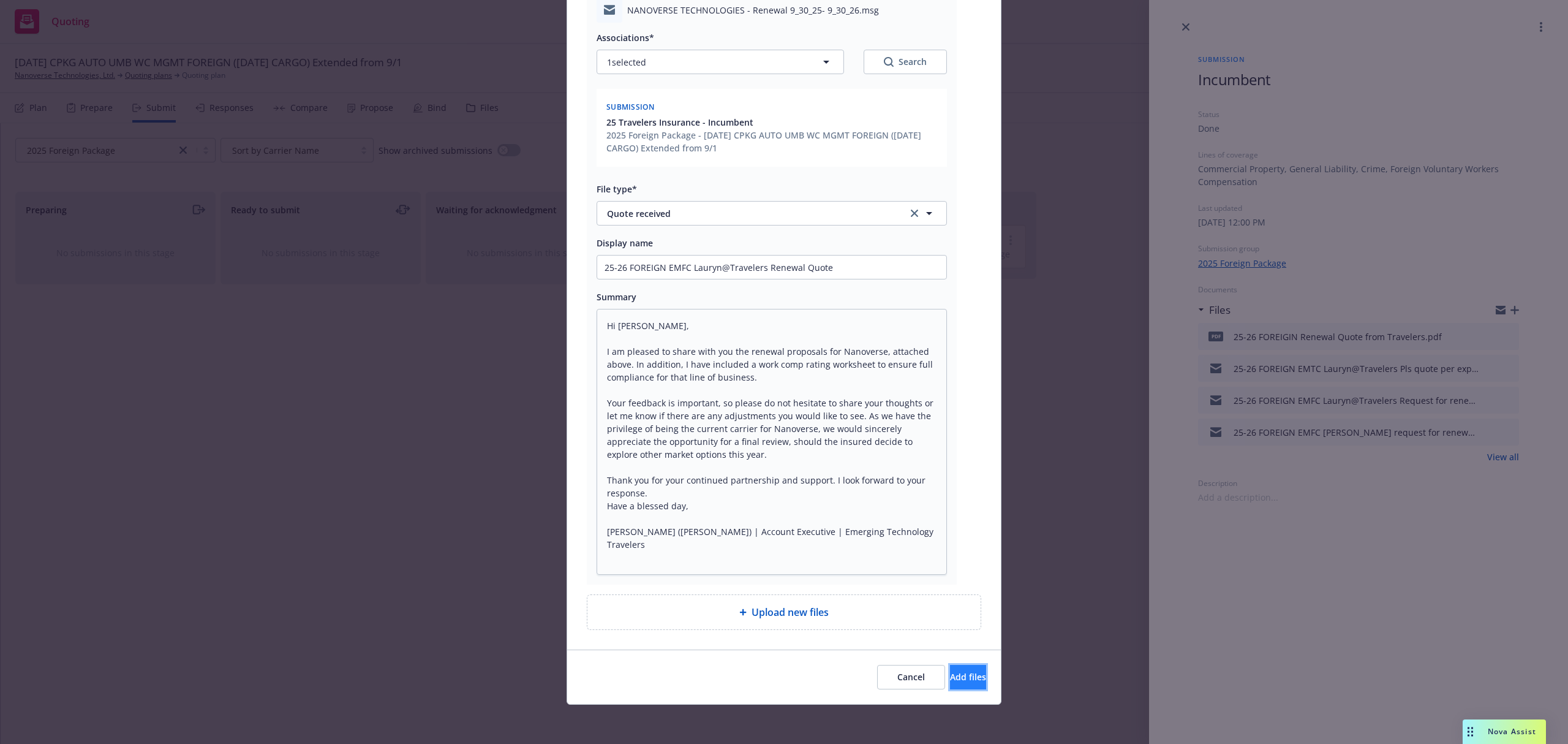
click at [950, 677] on span "Add files" at bounding box center [968, 677] width 36 height 12
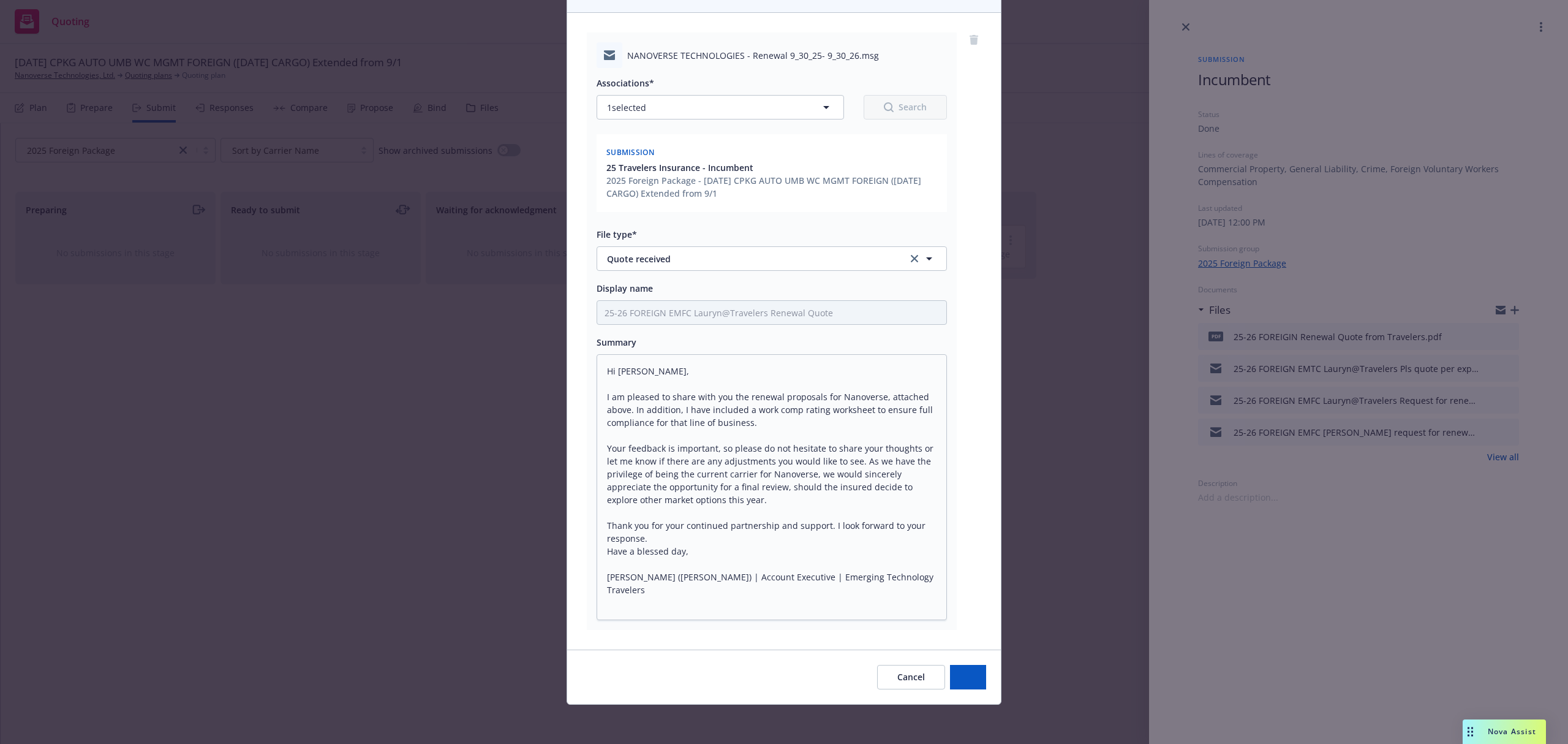
scroll to position [112, 0]
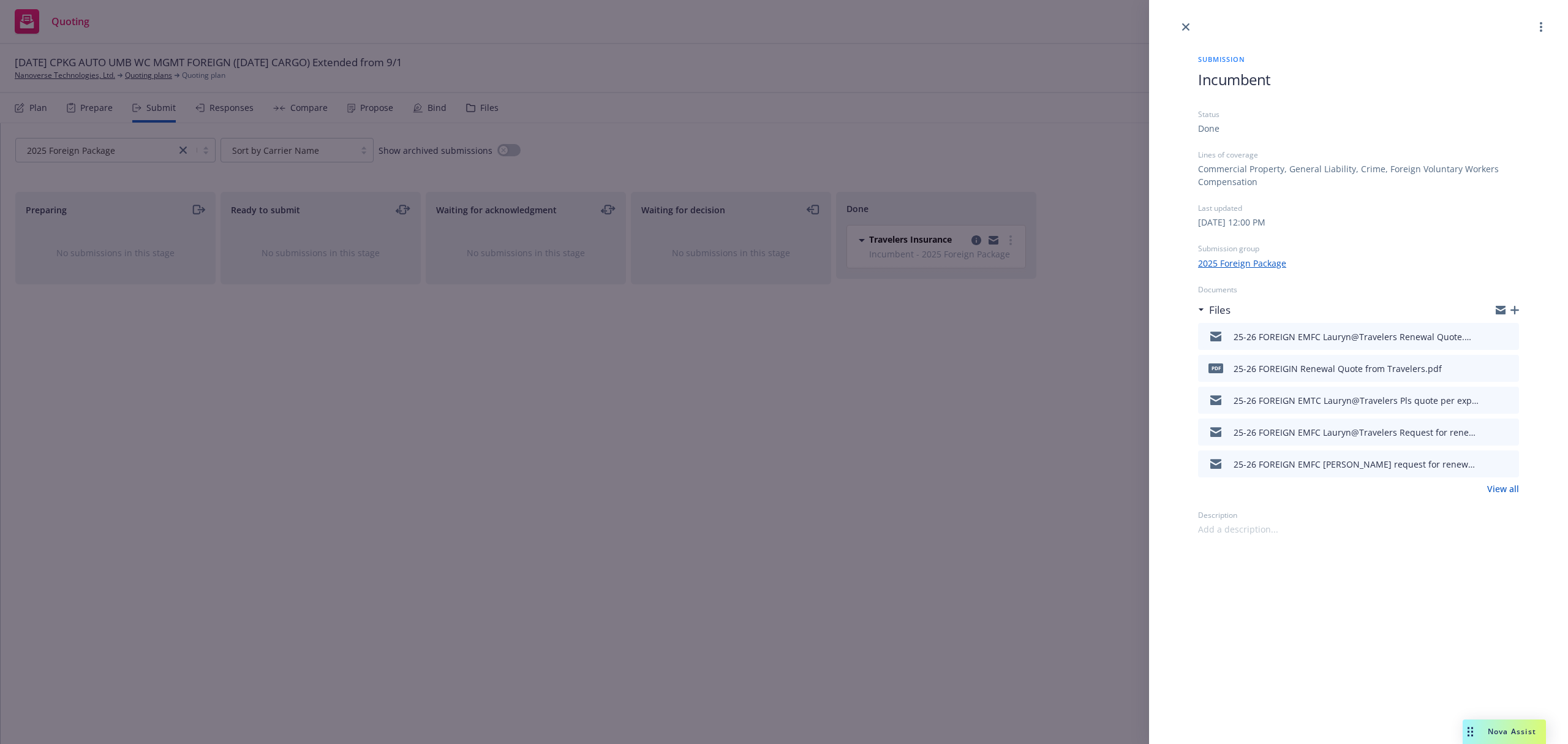
click at [1517, 310] on icon "button" at bounding box center [1514, 310] width 8 height 8
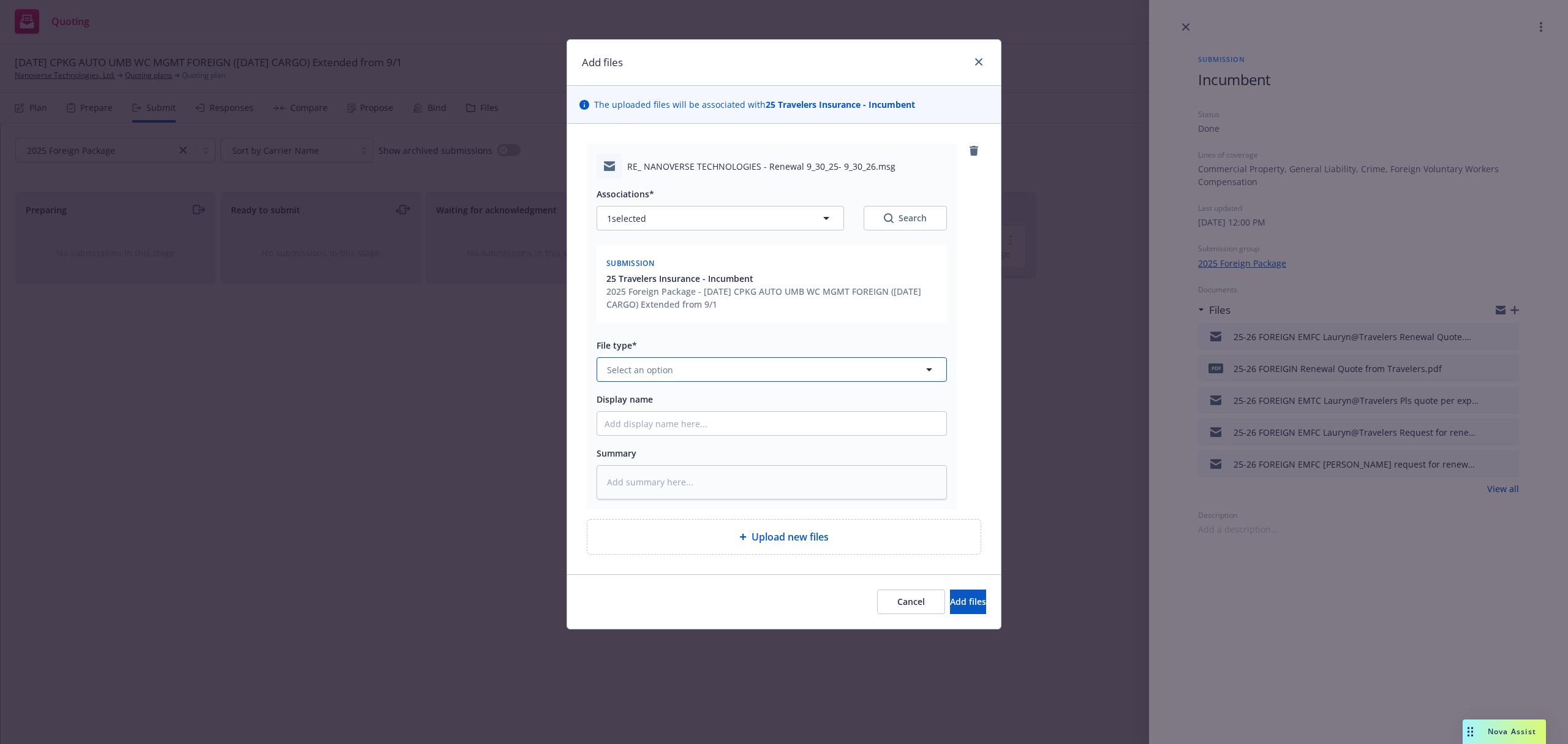
click at [653, 365] on span "Select an option" at bounding box center [640, 370] width 66 height 13
paste textarea "Can we add hired and non-owned auto to the Foreign just incase they rent a vehi…"
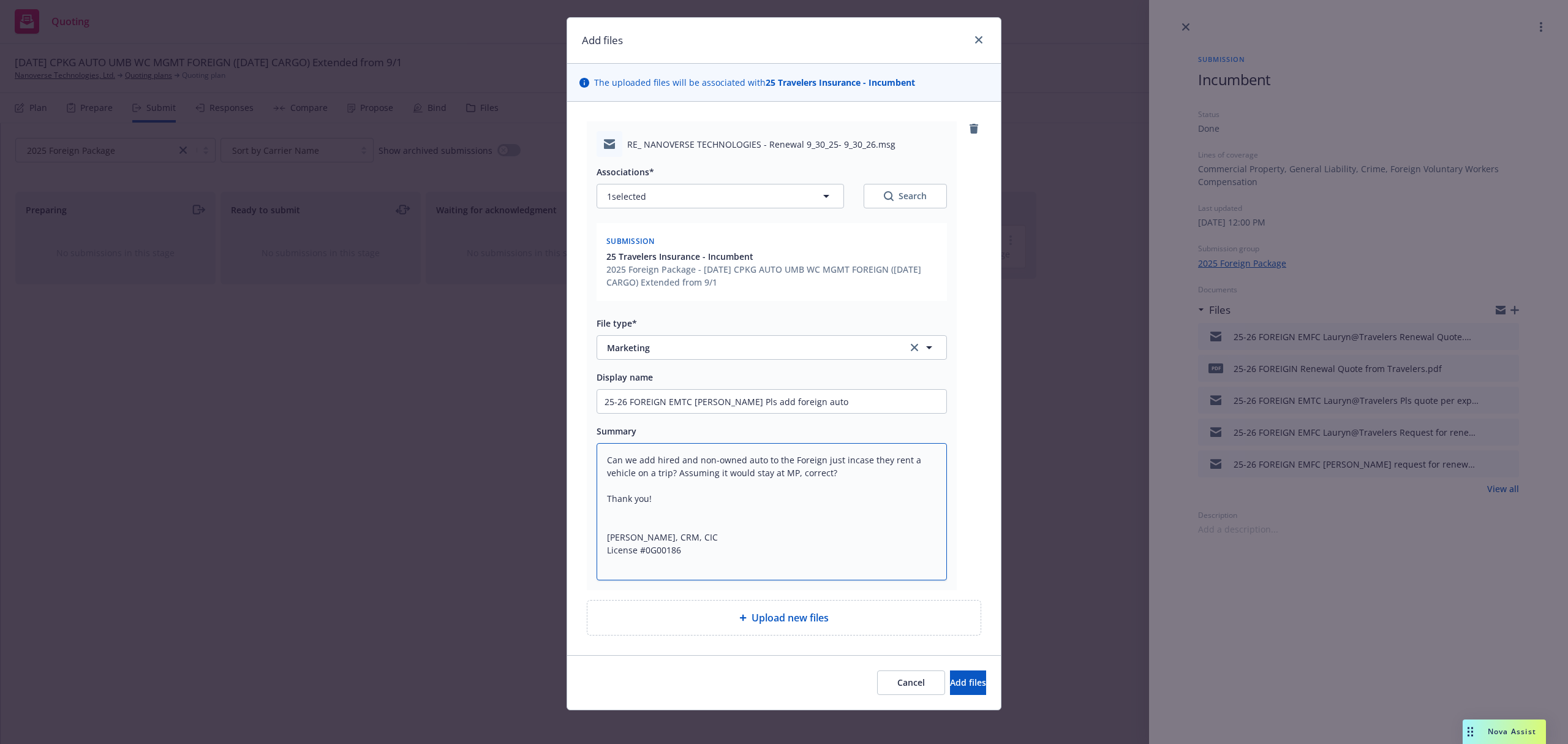
scroll to position [28, 0]
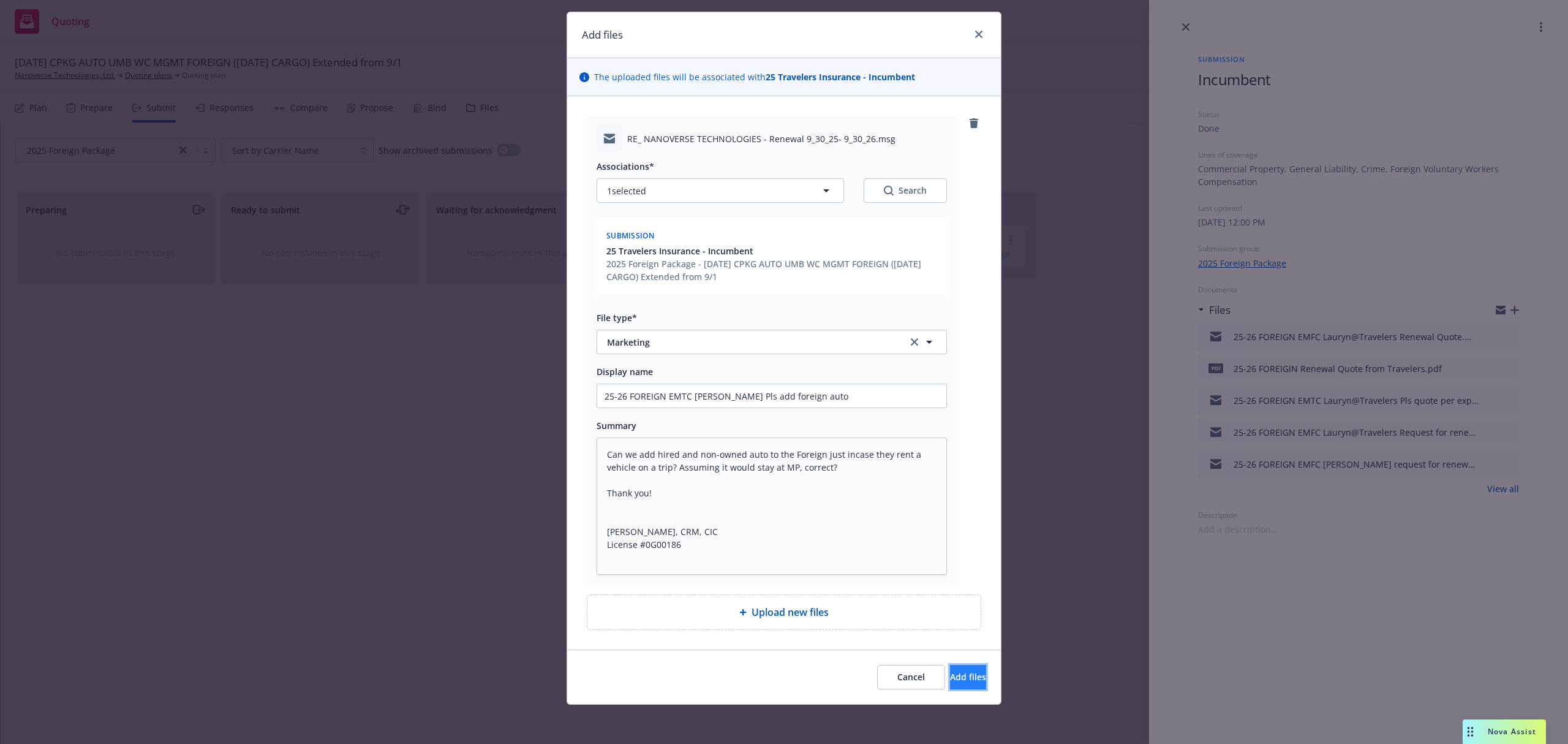
click at [950, 670] on button "Add files" at bounding box center [968, 677] width 36 height 24
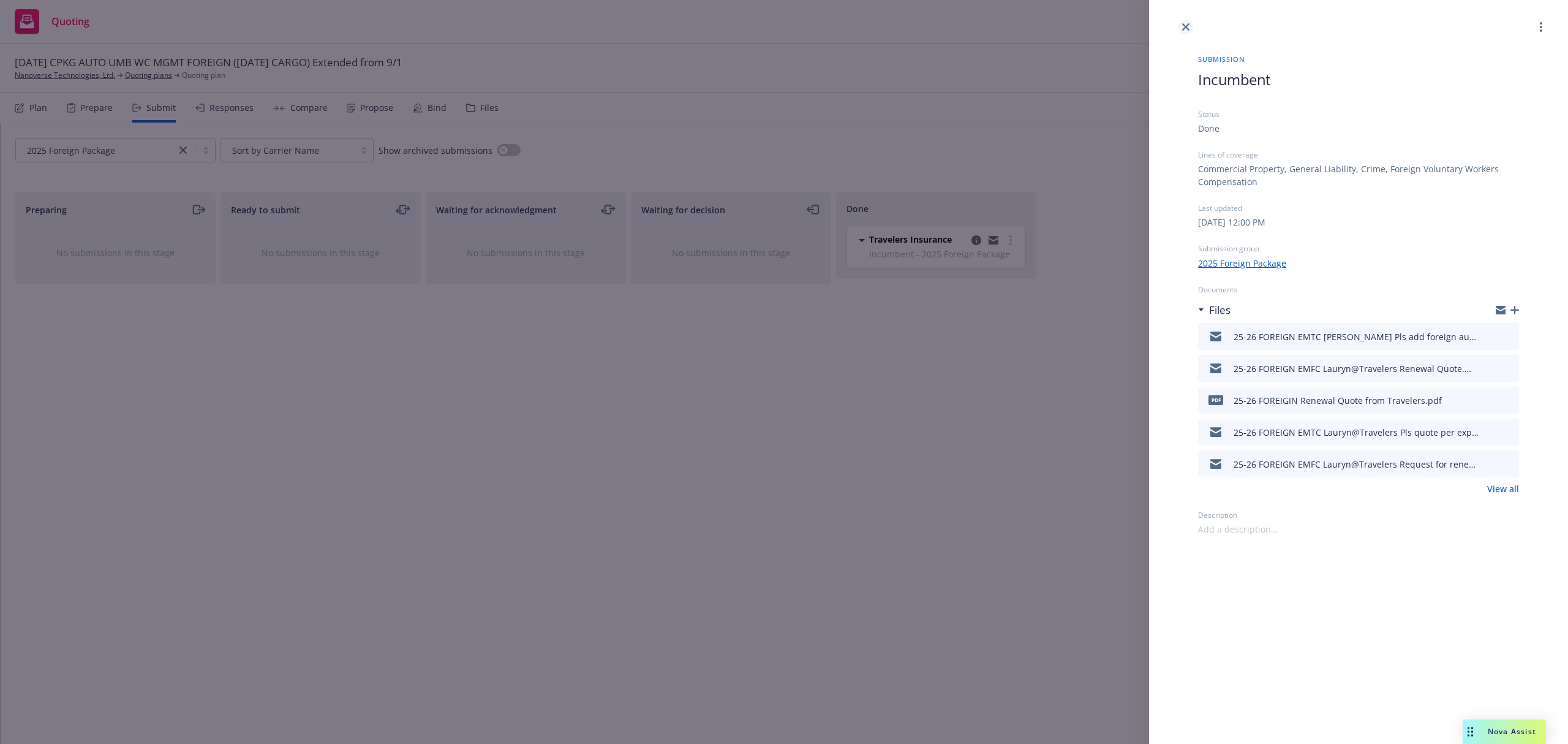
click at [1186, 25] on icon "close" at bounding box center [1185, 26] width 7 height 7
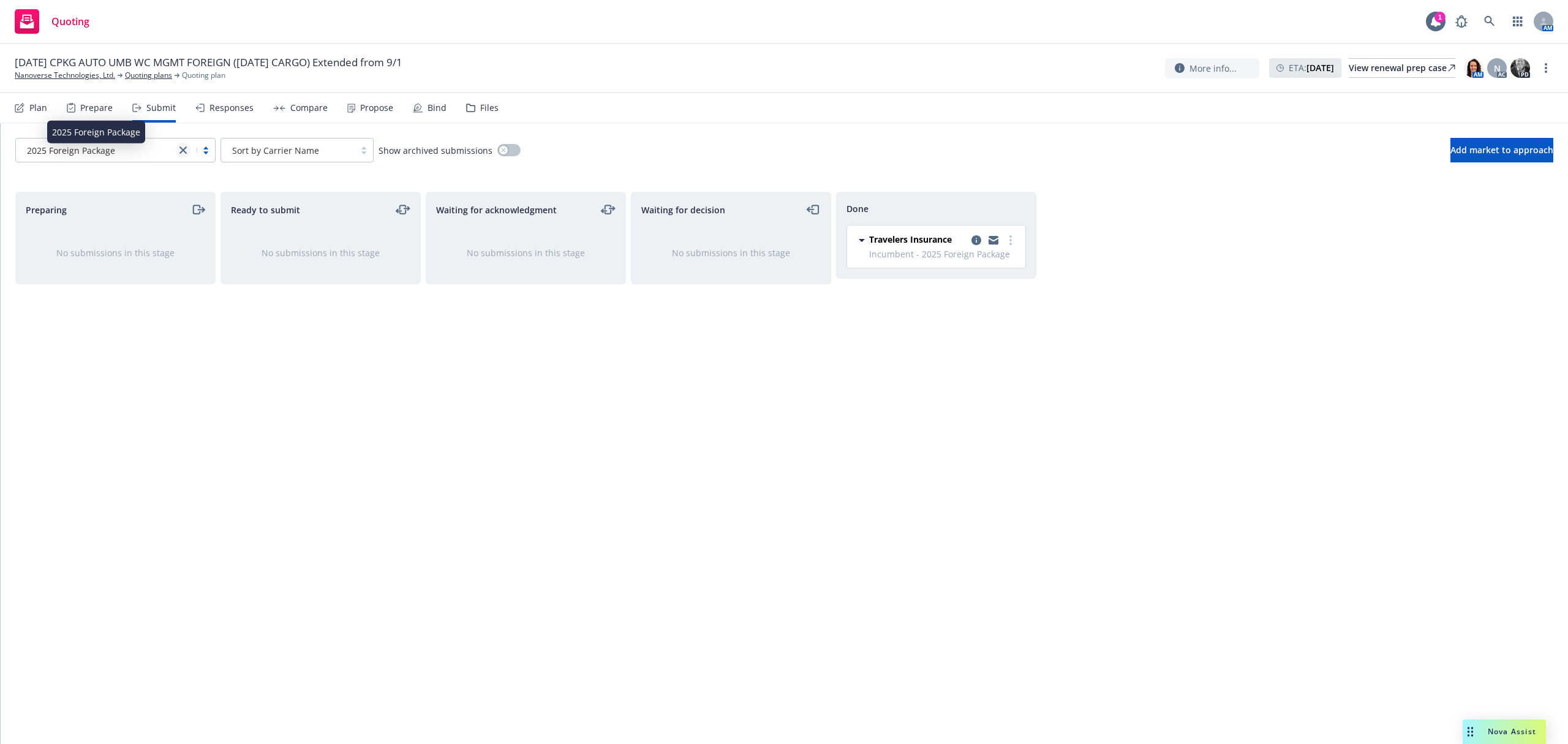
click at [179, 147] on icon "close" at bounding box center [183, 149] width 7 height 7
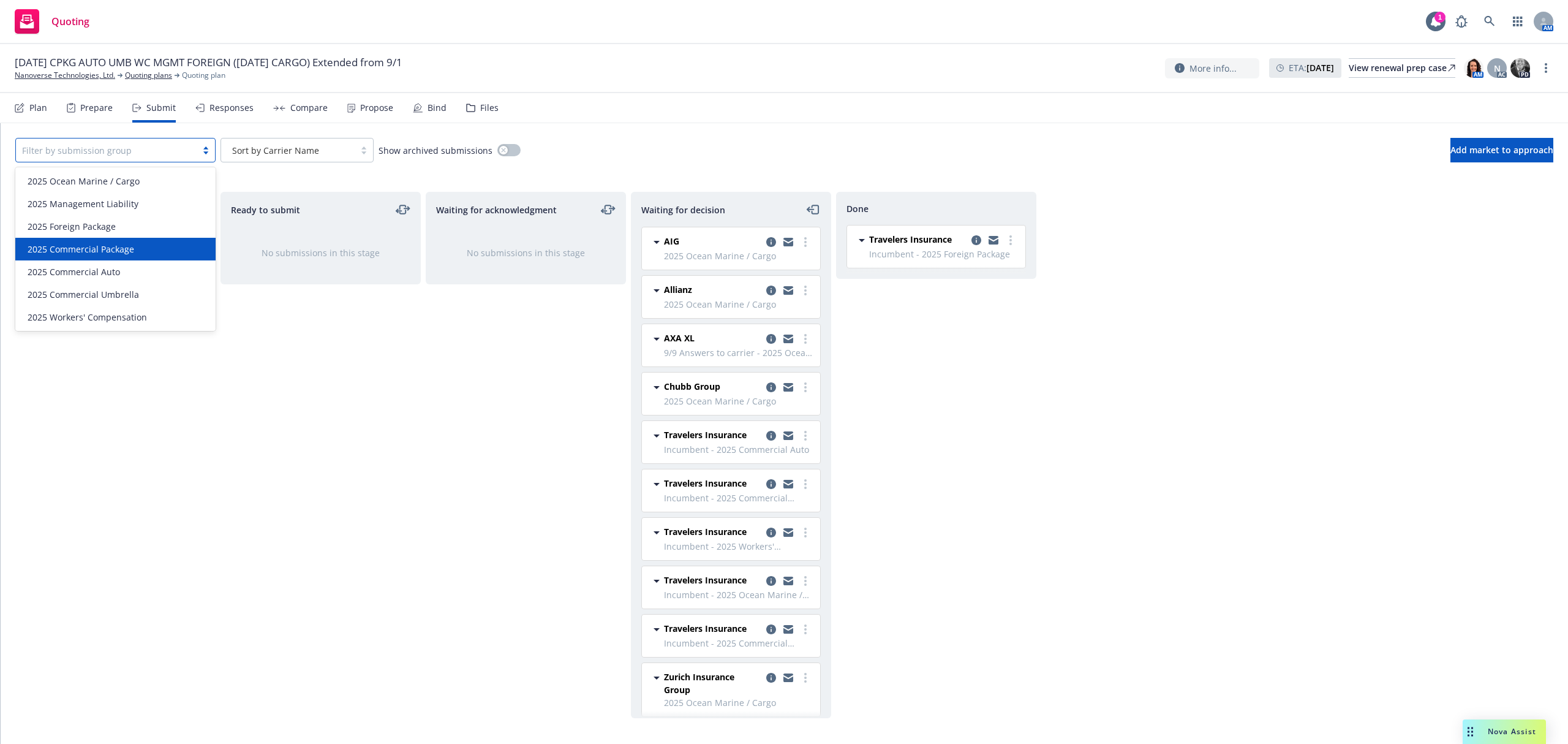
click at [126, 245] on span "2025 Commercial Package" at bounding box center [81, 249] width 106 height 13
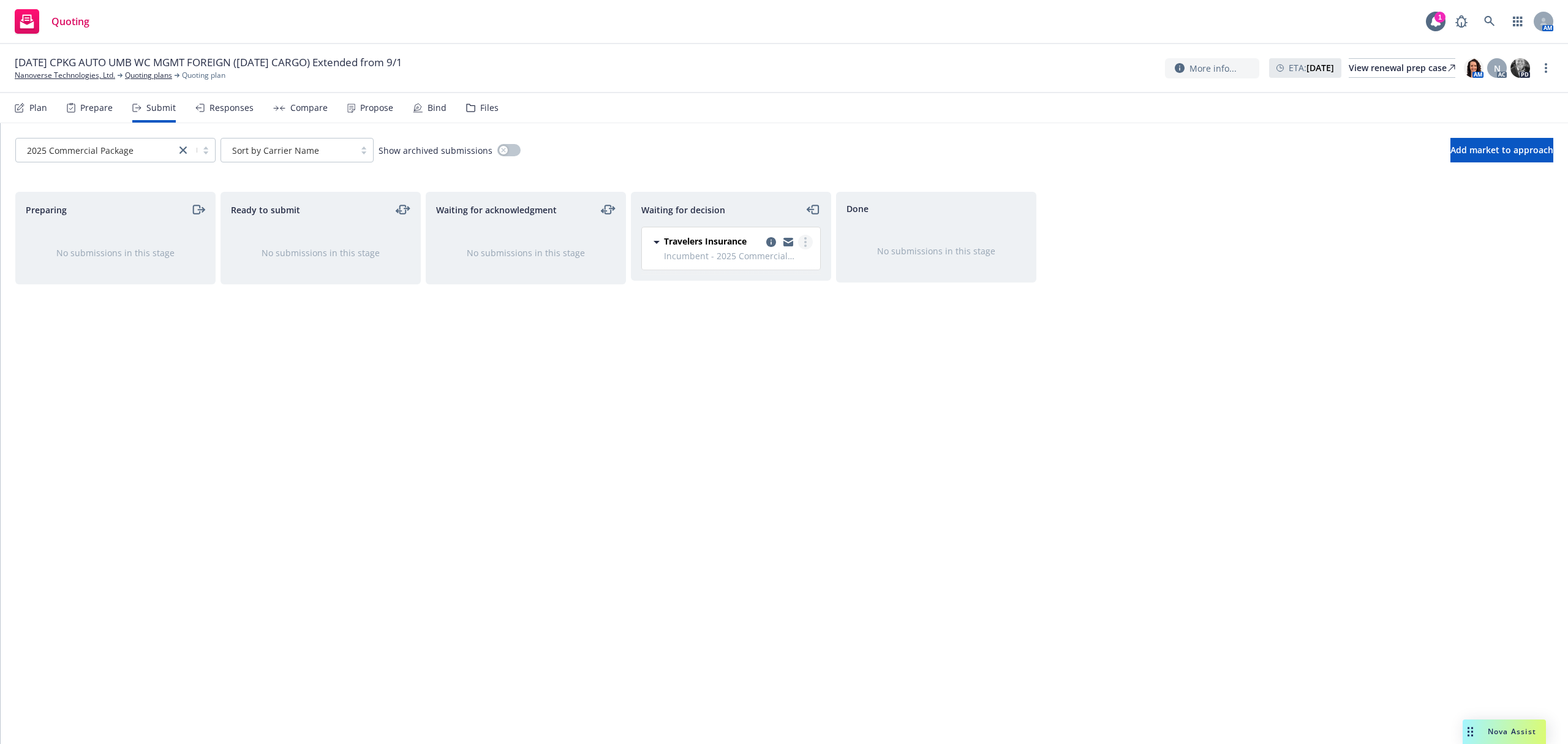
click at [809, 248] on link "more" at bounding box center [805, 242] width 15 height 15
click at [768, 312] on span "Add accepted decision" at bounding box center [751, 316] width 122 height 12
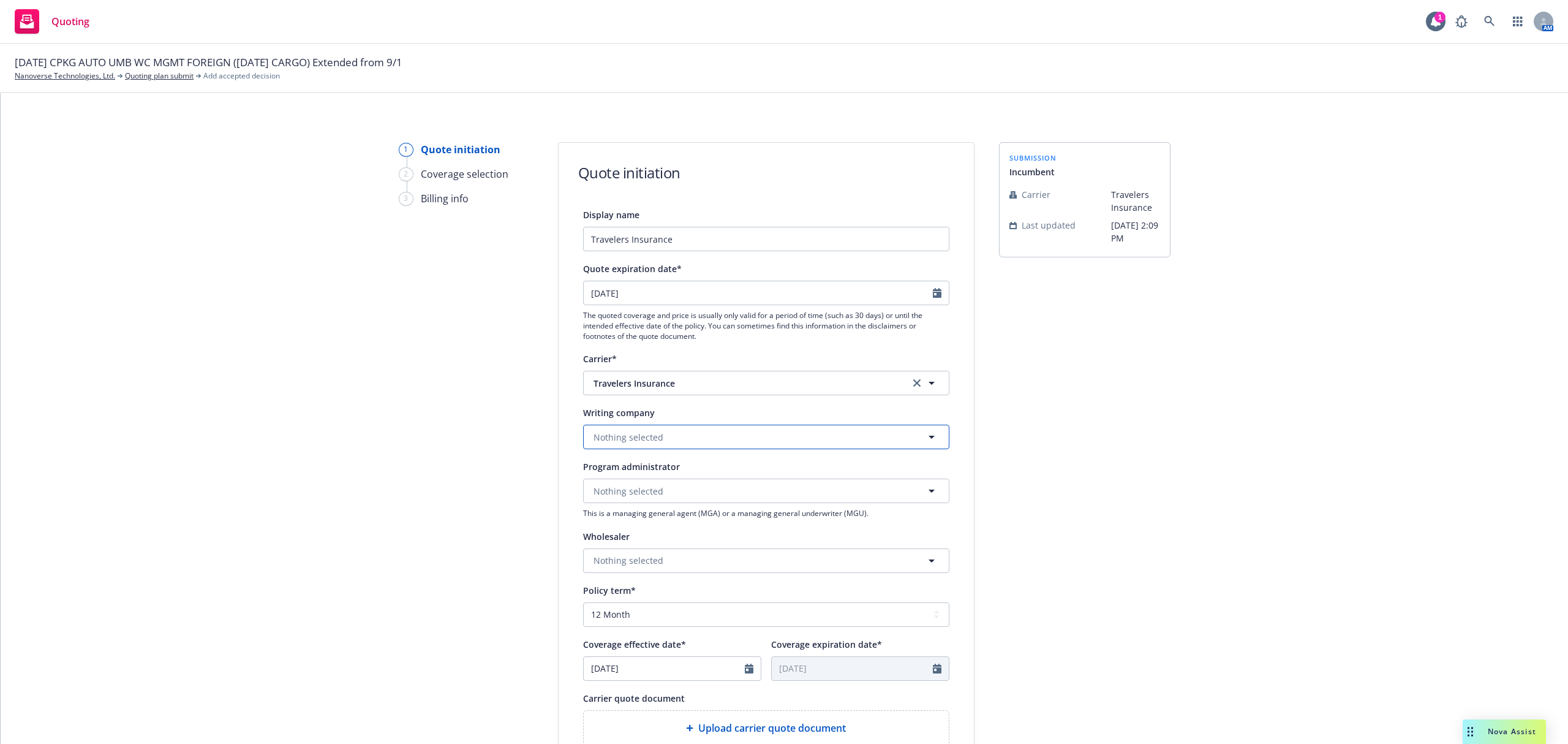
click at [691, 429] on button "Nothing selected" at bounding box center [766, 437] width 366 height 24
click at [712, 384] on strong "Travelers Property Casualty Company of America" at bounding box center [726, 389] width 259 height 12
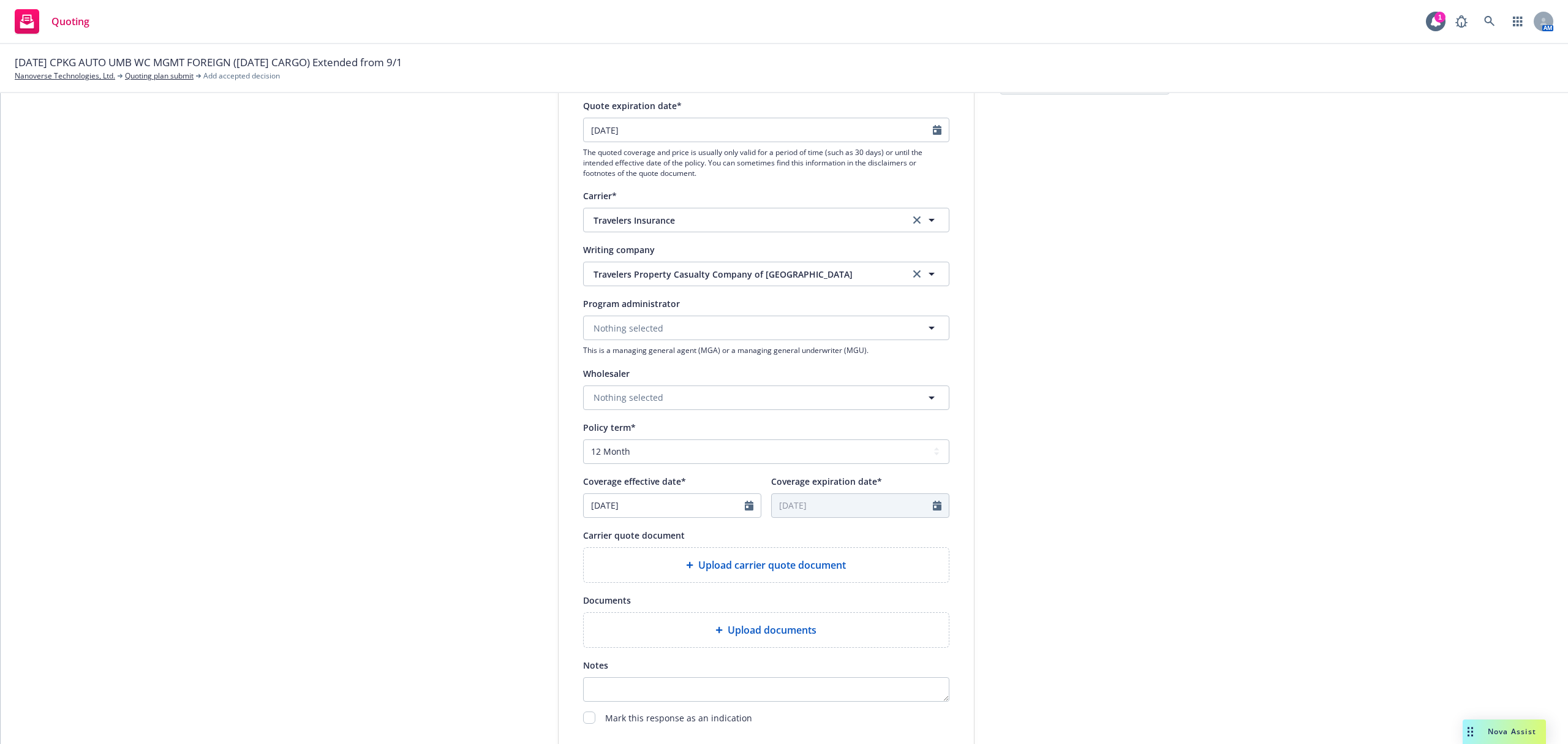
scroll to position [299, 0]
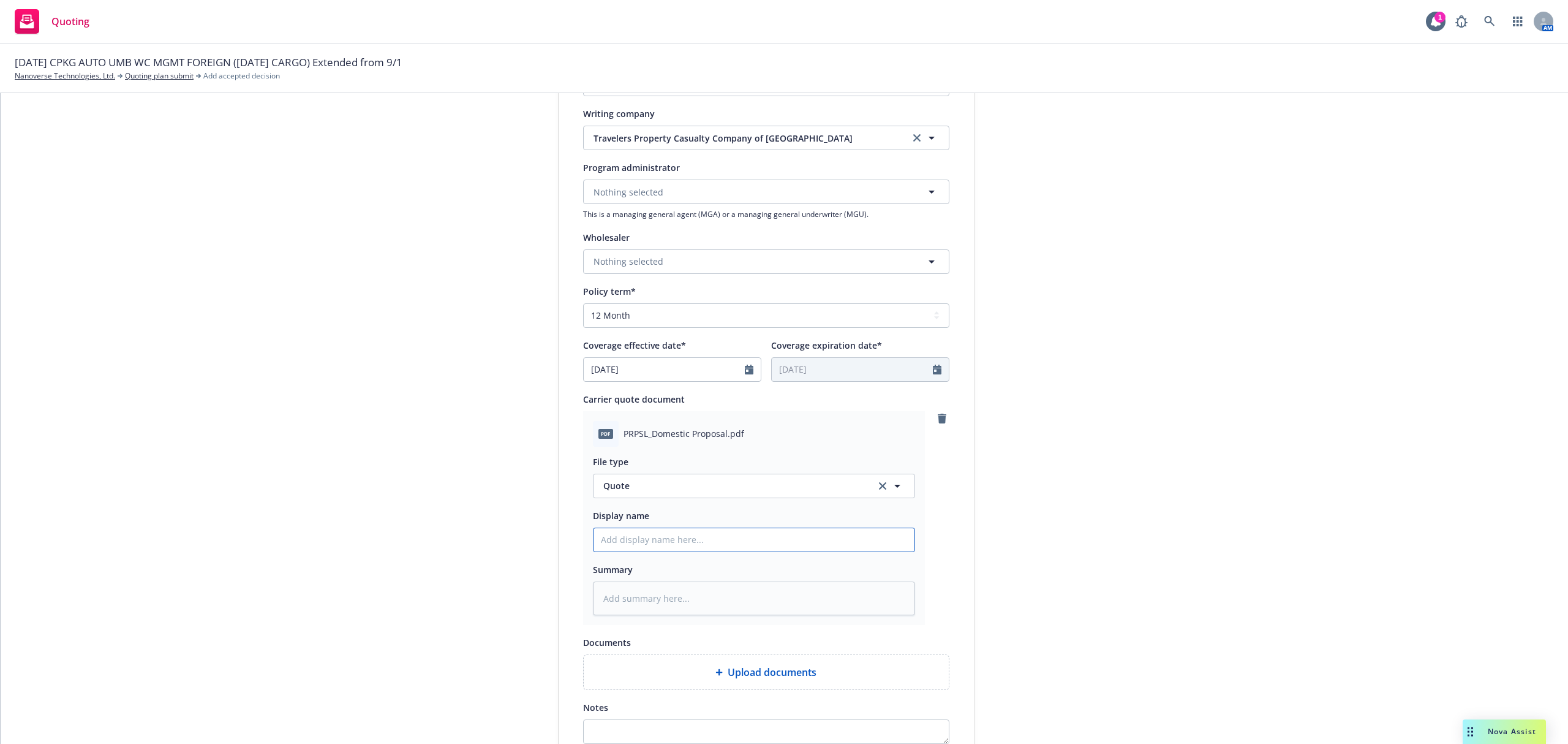
click at [630, 530] on input "Display name" at bounding box center [754, 540] width 321 height 23
click at [689, 603] on textarea at bounding box center [754, 599] width 322 height 35
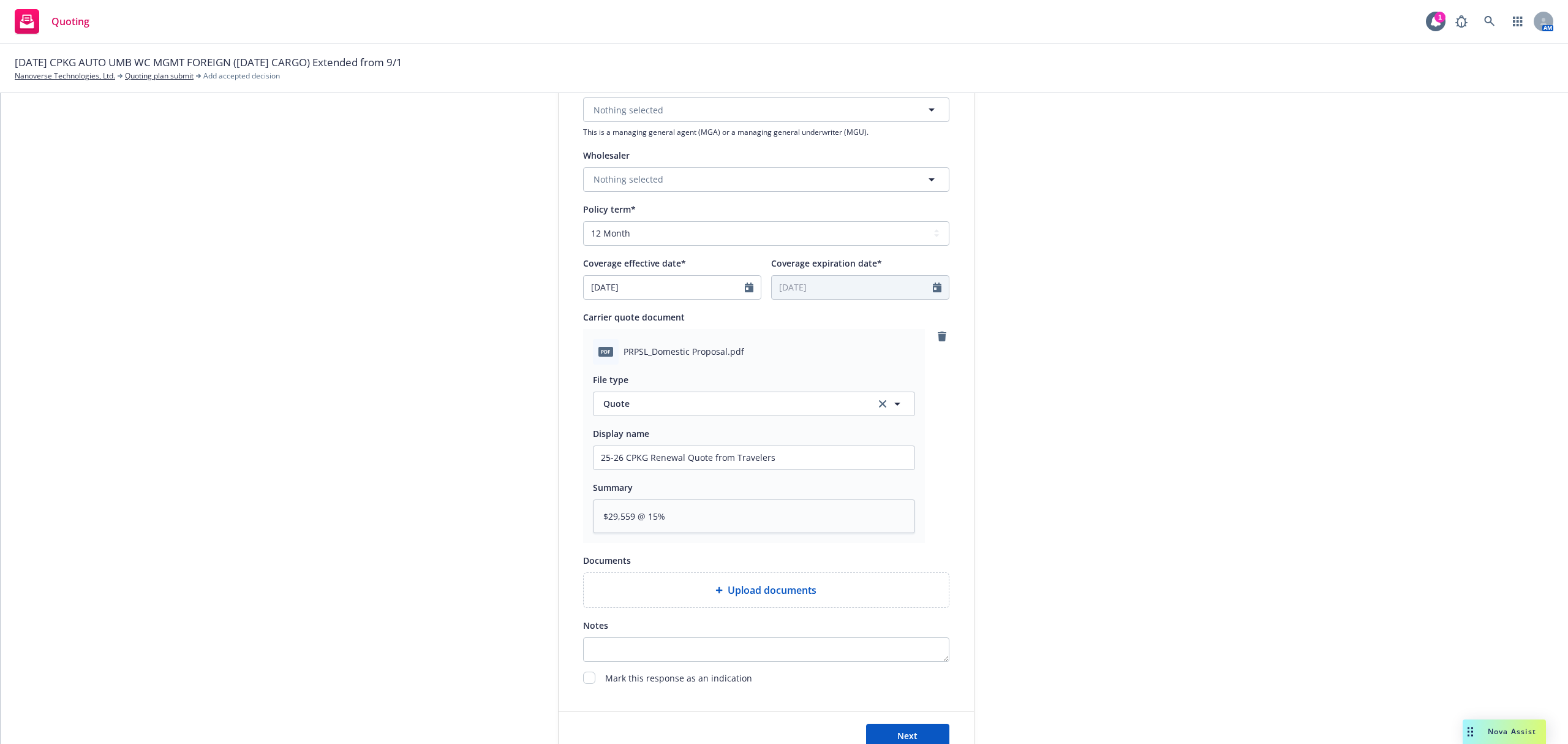
scroll to position [477, 0]
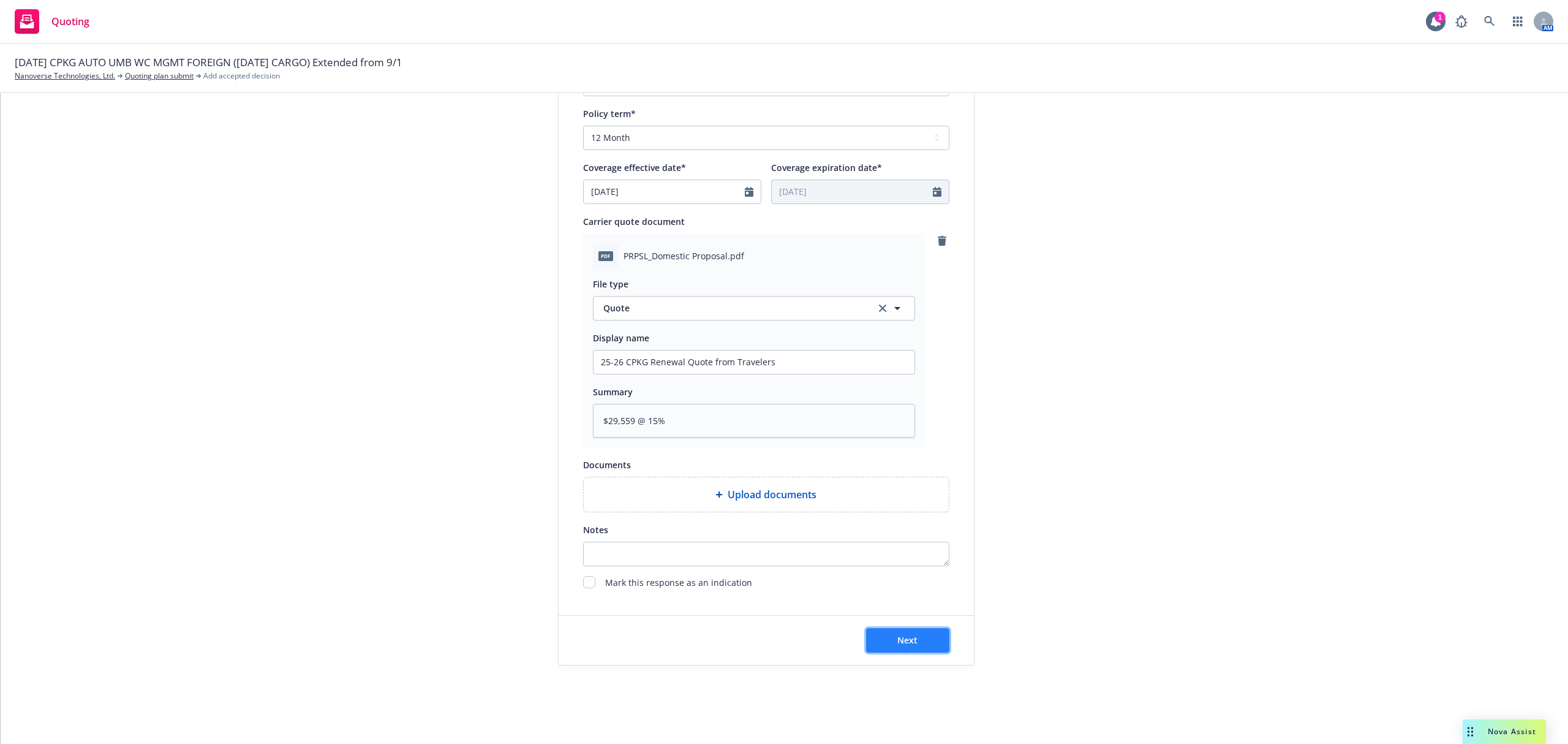
click at [905, 636] on span "Next" at bounding box center [908, 640] width 21 height 12
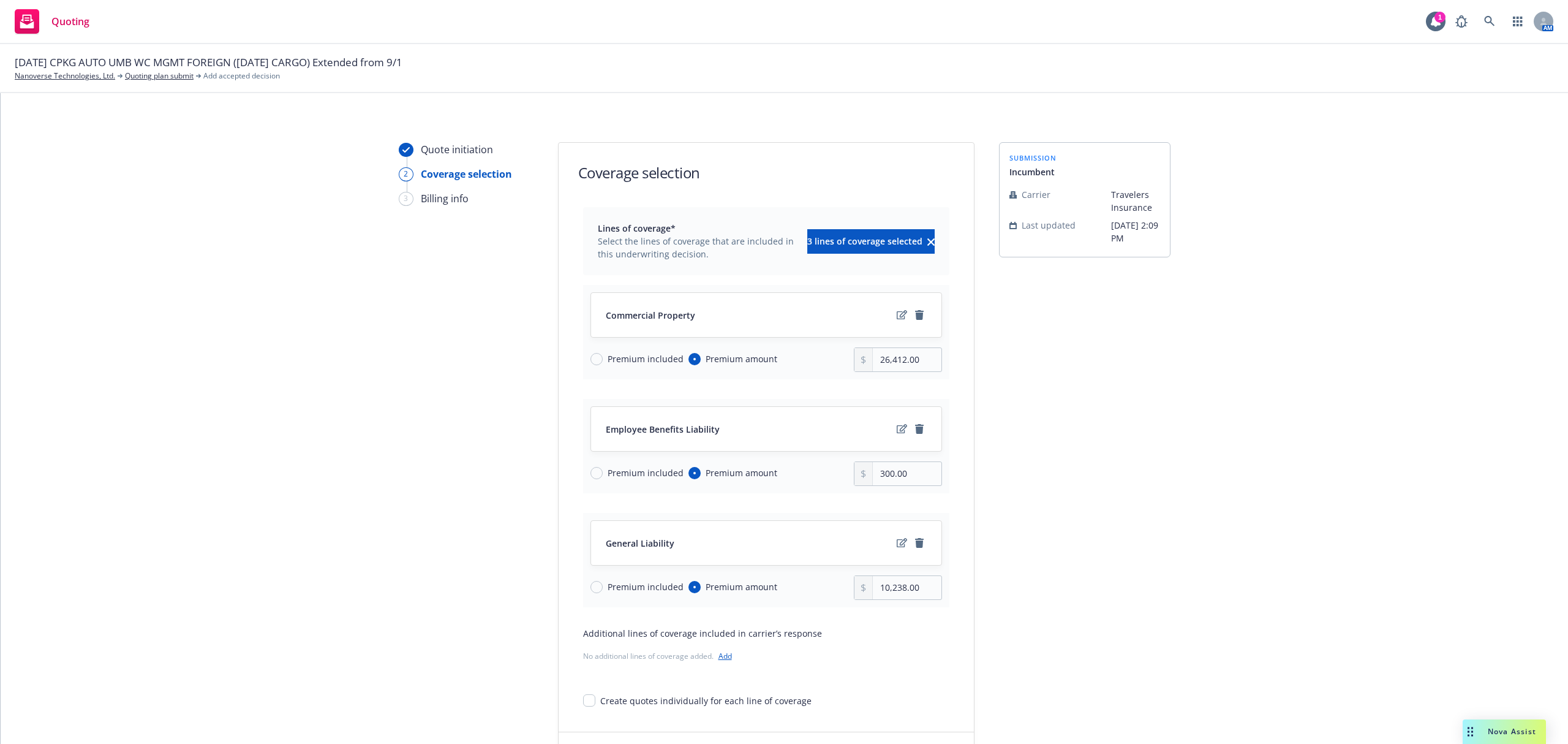
drag, startPoint x: 608, startPoint y: 358, endPoint x: 617, endPoint y: 400, distance: 43.0
click at [608, 358] on span "Premium included" at bounding box center [646, 359] width 76 height 13
click at [603, 358] on input "Premium included" at bounding box center [596, 359] width 12 height 12
click at [608, 478] on span "Premium included" at bounding box center [646, 473] width 76 height 13
click at [603, 478] on input "Premium included" at bounding box center [596, 473] width 12 height 12
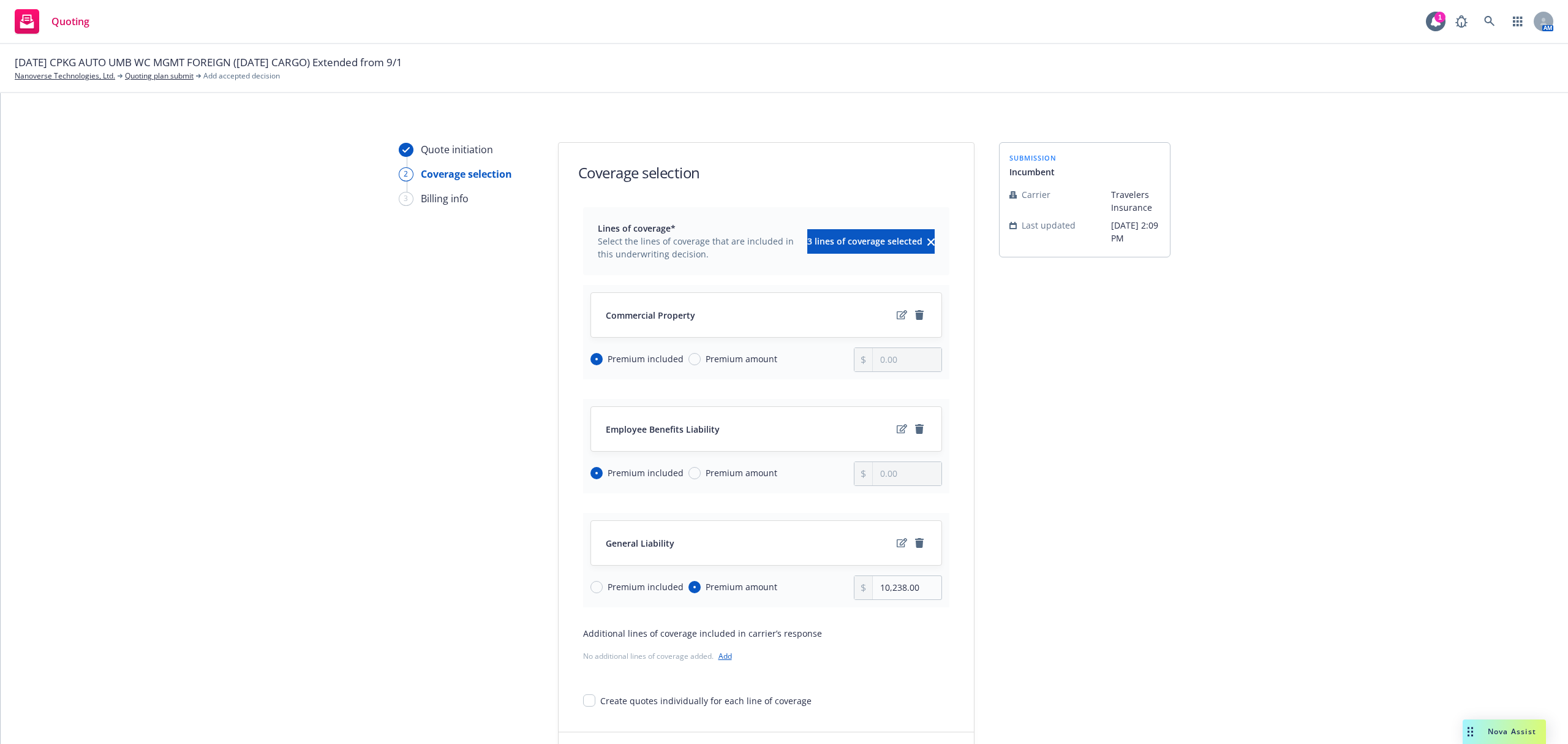
click at [608, 591] on span "Premium included" at bounding box center [646, 587] width 76 height 13
click at [603, 591] on input "Premium included" at bounding box center [596, 587] width 12 height 12
click at [897, 317] on icon "edit" at bounding box center [902, 314] width 10 height 10
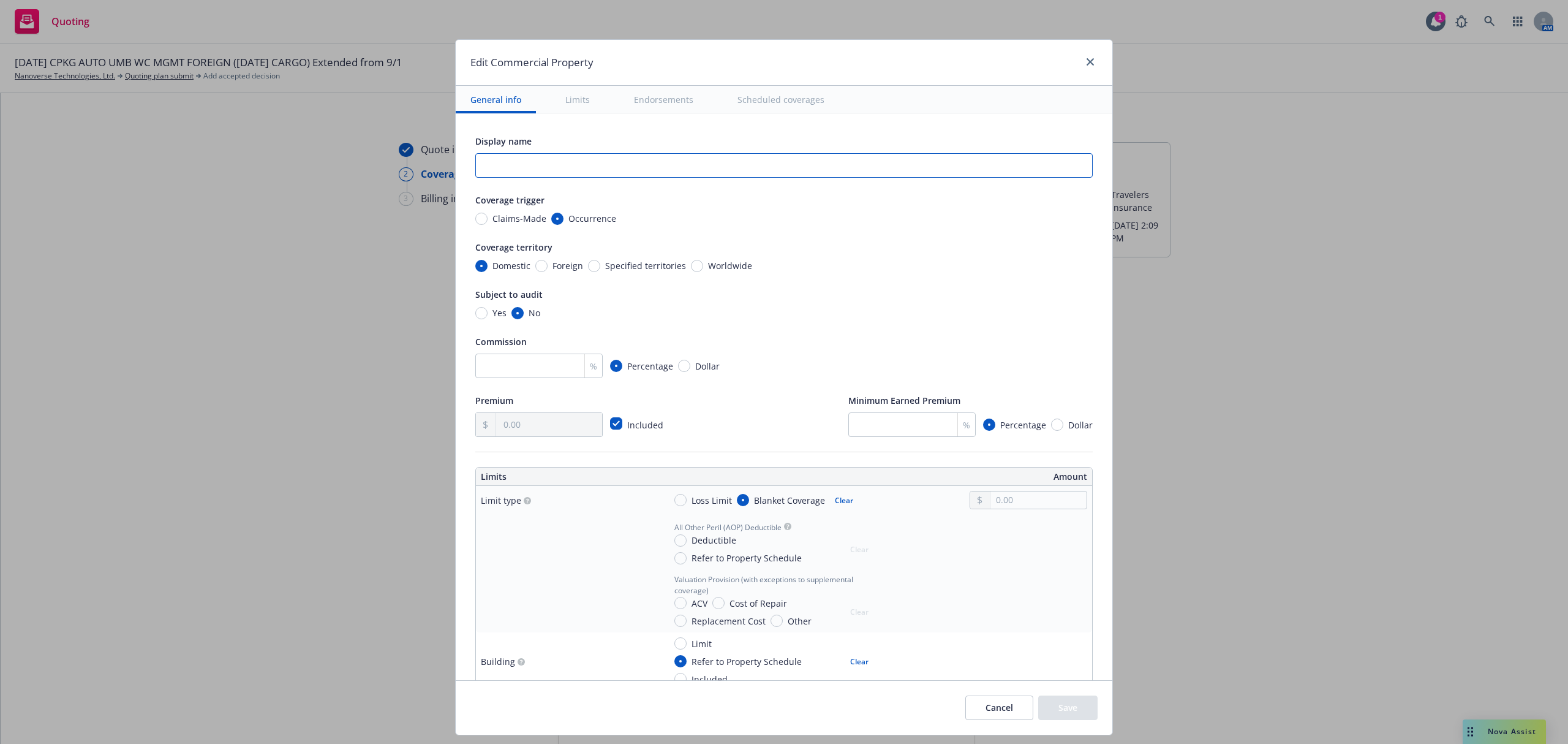
click at [494, 164] on input "text" at bounding box center [783, 165] width 617 height 24
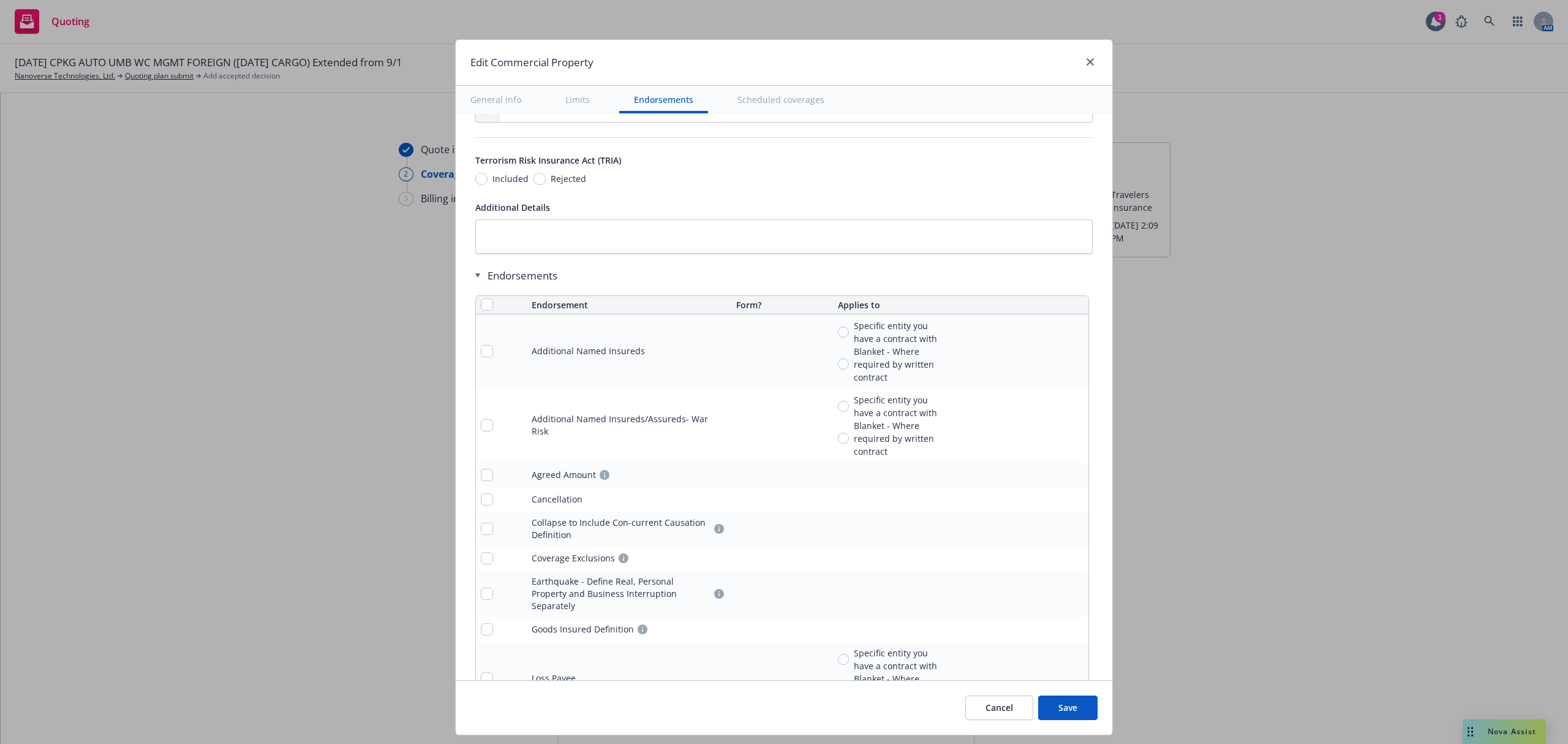
scroll to position [3840, 0]
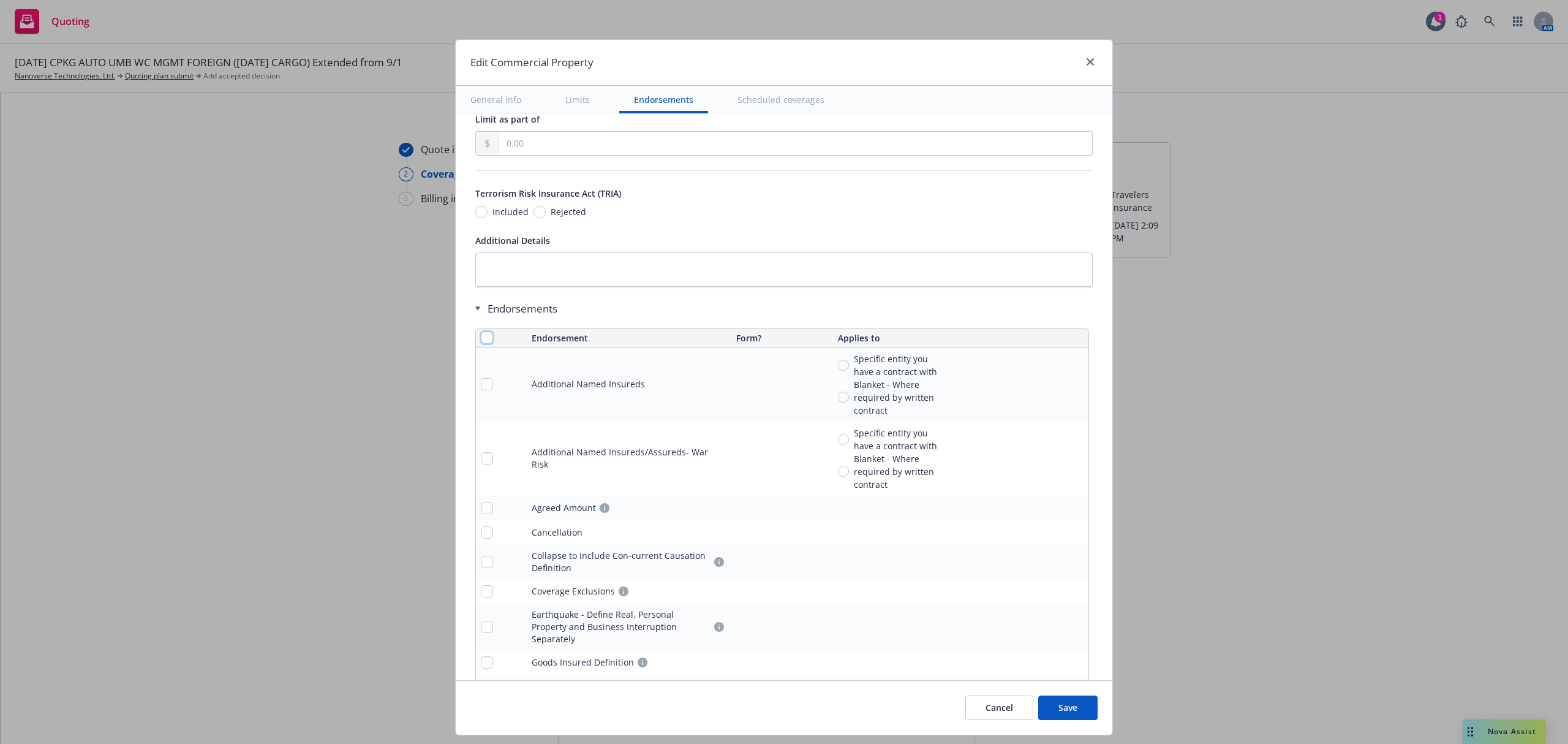
click at [481, 344] on input "checkbox" at bounding box center [487, 337] width 12 height 12
click at [760, 721] on span "Remove endorsements" at bounding box center [767, 716] width 96 height 12
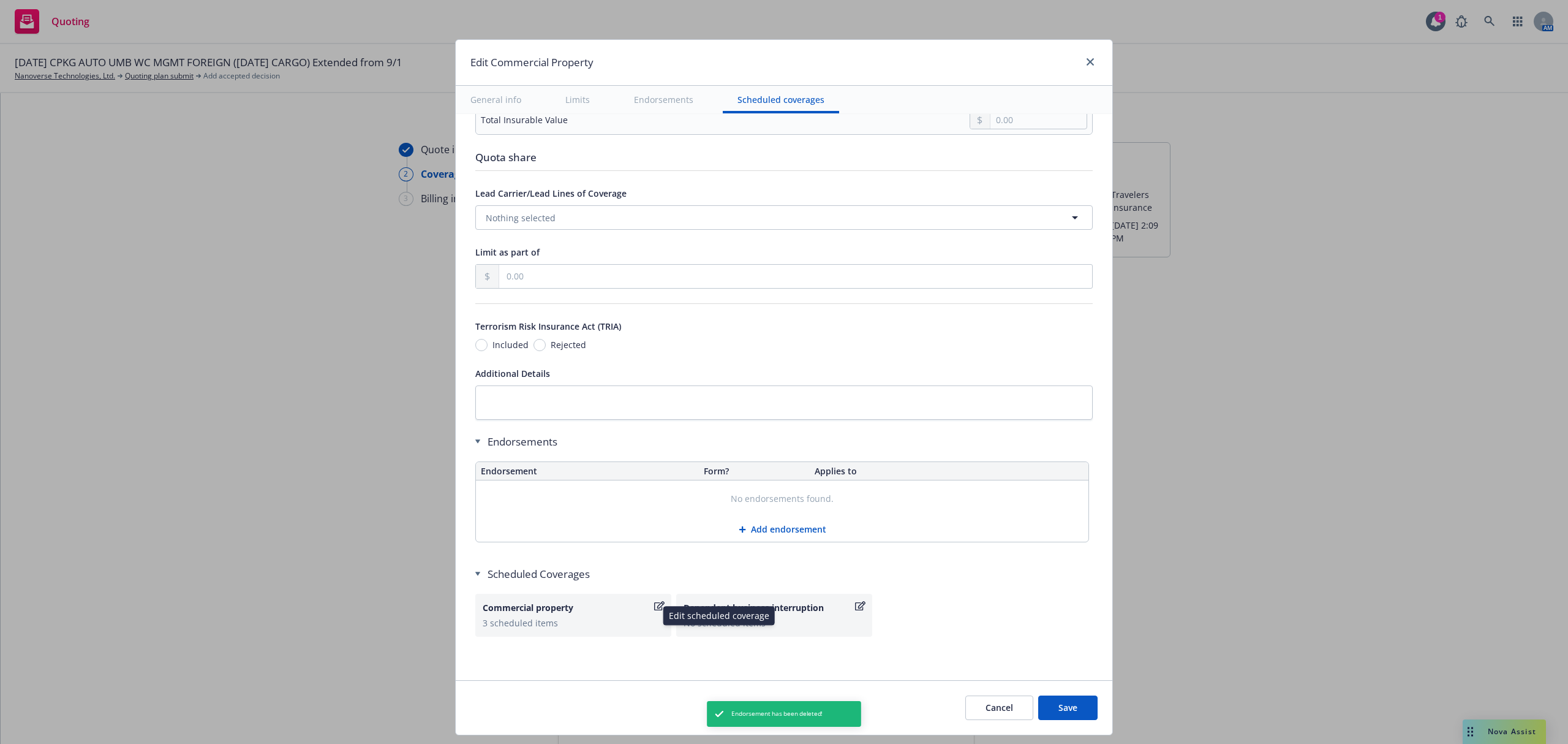
click at [537, 603] on div "Commercial property" at bounding box center [567, 607] width 169 height 13
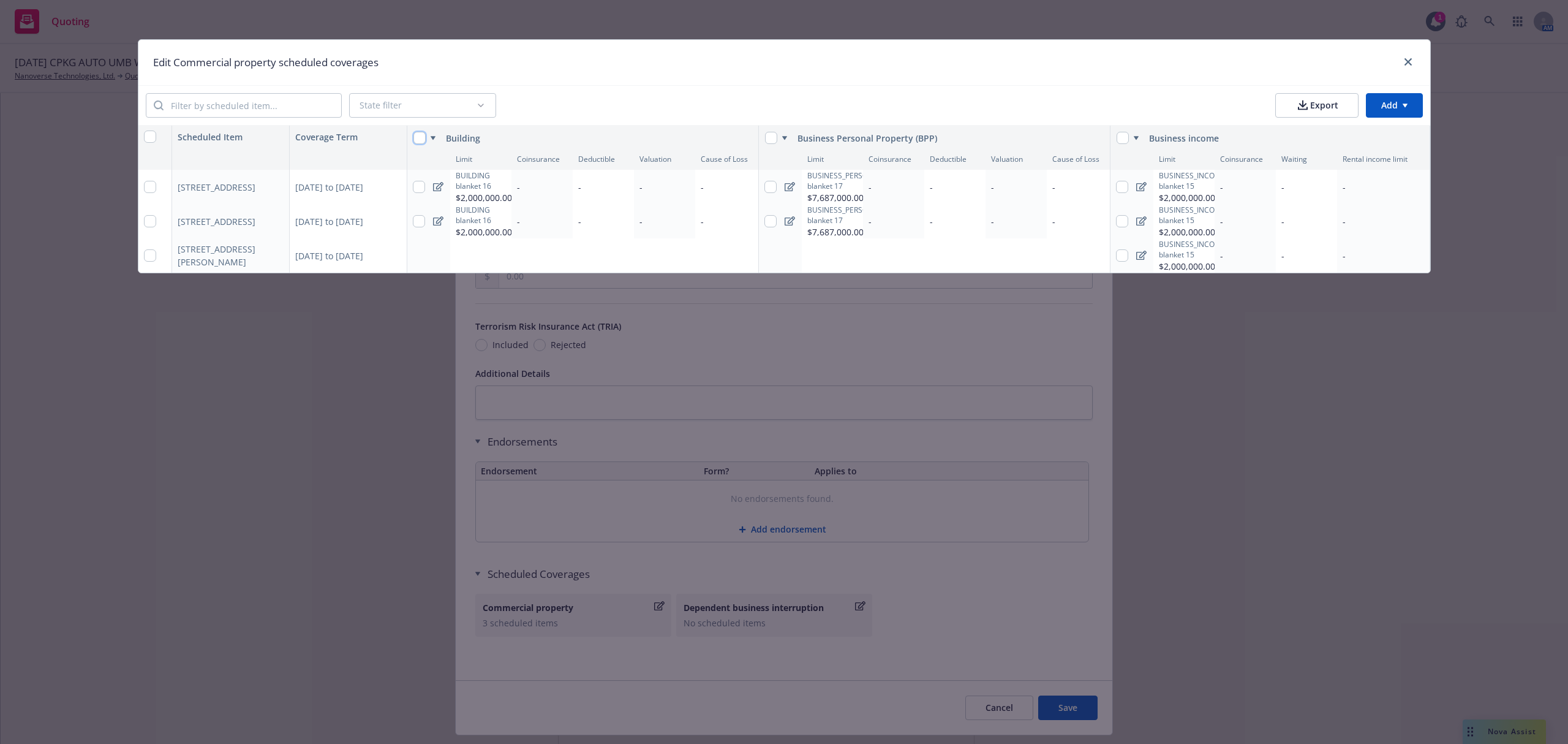
click at [417, 135] on input "checkbox" at bounding box center [419, 137] width 12 height 12
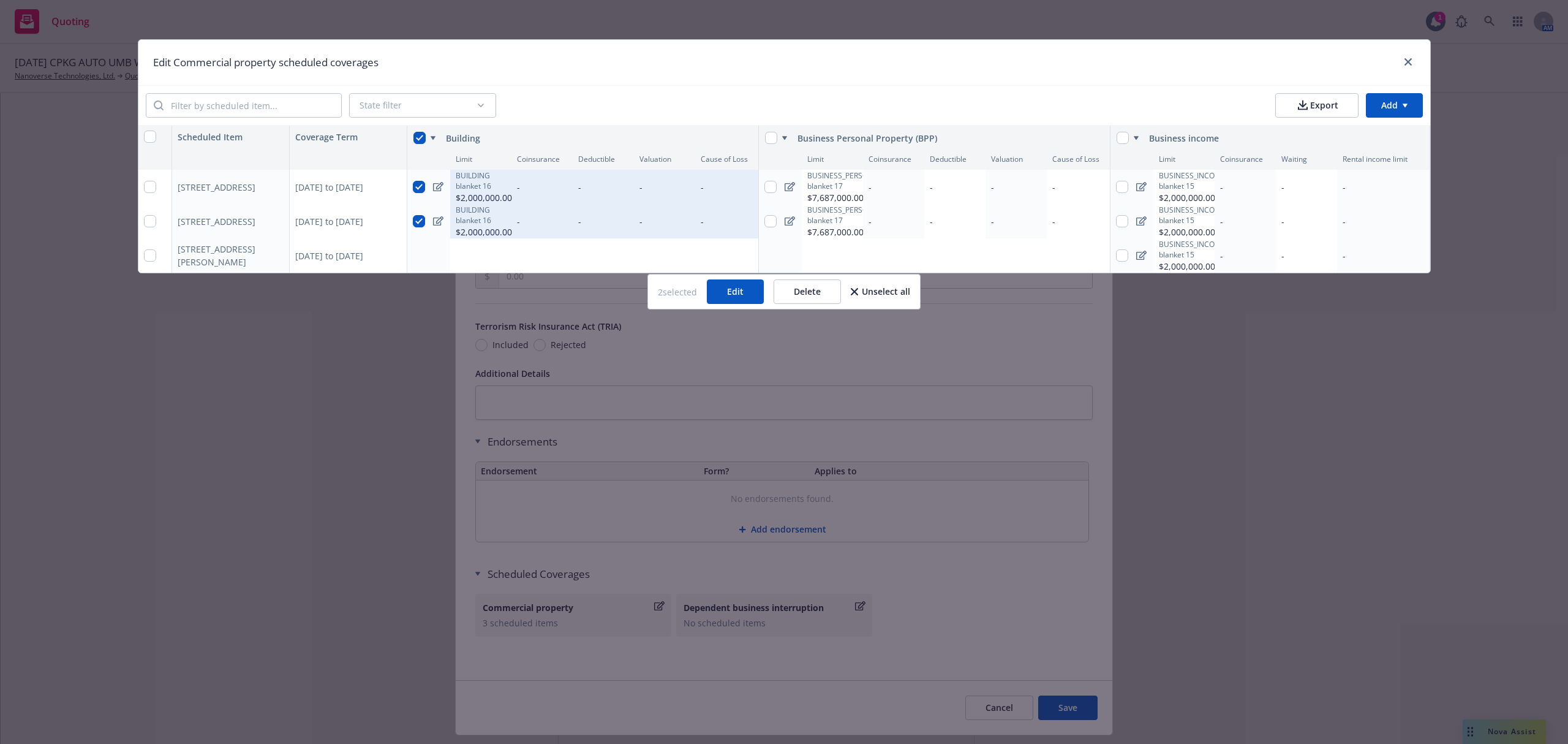
click at [792, 304] on button "Delete" at bounding box center [807, 292] width 67 height 24
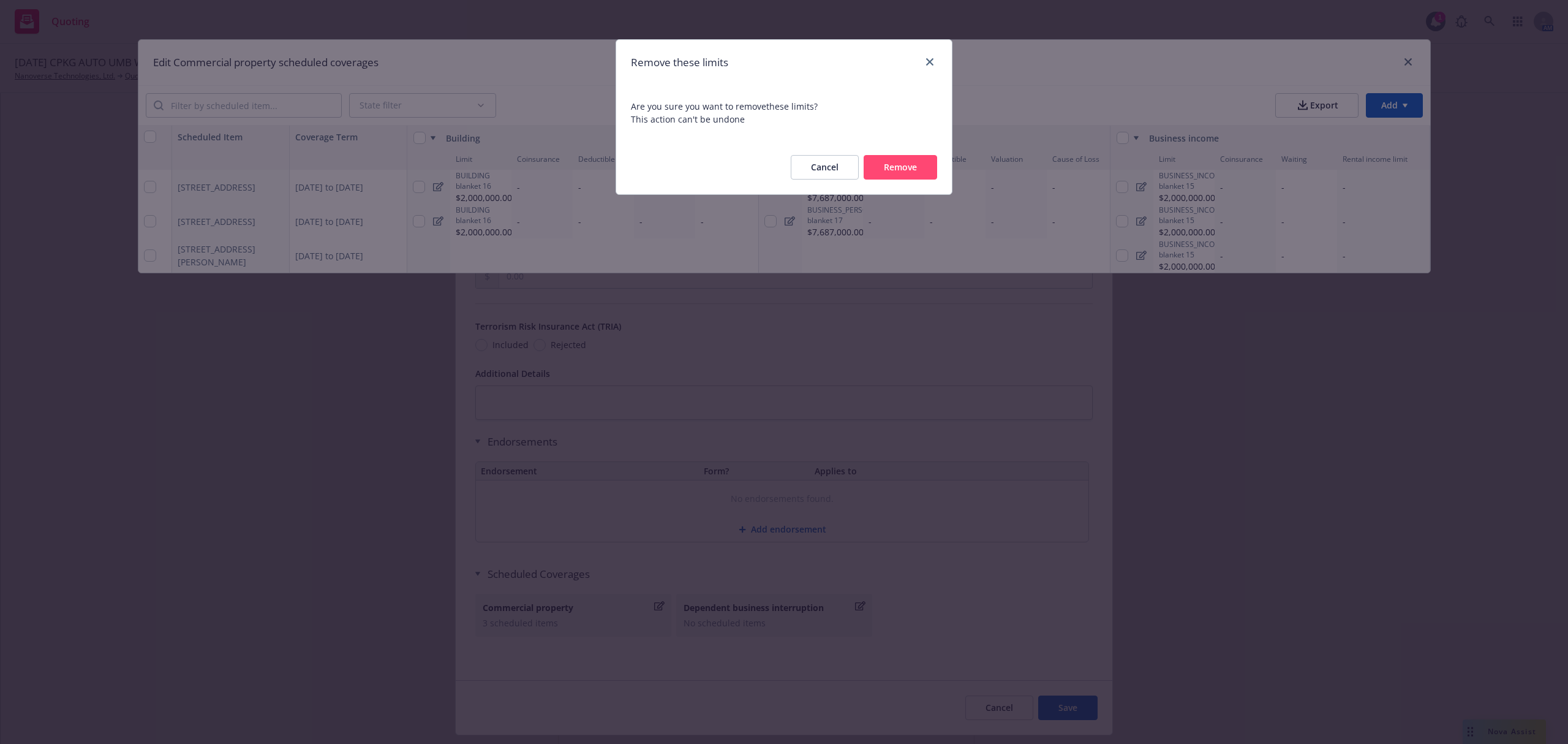
click at [895, 177] on button "Remove" at bounding box center [900, 167] width 74 height 24
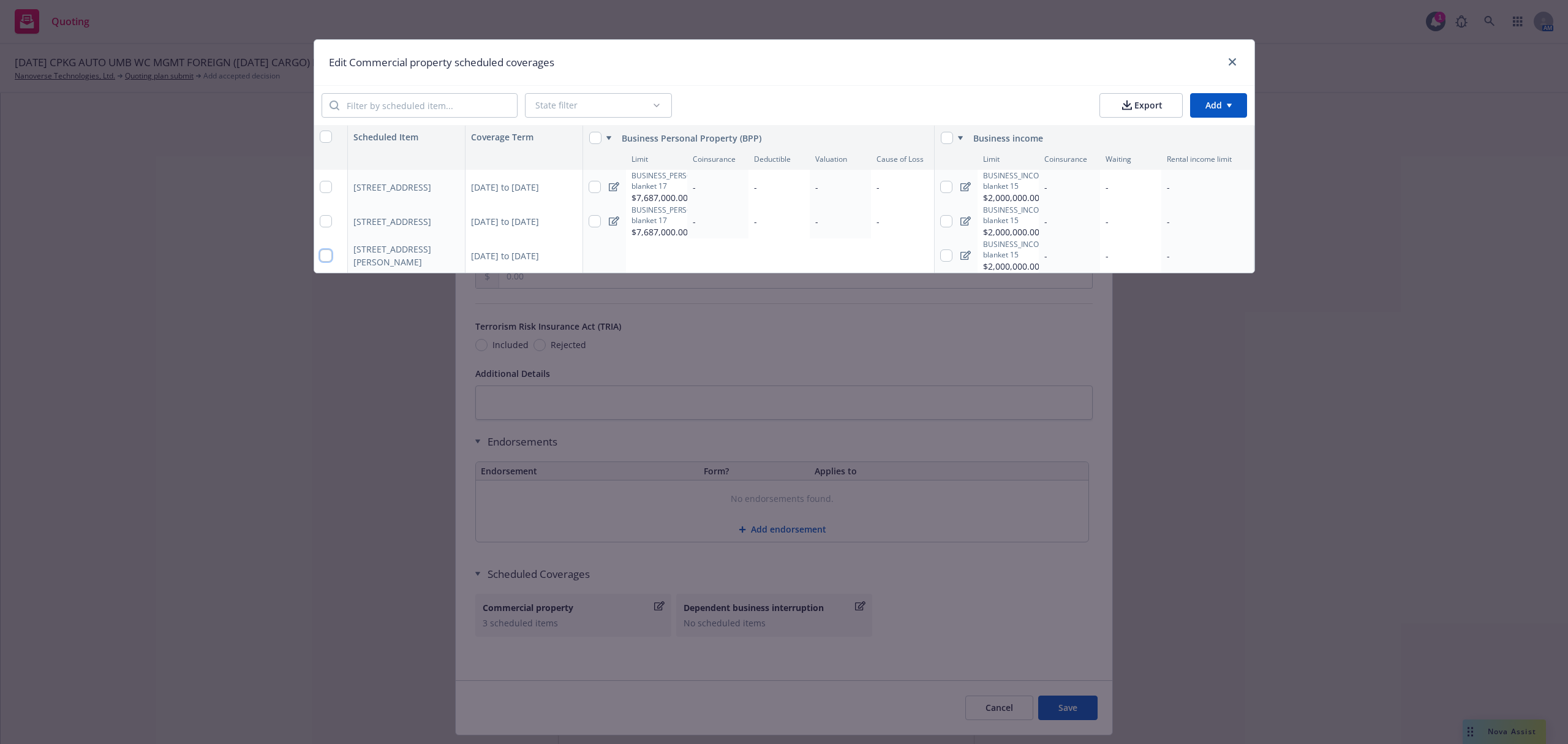
click at [324, 258] on input "checkbox" at bounding box center [326, 255] width 12 height 12
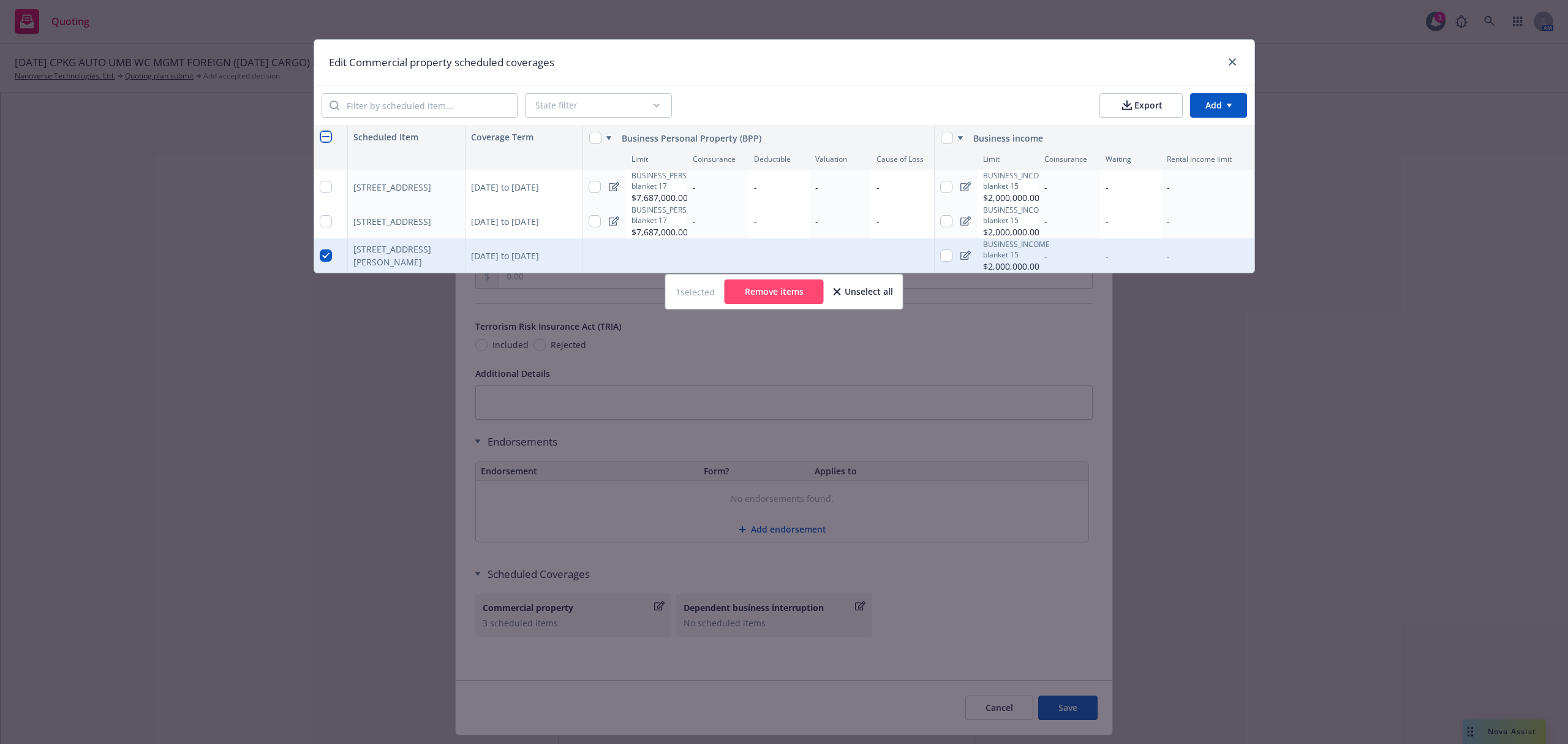
click at [764, 301] on button "Remove items" at bounding box center [774, 292] width 99 height 24
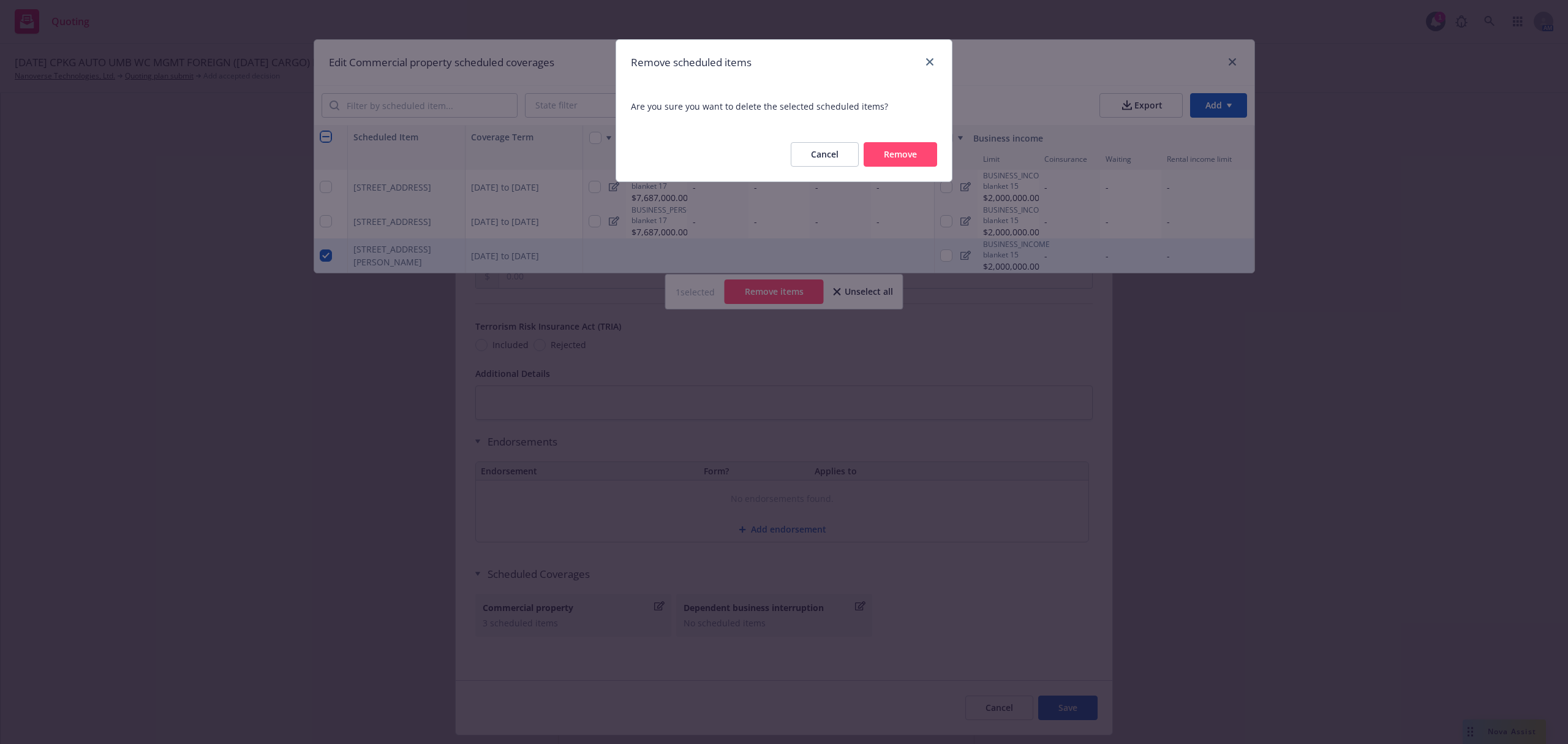
click at [874, 174] on div "Cancel Remove" at bounding box center [784, 155] width 336 height 54
click at [883, 160] on button "Remove" at bounding box center [900, 155] width 74 height 24
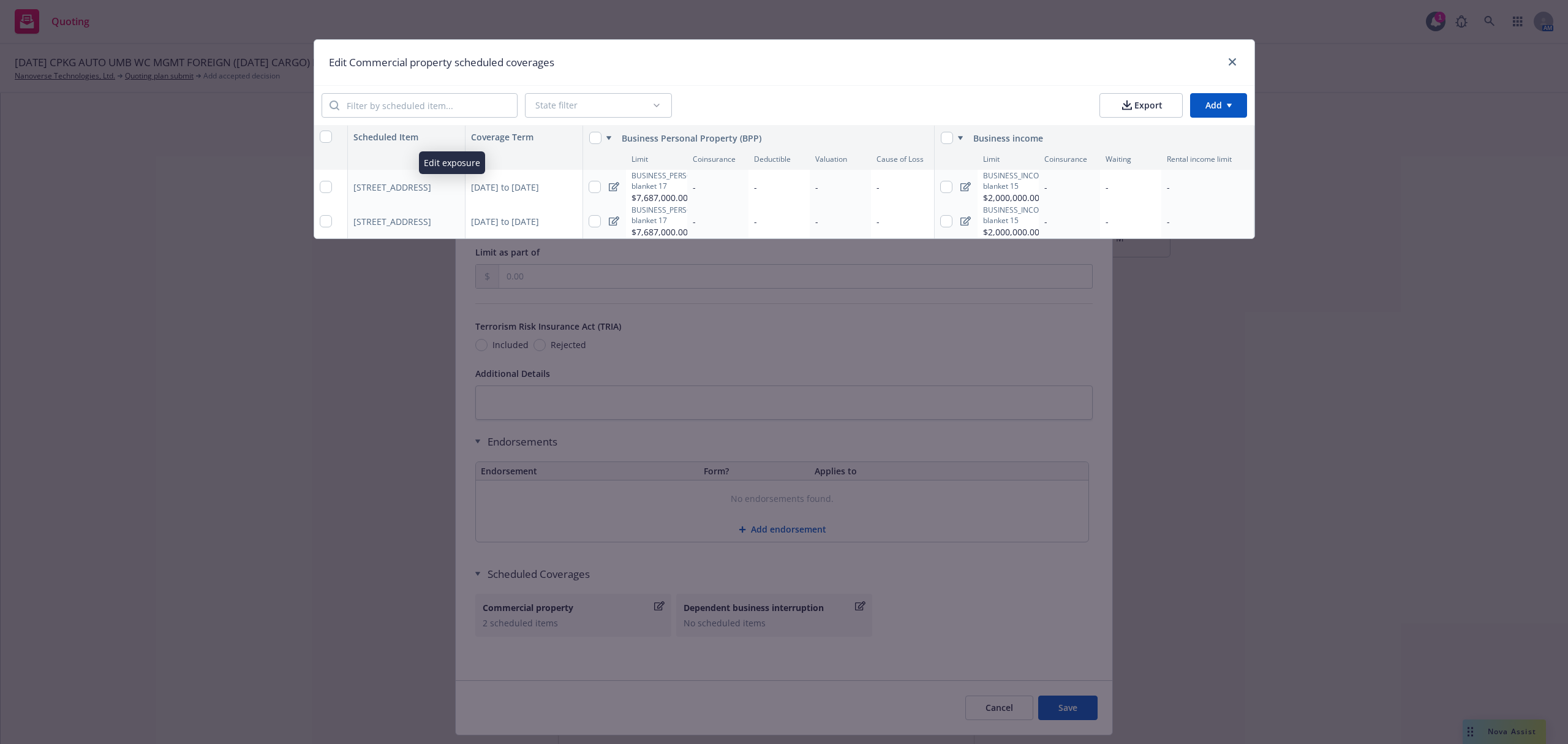
click at [452, 189] on icon "button" at bounding box center [452, 187] width 7 height 7
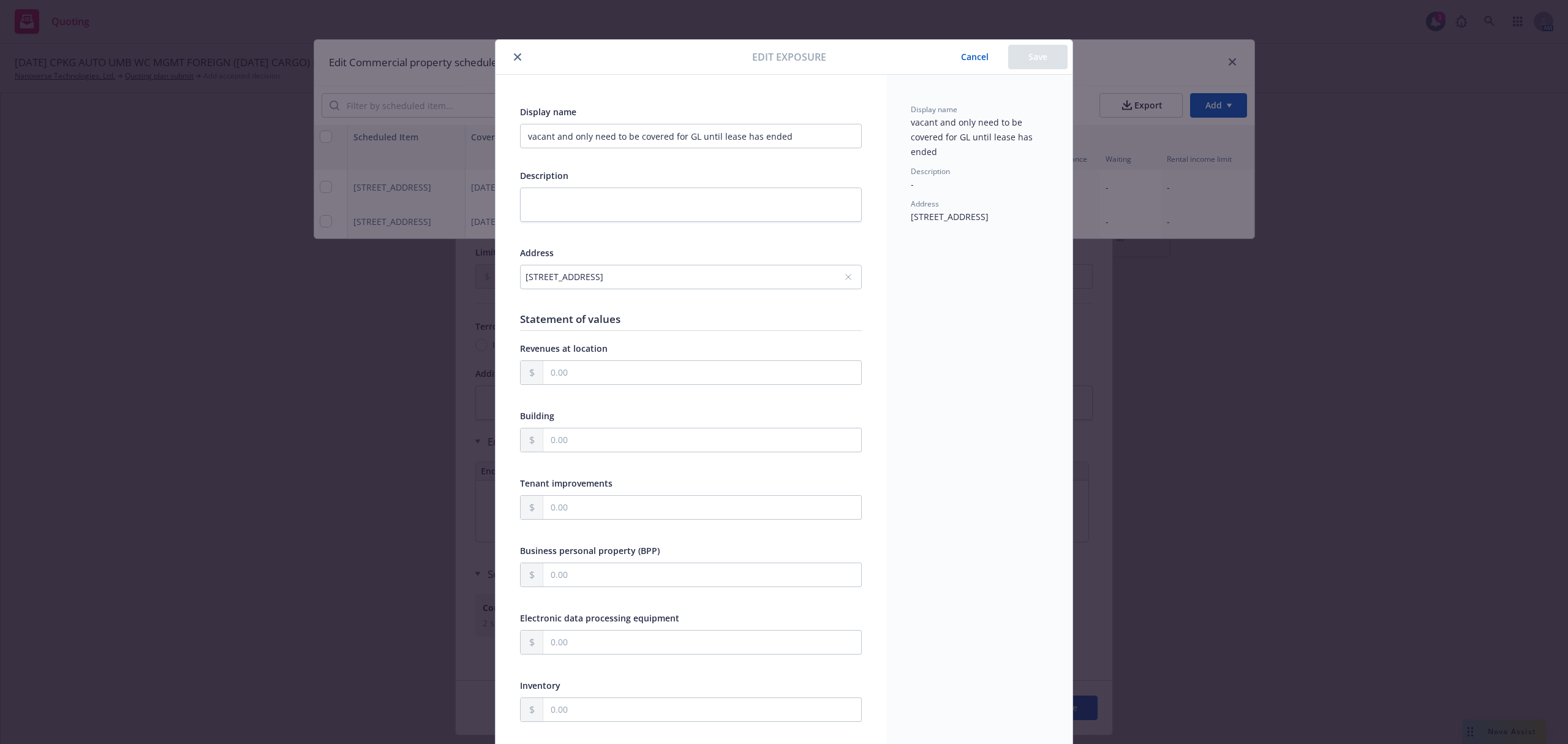
click at [640, 278] on div "10130 SW NIMBUS DR, PORTLAND, OR, 97233, USA" at bounding box center [685, 276] width 319 height 13
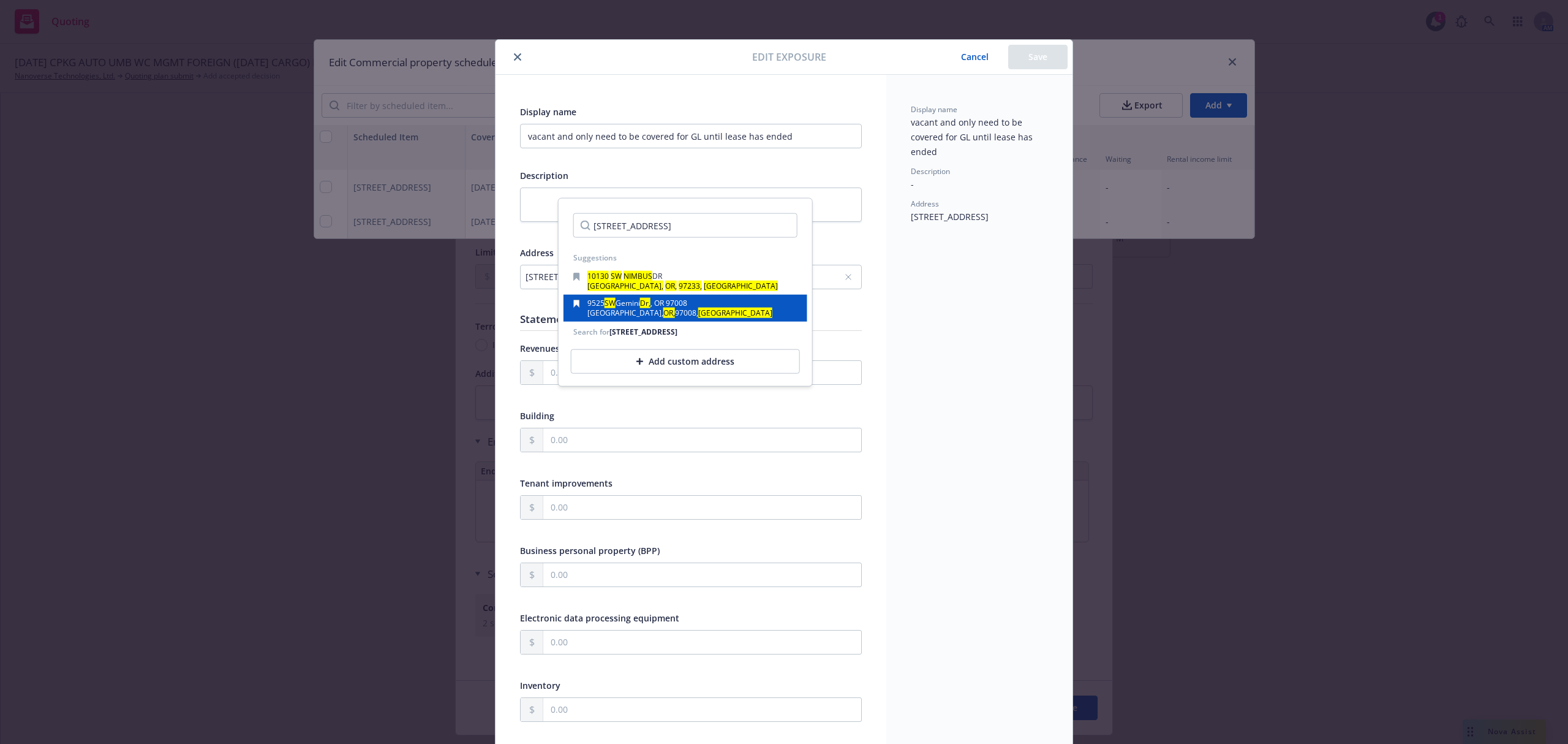
click at [640, 307] on span "Gemini" at bounding box center [628, 303] width 24 height 10
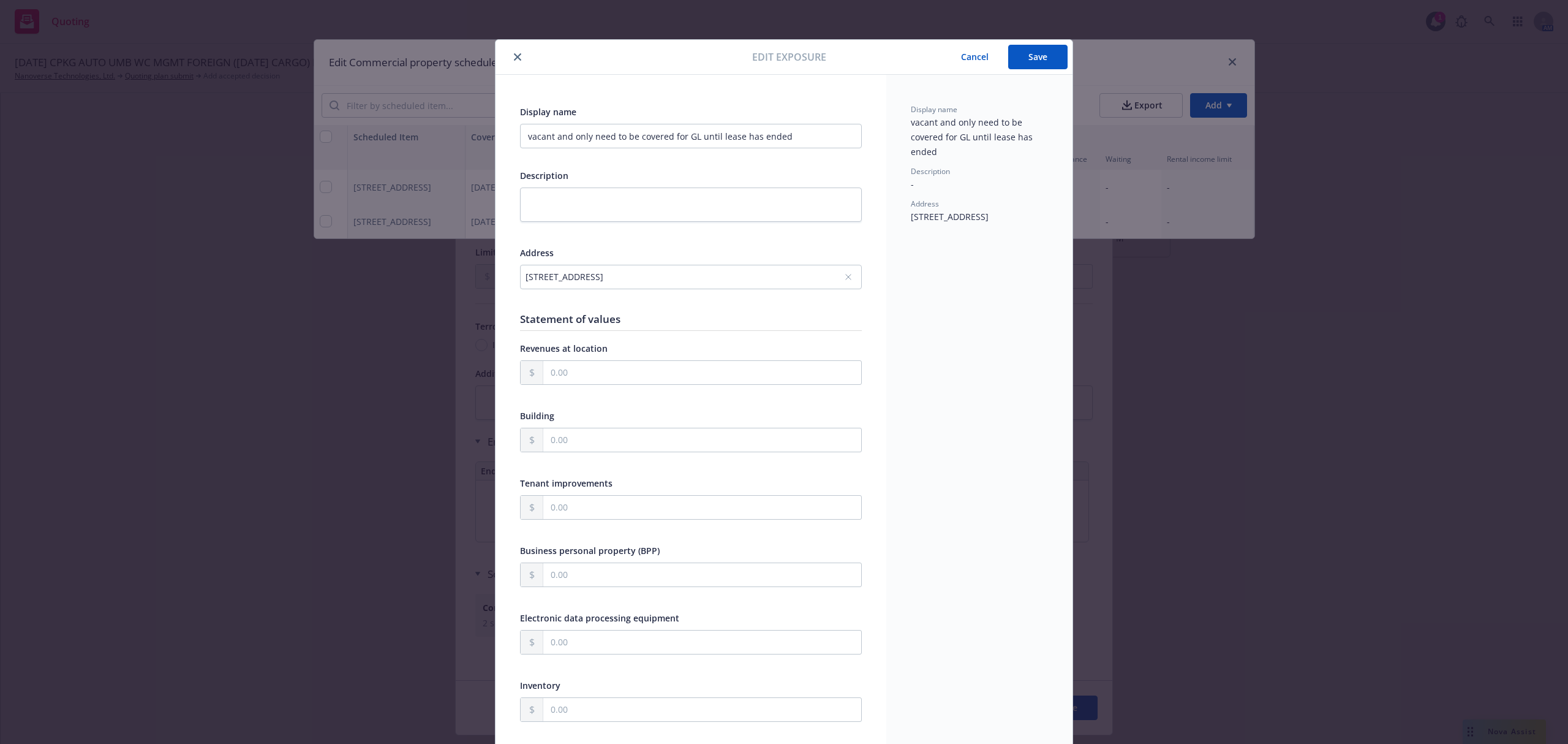
click at [1022, 62] on button "Save" at bounding box center [1038, 57] width 60 height 24
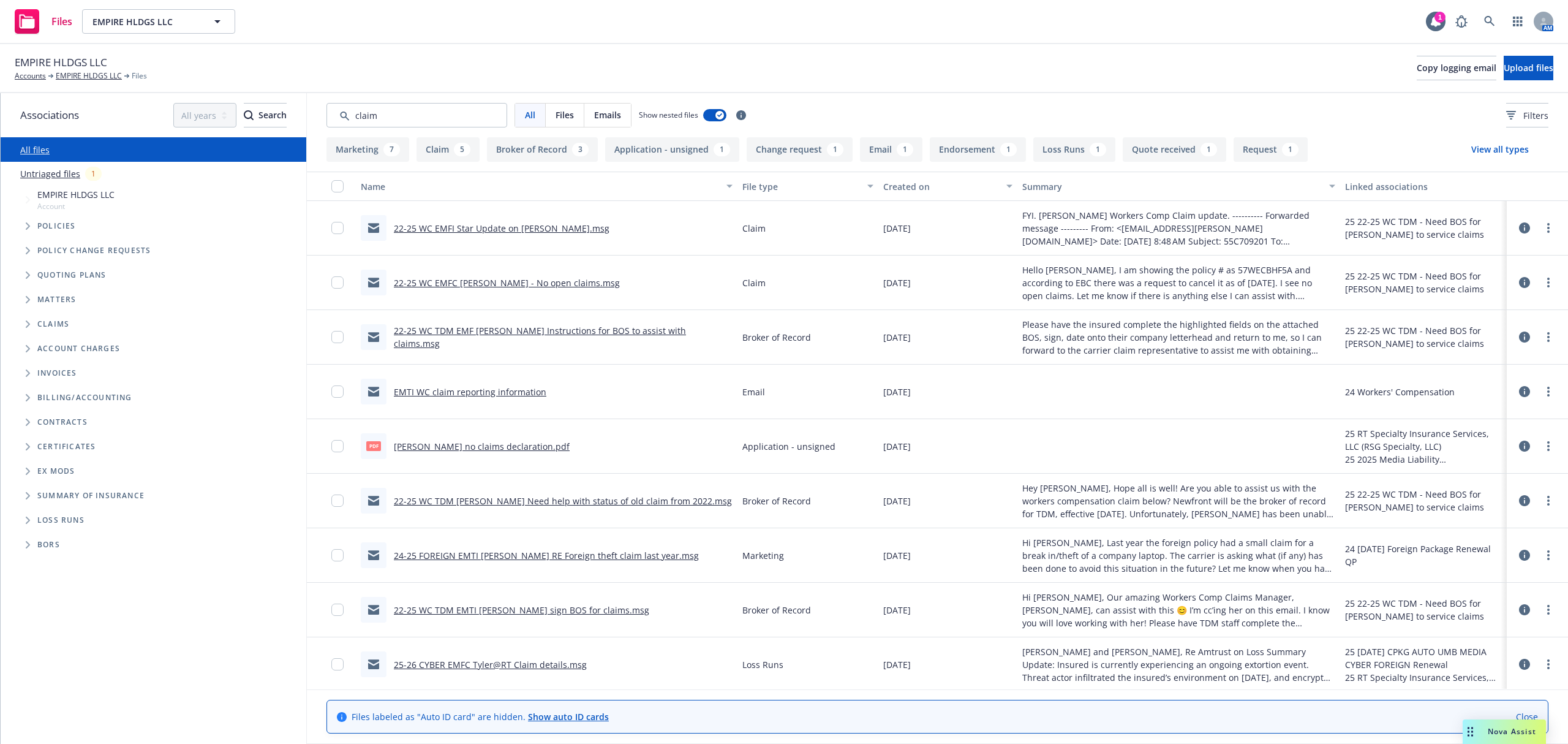
click at [33, 82] on div "EMPIRE HLDGS LLC Accounts EMPIRE HLDGS LLC Files Copy logging email Upload files" at bounding box center [784, 69] width 1568 height 49
click at [33, 75] on link "Accounts" at bounding box center [30, 76] width 31 height 11
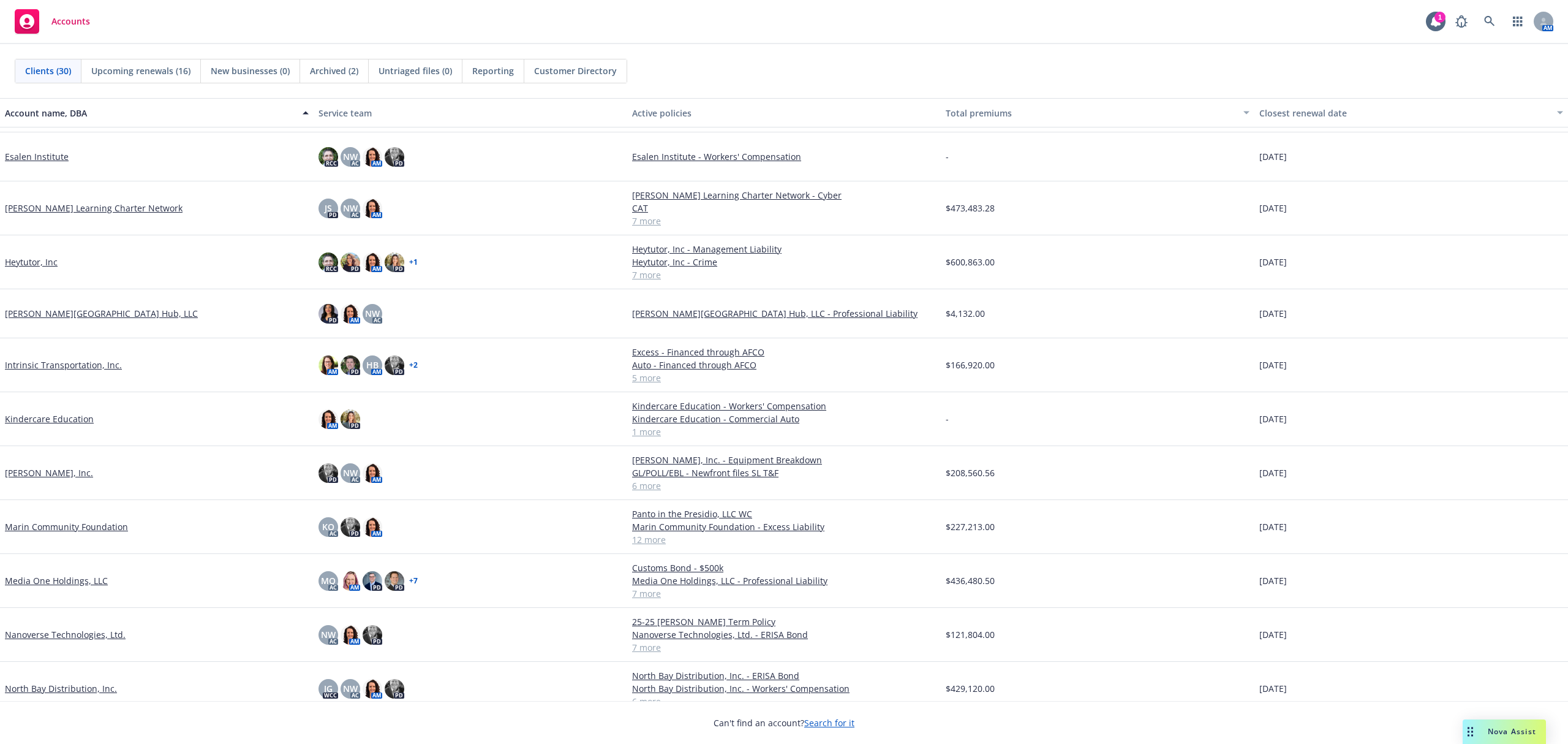
scroll to position [326, 0]
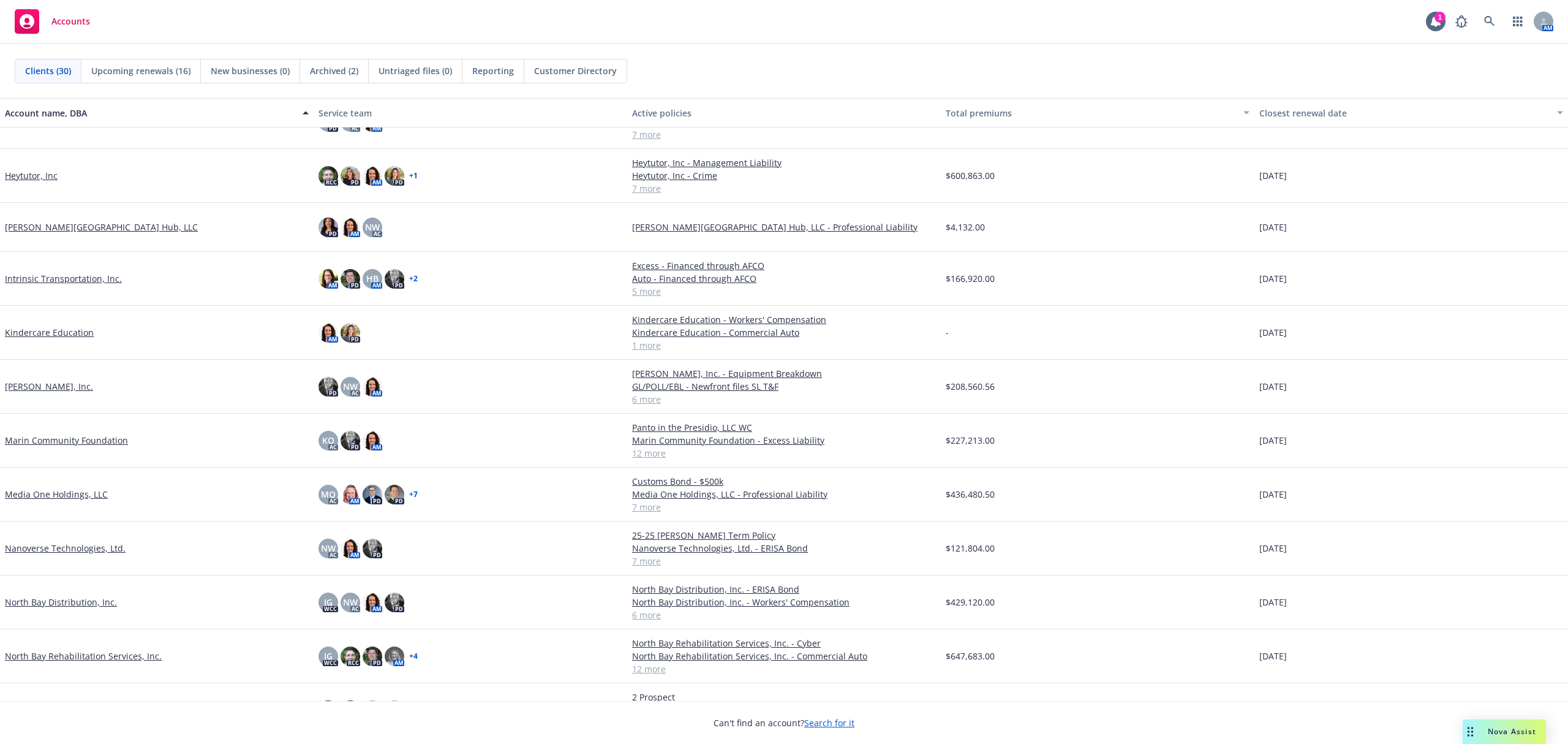
click at [93, 558] on div "Nanoverse Technologies, Ltd." at bounding box center [156, 548] width 313 height 54
click at [93, 550] on link "Nanoverse Technologies, Ltd." at bounding box center [65, 548] width 121 height 13
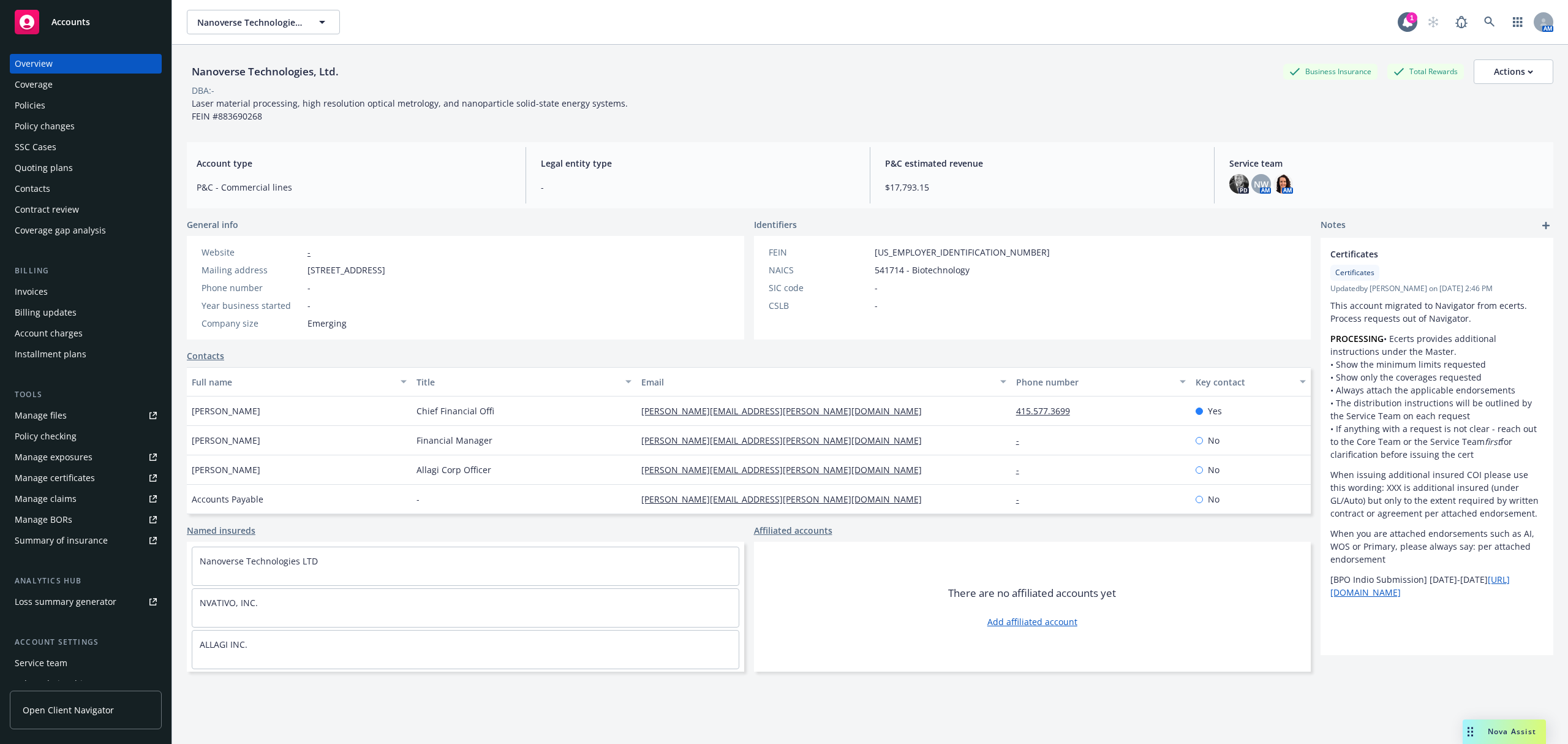
click at [47, 418] on div "Manage files" at bounding box center [40, 416] width 52 height 20
click at [88, 22] on span "Accounts" at bounding box center [71, 22] width 38 height 10
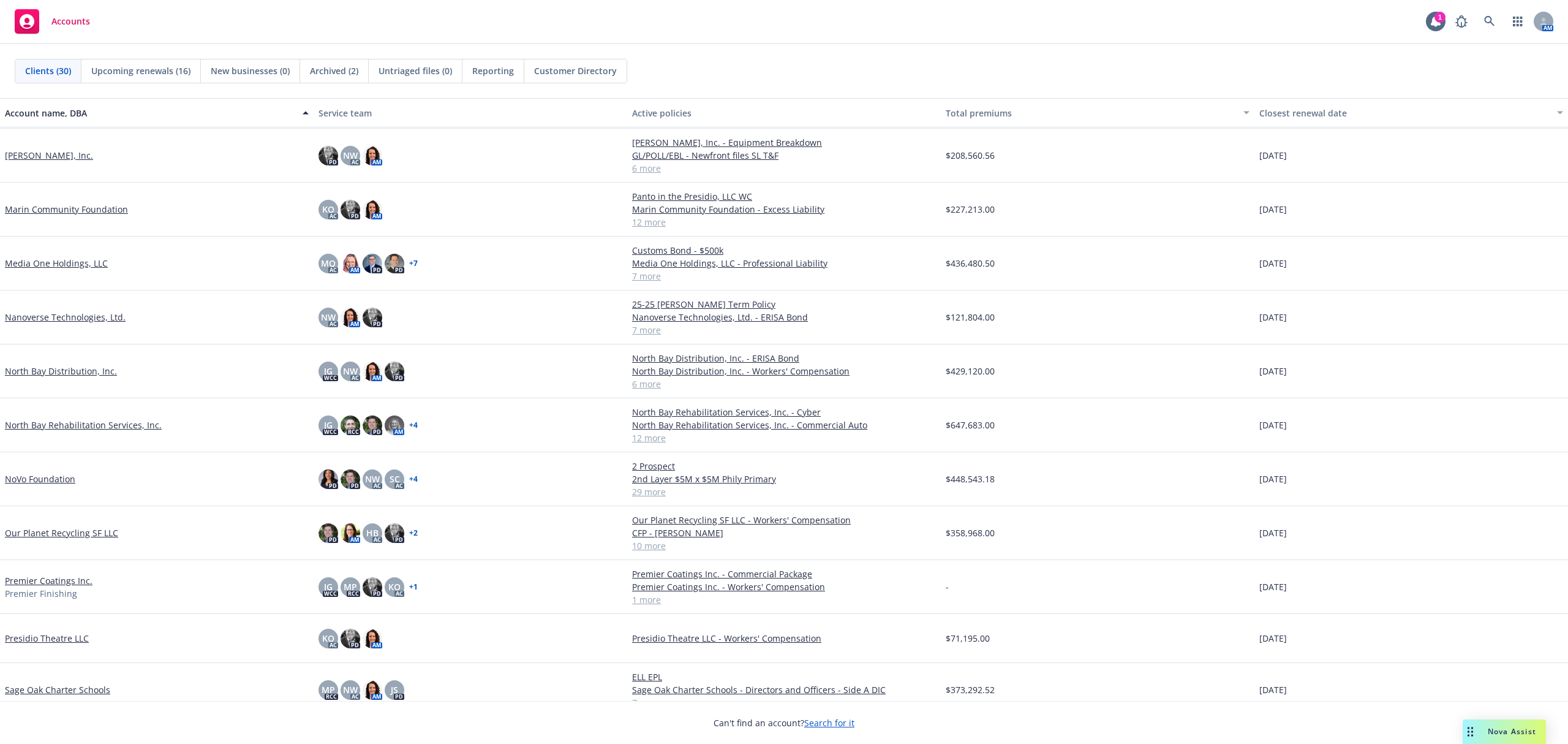
scroll to position [571, 0]
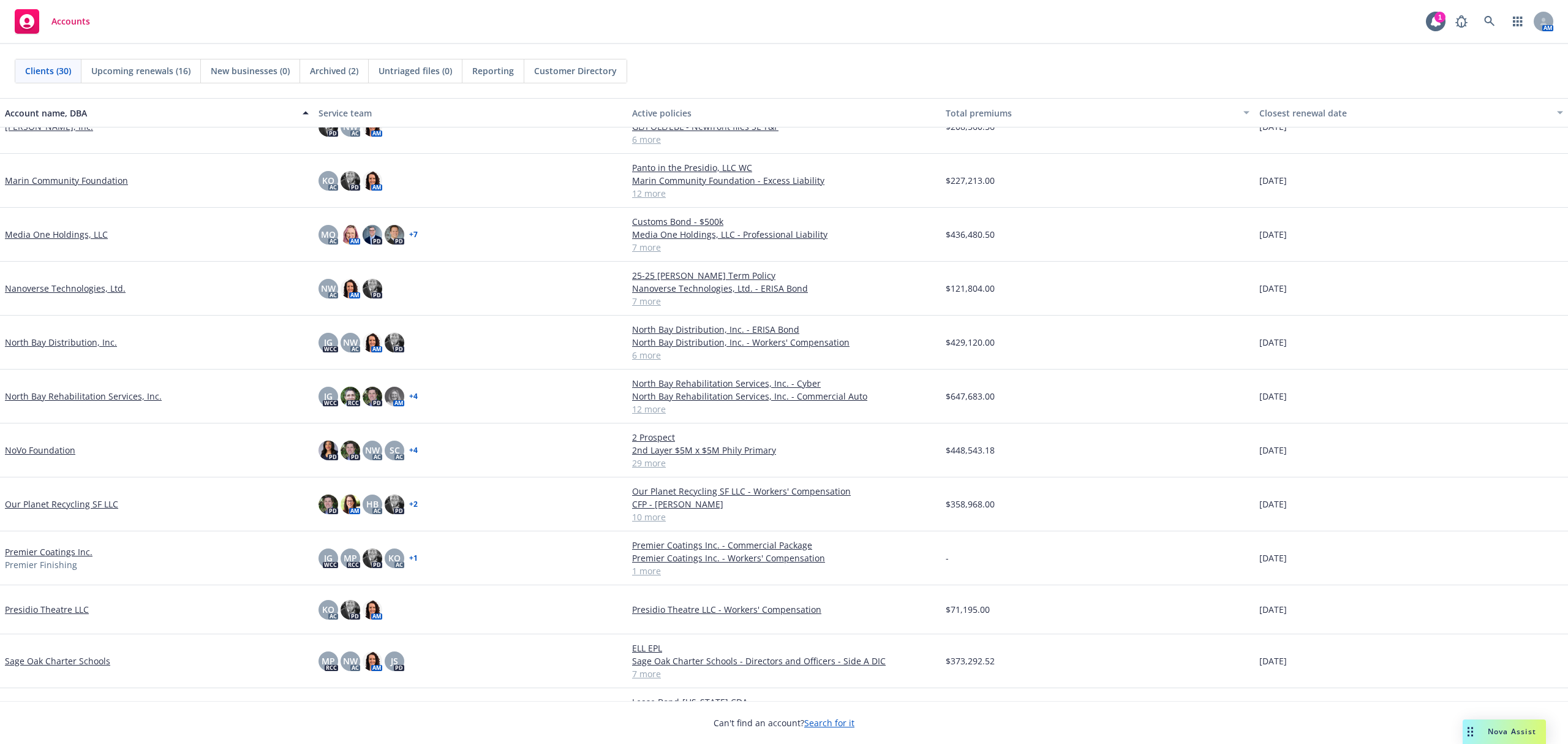
click at [46, 616] on link "Presidio Theatre LLC" at bounding box center [47, 609] width 84 height 13
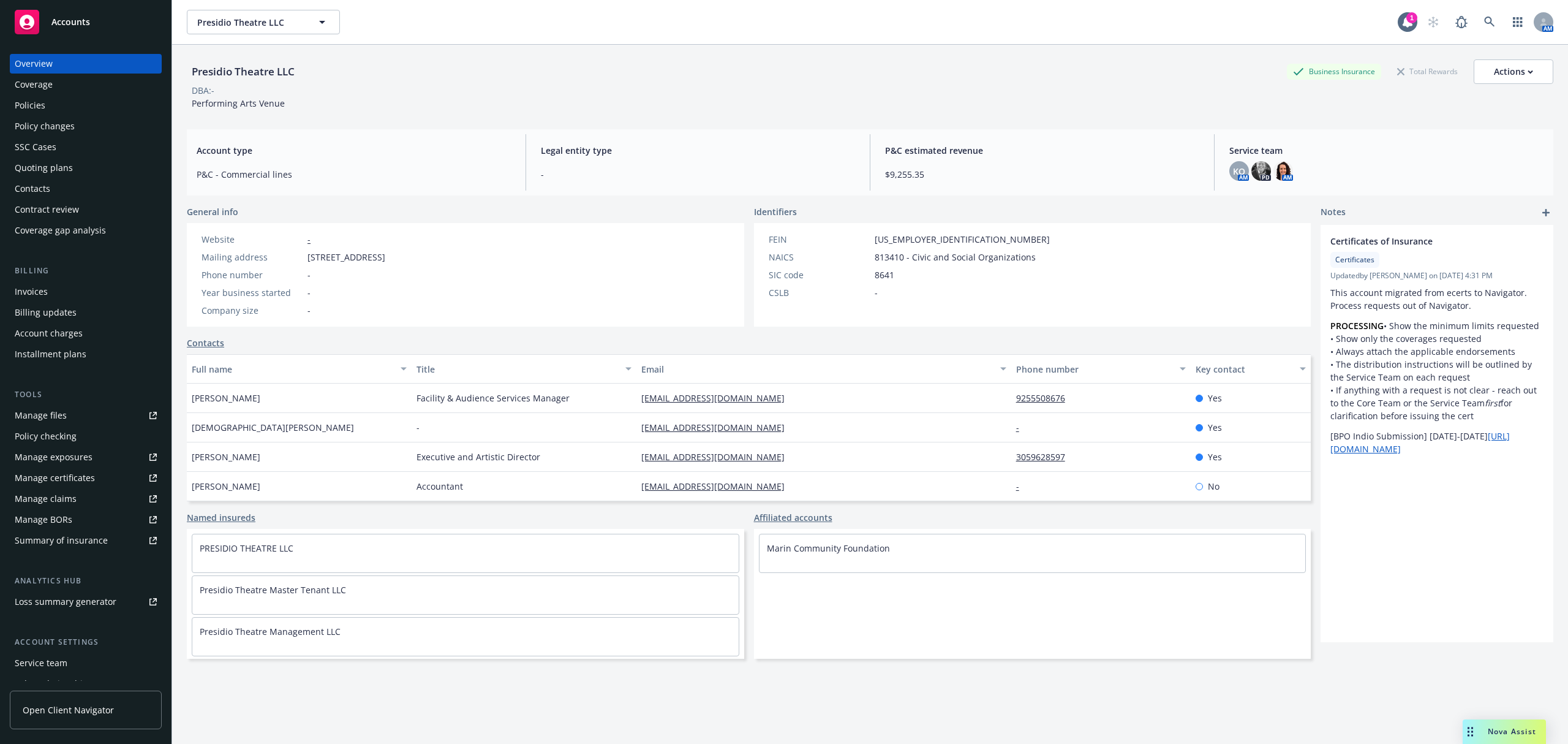
click at [35, 167] on div "Quoting plans" at bounding box center [44, 168] width 58 height 20
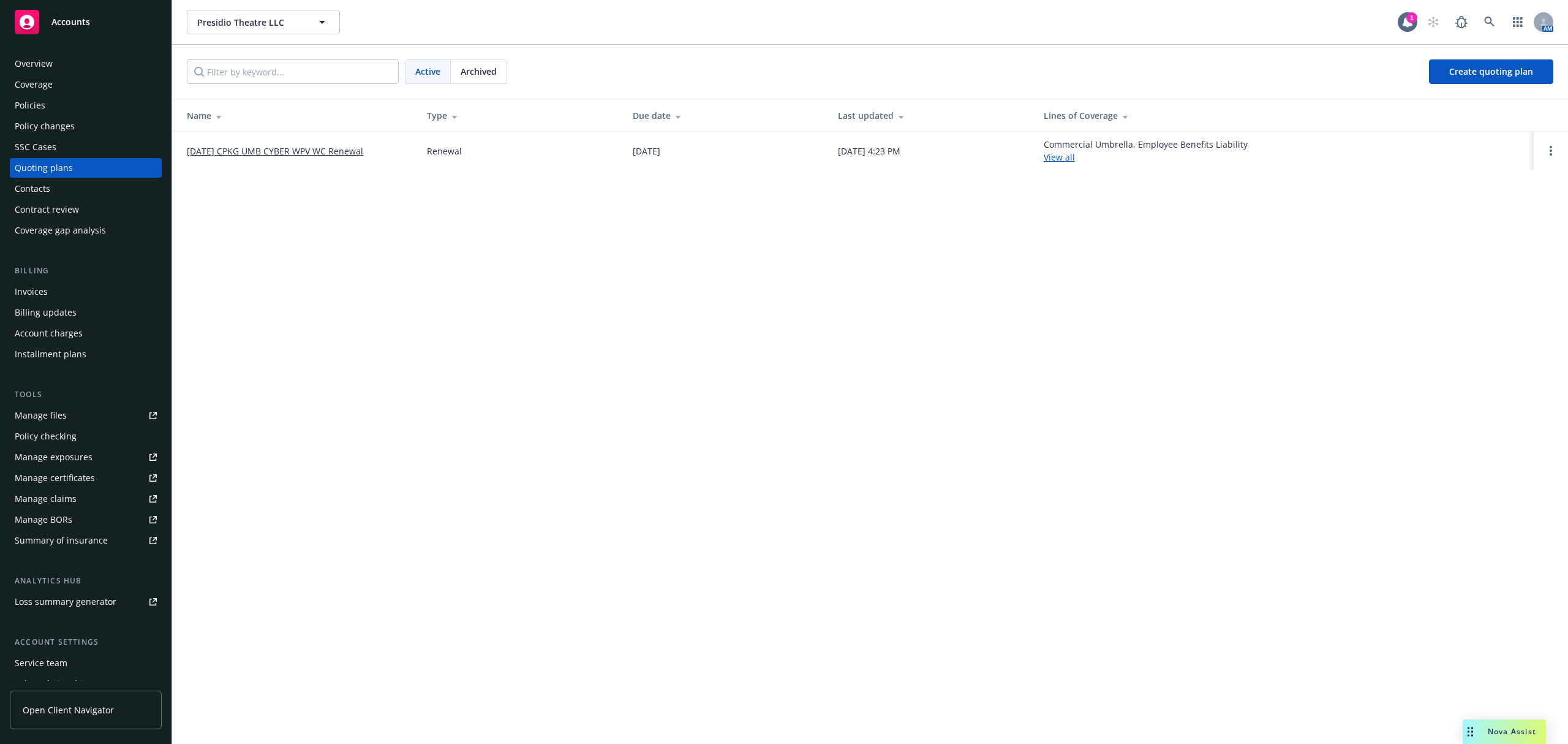
click at [257, 153] on link "[DATE] CPKG UMB CYBER WPV WC Renewal" at bounding box center [274, 151] width 176 height 13
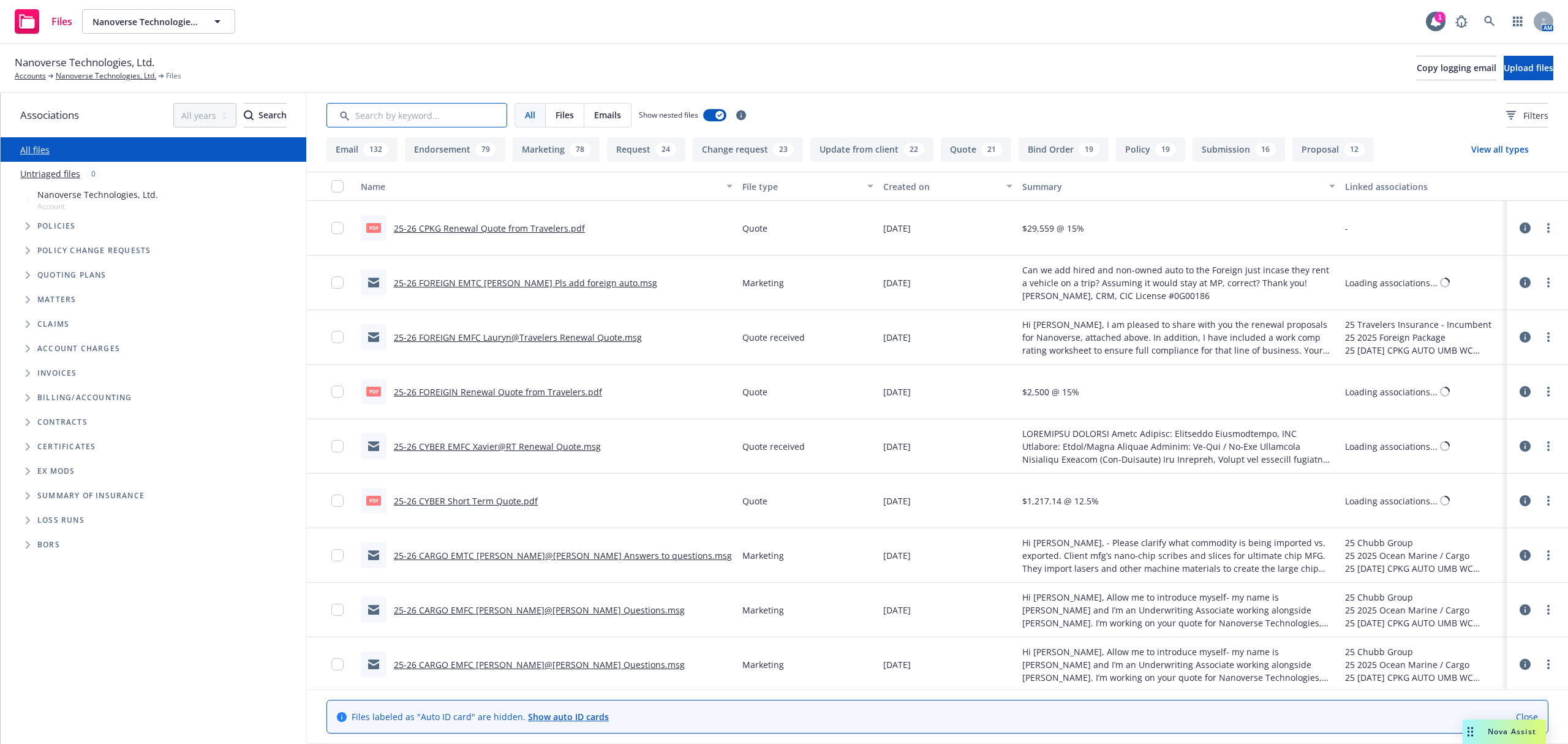
click at [408, 105] on input "Search by keyword..." at bounding box center [417, 115] width 181 height 24
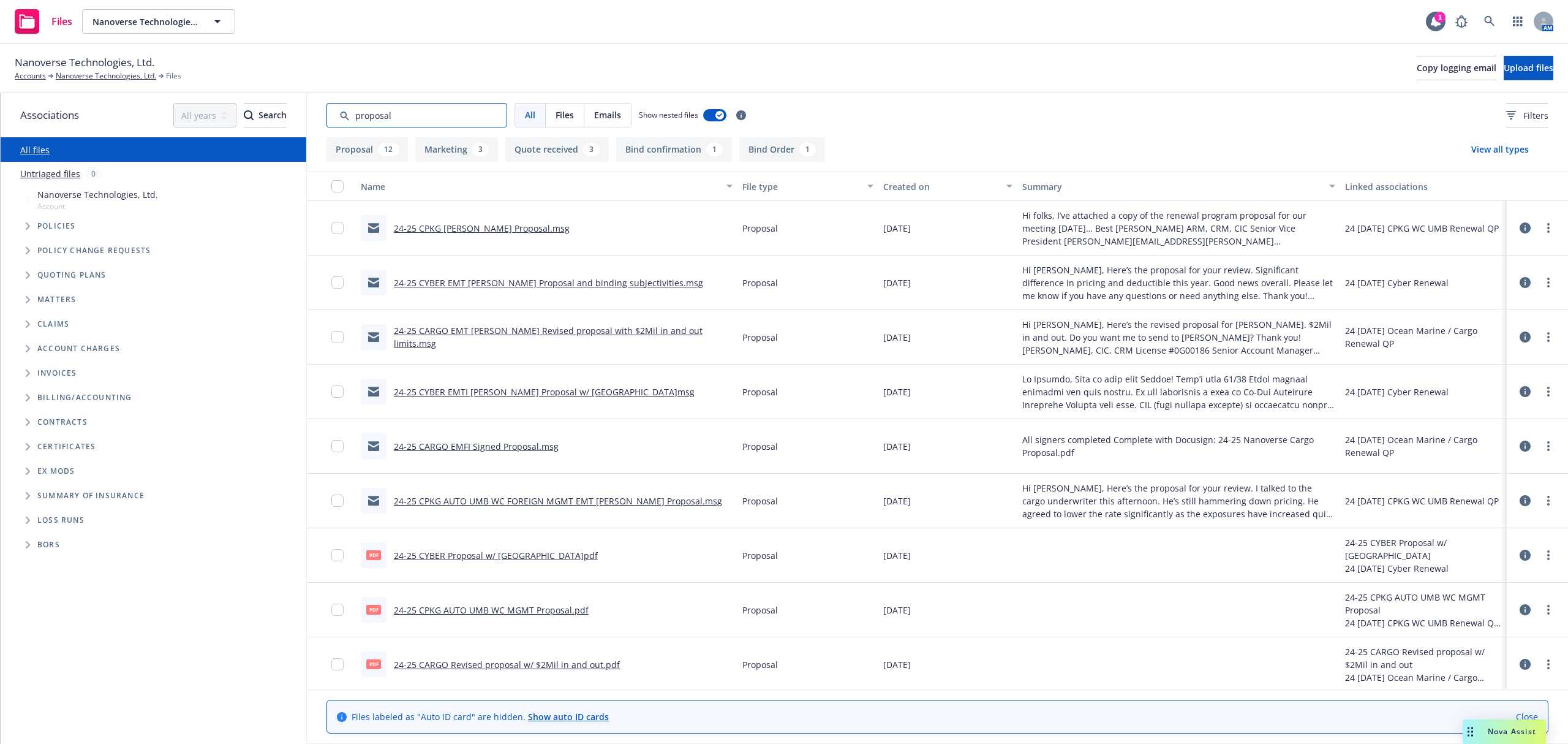
type input "proposal"
click at [438, 611] on link "24-25 CPKG AUTO UMB WC MGMT Proposal.pdf" at bounding box center [491, 610] width 195 height 12
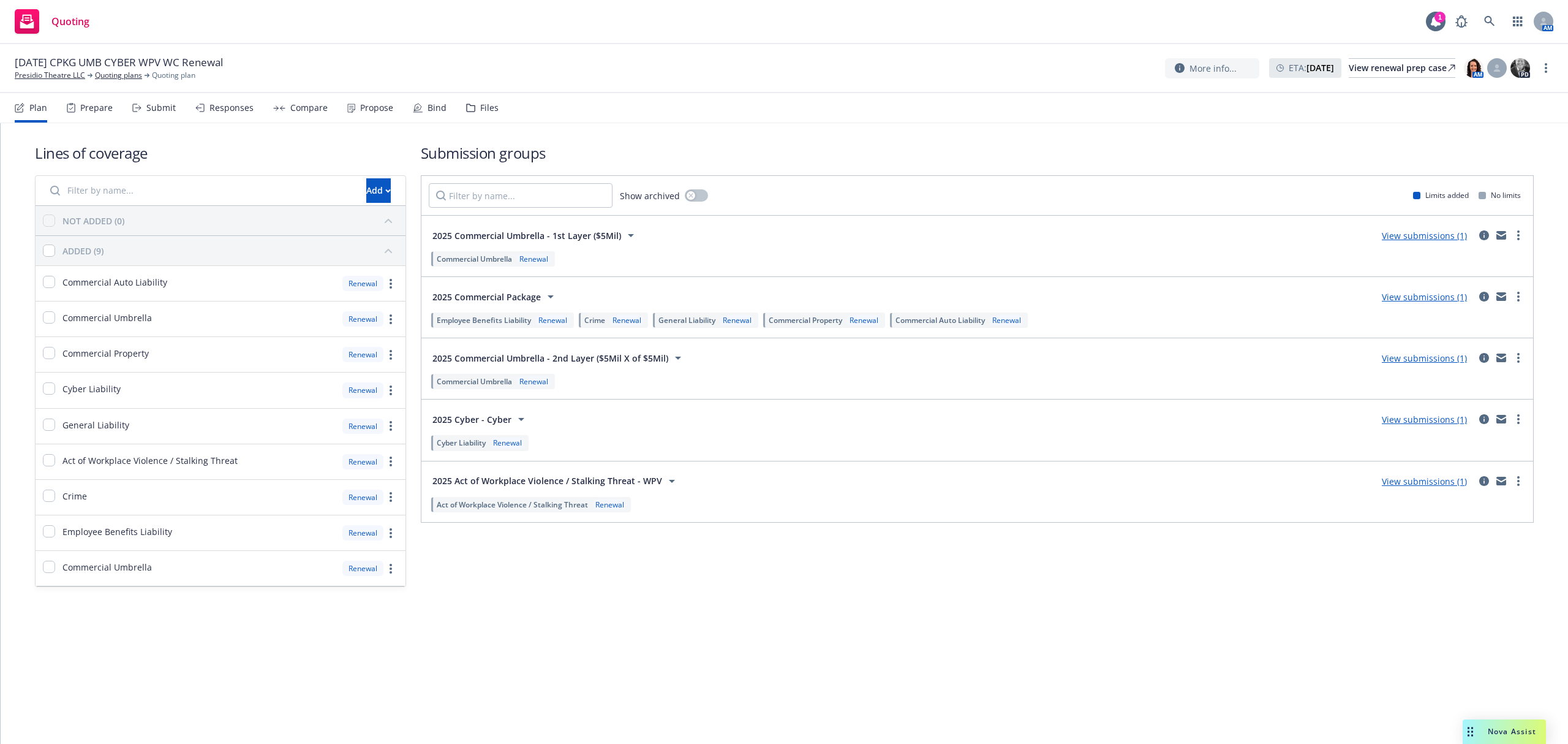
click at [430, 101] on div "Bind" at bounding box center [430, 108] width 34 height 30
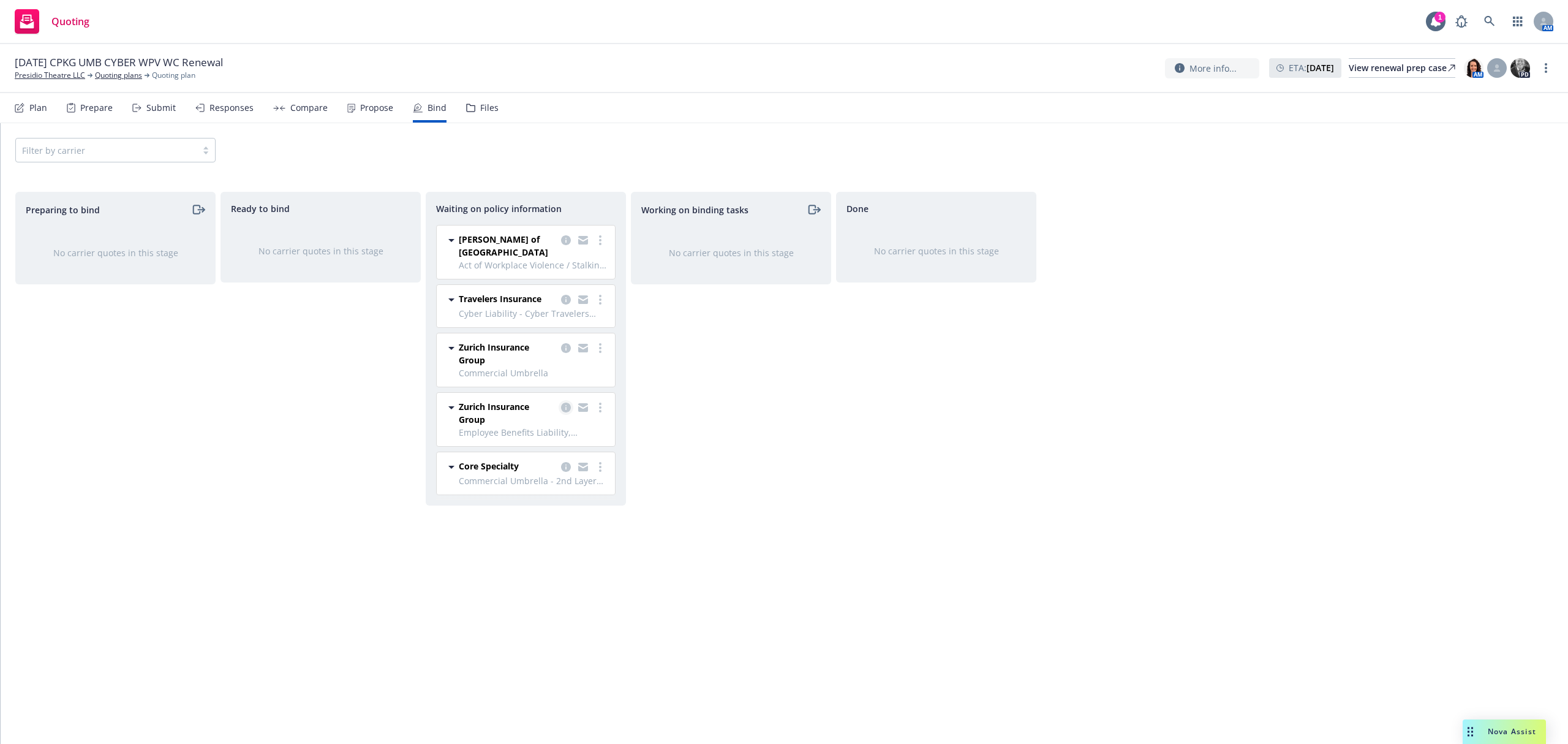
click at [563, 403] on icon "copy logging email" at bounding box center [565, 407] width 10 height 10
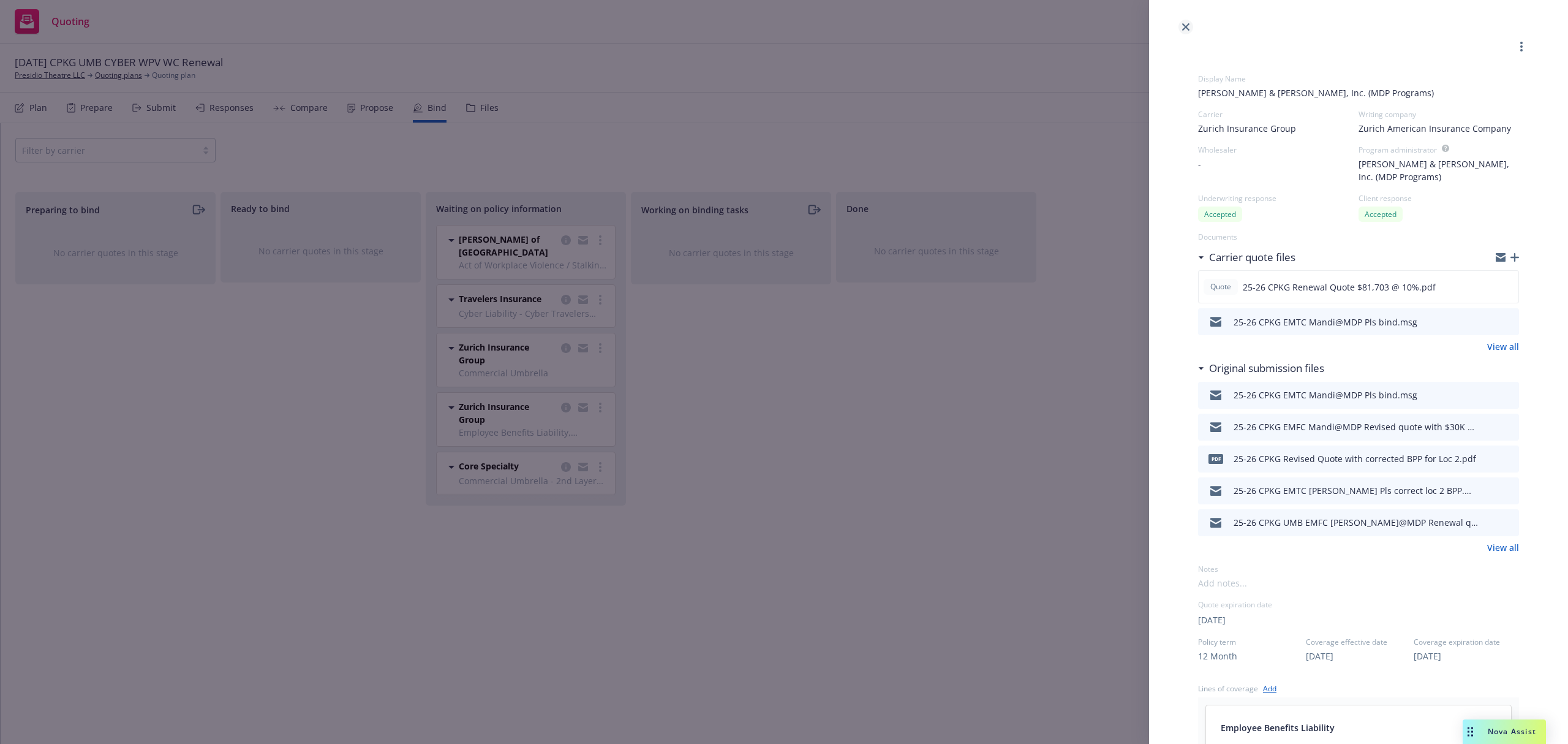
click at [1184, 28] on icon "close" at bounding box center [1185, 26] width 7 height 7
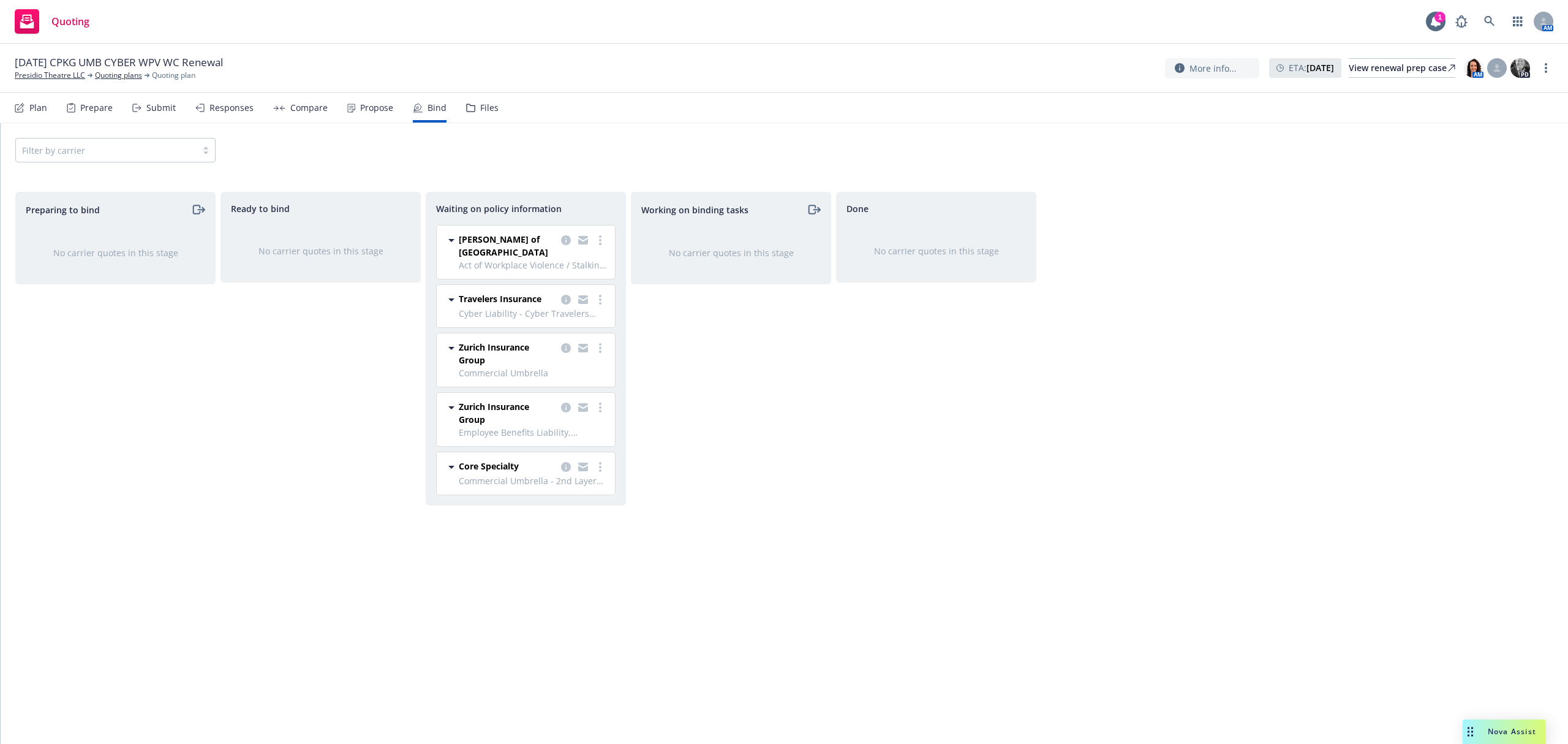
click at [493, 106] on div "Files" at bounding box center [489, 108] width 19 height 10
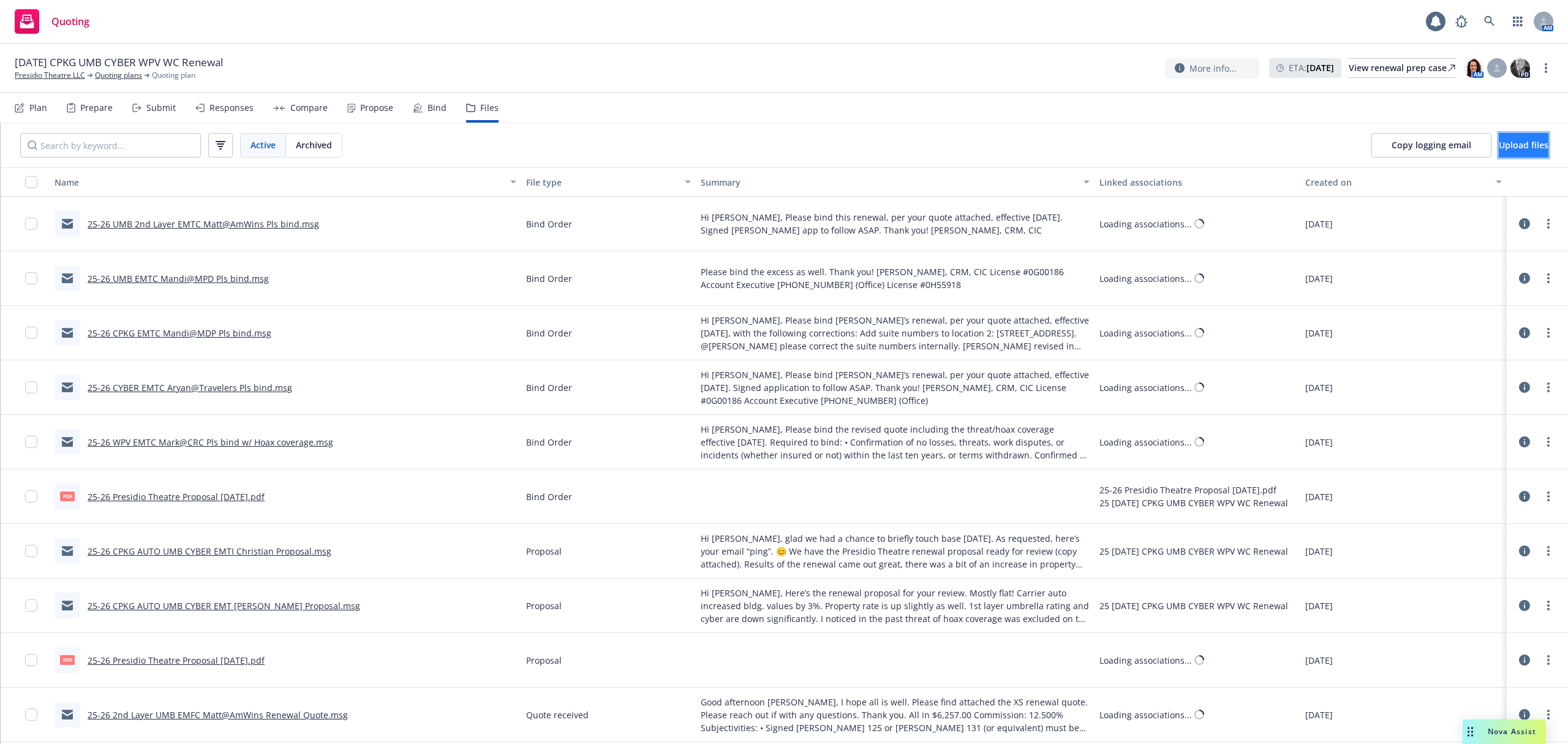
click at [1506, 144] on span "Upload files" at bounding box center [1523, 145] width 49 height 12
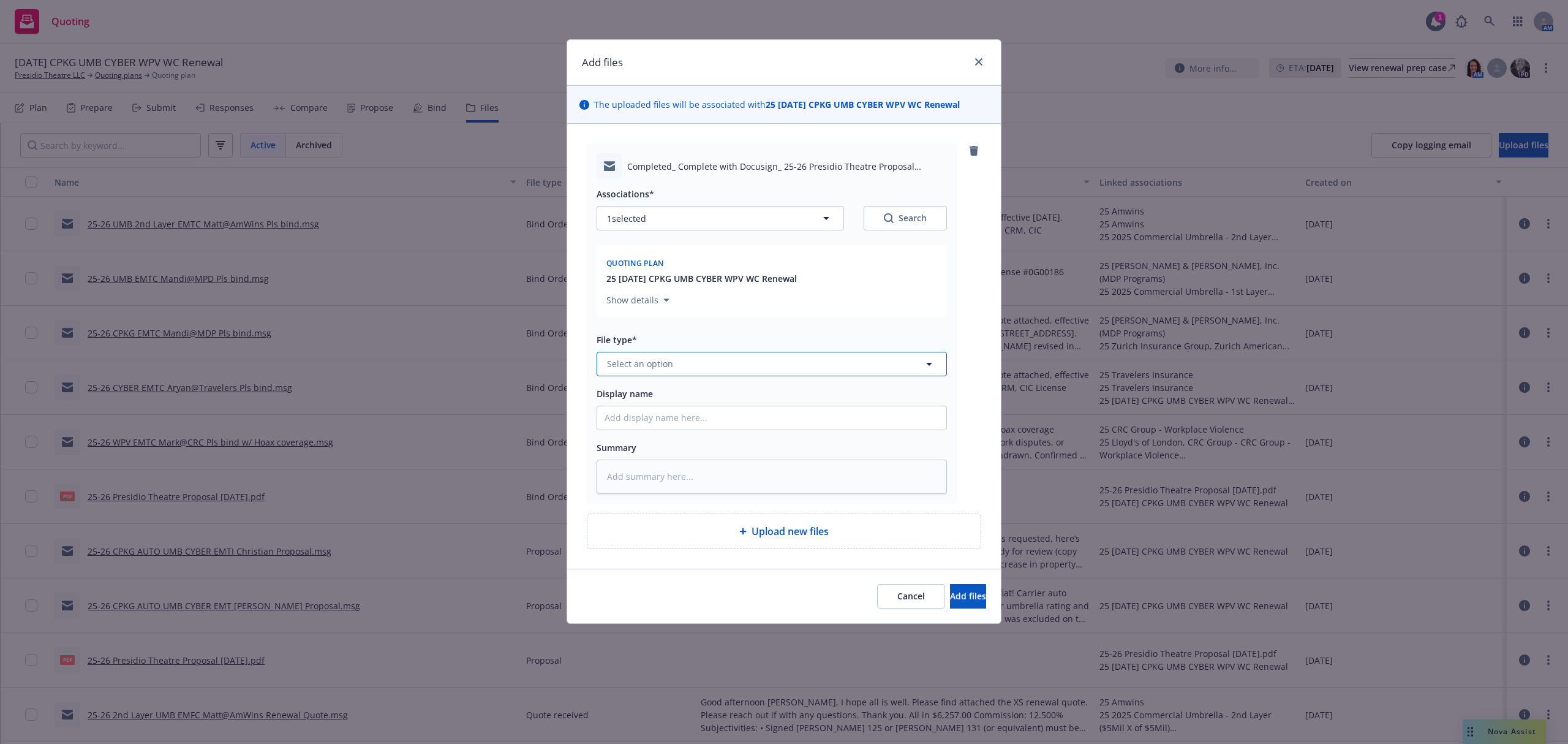
click at [637, 361] on span "Select an option" at bounding box center [640, 364] width 66 height 13
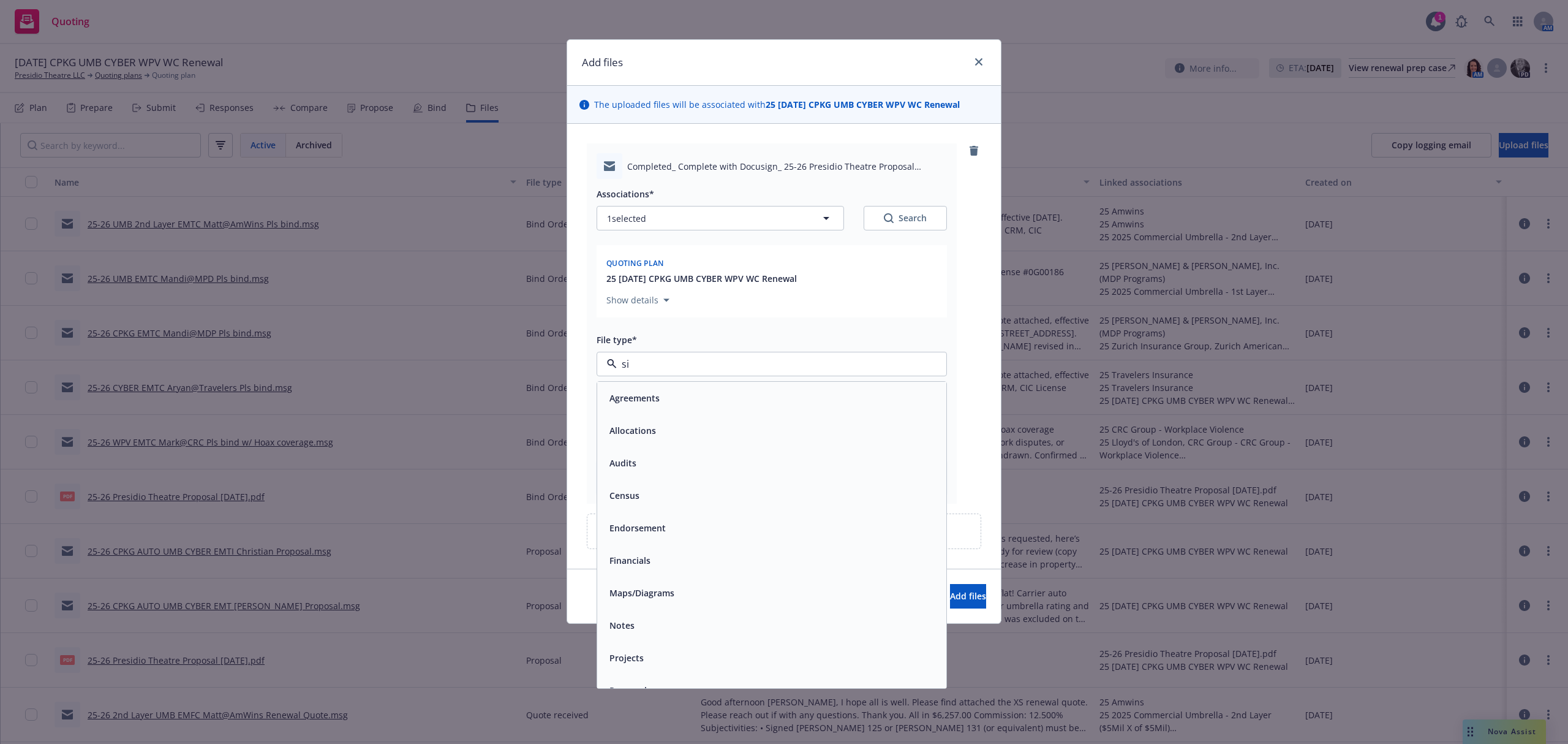
type input "sig"
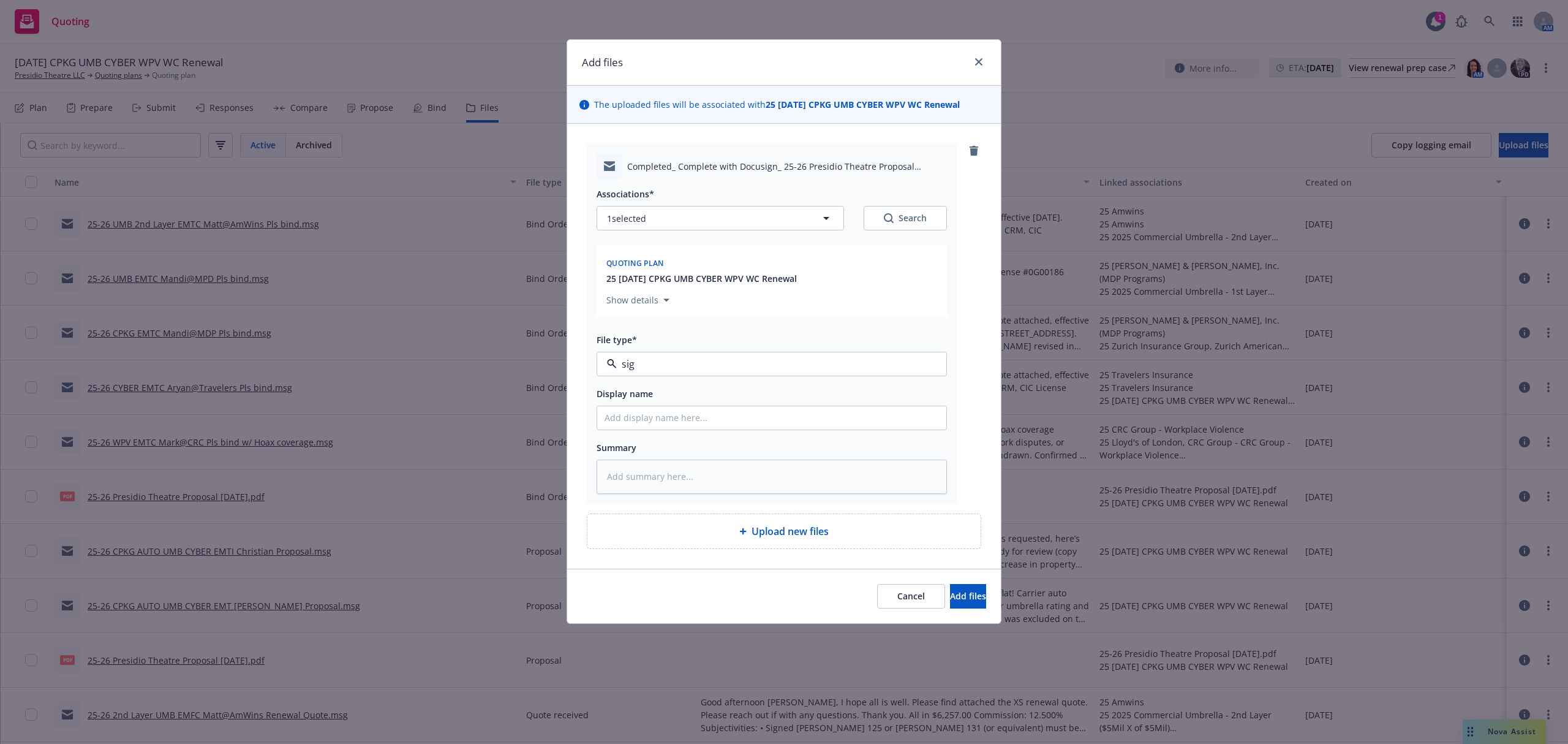
type textarea "x"
type input "2"
type textarea "x"
type input "25"
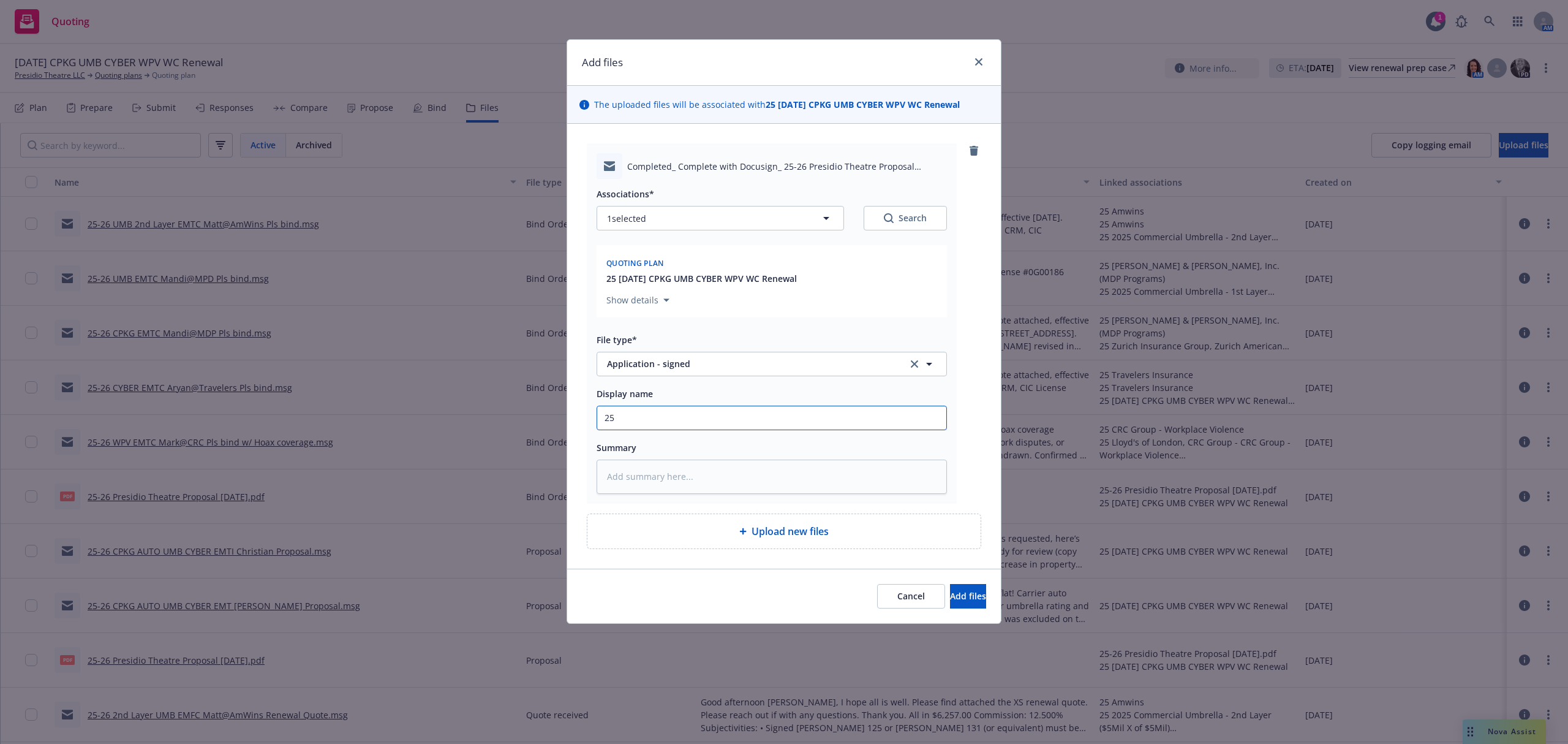
type textarea "x"
type input "25-"
type textarea "x"
type input "25-2"
type textarea "x"
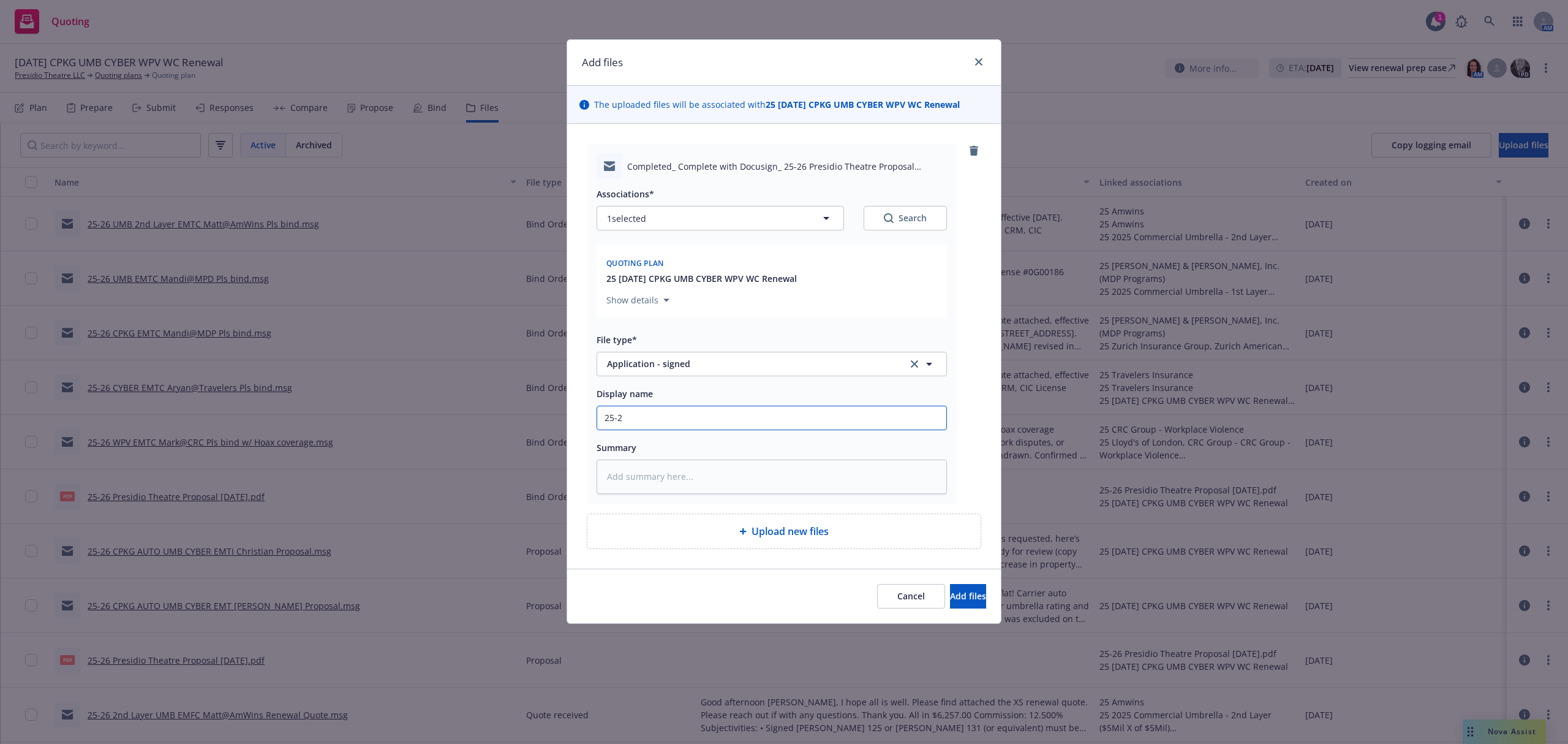
type input "25-26"
type textarea "x"
type input "25-26"
type textarea "x"
type input "25-26 C"
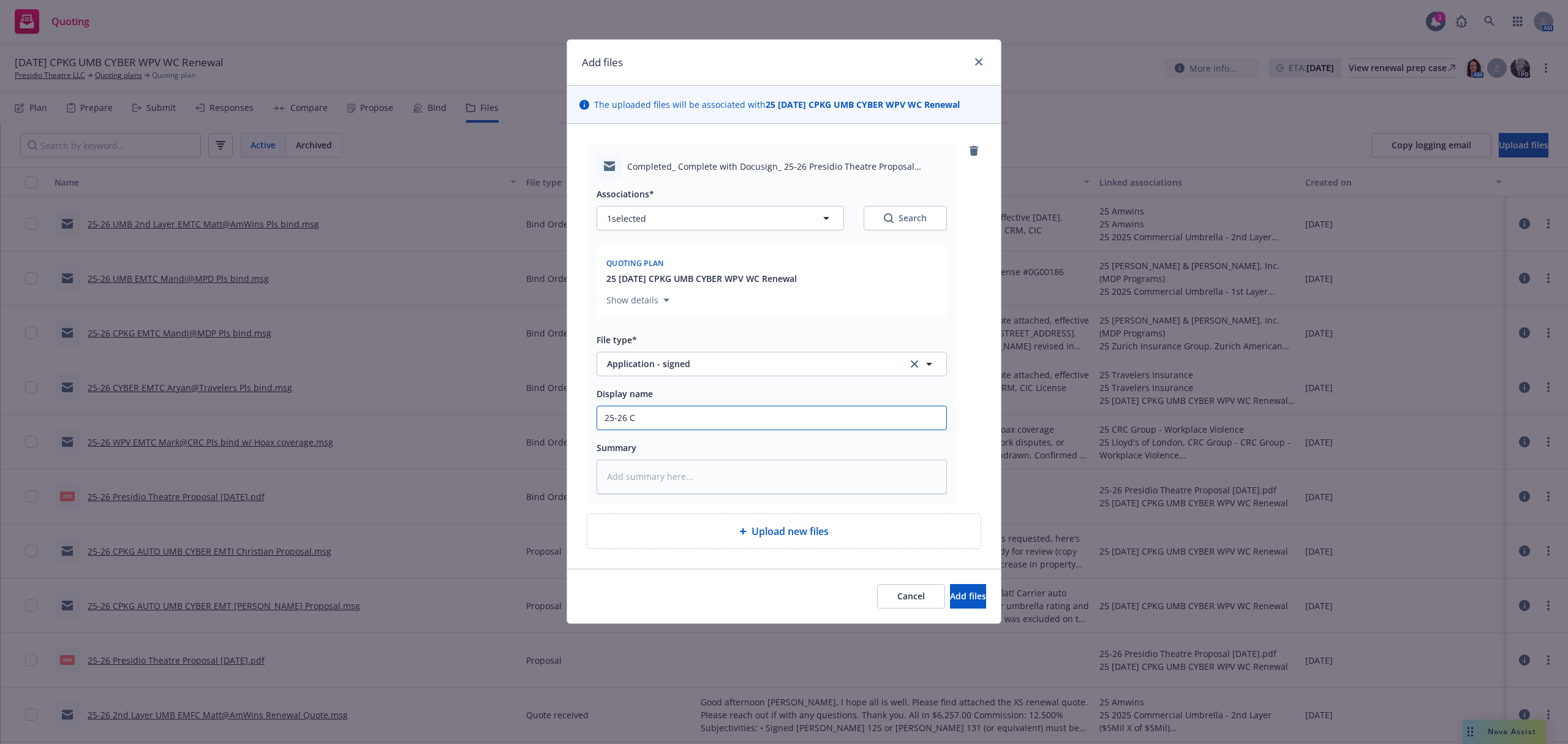
type textarea "x"
type input "25-26 CP"
type textarea "x"
type input "25-26 CPK"
type textarea "x"
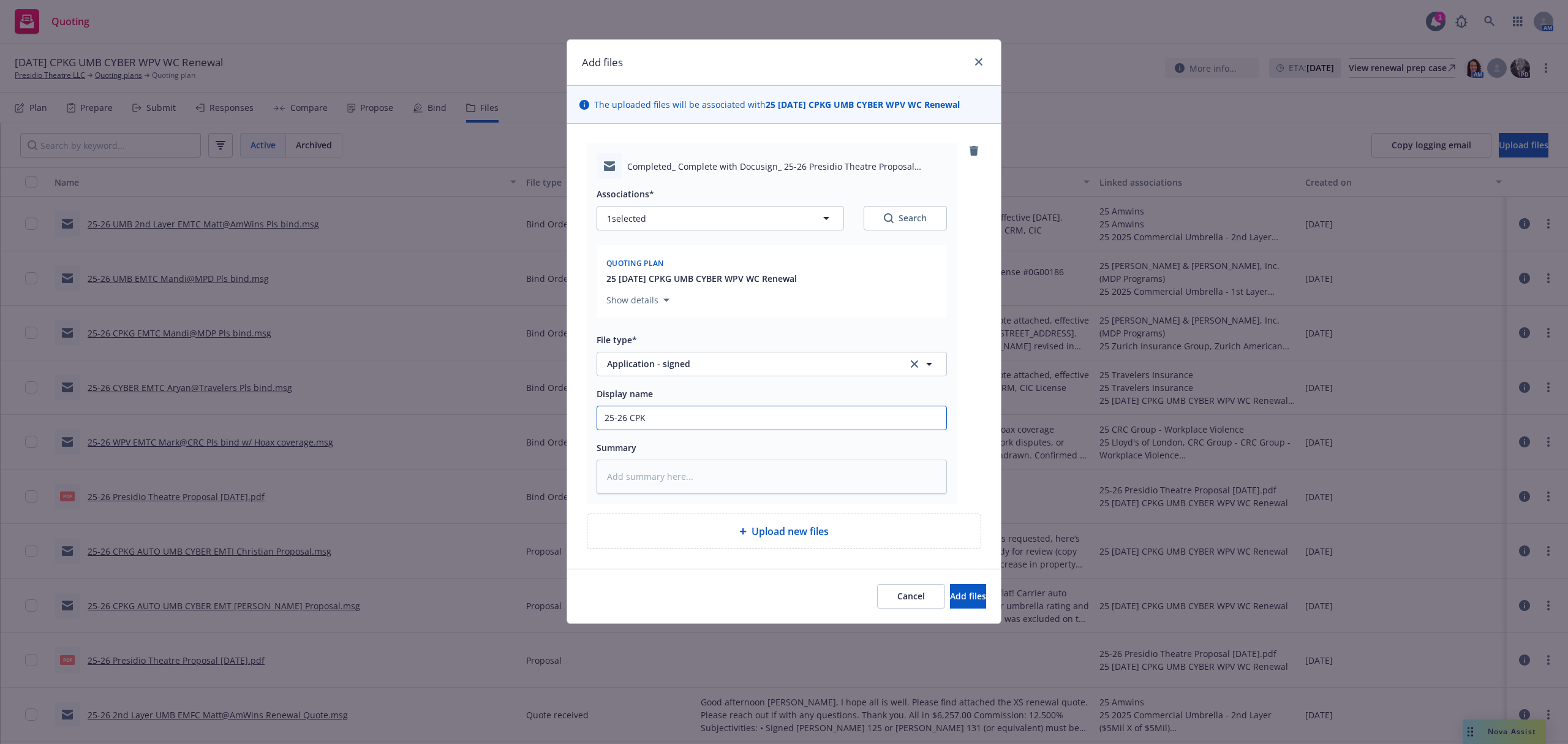
type input "25-26 CPKG"
type textarea "x"
type input "25-26 CPKG"
type textarea "x"
type input "25-26 CPKG E"
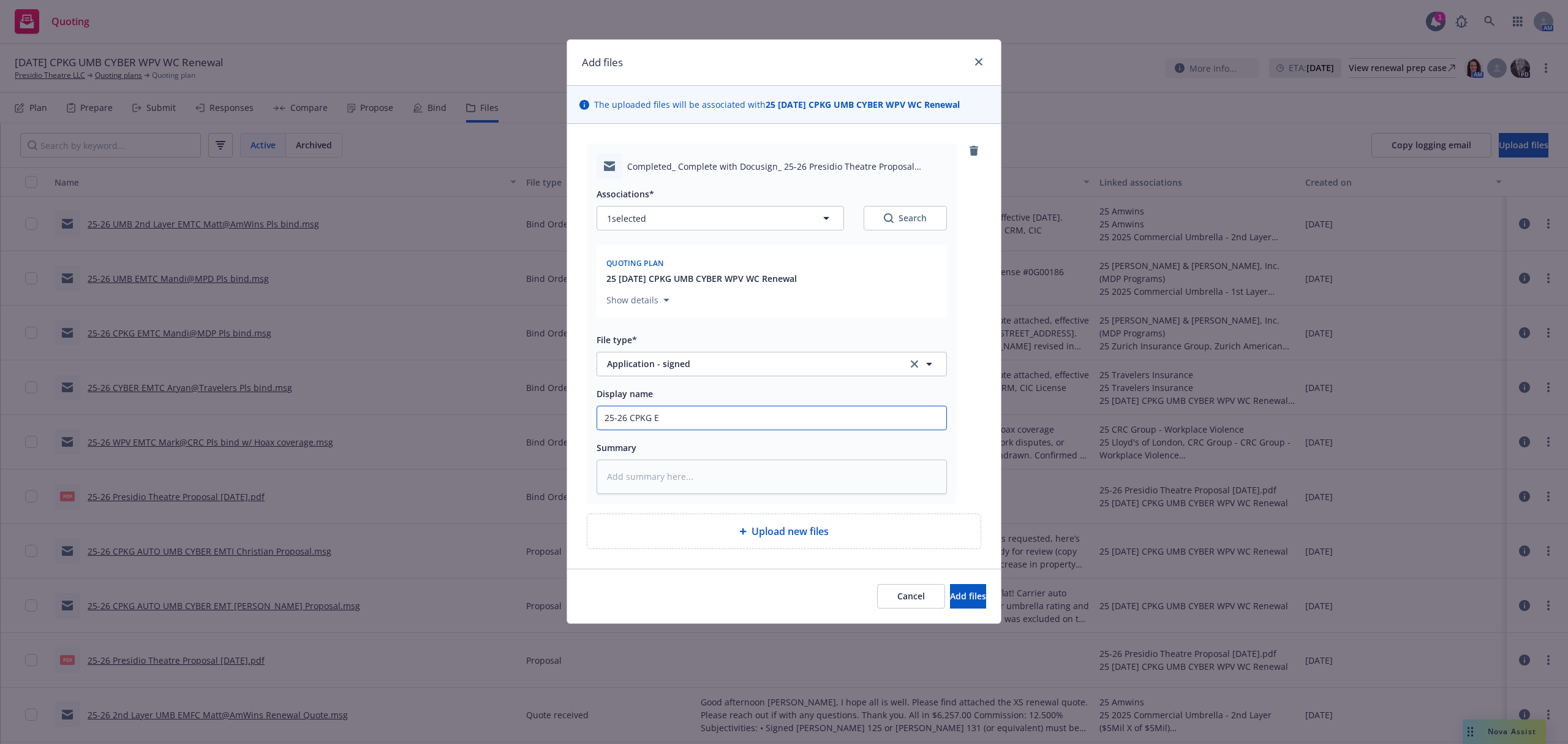
type textarea "x"
type input "25-26 CPKG EM"
type textarea "x"
type input "25-26 CPKG EMF"
type textarea "x"
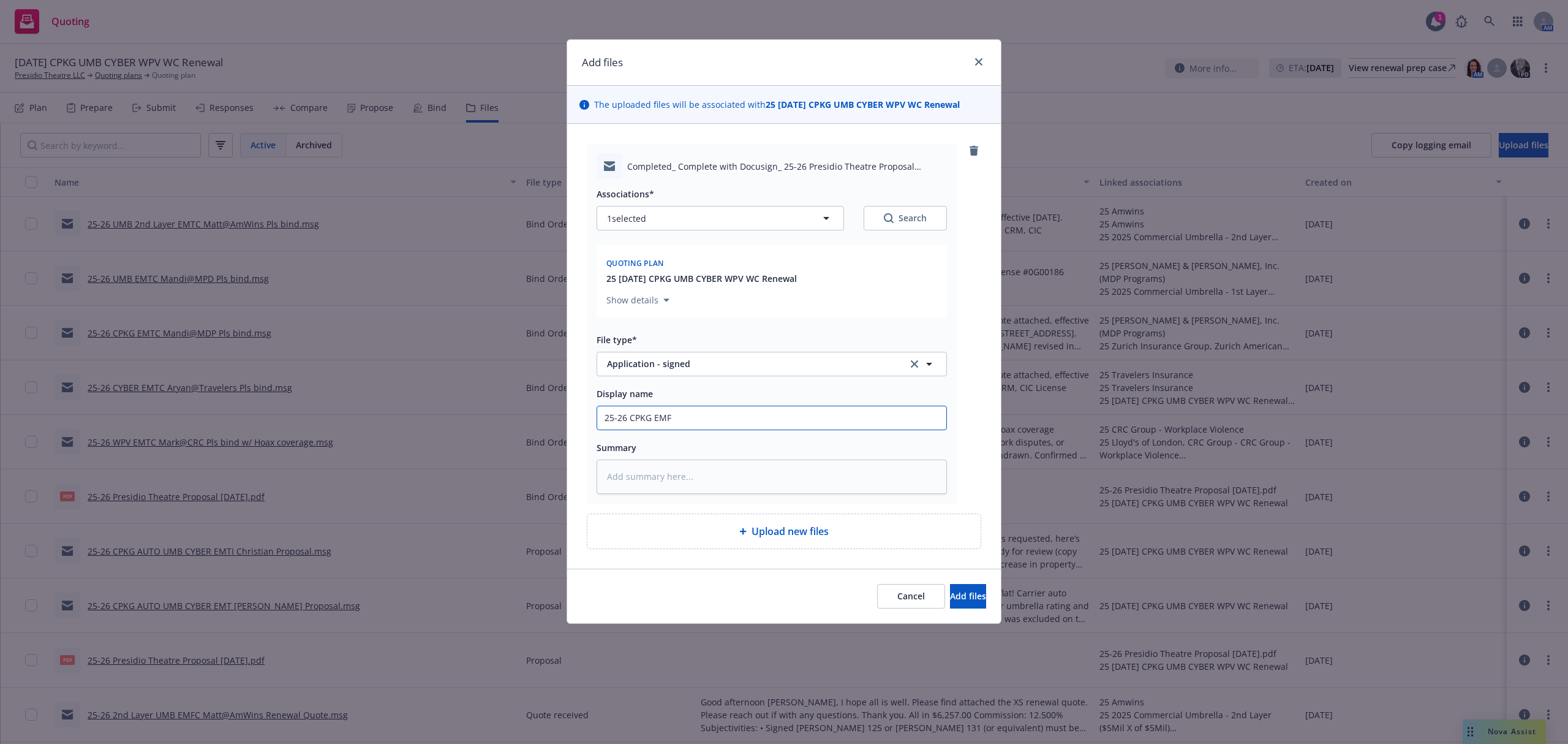
type input "25-26 CPKG EMFI"
type textarea "x"
type input "25-26 CPKG EMFI"
type textarea "x"
type input "25-26 CPKG EMFI C"
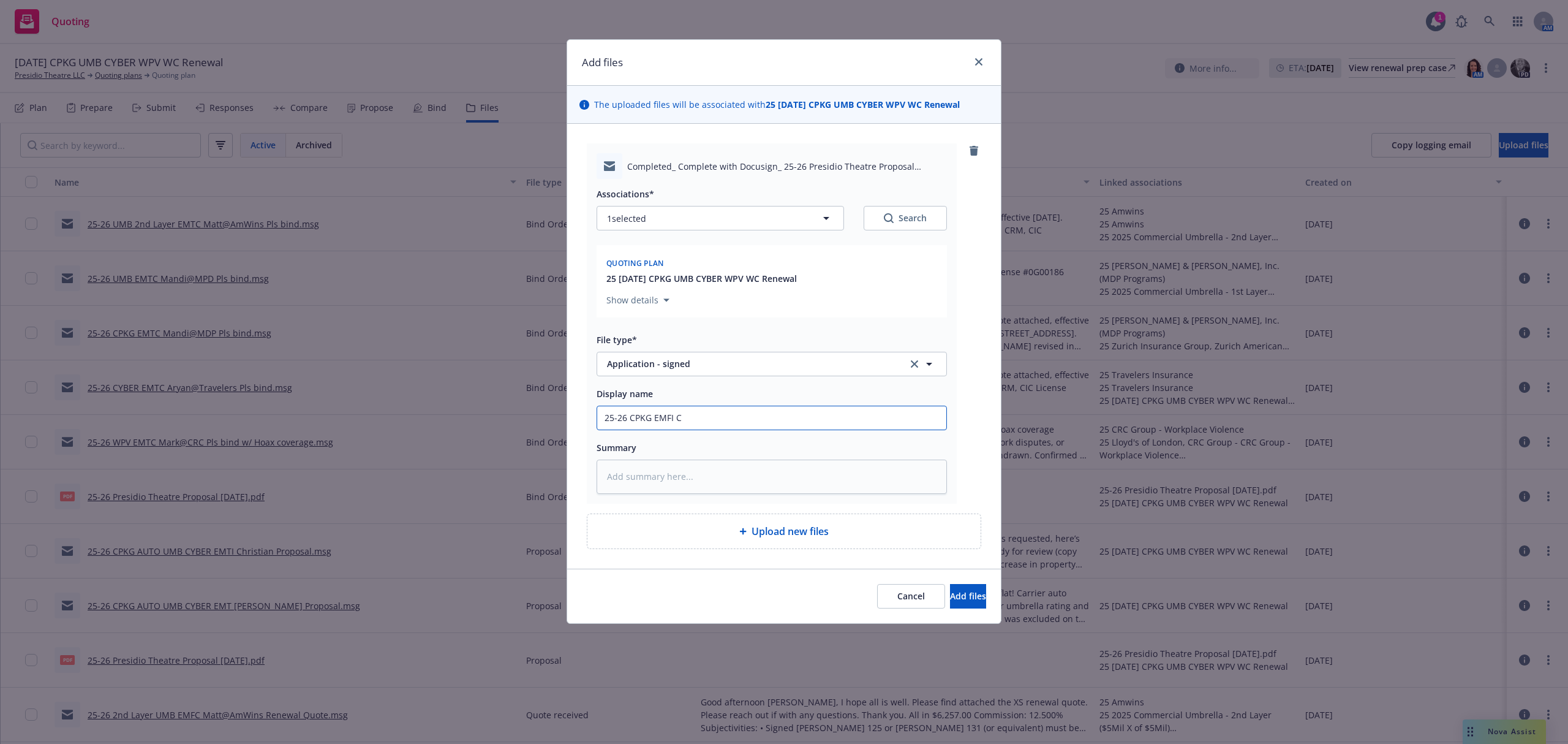
type textarea "x"
type input "25-26 CPKG EMFI Ch"
type textarea "x"
type input "25-26 CPKG EMFI Chr"
type textarea "x"
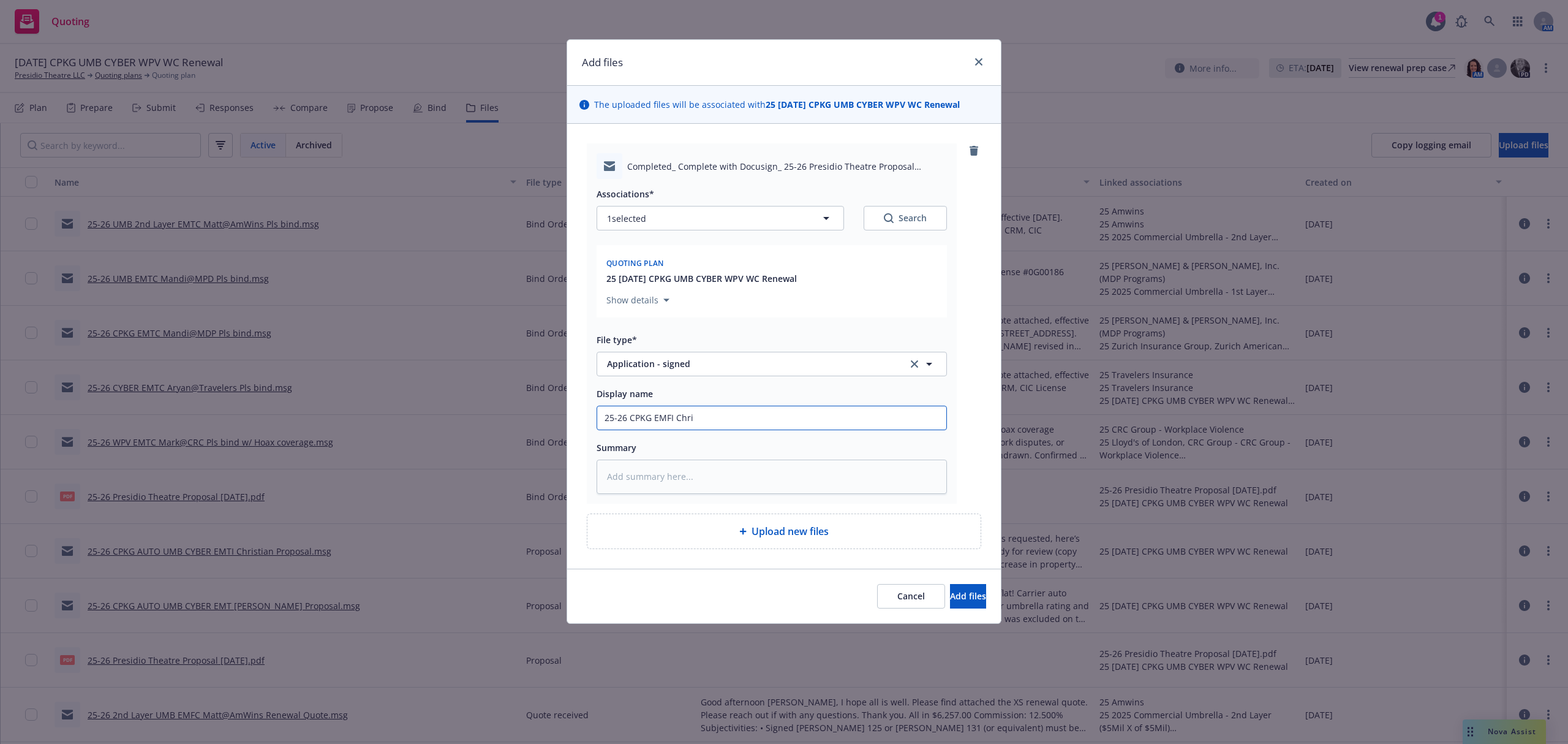
type input "25-26 CPKG EMFI Chris"
type textarea "x"
type input "25-26 CPKG EMFI Christ"
type textarea "x"
type input "25-26 CPKG EMFI Christi"
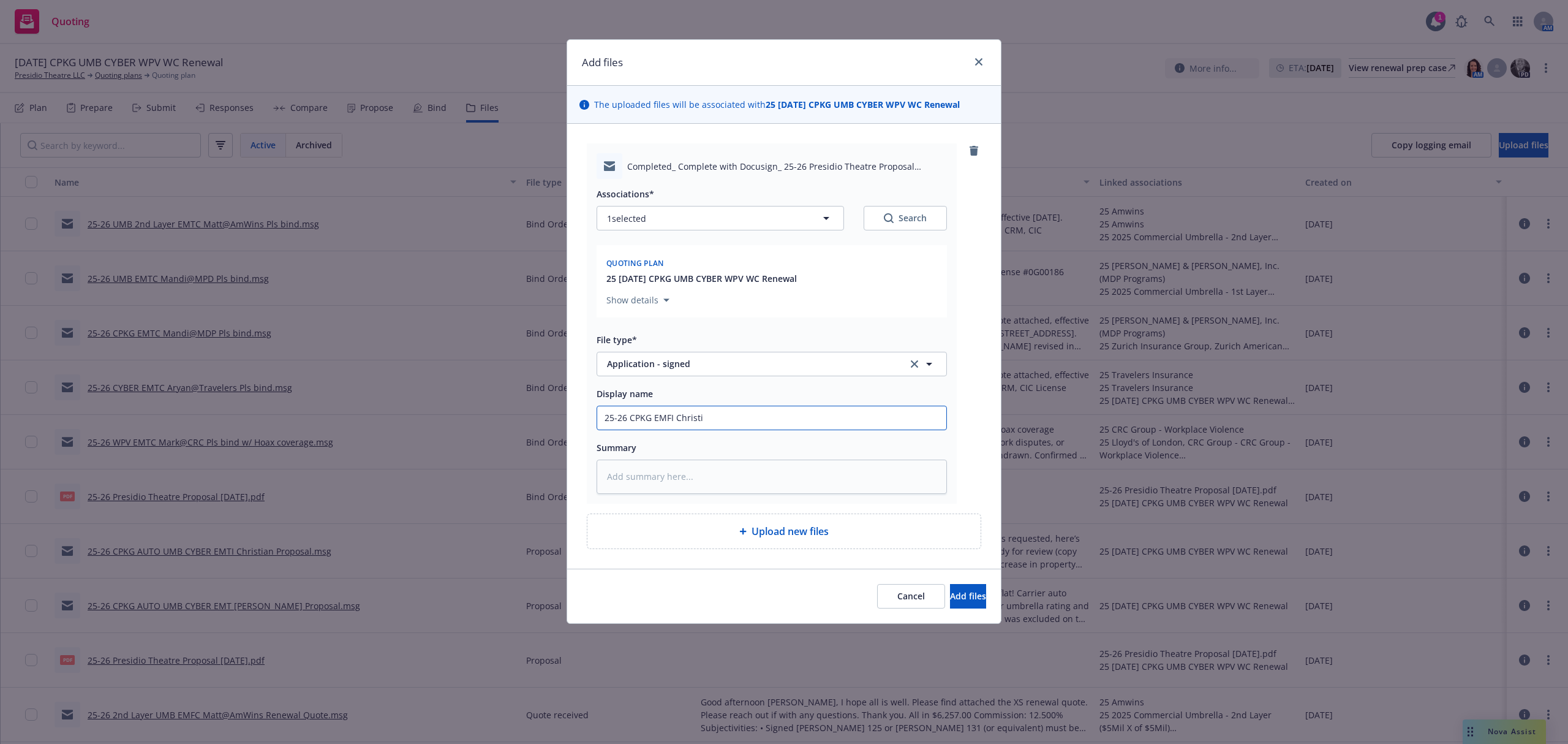
type textarea "x"
type input "25-26 CPKG EMFI Christia"
type textarea "x"
type input "25-26 CPKG EMFI Christian"
type textarea "x"
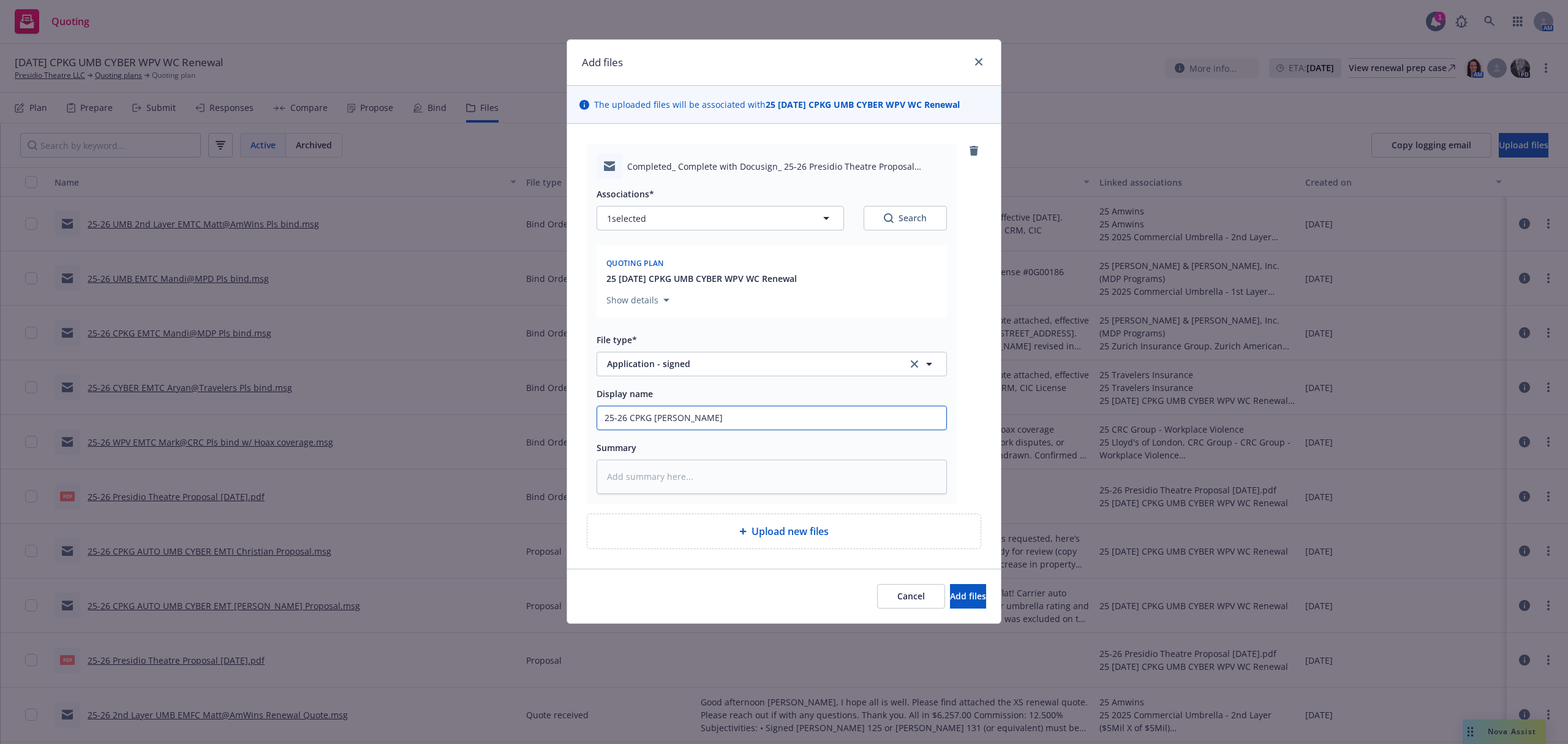
type input "25-26 CPKG EMFI Christian"
type textarea "x"
type input "25-26 CPKG EMFI Christian P"
type textarea "x"
type input "25-26 CPKG EMFI Christian"
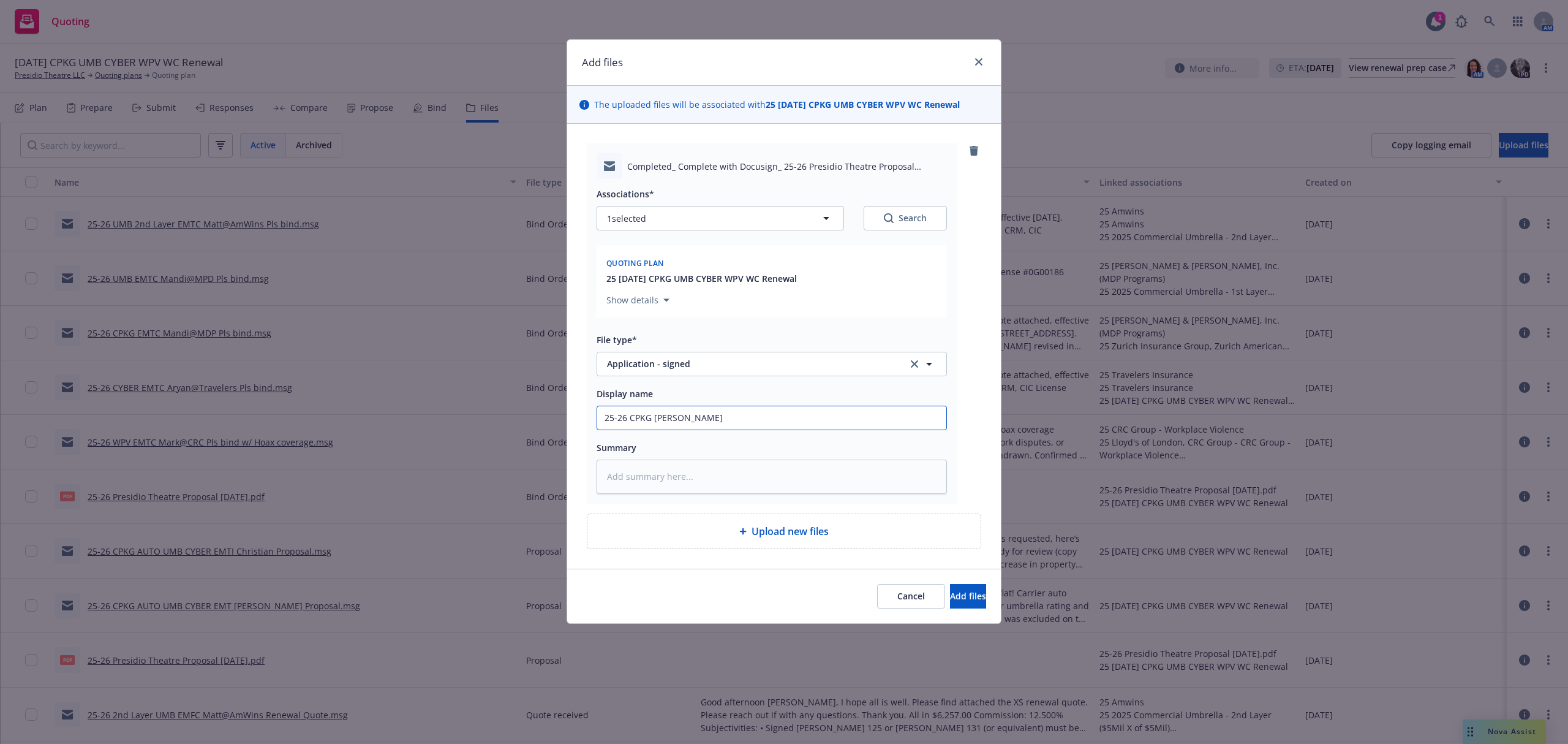
type textarea "x"
type input "25-26 CPKG EMFI Christian S"
type textarea "x"
type input "25-26 CPKG EMFI Christian Si"
type textarea "x"
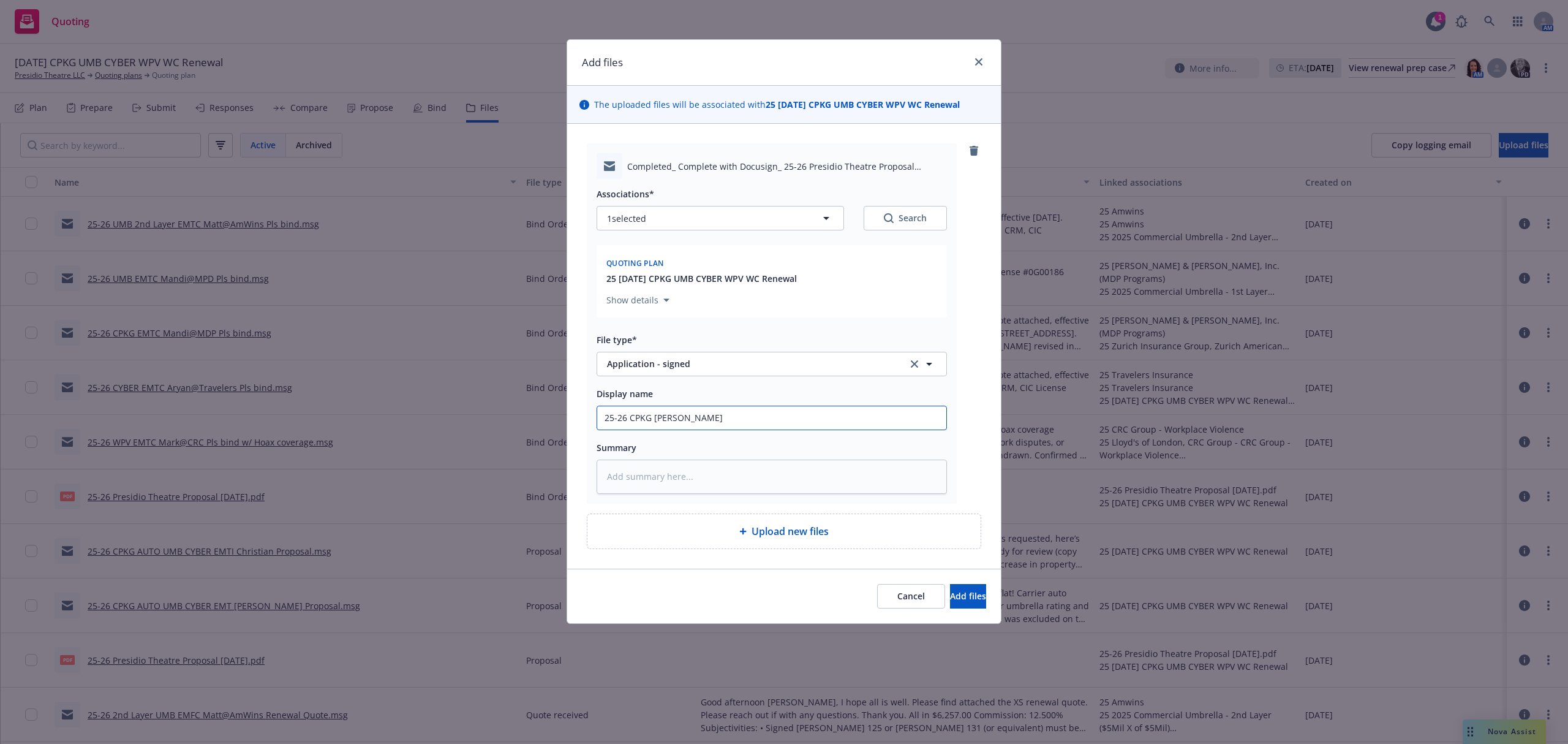
type input "25-26 CPKG EMFI Christian Sig"
type textarea "x"
type input "25-26 CPKG EMFI Christian Sign"
type textarea "x"
type input "25-26 CPKG EMFI Christian Signe"
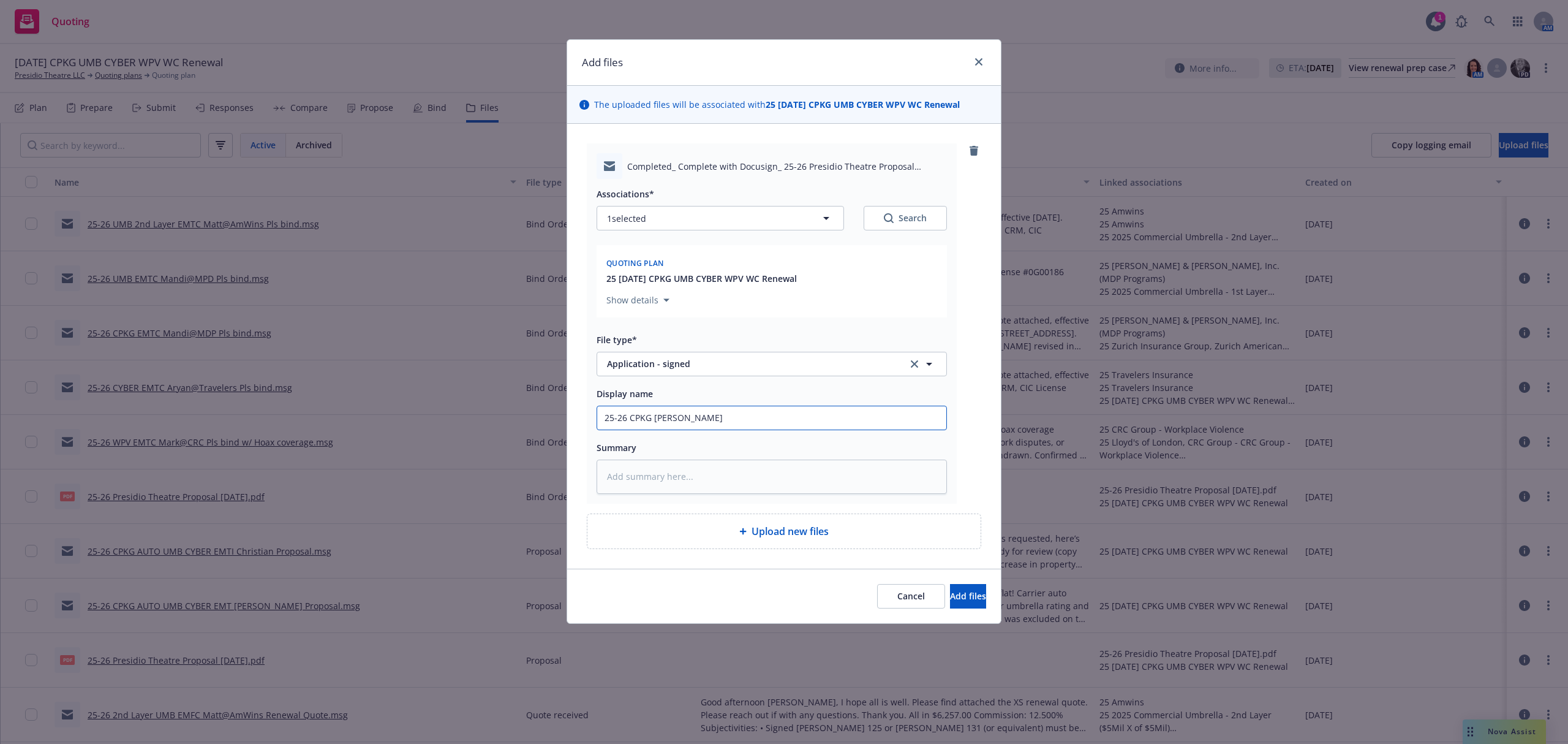
type textarea "x"
type input "25-26 CPKG EMFI Christian Signed"
type textarea "x"
type input "25-26 CPKG EMFI Christian Signed"
type textarea "x"
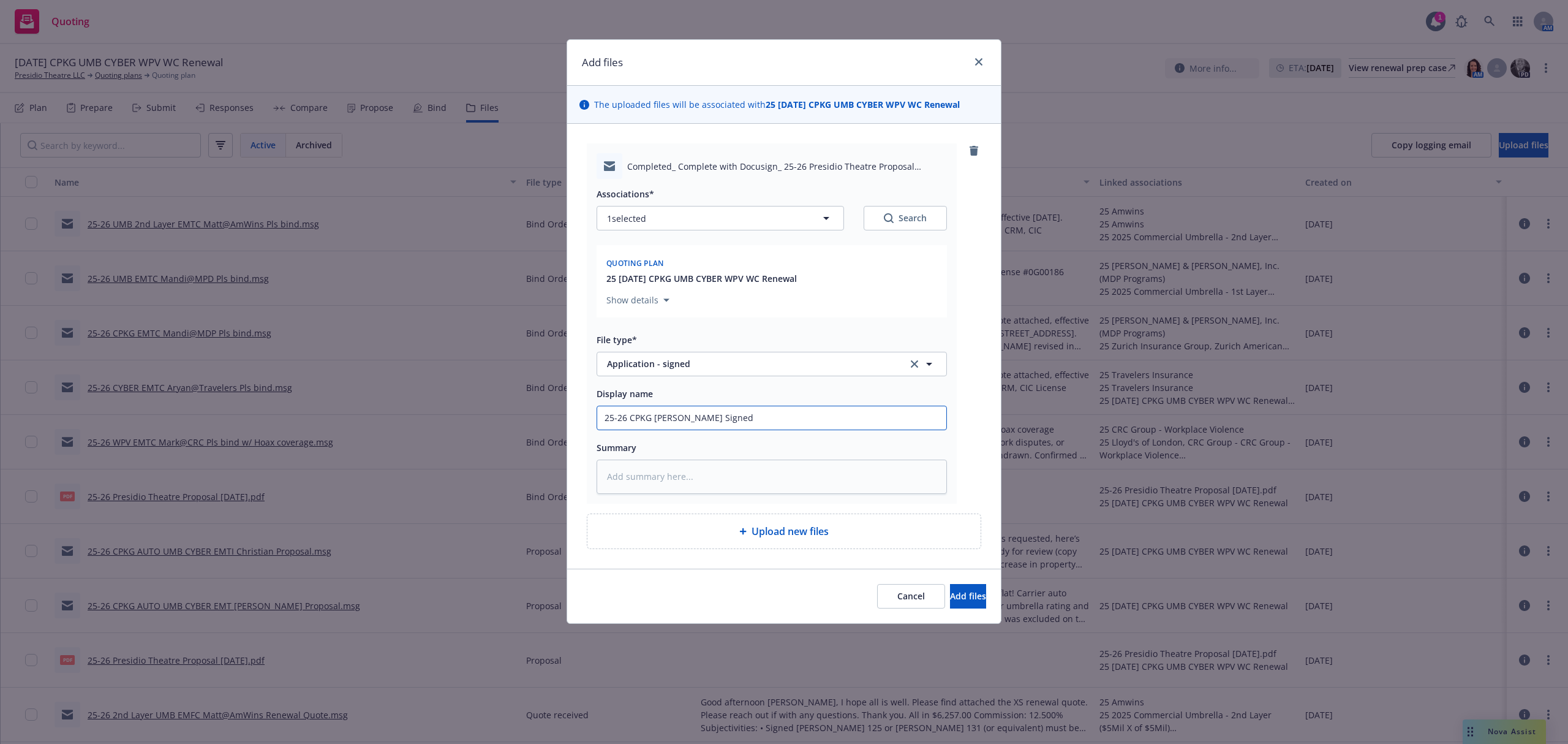
type input "25-26 CPKG EMFI Christian Signed D"
type textarea "x"
type input "25-26 CPKG EMFI Christian Signed Doc"
type textarea "x"
type input "25-26 CPKG EMFI Christian Signed Docs"
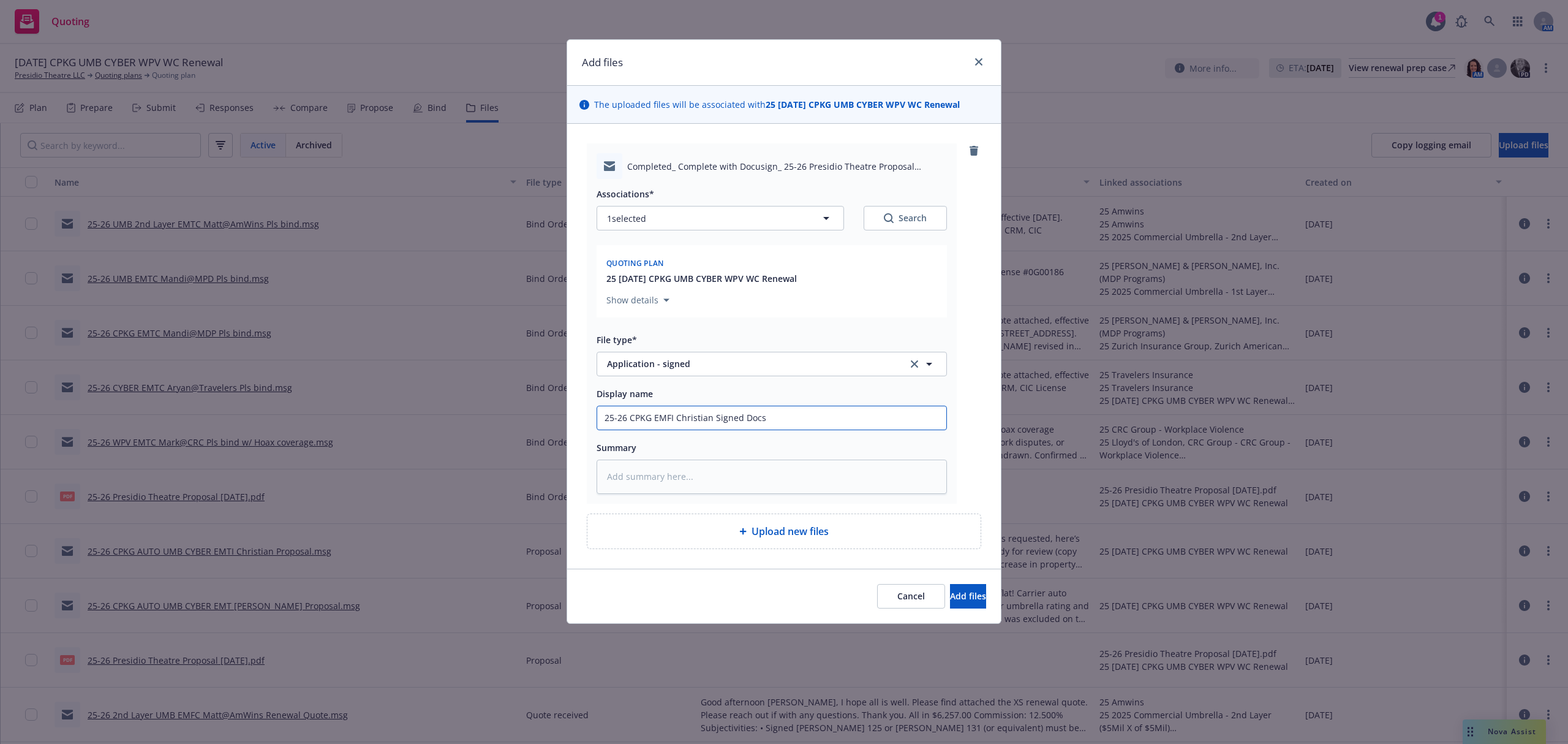
type textarea "x"
type input "25-26 CPKG EMFI Christian Signed Docs t"
type textarea "x"
type input "25-26 CPKG EMFI Christian Signed Docs to"
type textarea "x"
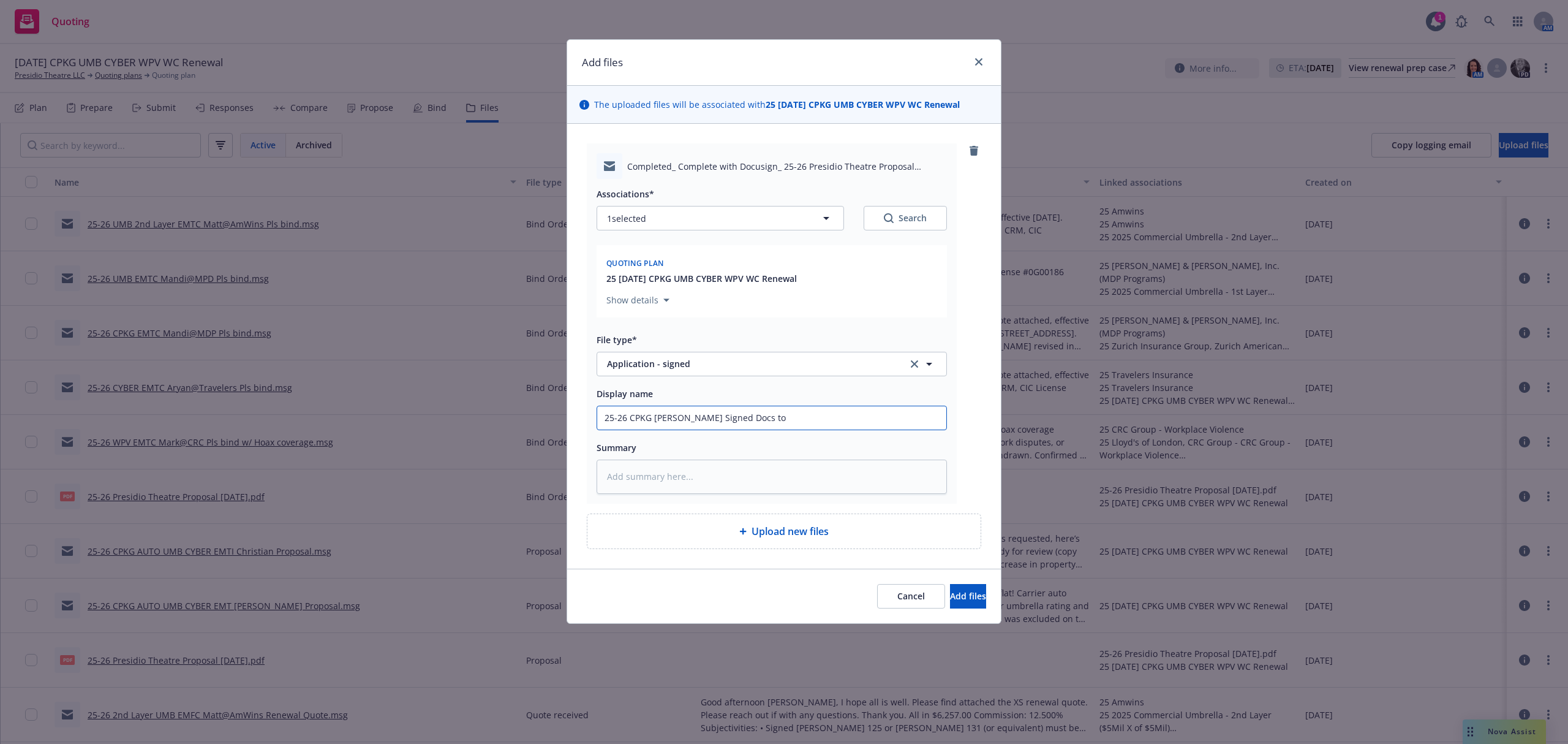
type input "25-26 CPKG EMFI Christian Signed Docs to"
type textarea "x"
type input "25-26 CPKG EMFI Christian Signed Docs to b"
type textarea "x"
type input "25-26 CPKG EMFI Christian Signed Docs to bo"
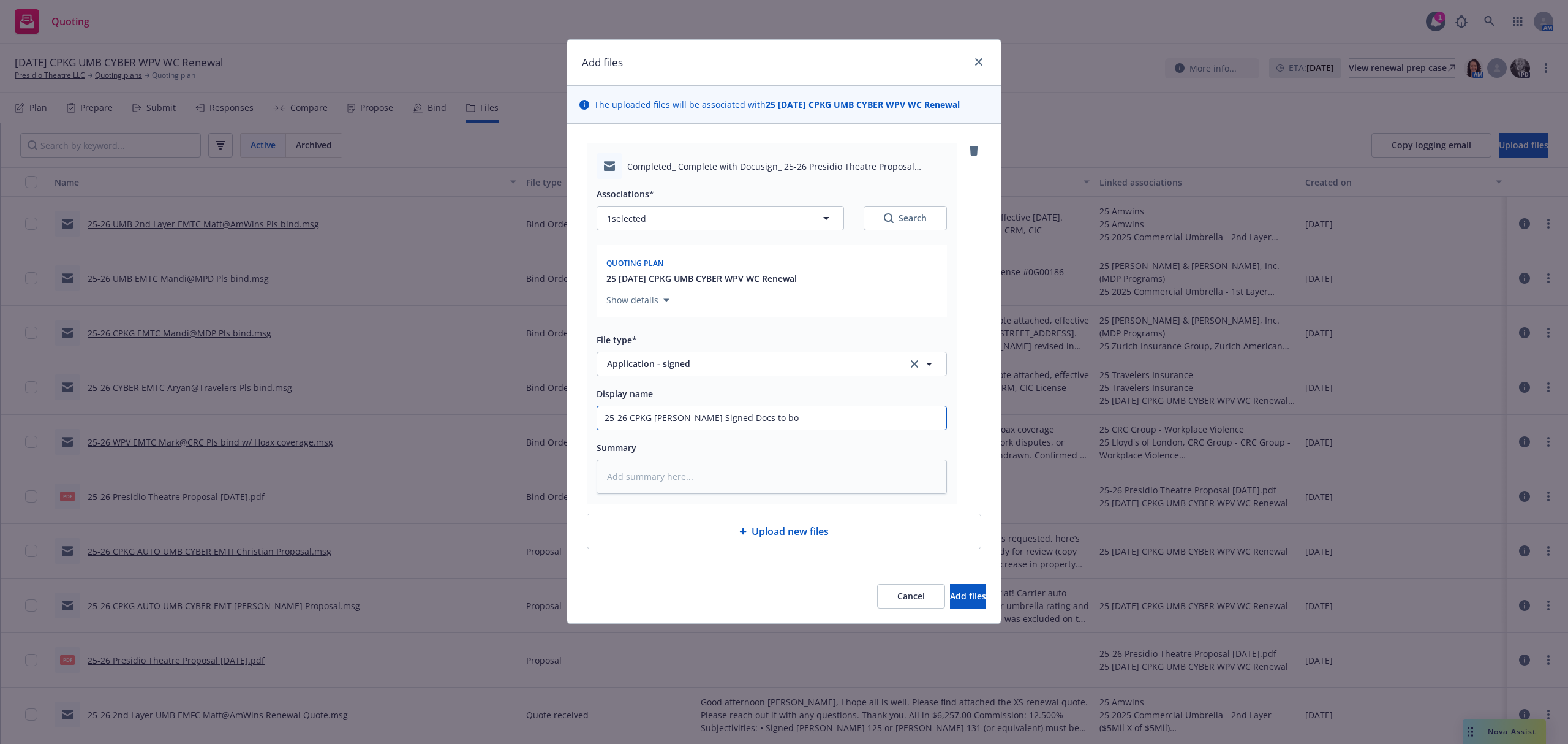
type textarea "x"
type input "25-26 CPKG EMFI Christian Signed Docs to b"
type textarea "x"
type input "25-26 CPKG EMFI Christian Signed Docs to bi"
type textarea "x"
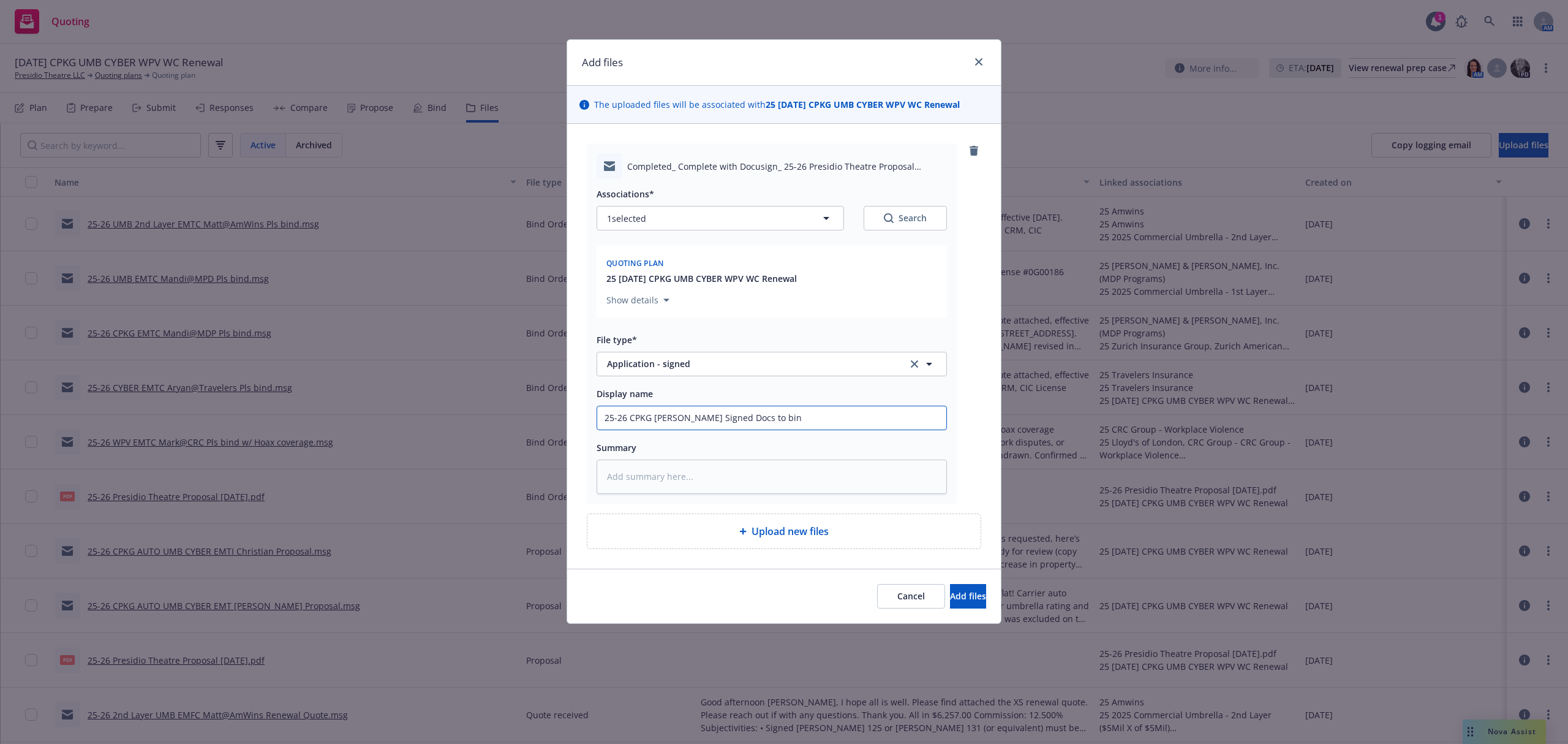
type input "25-26 CPKG EMFI Christian Signed Docs to bind"
type textarea "x"
type input "25-26 CPKG EMFI Christian Signed Docs to bind"
paste textarea "All signers completed Complete with Docusign: 25-26 Presidio Theatre Proposal 9…"
type textarea "x"
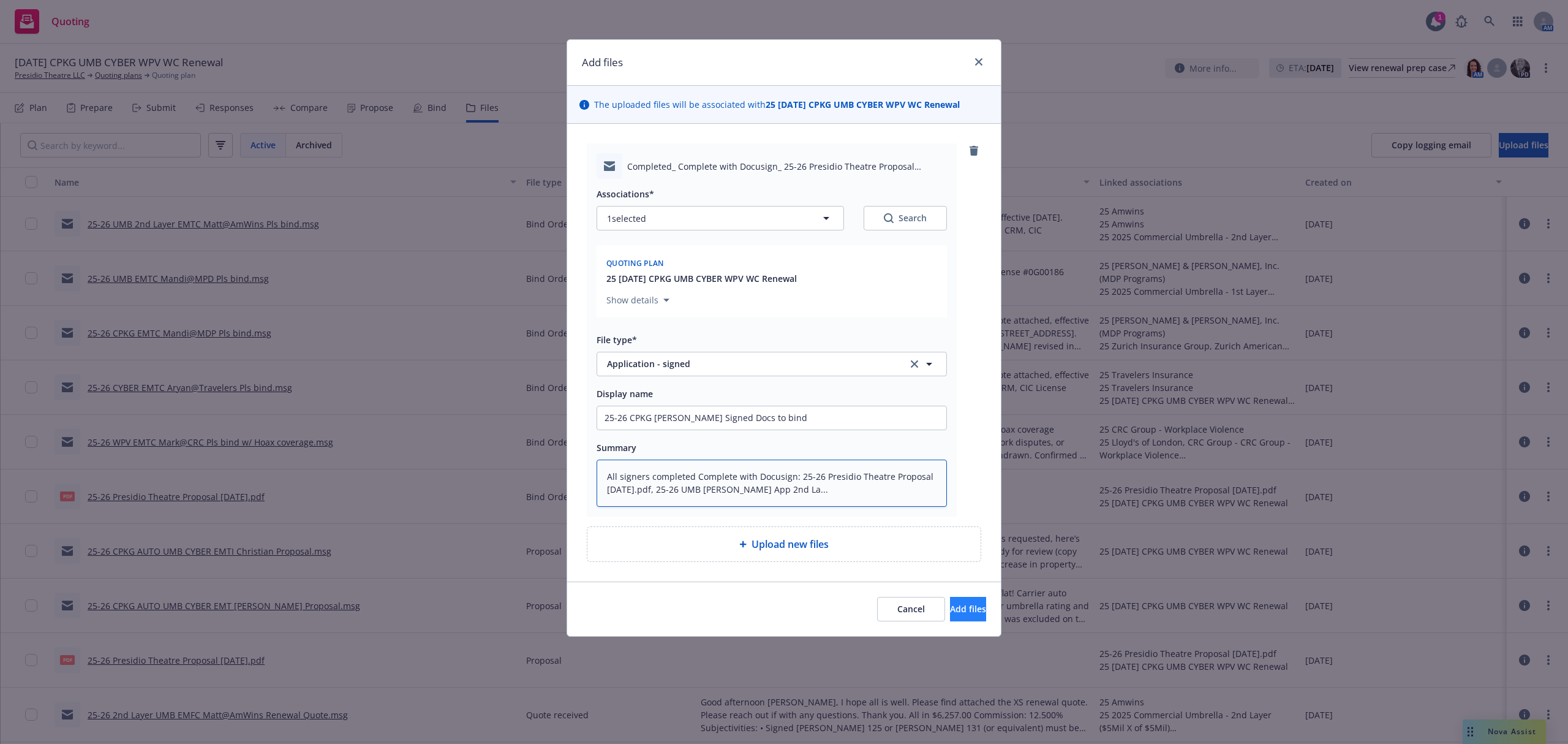
type textarea "All signers completed Complete with Docusign: 25-26 Presidio Theatre Proposal 9…"
click at [950, 600] on button "Add files" at bounding box center [968, 609] width 36 height 24
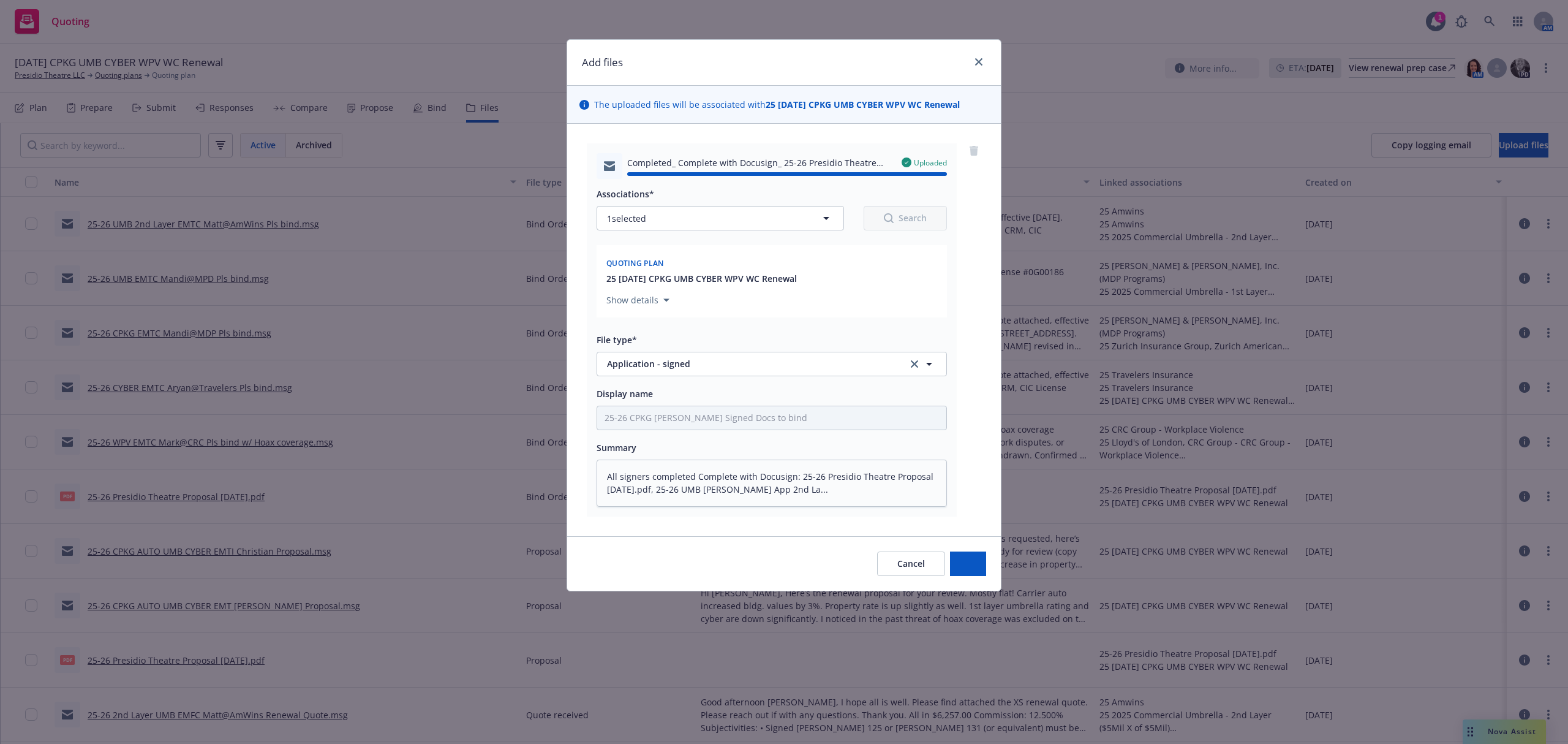
type textarea "x"
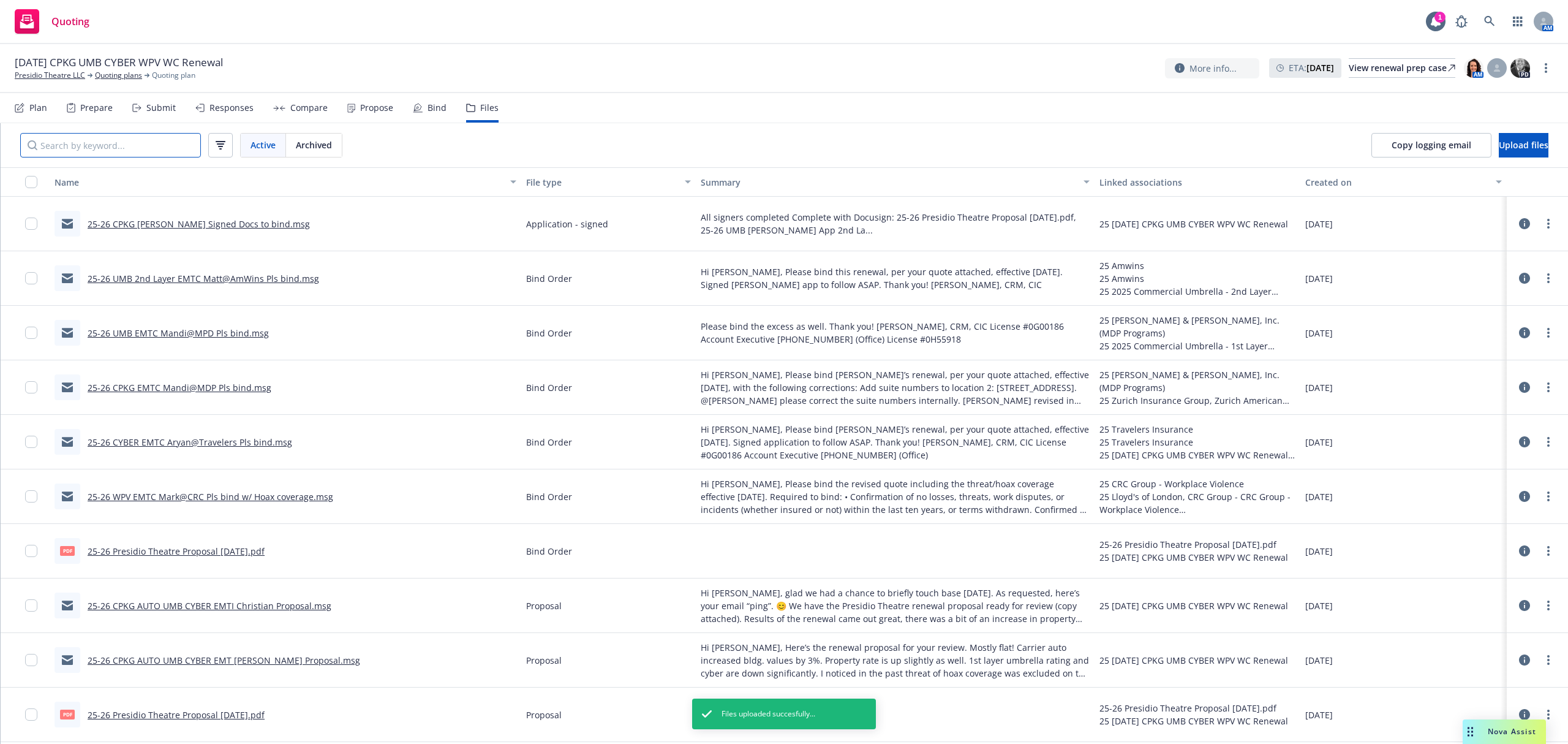
click at [113, 149] on input "Search by keyword..." at bounding box center [111, 145] width 181 height 24
click at [57, 72] on link "Presidio Theatre LLC" at bounding box center [50, 75] width 71 height 11
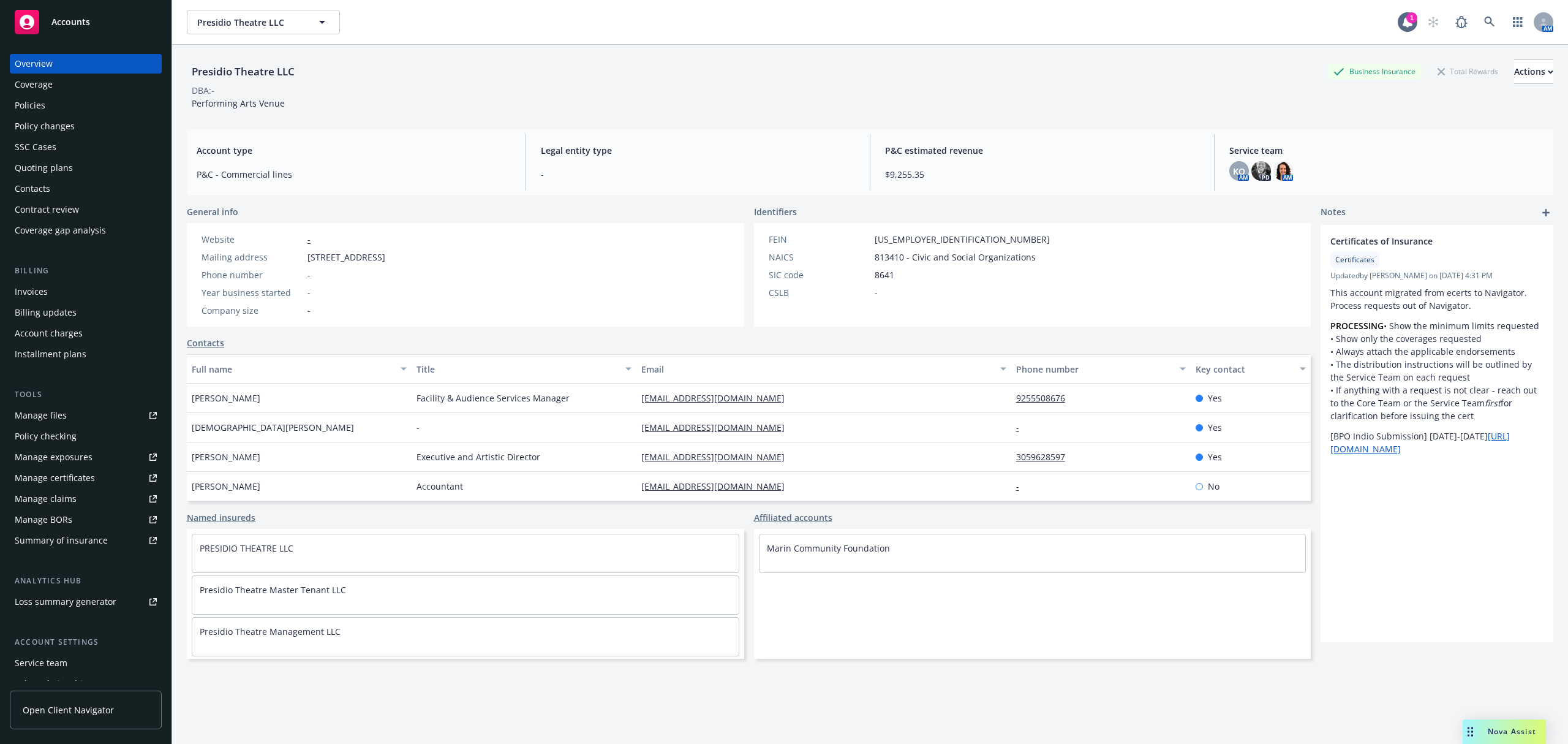
click at [64, 413] on div "Manage files" at bounding box center [40, 416] width 52 height 20
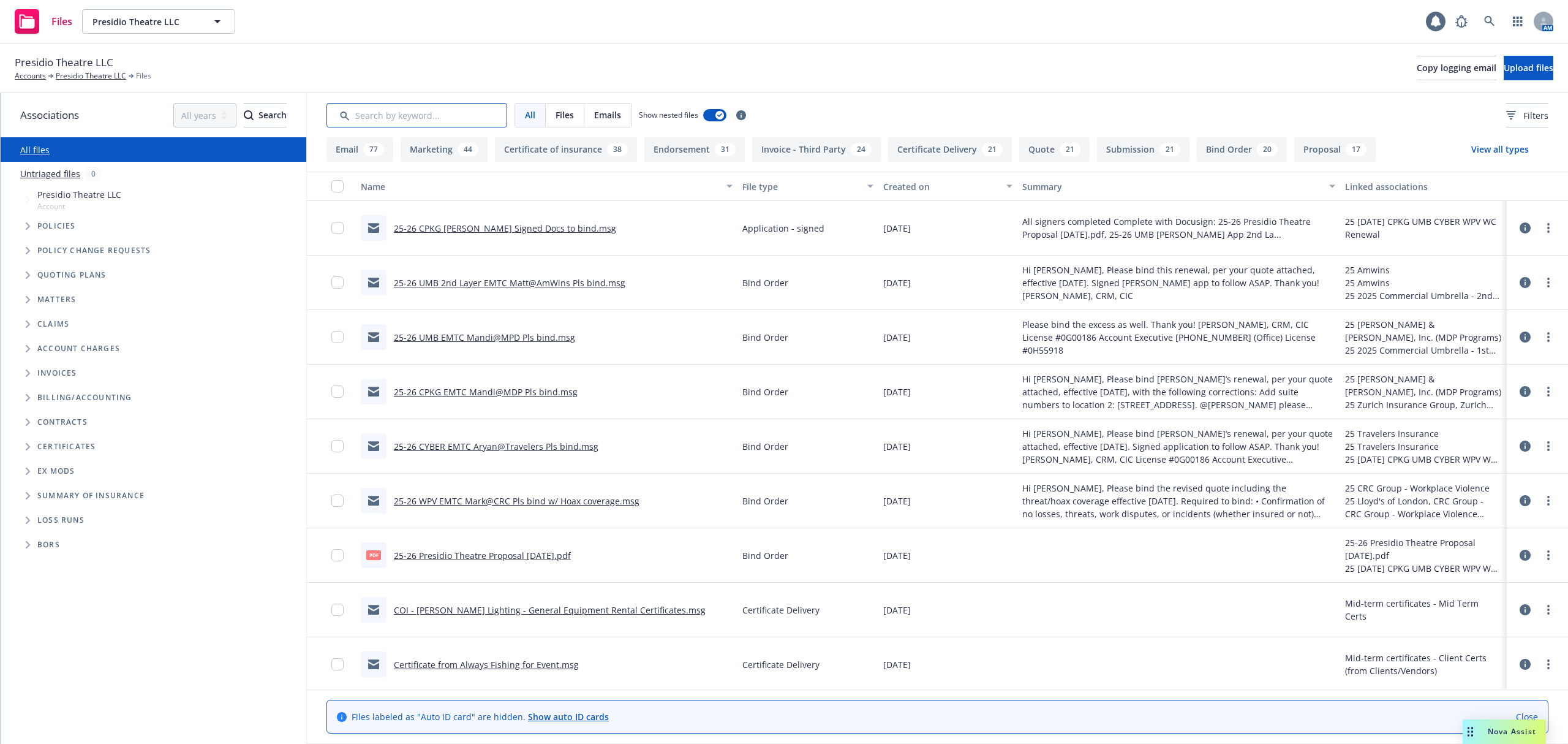
click at [412, 114] on input "Search by keyword..." at bounding box center [417, 115] width 181 height 24
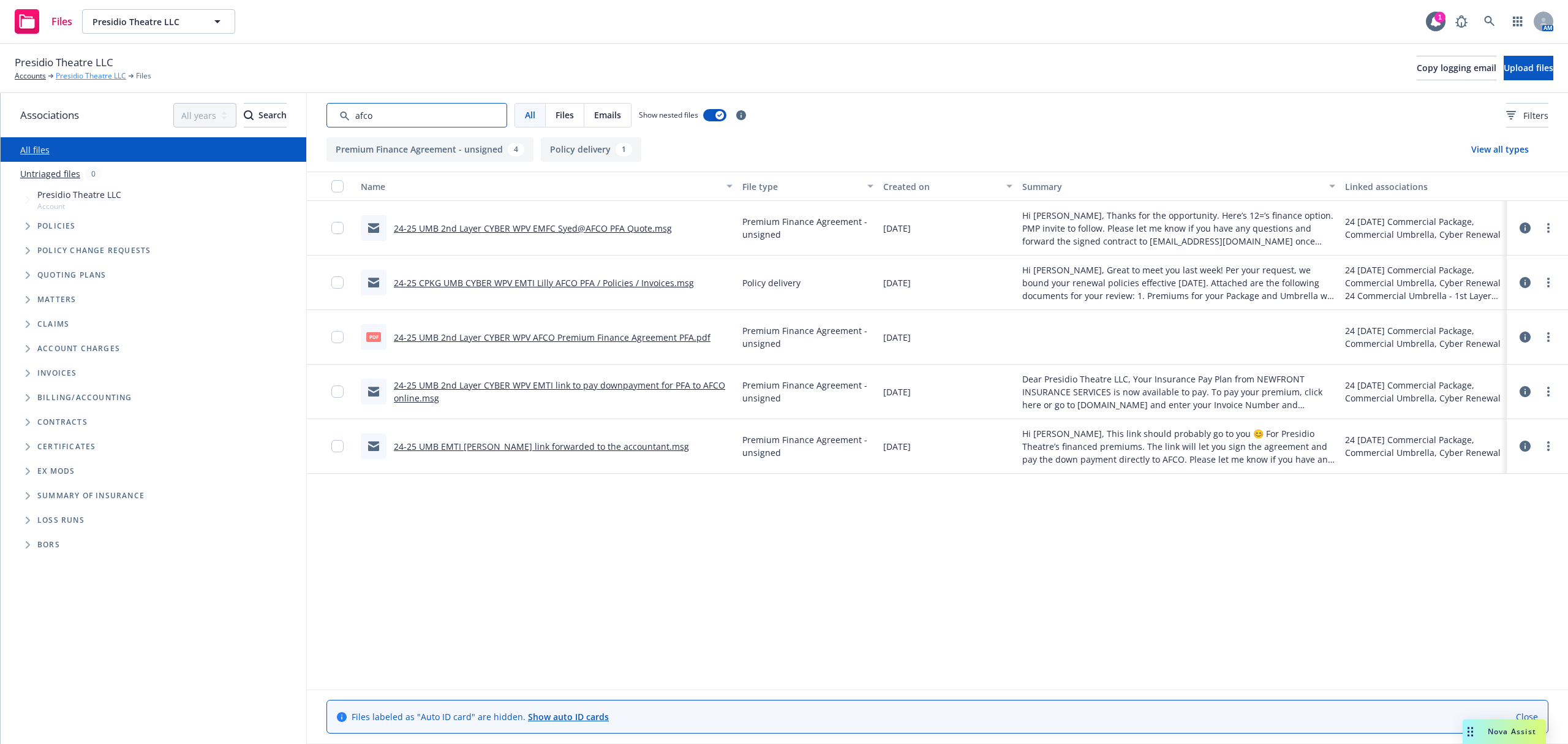
type input "afco"
click at [76, 71] on link "Presidio Theatre LLC" at bounding box center [91, 76] width 71 height 11
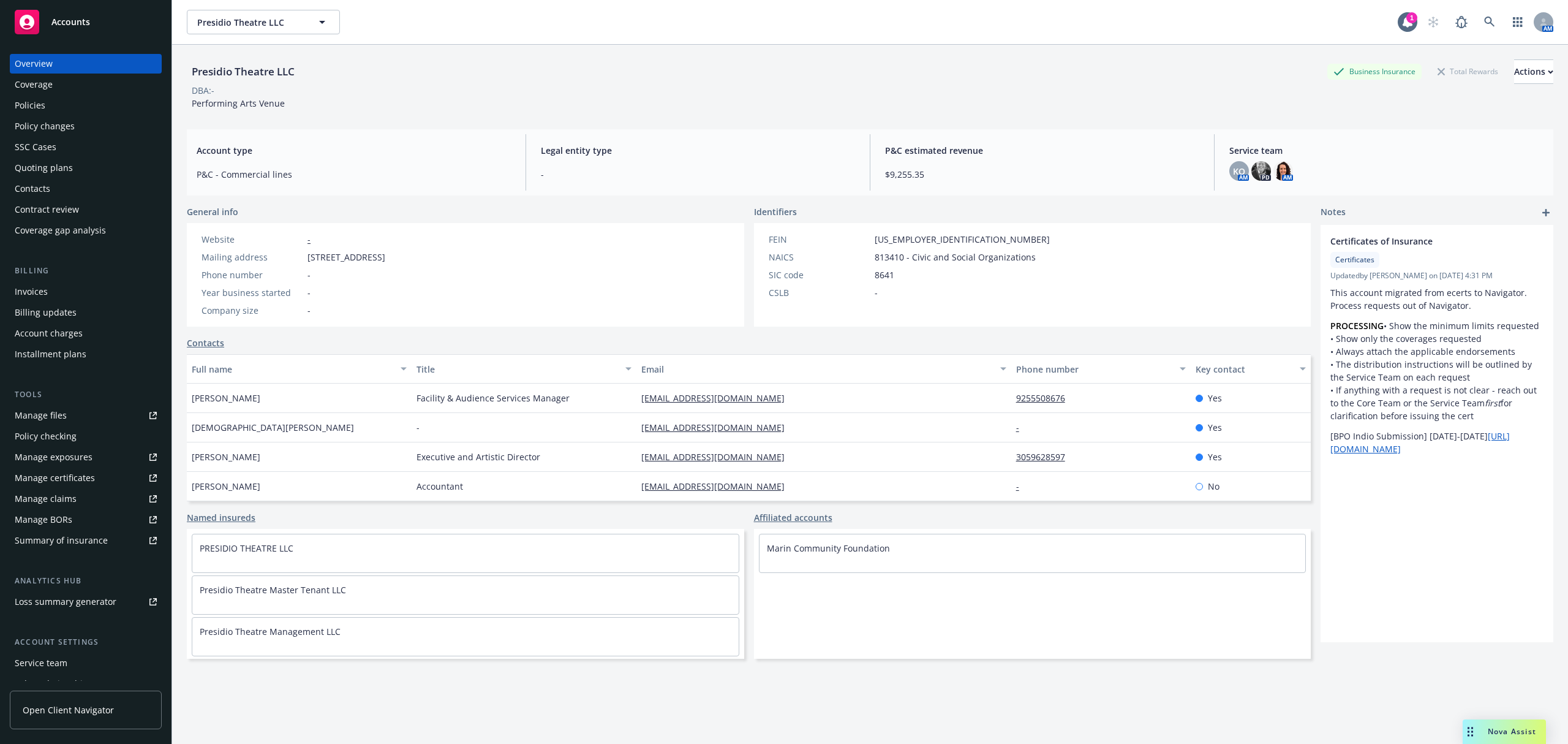
click at [32, 109] on div "Policies" at bounding box center [30, 105] width 31 height 20
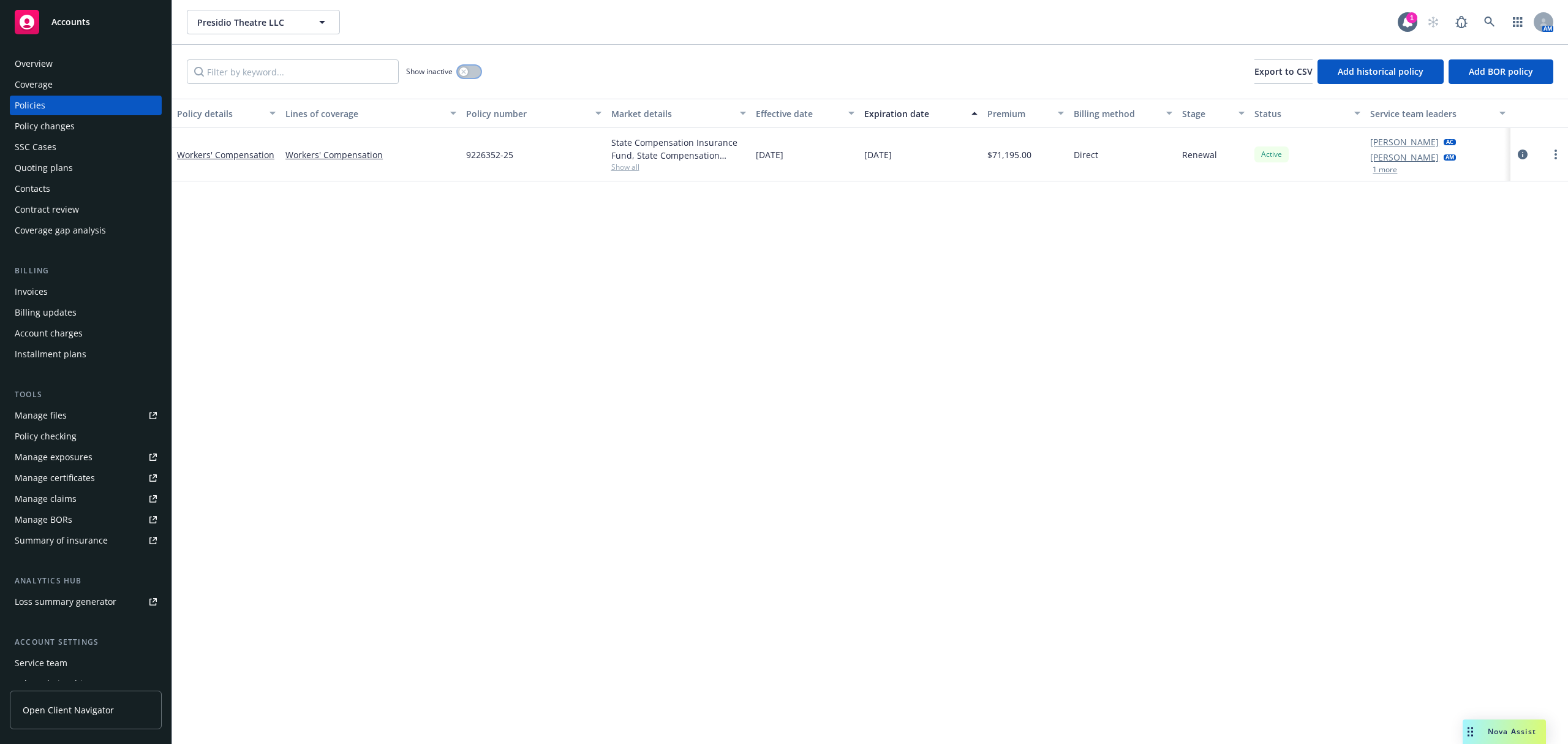
click at [468, 72] on div "button" at bounding box center [463, 71] width 8 height 8
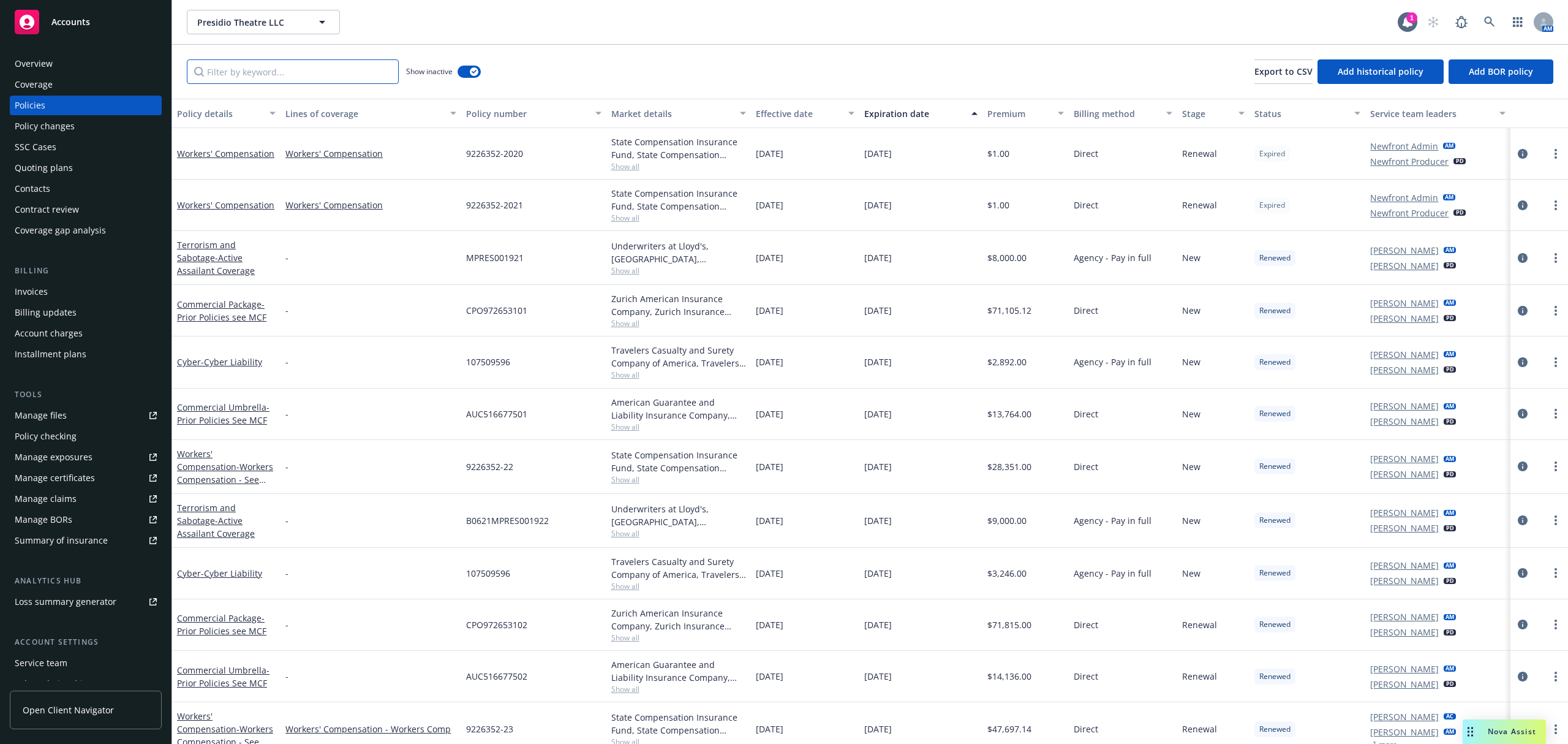
click at [283, 69] on input "Filter by keyword..." at bounding box center [292, 72] width 212 height 24
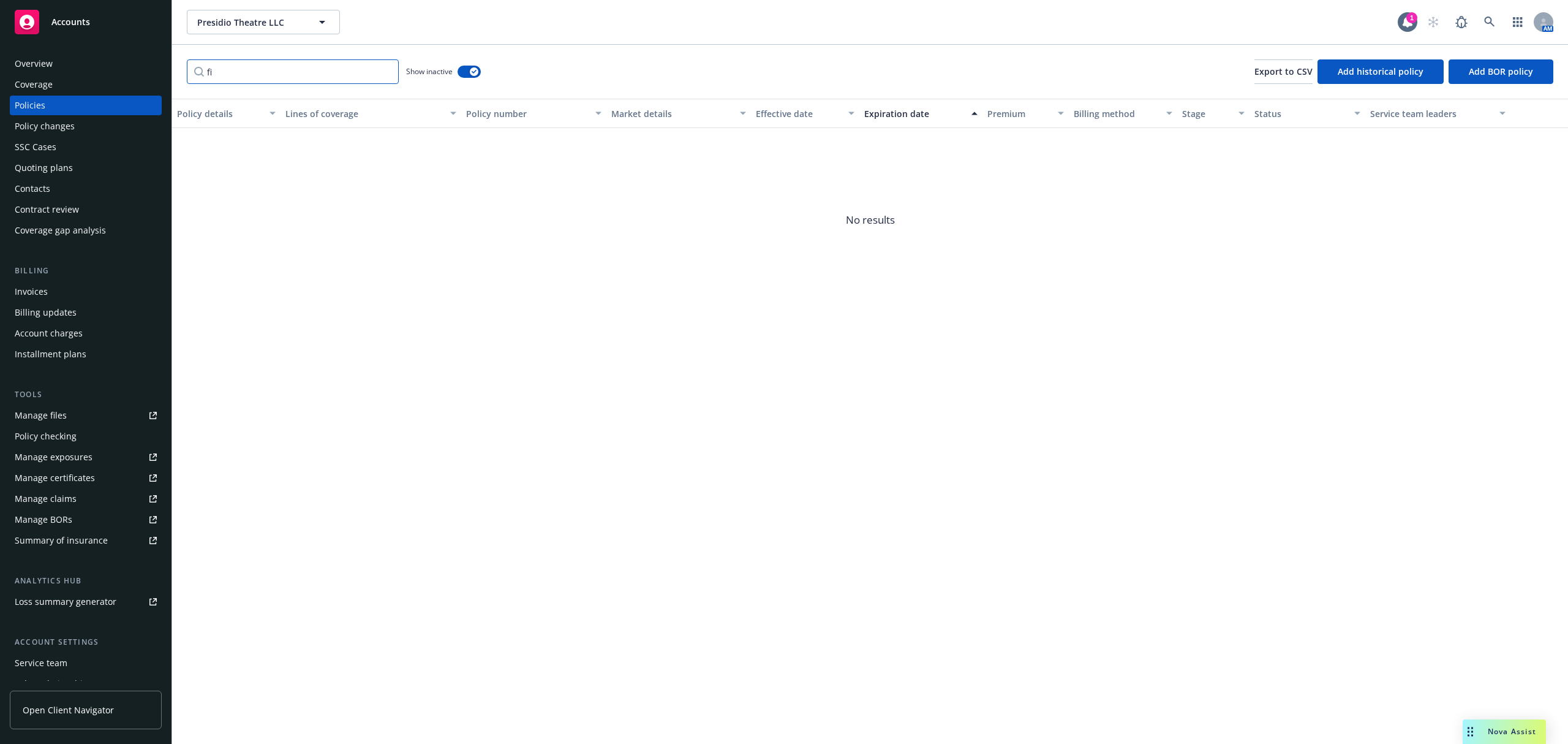
type input "f"
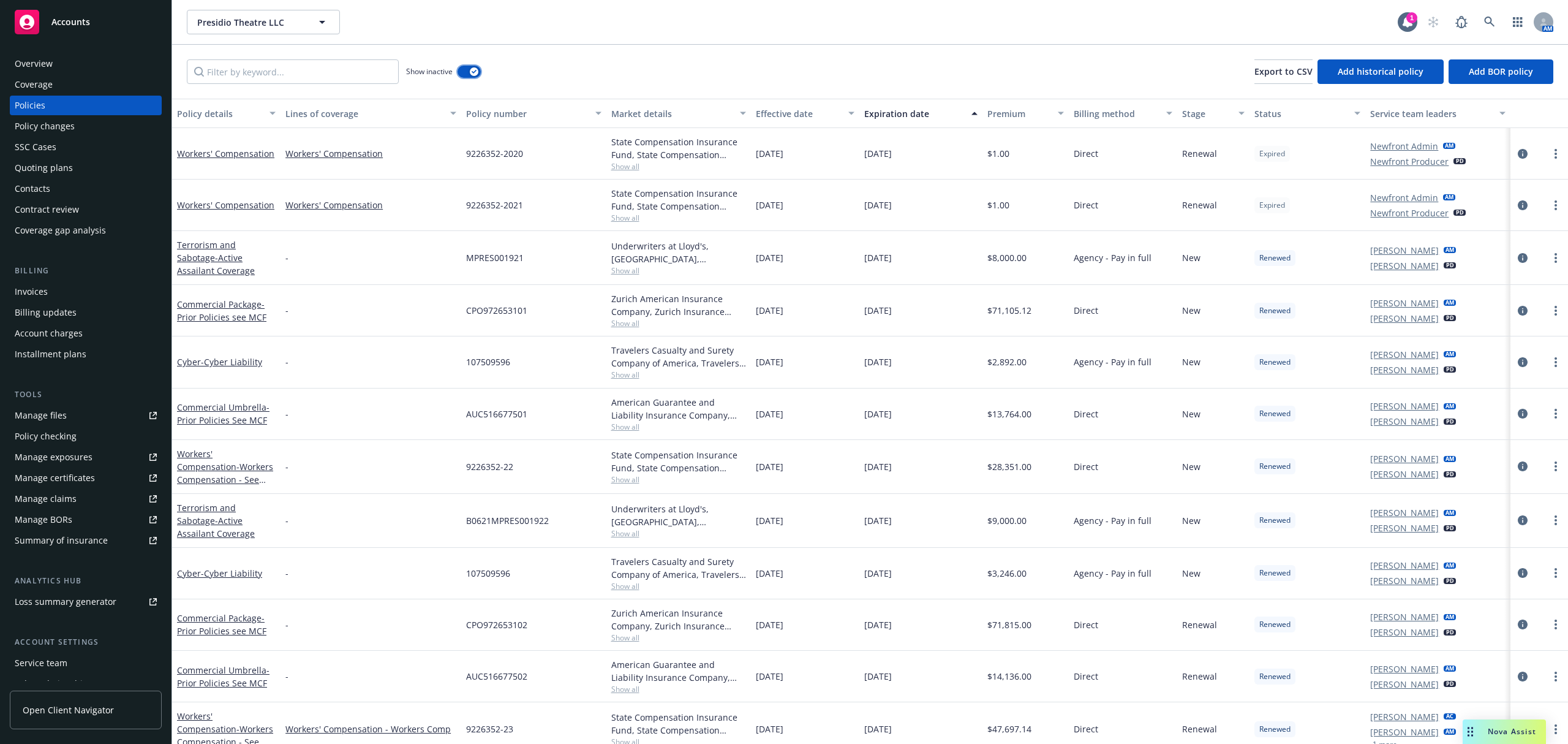
click at [473, 76] on div "button" at bounding box center [474, 71] width 8 height 8
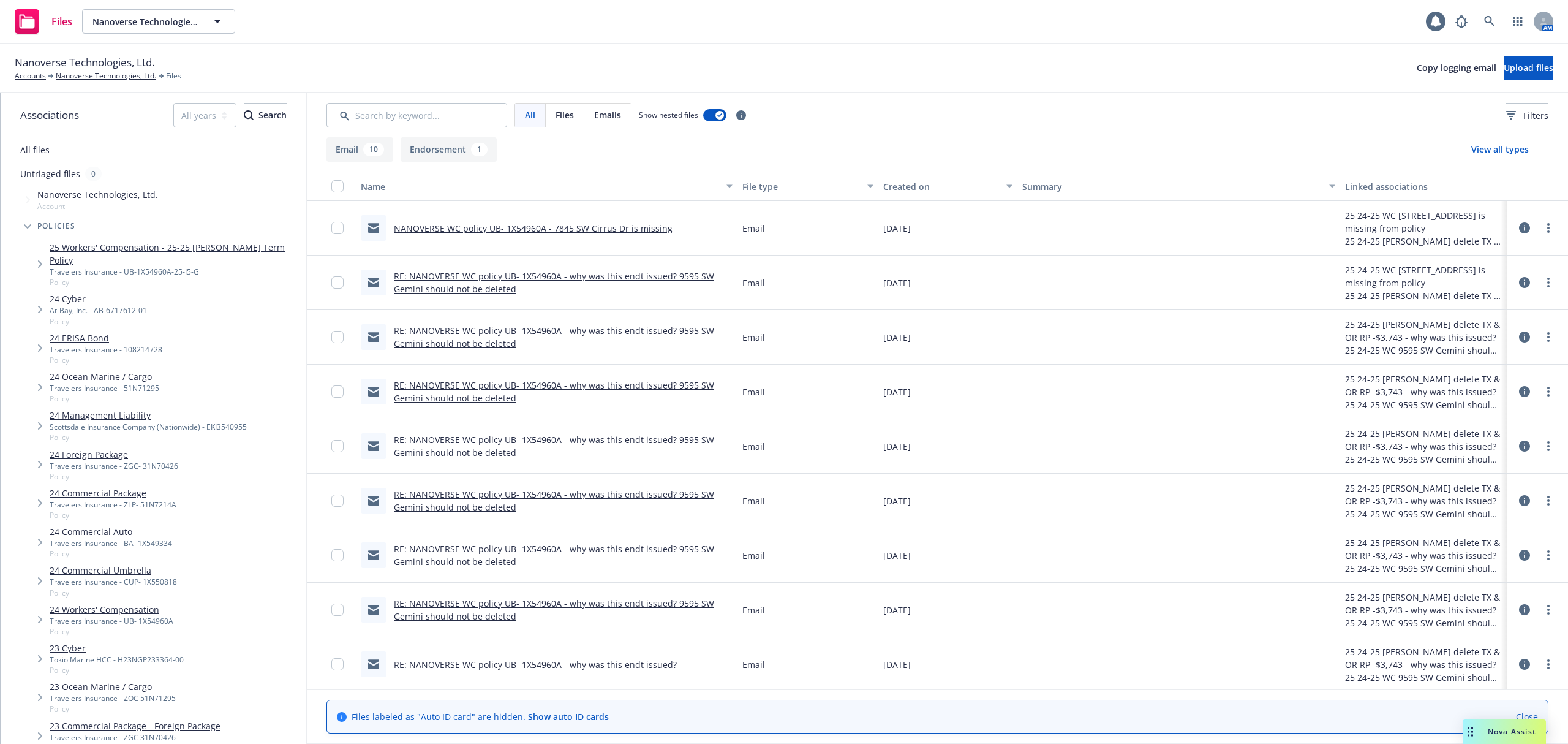
scroll to position [114, 0]
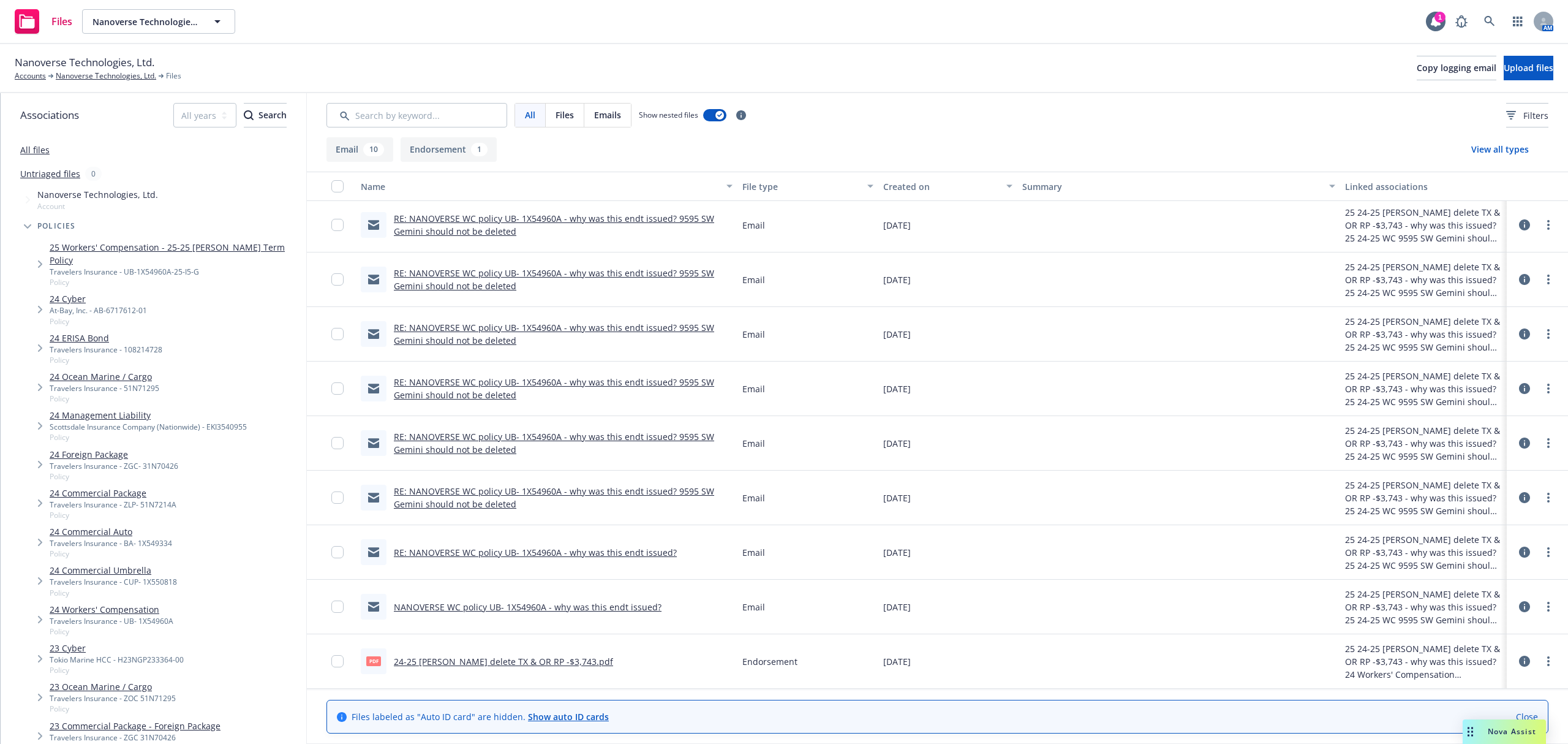
click at [587, 609] on link "NANOVERSE WC policy UB- 1X54960A - why was this endt issued?" at bounding box center [528, 607] width 268 height 12
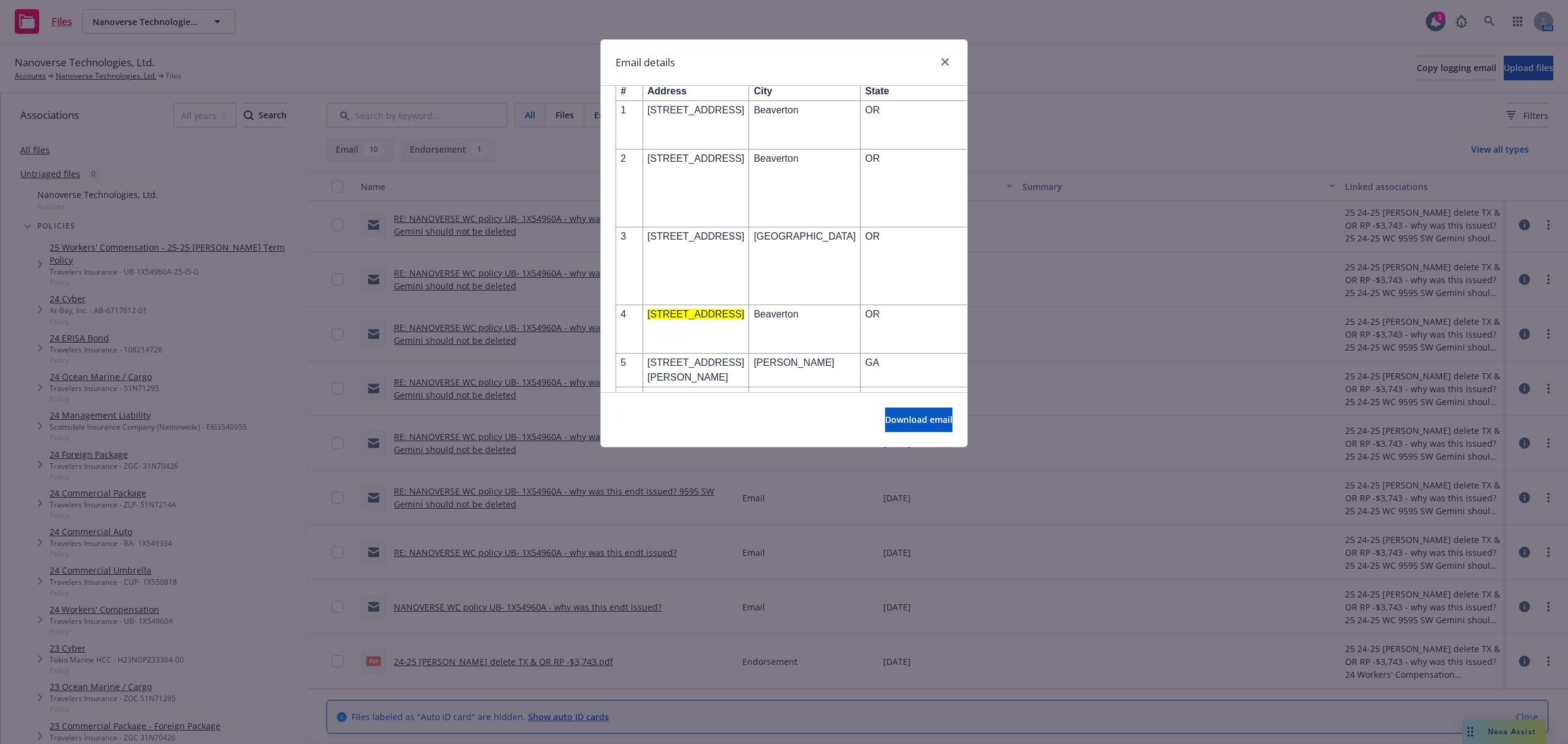
scroll to position [8416, 0]
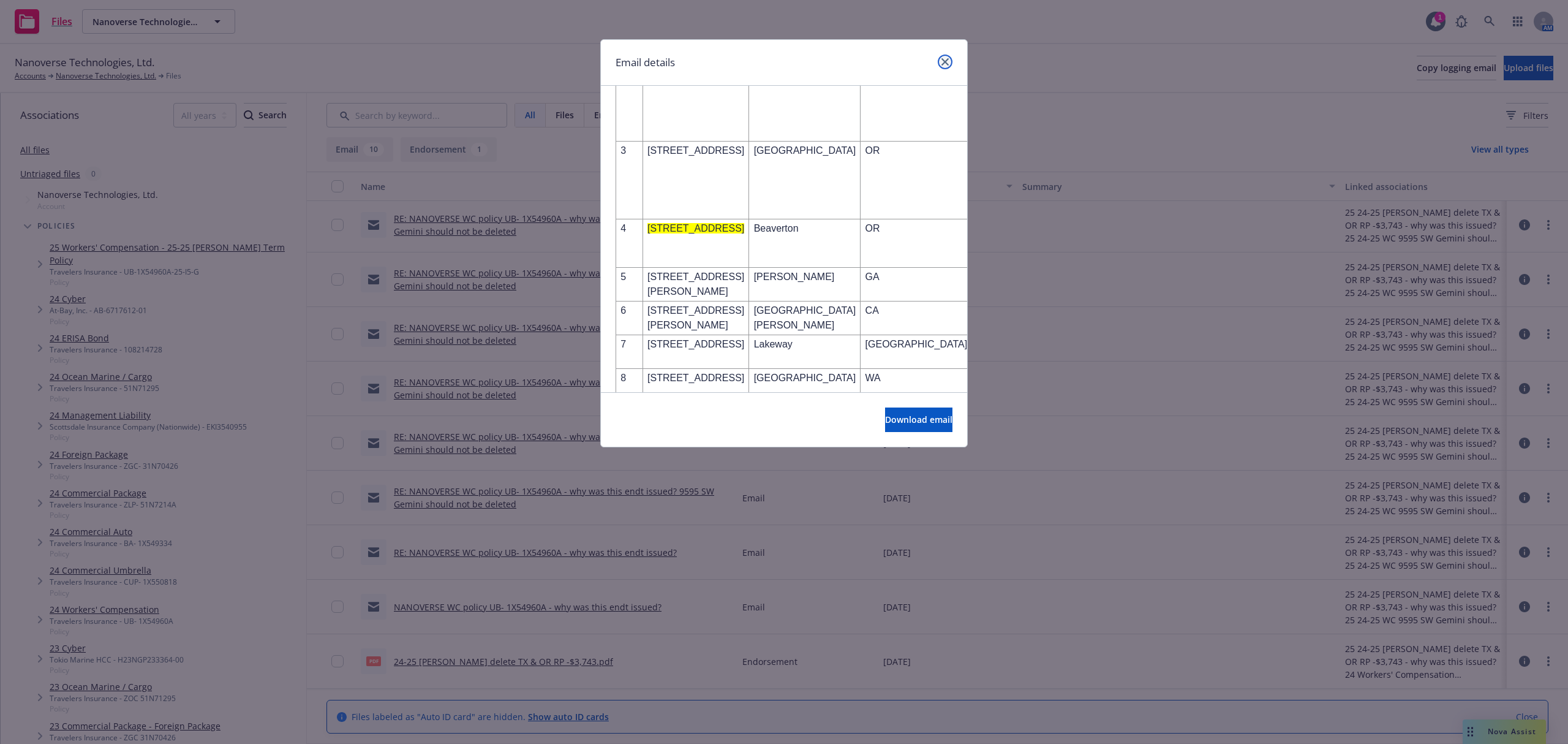
click at [942, 64] on icon "close" at bounding box center [945, 62] width 7 height 7
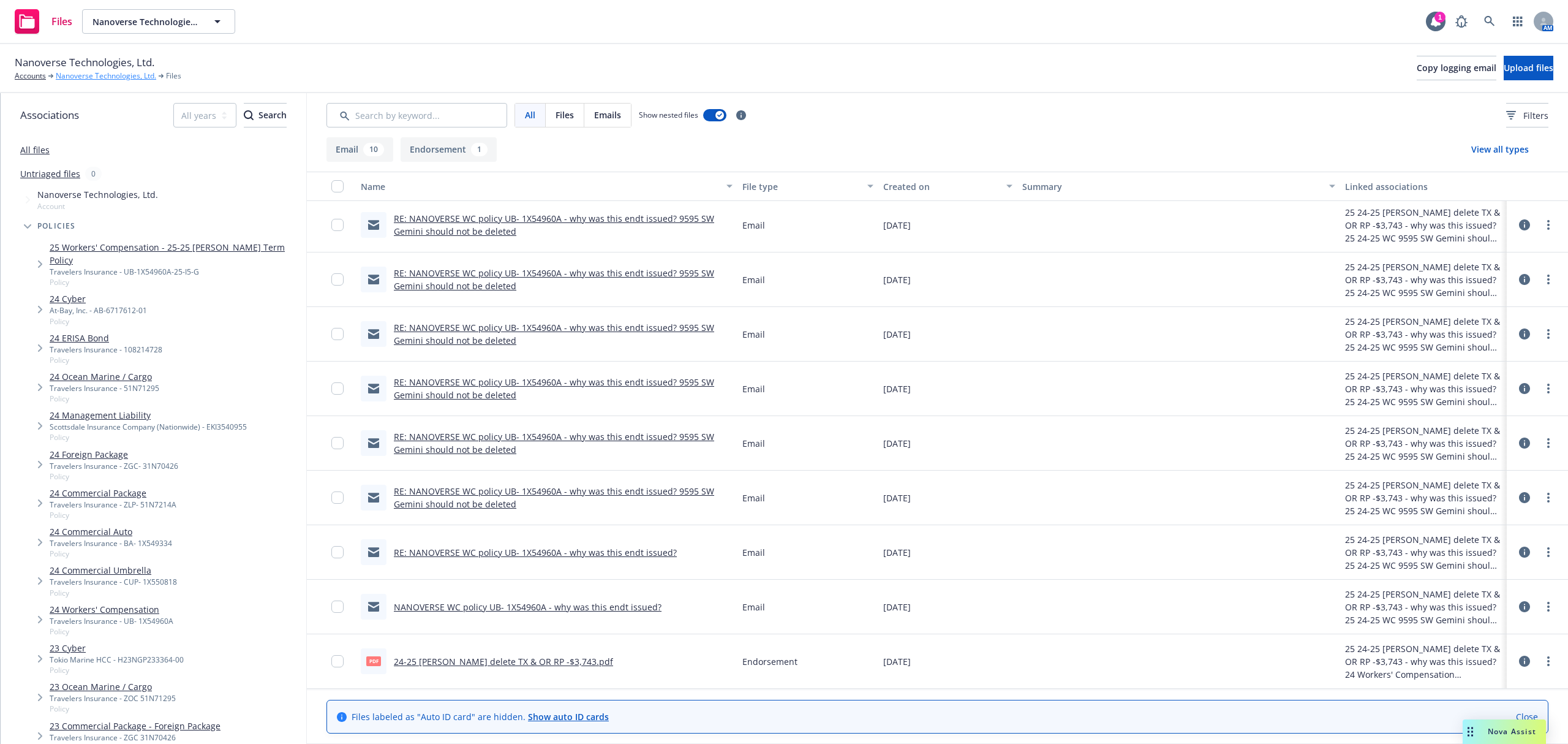
click at [123, 77] on link "Nanoverse Technologies, Ltd." at bounding box center [106, 76] width 101 height 11
